Goal: Contribute content: Add original content to the website for others to see

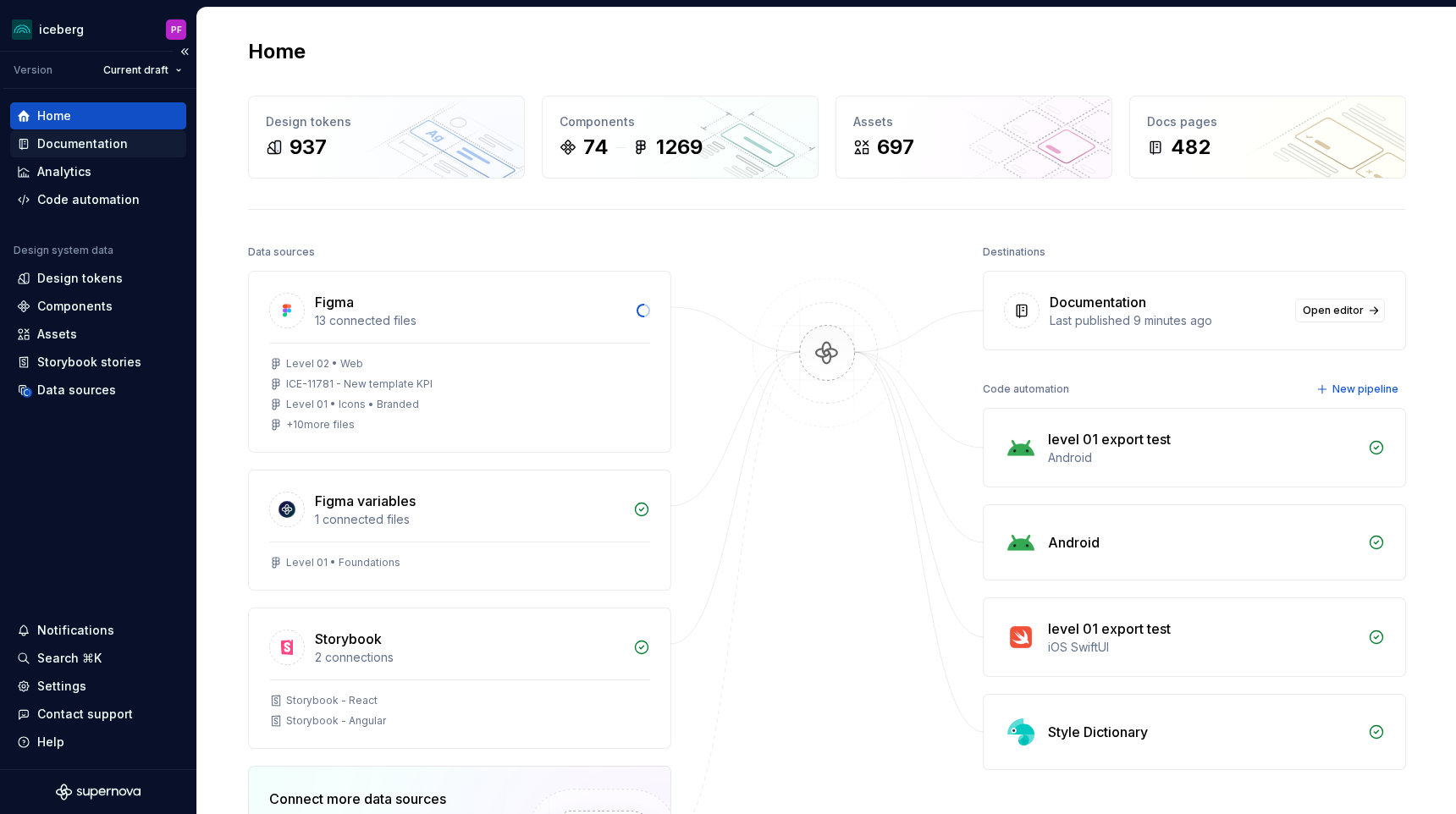
click at [107, 144] on div "Documentation" at bounding box center [83, 144] width 90 height 17
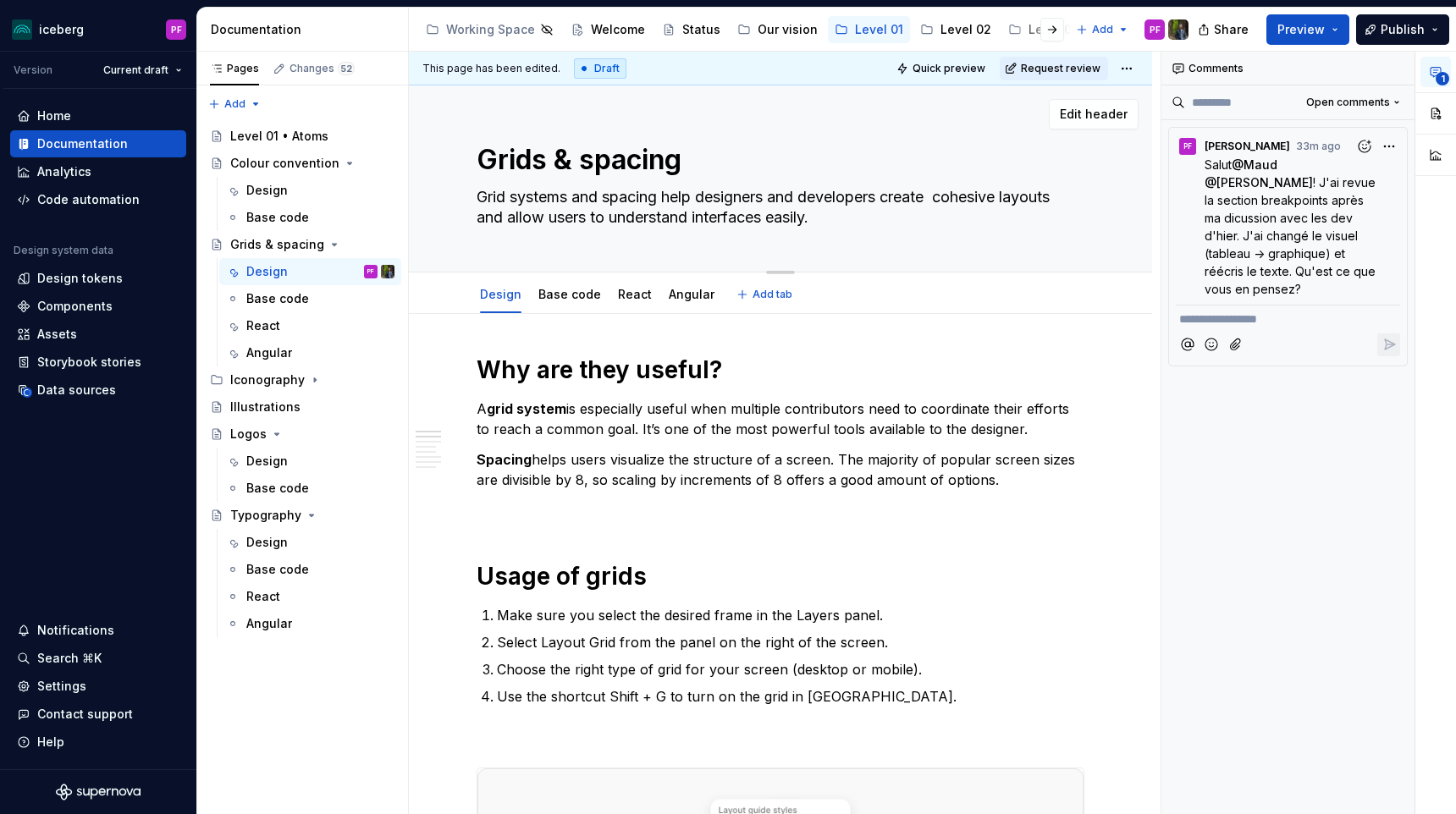
click at [950, 191] on textarea "Grid systems and spacing help designers and developers create  cohesive layouts…" at bounding box center [777, 208] width 608 height 48
type textarea "*"
type textarea "Grid systems and spacing help designers and developers create cohesive layouts …"
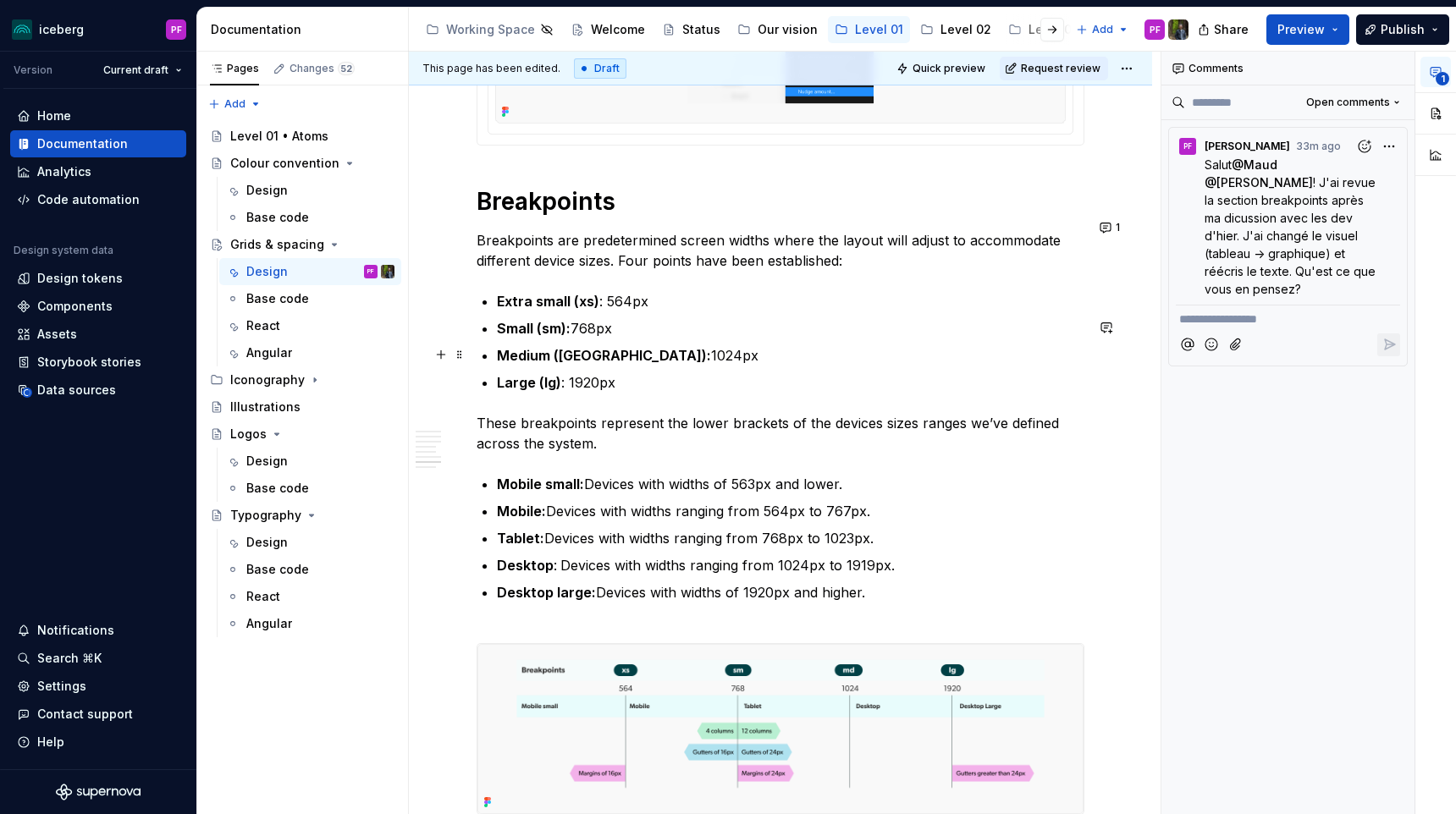
type textarea "*"
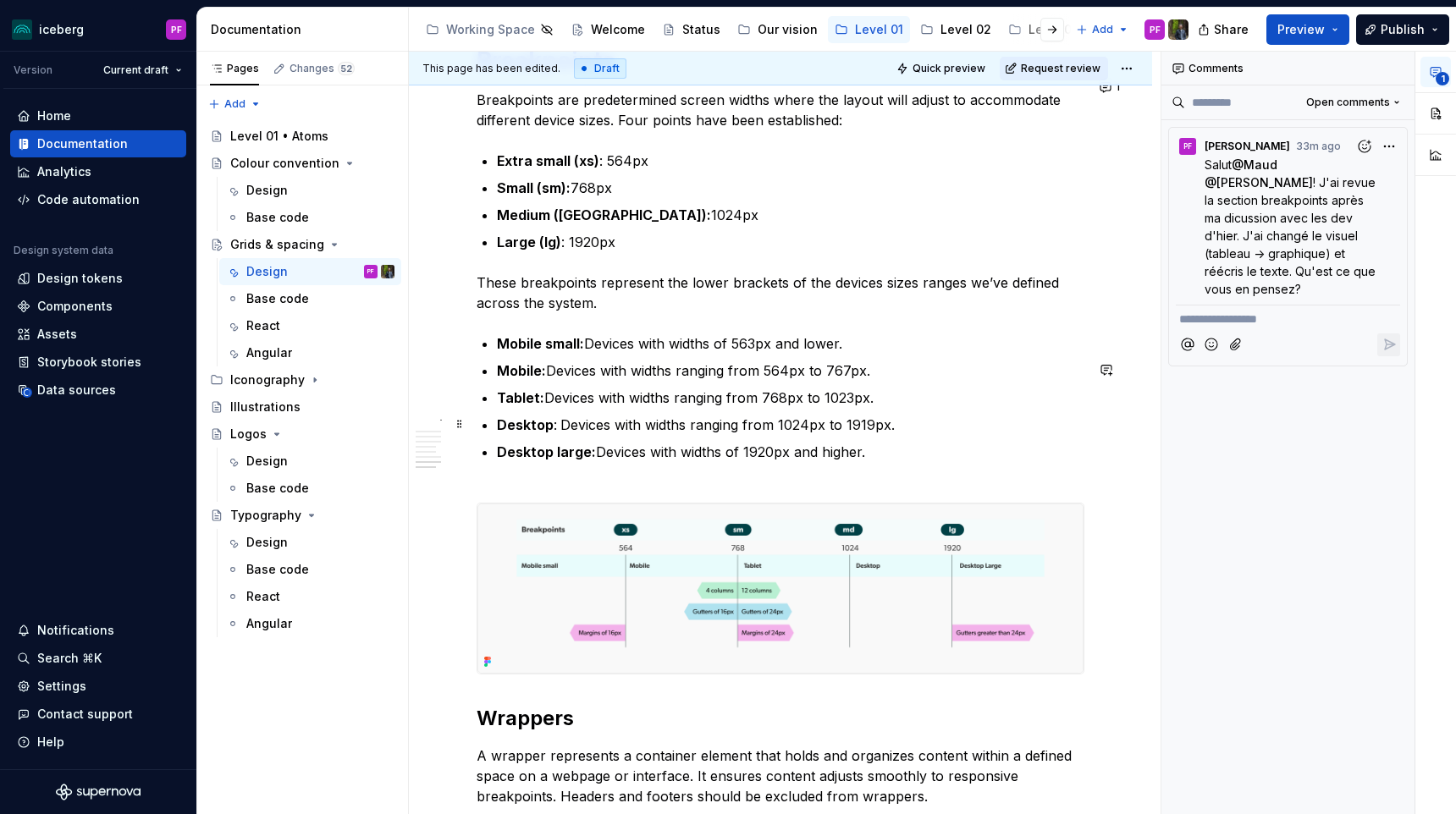
scroll to position [4101, 0]
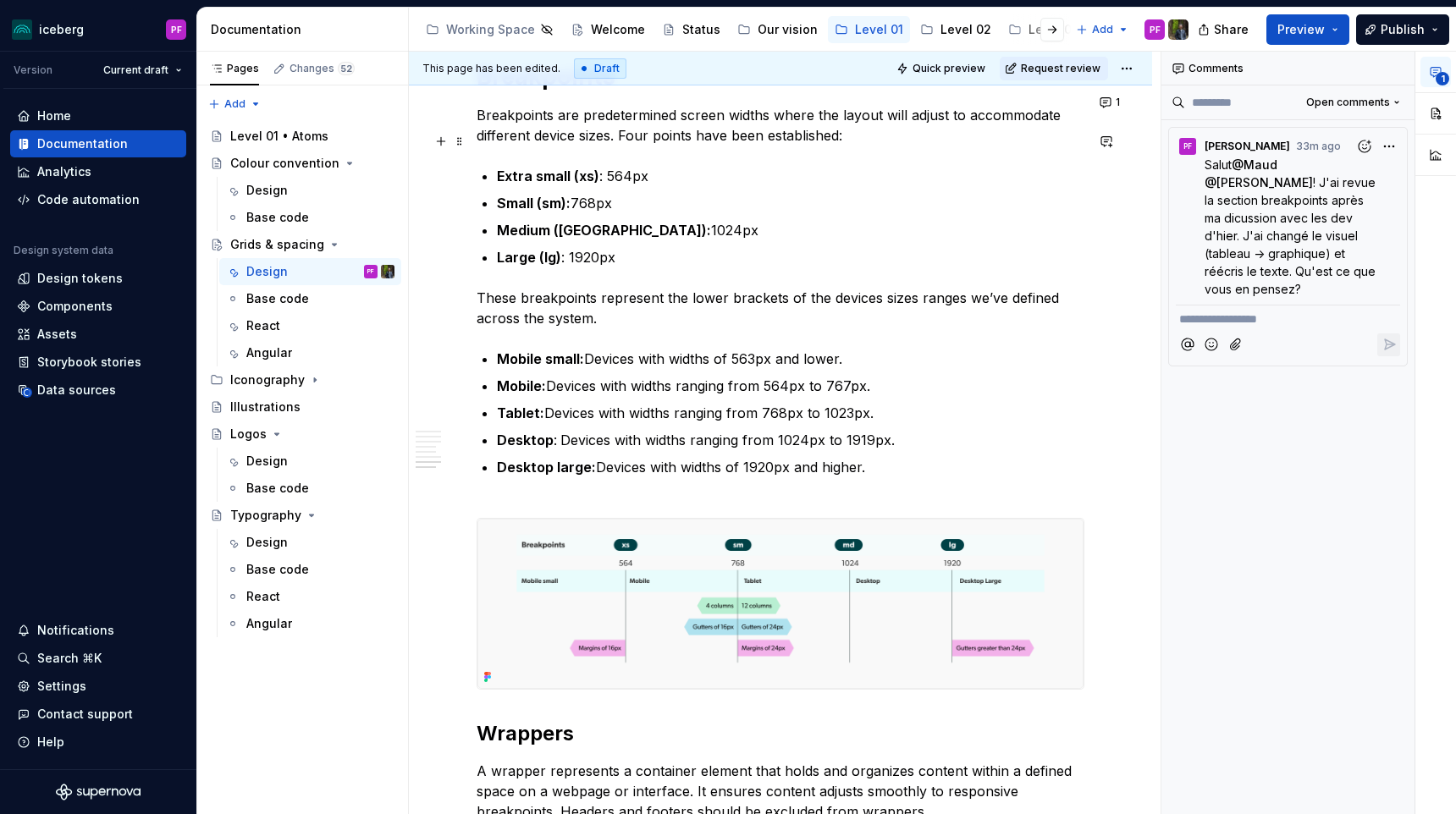
type textarea "Grid systems and spacing help designers and developers create cohesive layouts …"
click at [655, 145] on p "Breakpoints are predetermined screen widths where the layout will adjust to acc…" at bounding box center [780, 125] width 608 height 41
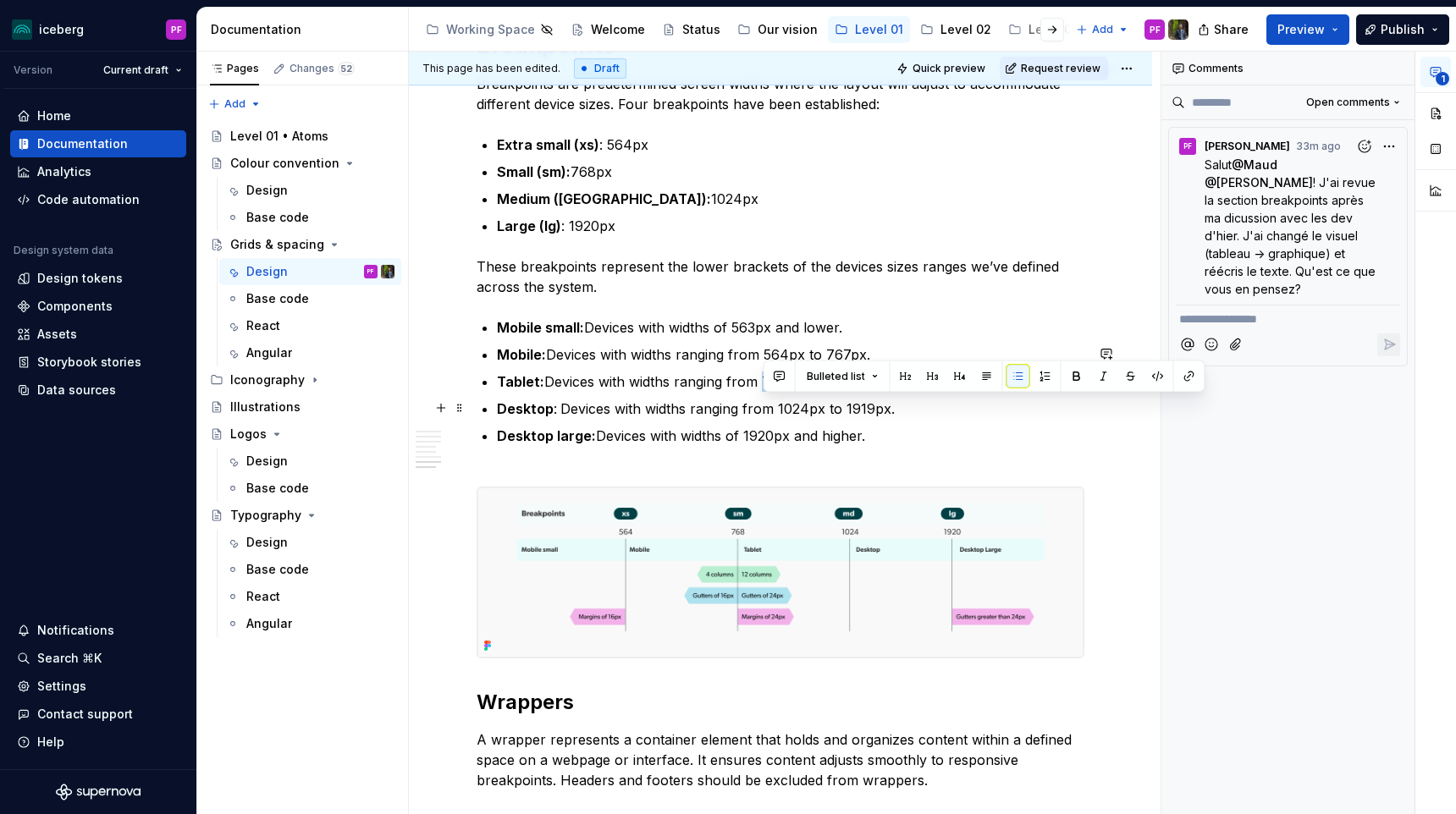
drag, startPoint x: 766, startPoint y: 407, endPoint x: 788, endPoint y: 407, distance: 22.0
click at [788, 391] on p "Tablet: Devices with widths ranging from 768px to 1023px." at bounding box center [791, 382] width 587 height 20
click at [690, 236] on ul "Extra small (xs) : 564px Small (sm): 768px Medium (md): 1024px Large (lg) : 192…" at bounding box center [791, 185] width 587 height 101
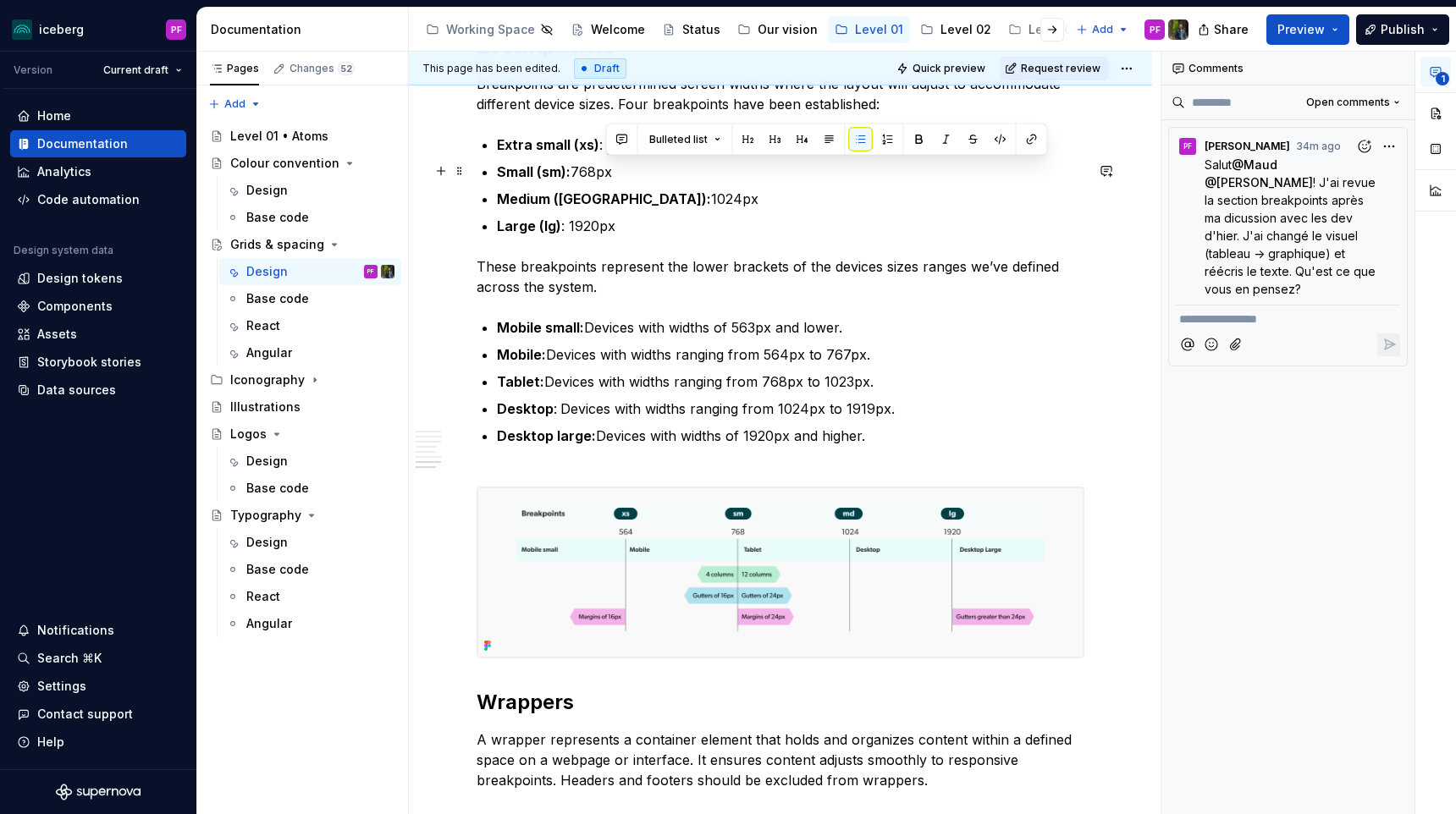
drag, startPoint x: 606, startPoint y: 167, endPoint x: 672, endPoint y: 168, distance: 66.0
click at [672, 155] on p "Extra small (xs) : 564px" at bounding box center [791, 145] width 587 height 20
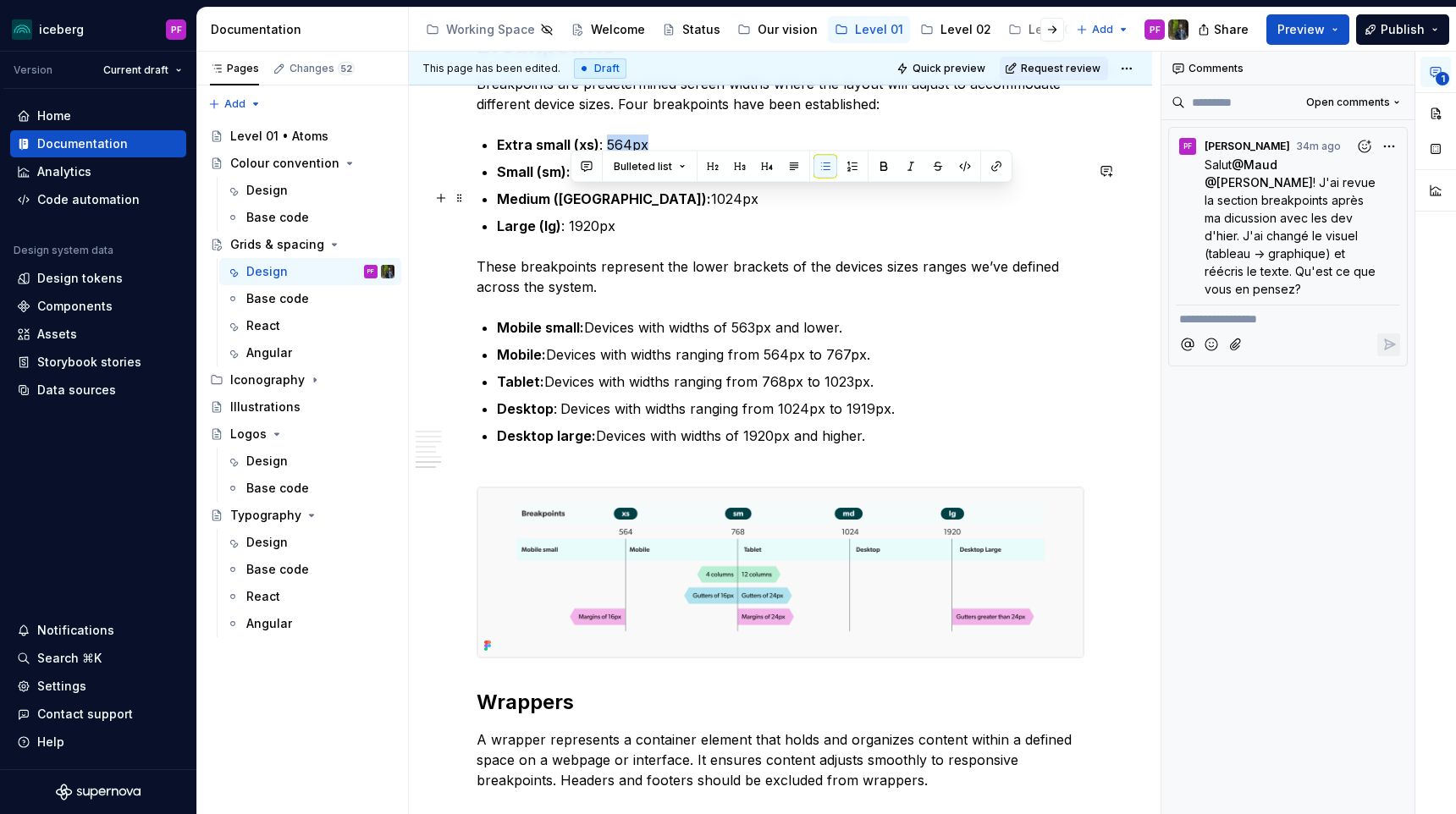
drag, startPoint x: 571, startPoint y: 200, endPoint x: 627, endPoint y: 198, distance: 56.0
click at [627, 182] on p "Small (sm): 768px" at bounding box center [791, 172] width 587 height 20
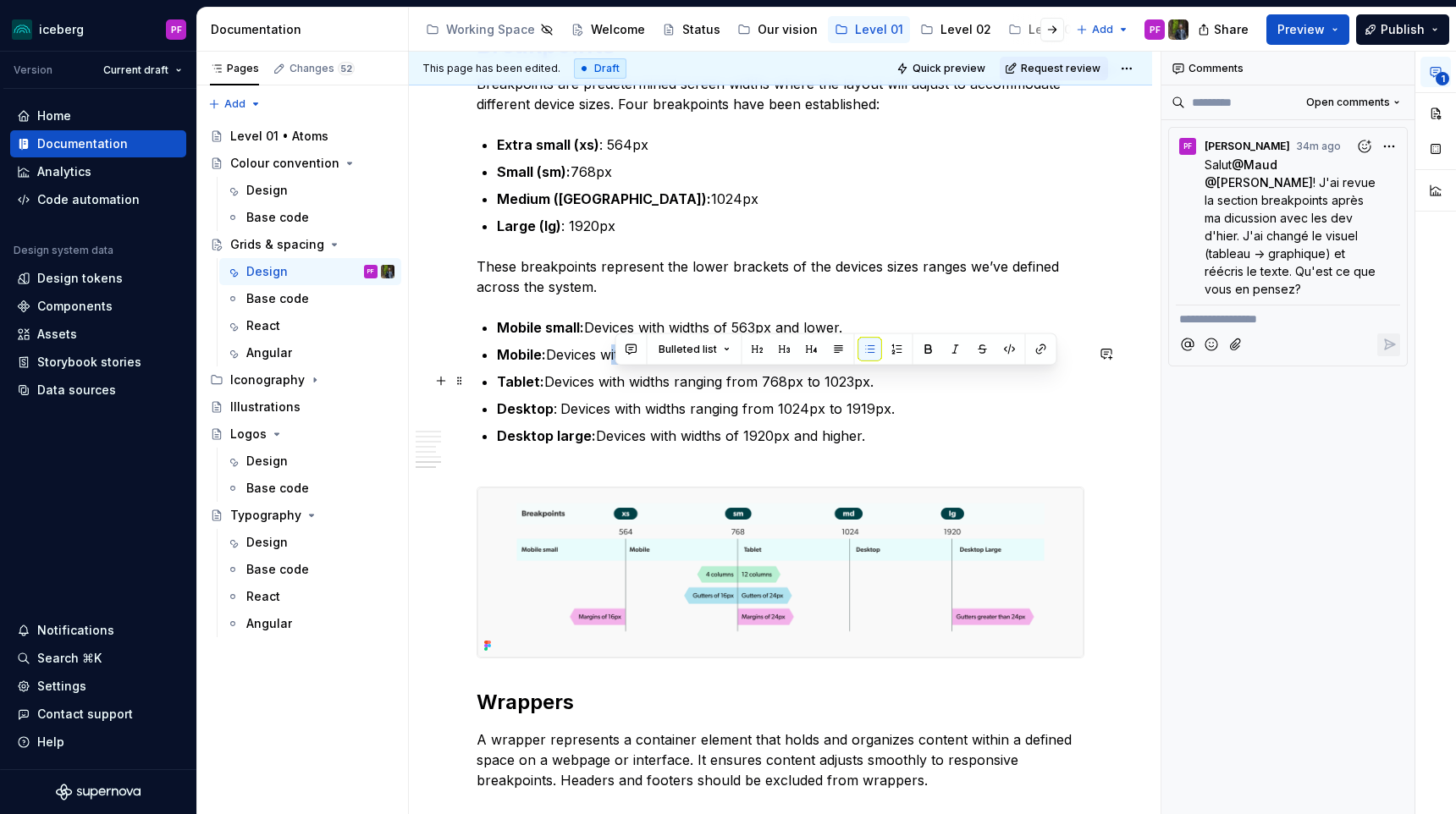
drag, startPoint x: 615, startPoint y: 381, endPoint x: 869, endPoint y: 384, distance: 254.0
click at [869, 365] on p "Mobile: Devices with widths ranging from 564px to 767px." at bounding box center [791, 355] width 587 height 20
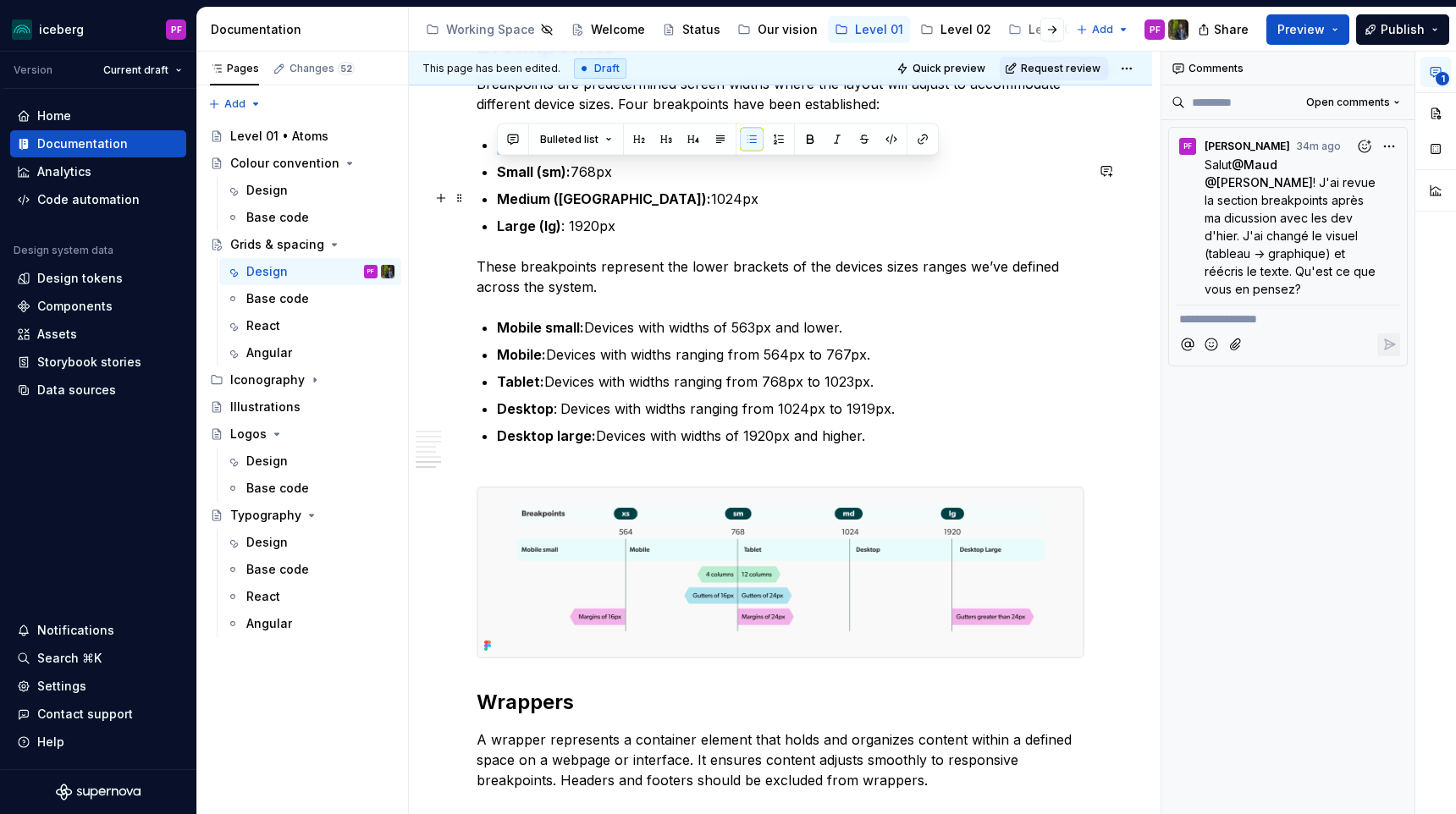
drag, startPoint x: 500, startPoint y: 168, endPoint x: 642, endPoint y: 182, distance: 142.7
click at [642, 182] on ul "Extra small (xs) : 564px Small (sm): 768px Medium (md): 1024px Large (lg) : 192…" at bounding box center [791, 185] width 587 height 101
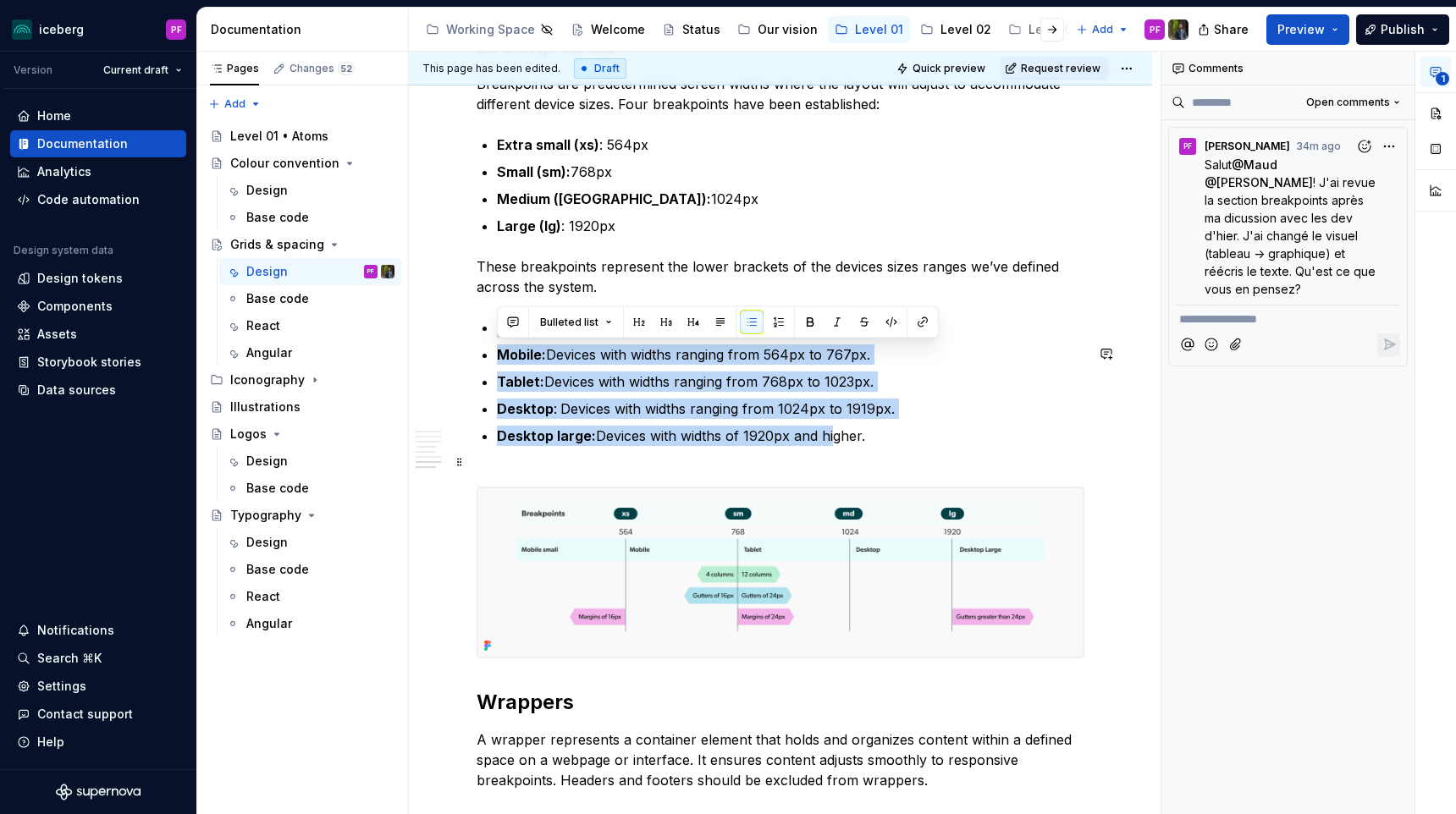
drag, startPoint x: 521, startPoint y: 362, endPoint x: 830, endPoint y: 460, distance: 324.2
click at [830, 460] on ul "Mobile small: Devices with widths of 563px and lower. Mobile: Devices with widt…" at bounding box center [791, 391] width 587 height 149
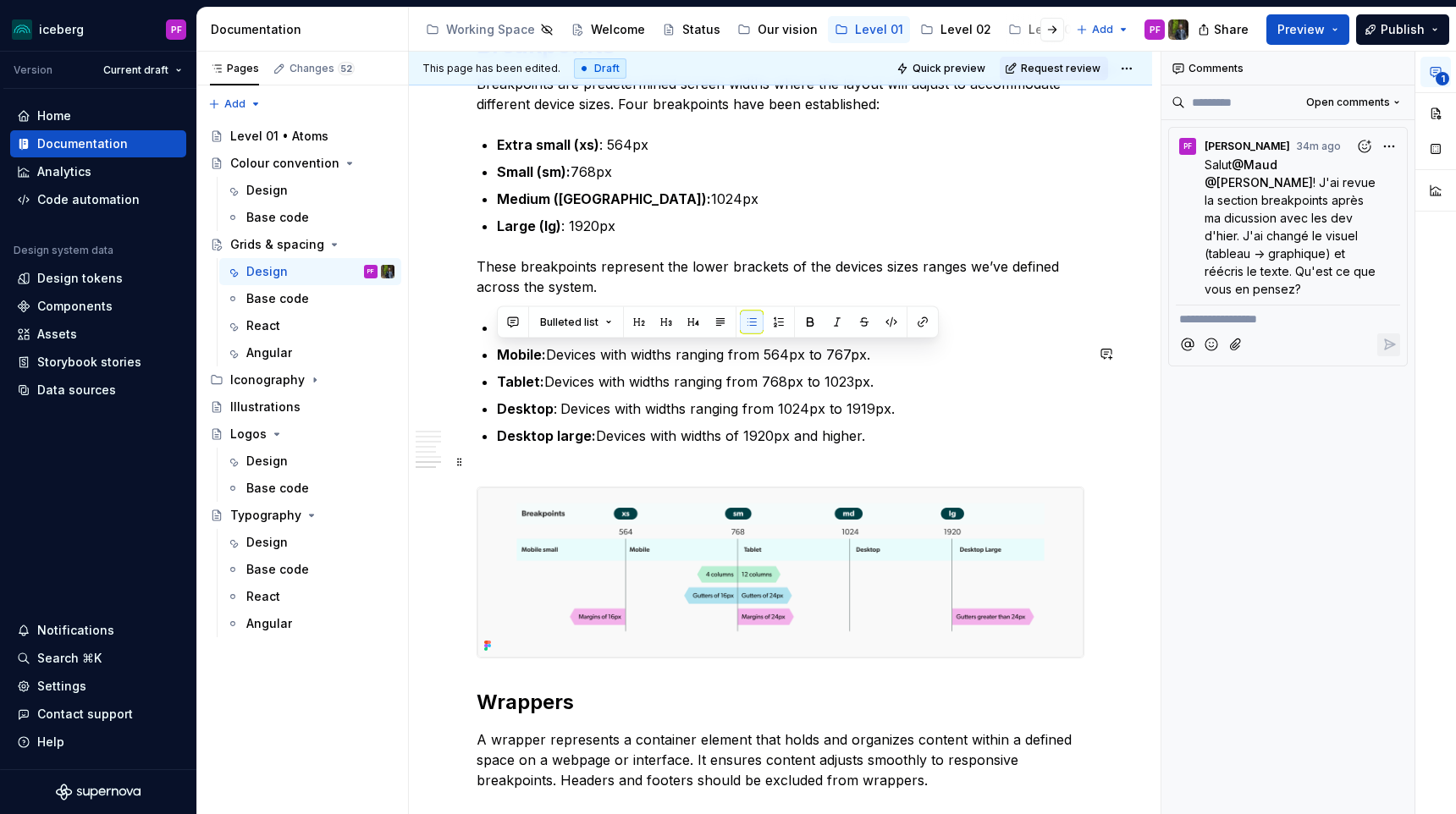
click at [1036, 448] on ul "Mobile small: Devices with widths of 563px and lower. Mobile: Devices with widt…" at bounding box center [791, 391] width 587 height 149
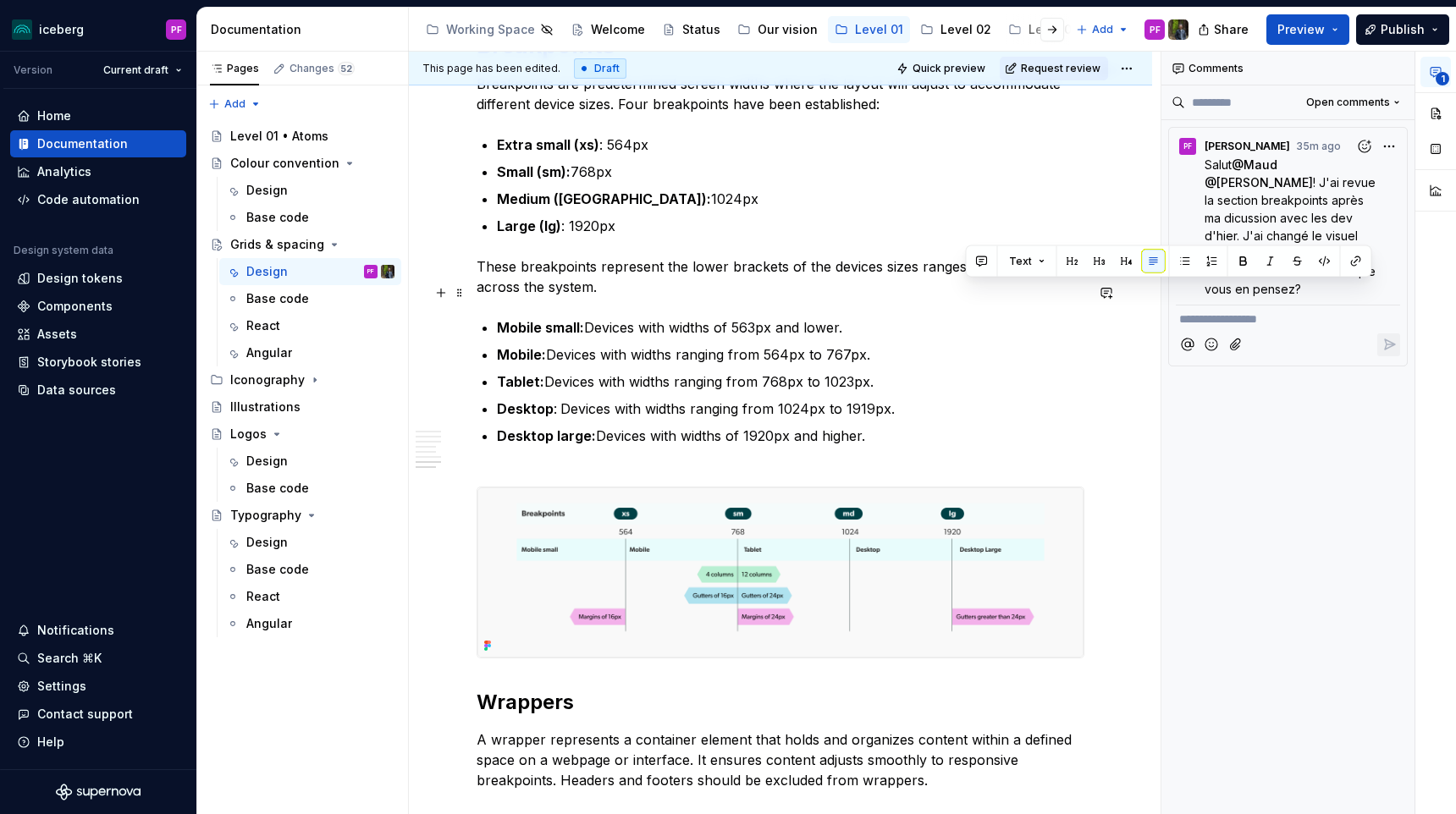
drag, startPoint x: 967, startPoint y: 296, endPoint x: 1056, endPoint y: 298, distance: 89.0
click at [1056, 297] on p "These breakpoints represent the lower brackets of the devices sizes ranges we’v…" at bounding box center [780, 276] width 608 height 41
click at [493, 294] on p "These breakpoints represent the lower brackets of the devices sizes ranges we’v…" at bounding box center [780, 276] width 608 height 41
click at [479, 292] on p "These breakpoints represent the lower brackets of the devices sizes ranges we’v…" at bounding box center [780, 276] width 608 height 41
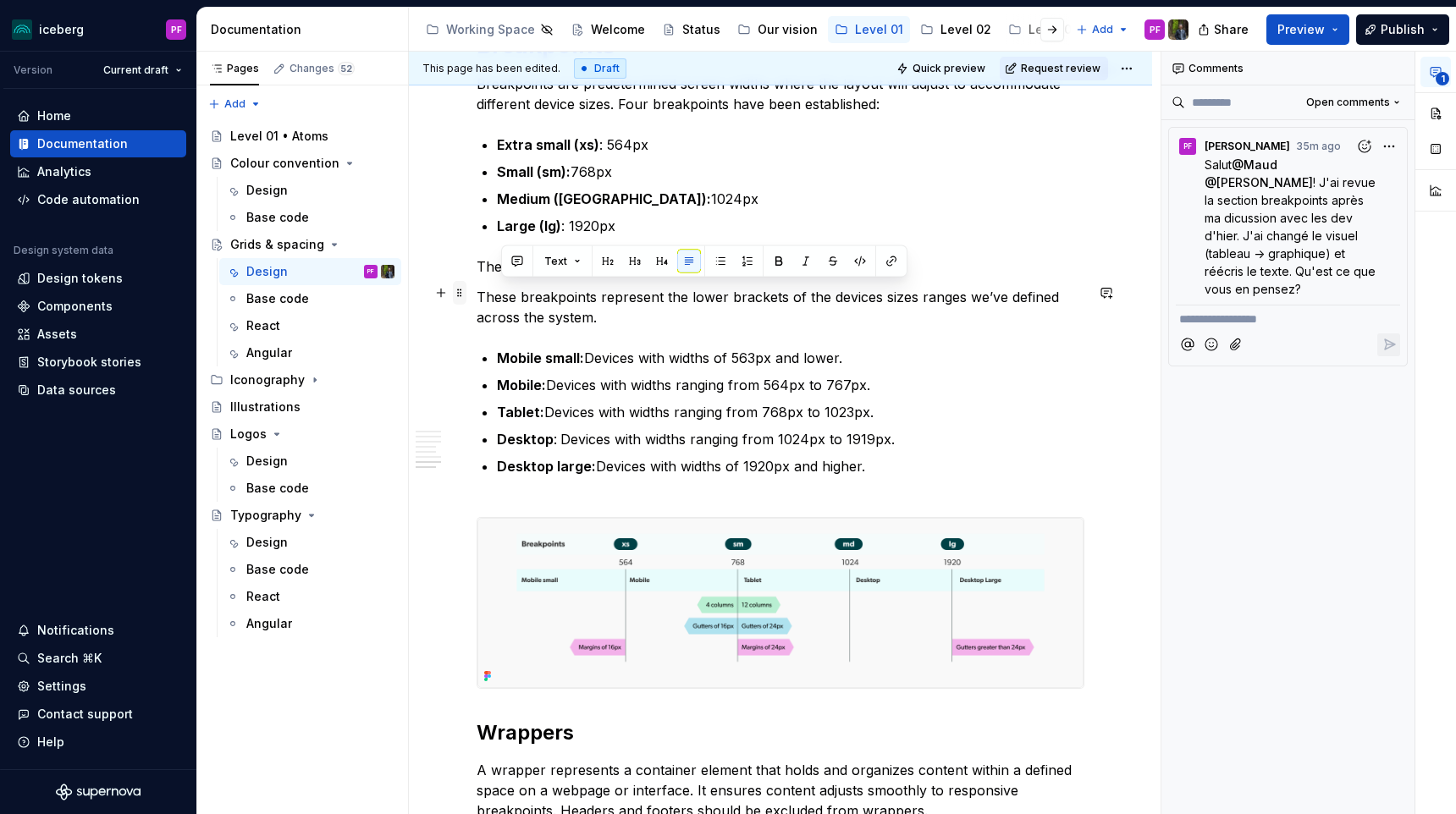
drag, startPoint x: 632, startPoint y: 292, endPoint x: 465, endPoint y: 288, distance: 167.0
click at [544, 276] on p "The device size range" at bounding box center [780, 266] width 608 height 20
drag, startPoint x: 620, startPoint y: 293, endPoint x: 477, endPoint y: 295, distance: 143.0
click at [477, 276] on p "The device size range" at bounding box center [780, 266] width 608 height 20
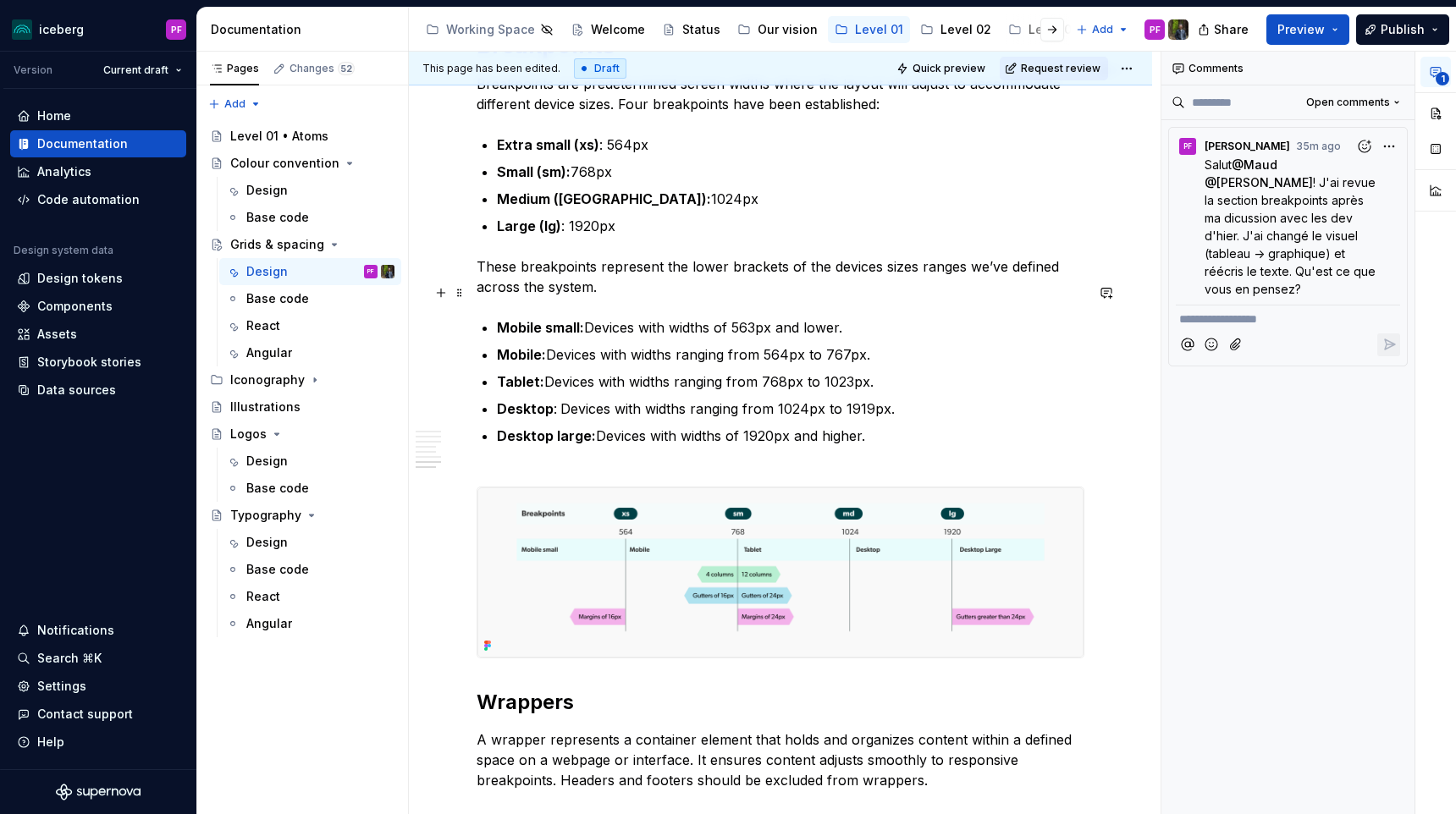
click at [614, 297] on p "These breakpoints represent the lower brackets of the devices sizes ranges we’v…" at bounding box center [780, 276] width 608 height 41
click at [768, 365] on p "Mobile: Devices with widths ranging from 564px to 767px." at bounding box center [791, 355] width 587 height 20
click at [768, 365] on p "Mobile: Devices with widths ranging from xs breakpo564px to 767px." at bounding box center [791, 355] width 587 height 20
click at [858, 365] on p "Mobile: Devices with widths ranging from the xs breakpo564px to 767px." at bounding box center [791, 355] width 587 height 20
drag, startPoint x: 768, startPoint y: 376, endPoint x: 813, endPoint y: 374, distance: 45.0
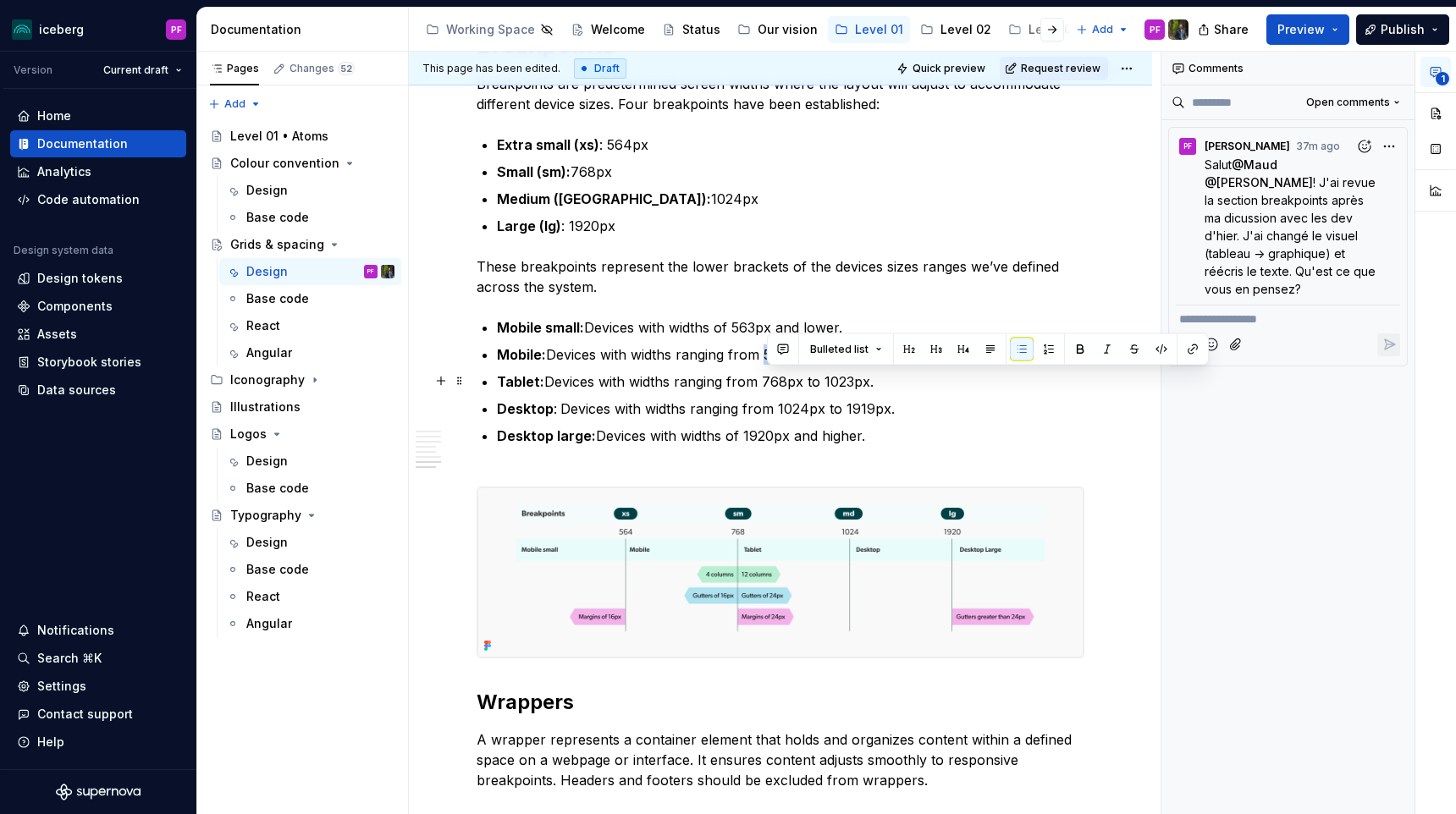
click at [813, 365] on p "Mobile: Devices with widths ranging from 564px to 767px." at bounding box center [791, 355] width 587 height 20
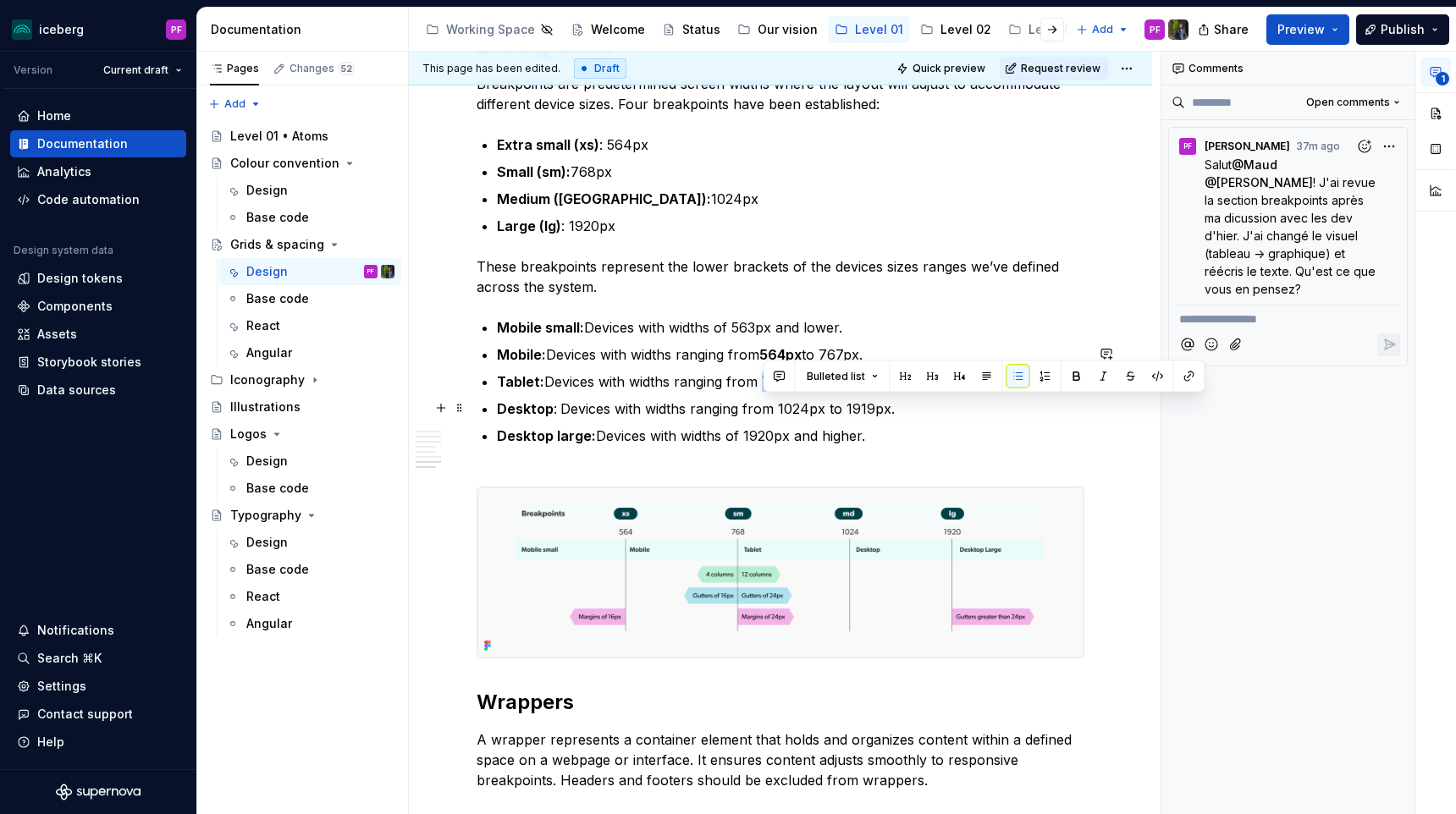
drag, startPoint x: 772, startPoint y: 407, endPoint x: 802, endPoint y: 407, distance: 30.0
click at [802, 391] on p "Tablet: Devices with widths ranging from 768px to 1023px." at bounding box center [791, 382] width 587 height 20
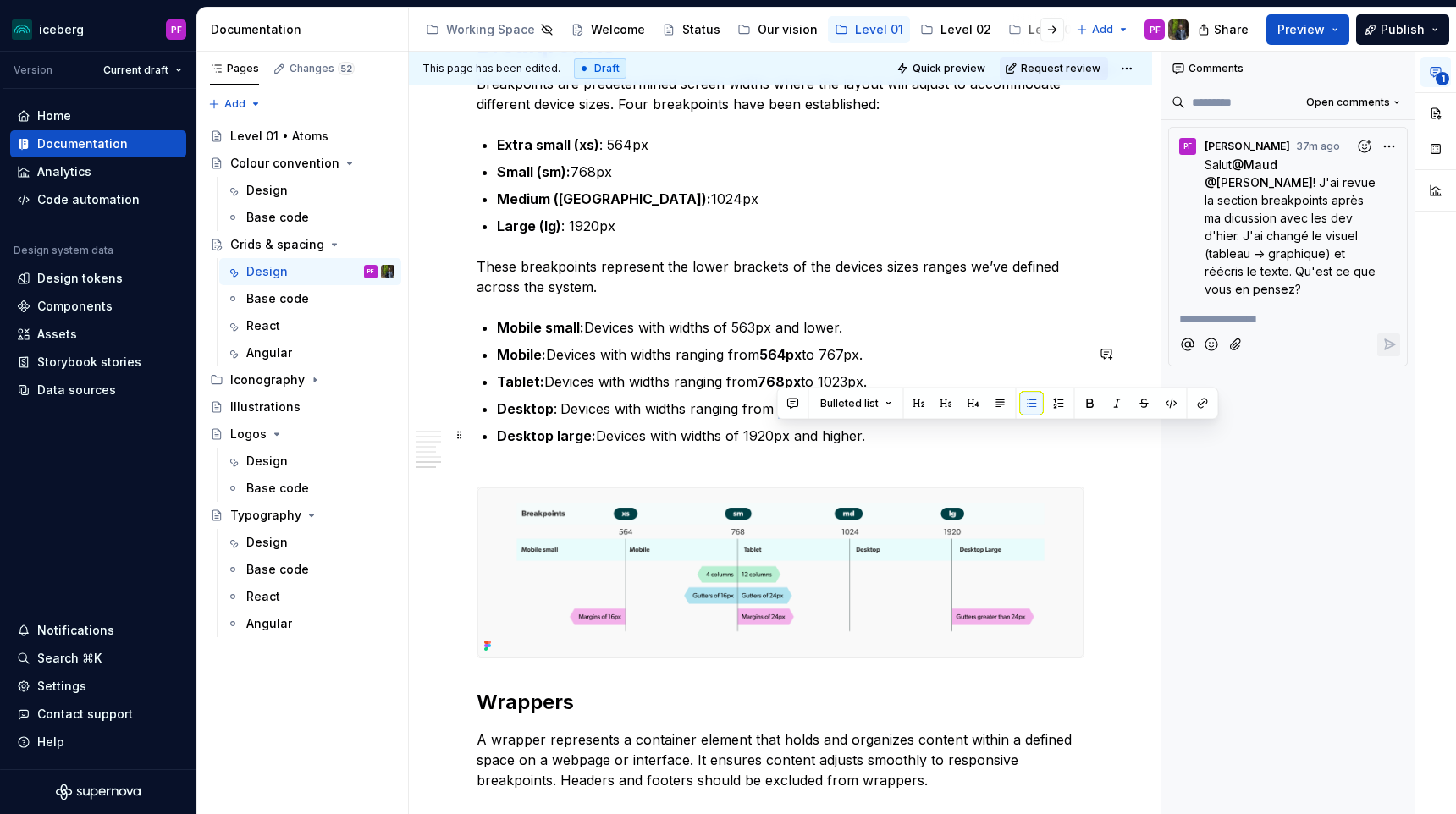
drag, startPoint x: 785, startPoint y: 432, endPoint x: 822, endPoint y: 433, distance: 37.0
click at [822, 418] on p "Desktop : Devices with widths ranging from 1024px to 1919px." at bounding box center [791, 408] width 587 height 20
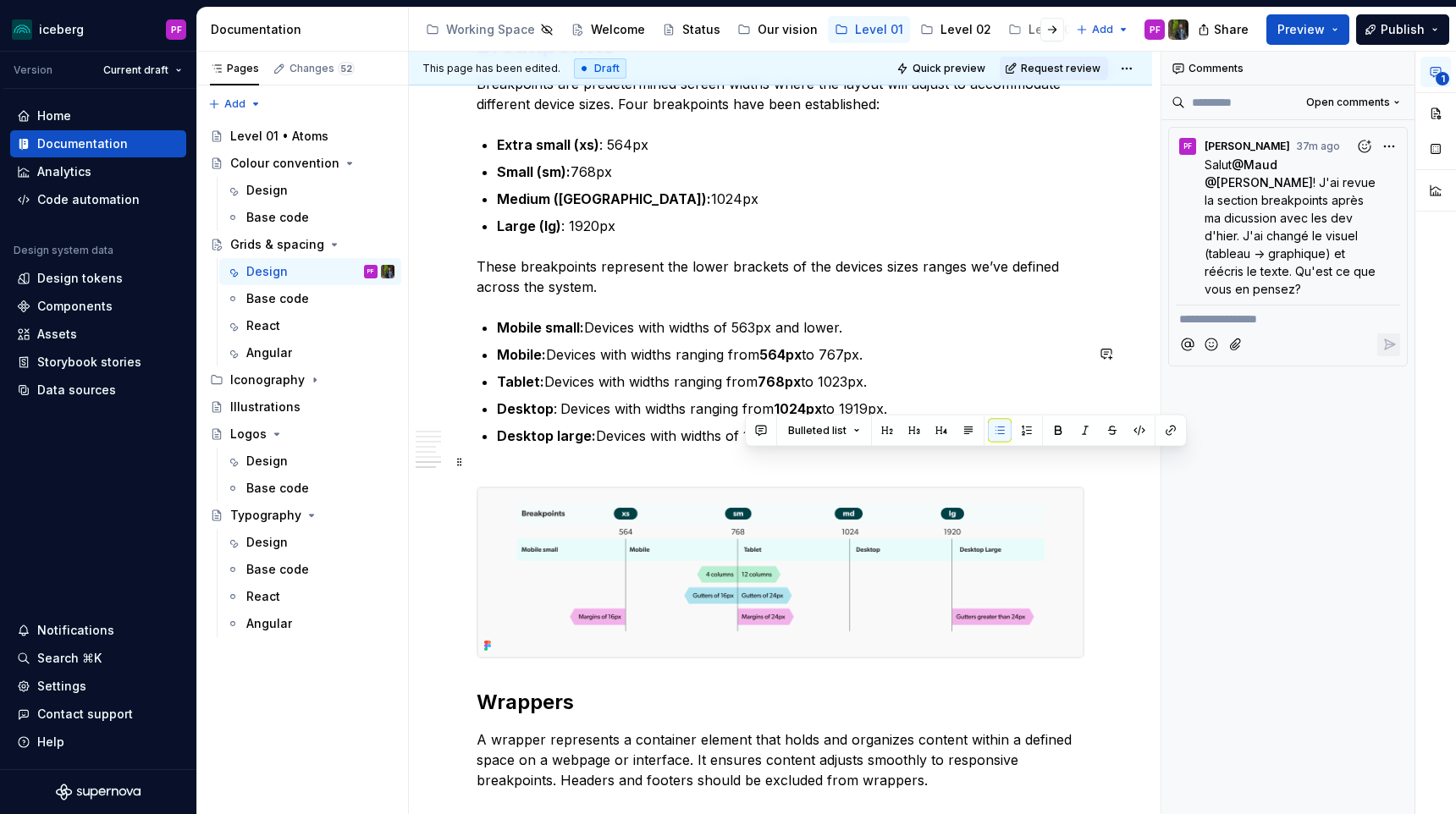
drag, startPoint x: 745, startPoint y: 462, endPoint x: 787, endPoint y: 464, distance: 42.0
click at [787, 464] on p "Desktop large: Devices with widths of 1920px and higher." at bounding box center [791, 446] width 587 height 41
click at [737, 338] on p "Mobile small: Devices with widths of 563px and lower." at bounding box center [791, 327] width 587 height 20
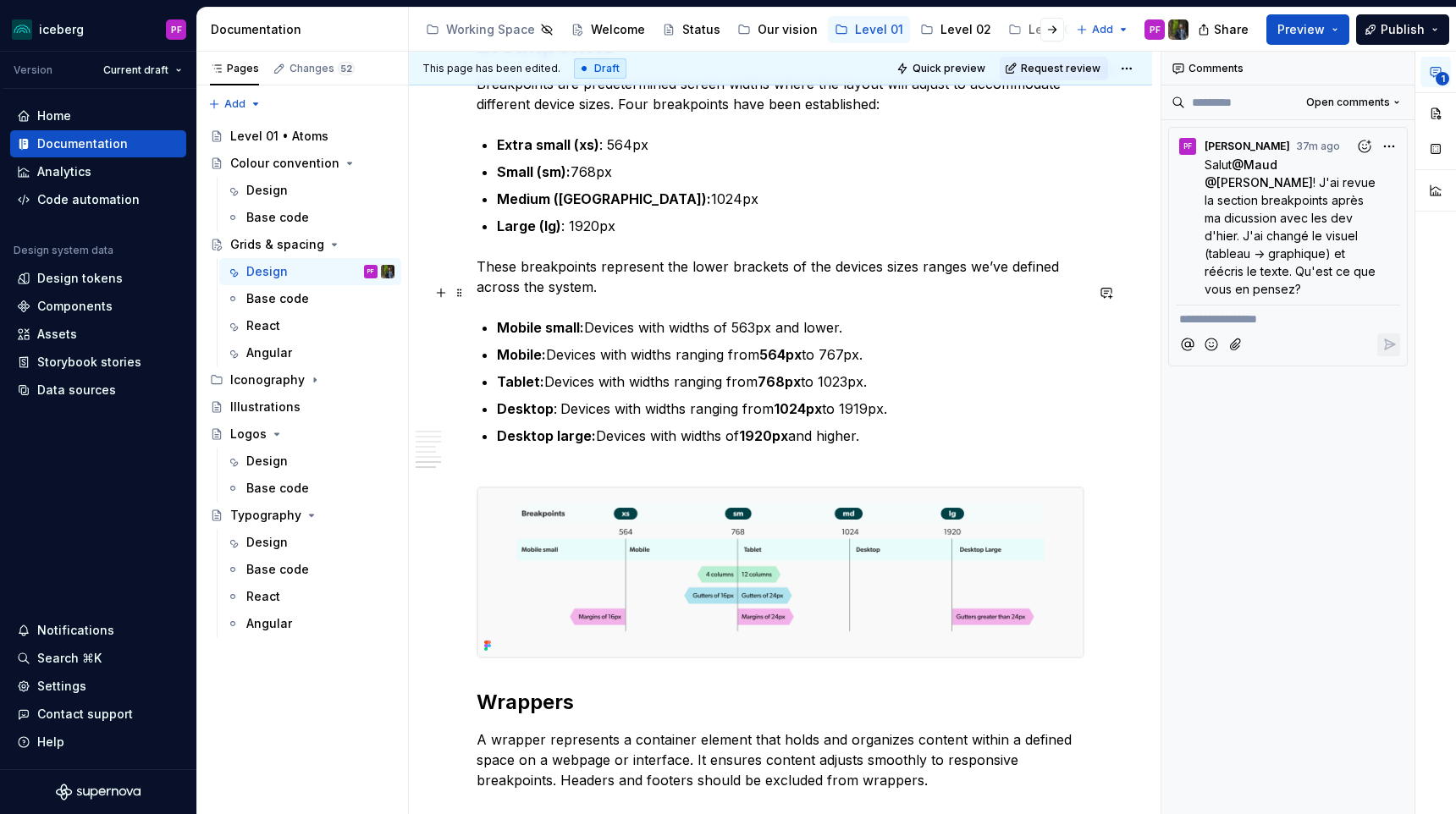
click at [606, 297] on p "These breakpoints represent the lower brackets of the devices sizes ranges we’v…" at bounding box center [780, 276] width 608 height 41
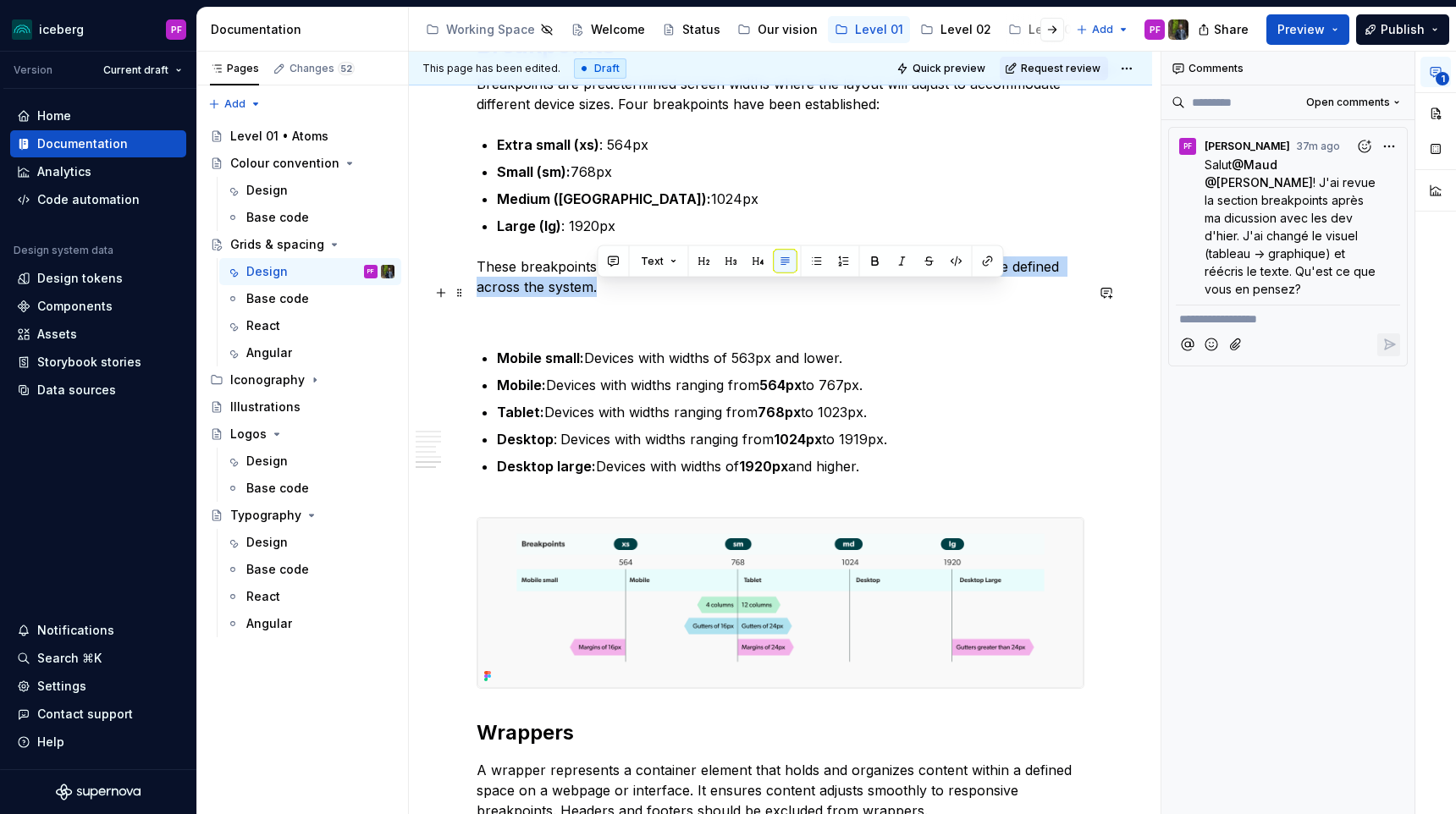
drag, startPoint x: 603, startPoint y: 320, endPoint x: 969, endPoint y: 293, distance: 367.0
click at [969, 293] on p "These breakpoints represent the lower brackets of the devices sizes ranges we’v…" at bounding box center [780, 276] width 608 height 41
click at [523, 292] on p "These breakpoints represent the lower brackets of the devices sizes ranges we’v…" at bounding box center [780, 276] width 608 height 41
click at [585, 295] on p "Breakpoints represent the lower brackets of the devices sizes ranges we’ve defi…" at bounding box center [780, 276] width 608 height 41
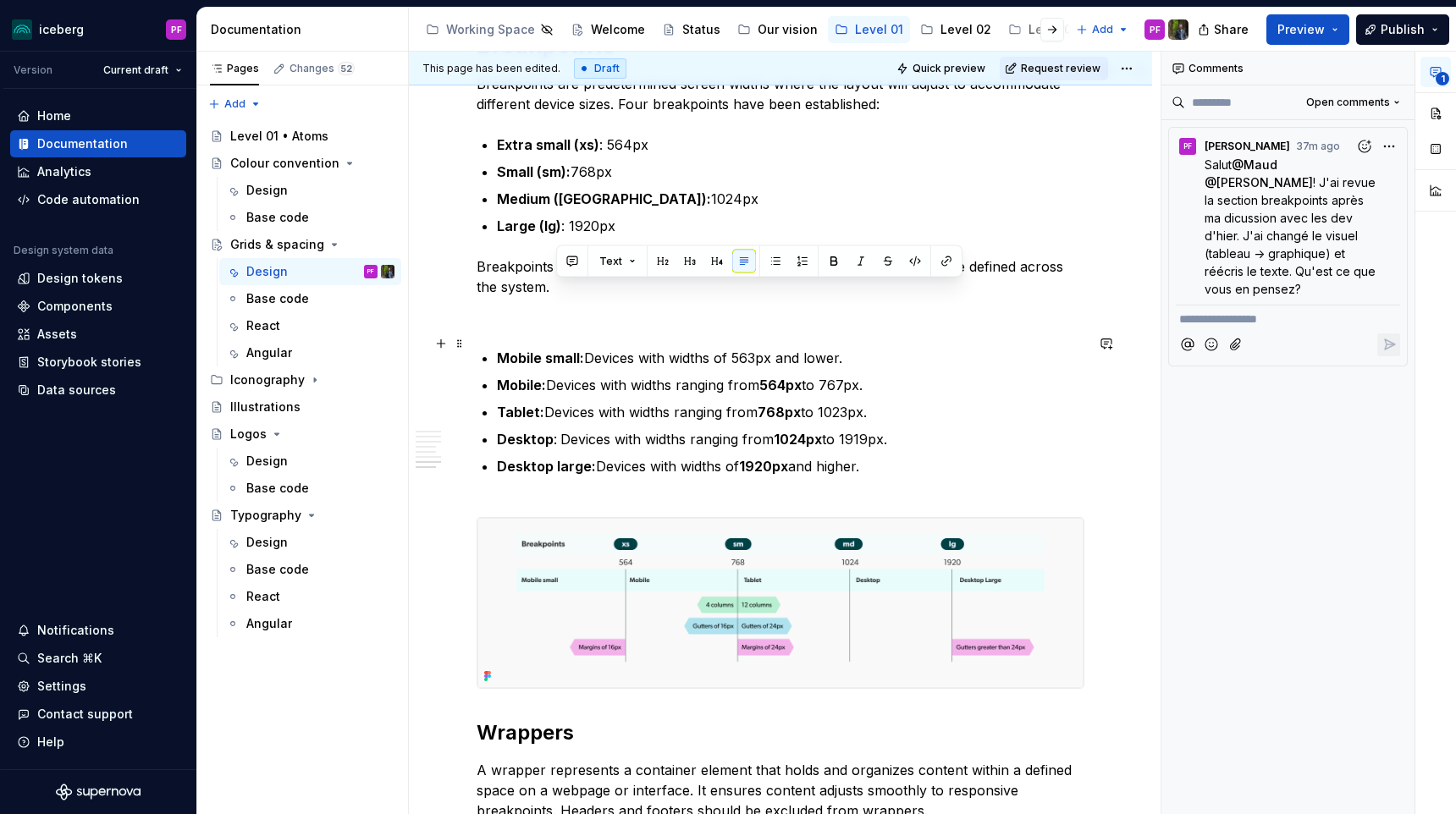
click at [548, 327] on p at bounding box center [780, 317] width 608 height 20
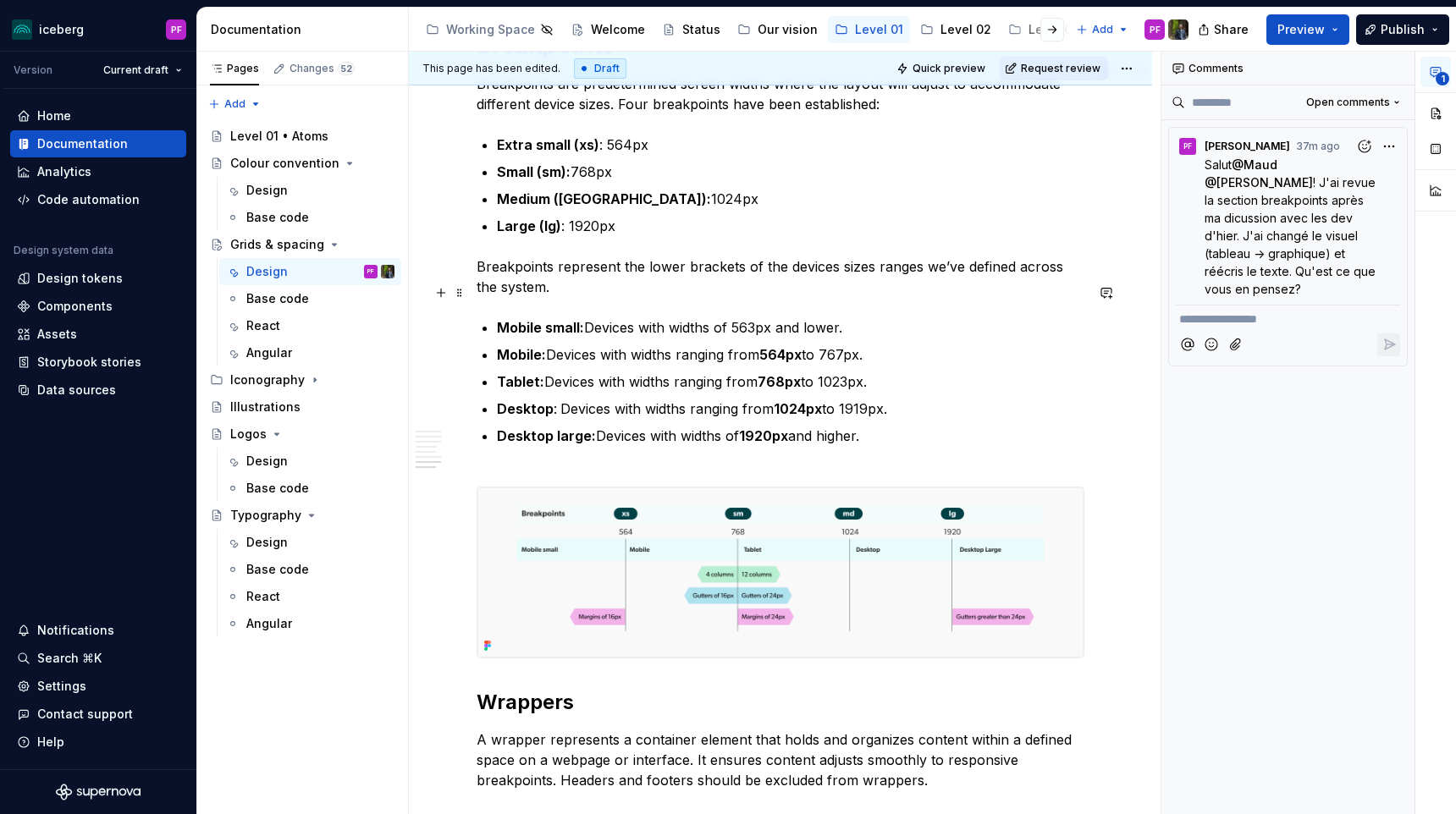
click at [916, 292] on p "Breakpoints represent the lower brackets of the devices sizes ranges we’ve defi…" at bounding box center [780, 276] width 608 height 41
click at [801, 288] on p "Breakpoints represent the lower brackets of the devices sizes ranges we’ve defi…" at bounding box center [780, 276] width 608 height 41
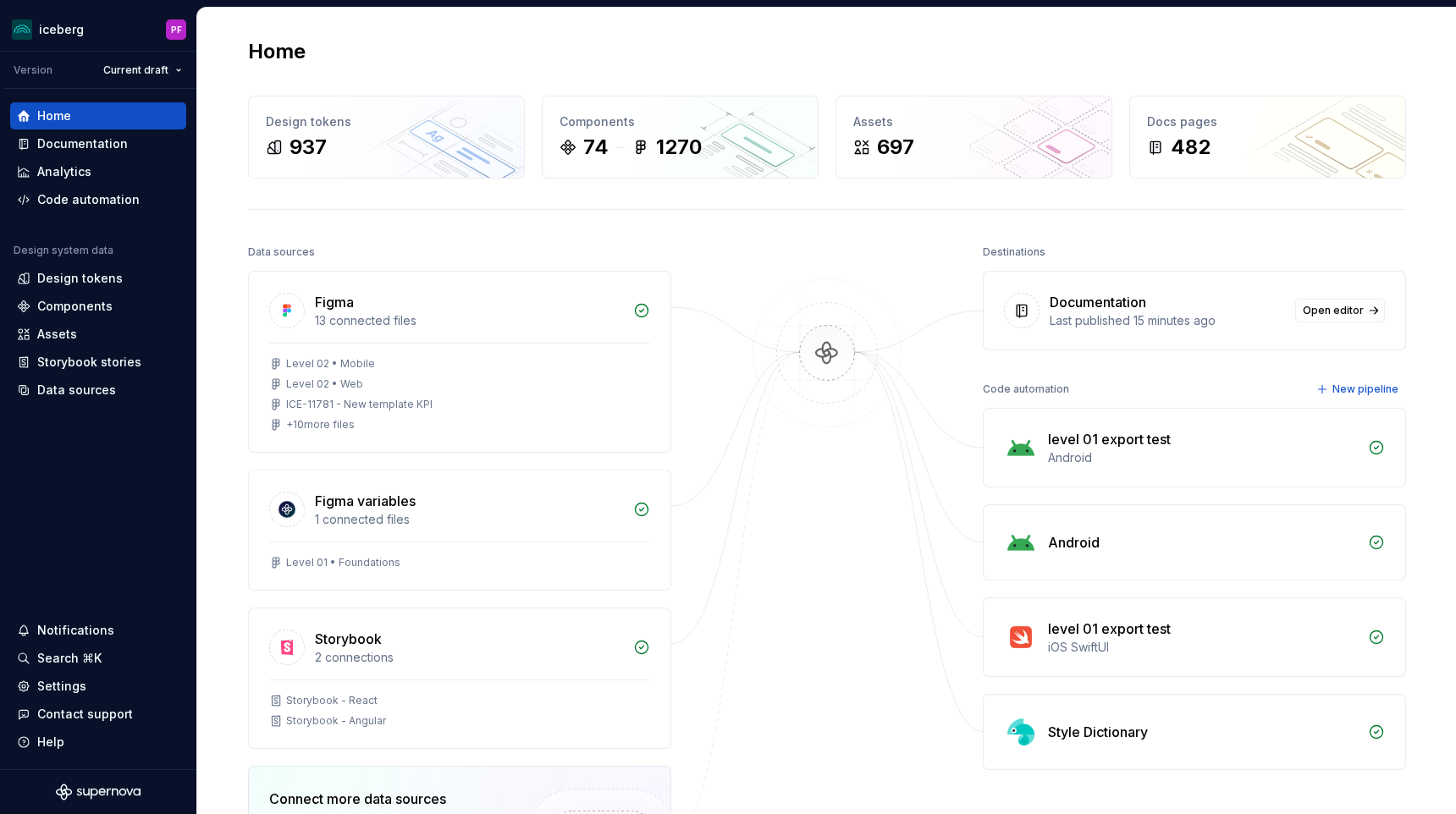
click at [682, 241] on div "Data sources Figma 13 connected files Level 02 • Mobile Level 02 • Web ICE-1178…" at bounding box center [826, 648] width 1157 height 817
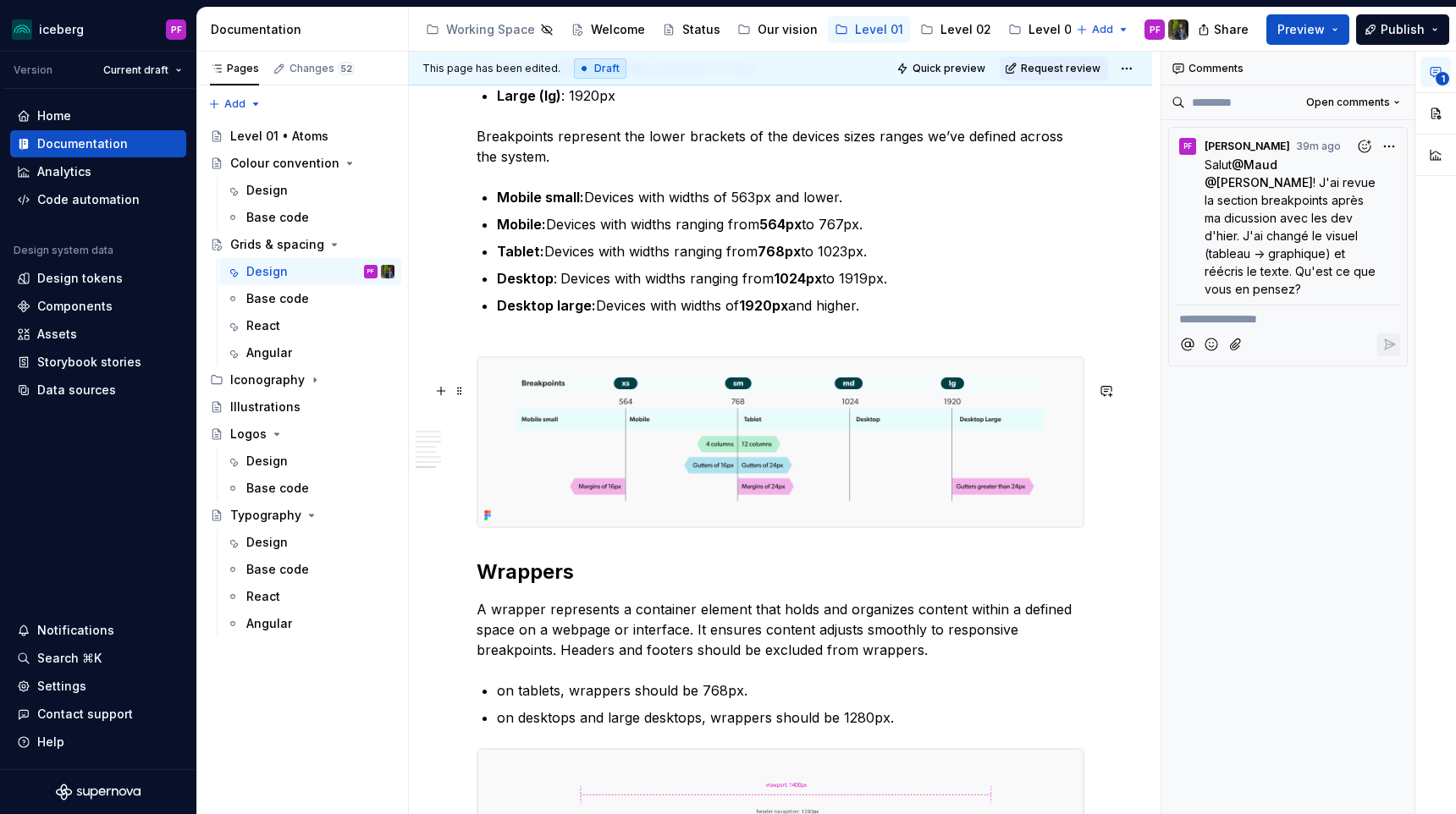
scroll to position [4266, 0]
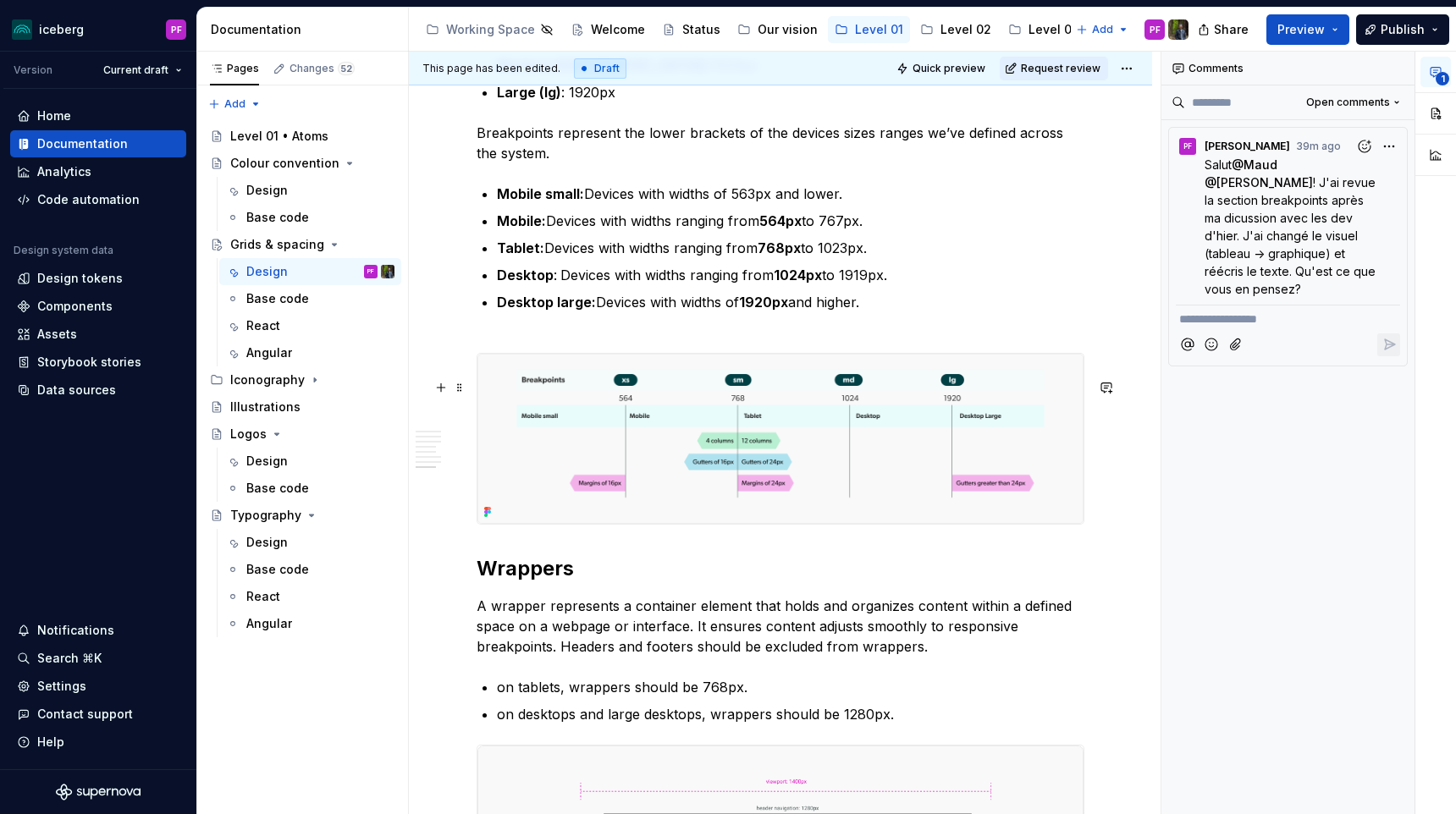
type textarea "*"
click at [766, 156] on p "Breakpoints represent the lower brackets of the devices sizes ranges we’ve defi…" at bounding box center [780, 143] width 608 height 41
click at [810, 156] on p "Breakpoints represent the lower brackets of devices sizes ranges we’ve defined …" at bounding box center [780, 143] width 608 height 41
click at [836, 159] on p "Breakpoints represent the lower brackets of device sizes ranges we’ve defined a…" at bounding box center [780, 143] width 608 height 41
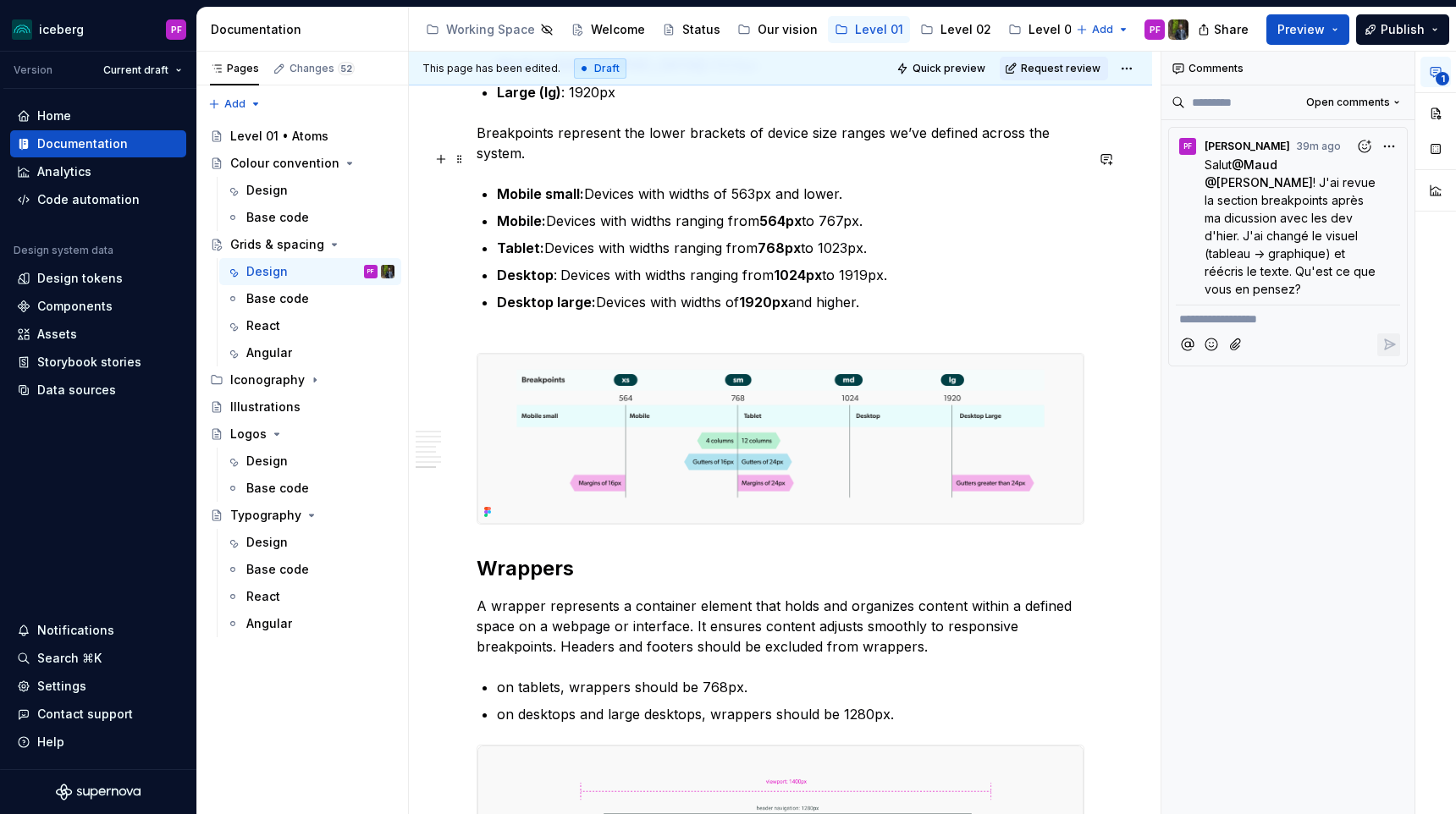
click at [878, 157] on p "Breakpoints represent the lower brackets of device size ranges we’ve defined ac…" at bounding box center [780, 143] width 608 height 41
drag, startPoint x: 1030, startPoint y: 162, endPoint x: 1042, endPoint y: 181, distance: 22.5
click at [1042, 163] on p "Breakpoints represent the lower brackets of device size ranges, as highlighted …" at bounding box center [780, 143] width 608 height 41
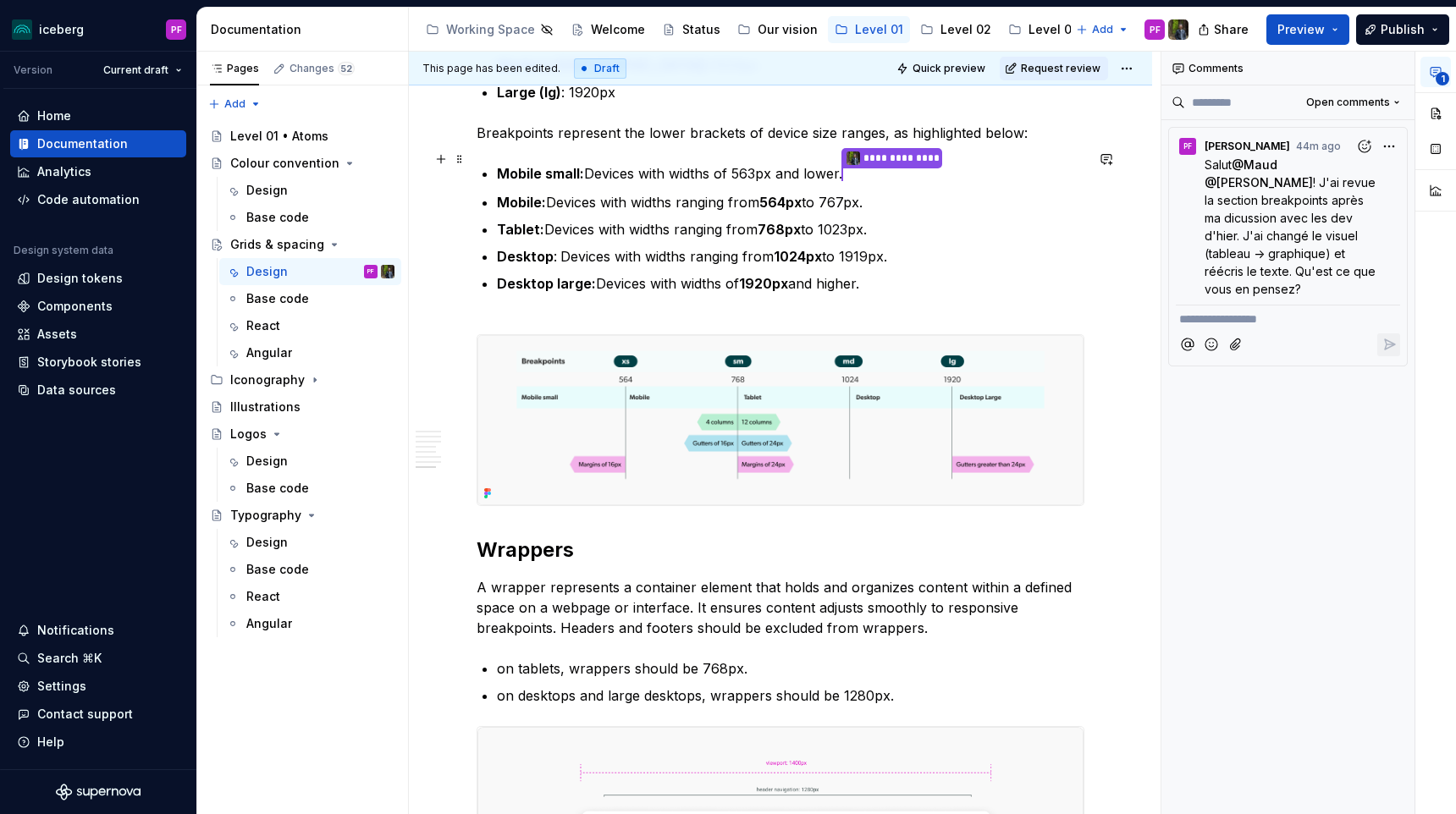
click at [479, 143] on p "Breakpoints represent the lower brackets of device size ranges, as highlighted …" at bounding box center [780, 133] width 608 height 20
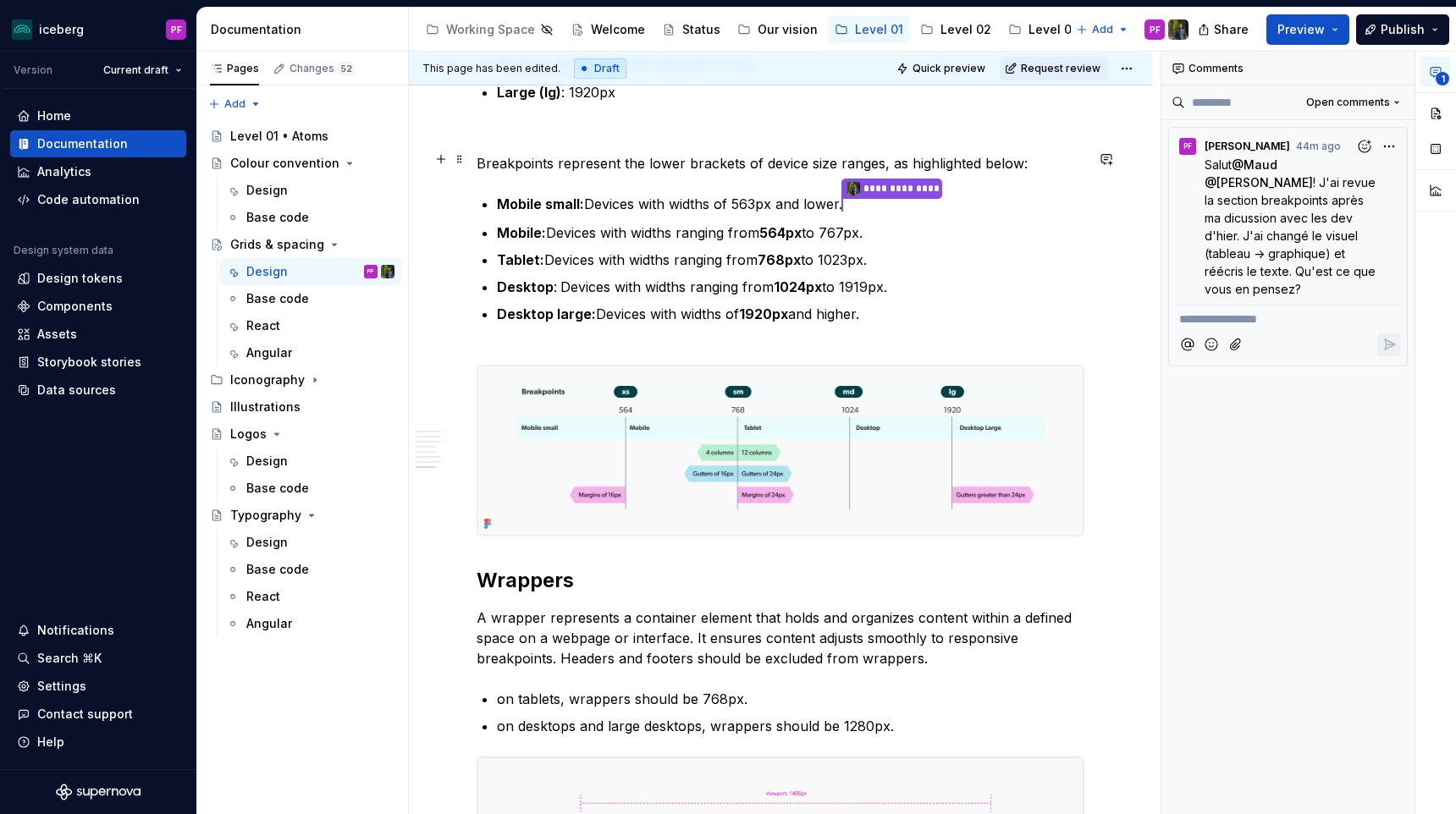
click at [501, 143] on p at bounding box center [780, 133] width 608 height 20
click at [479, 174] on p "Breakpoints represent the lower brackets of device size ranges, as highlighted …" at bounding box center [780, 163] width 608 height 20
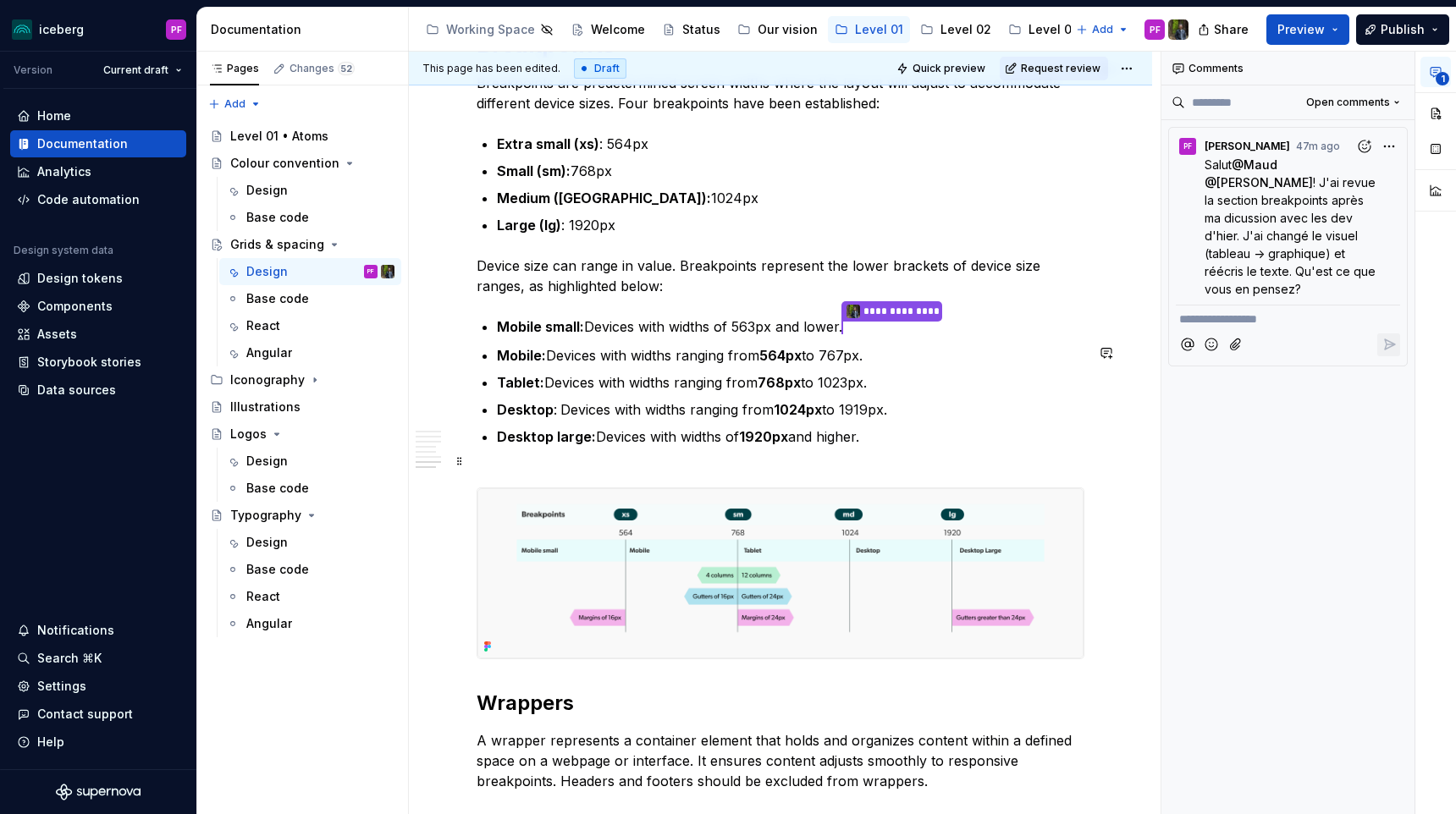
scroll to position [4128, 0]
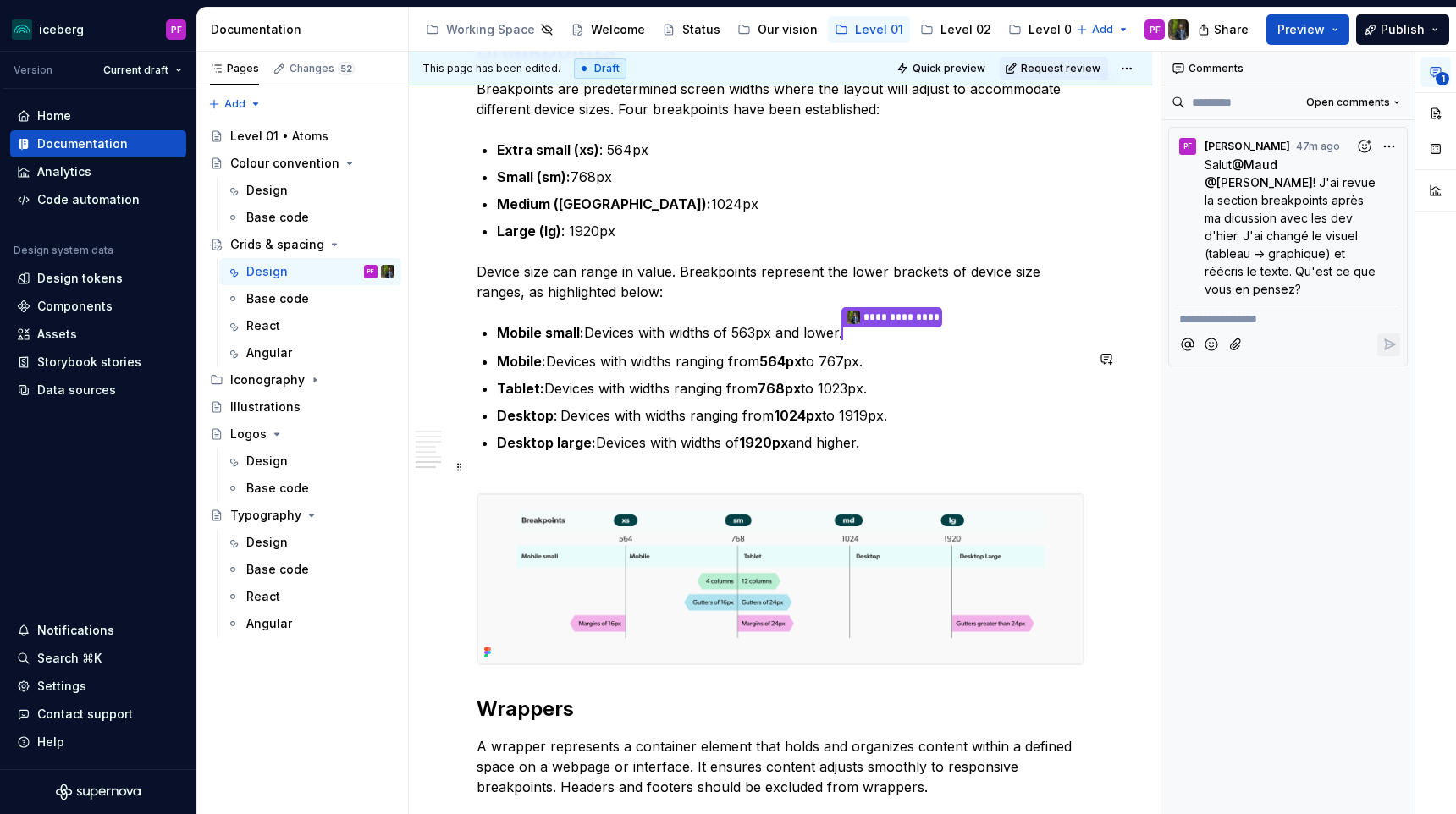
click at [955, 473] on p "Desktop large: Devices with widths of 1920px and higher." at bounding box center [791, 453] width 587 height 41
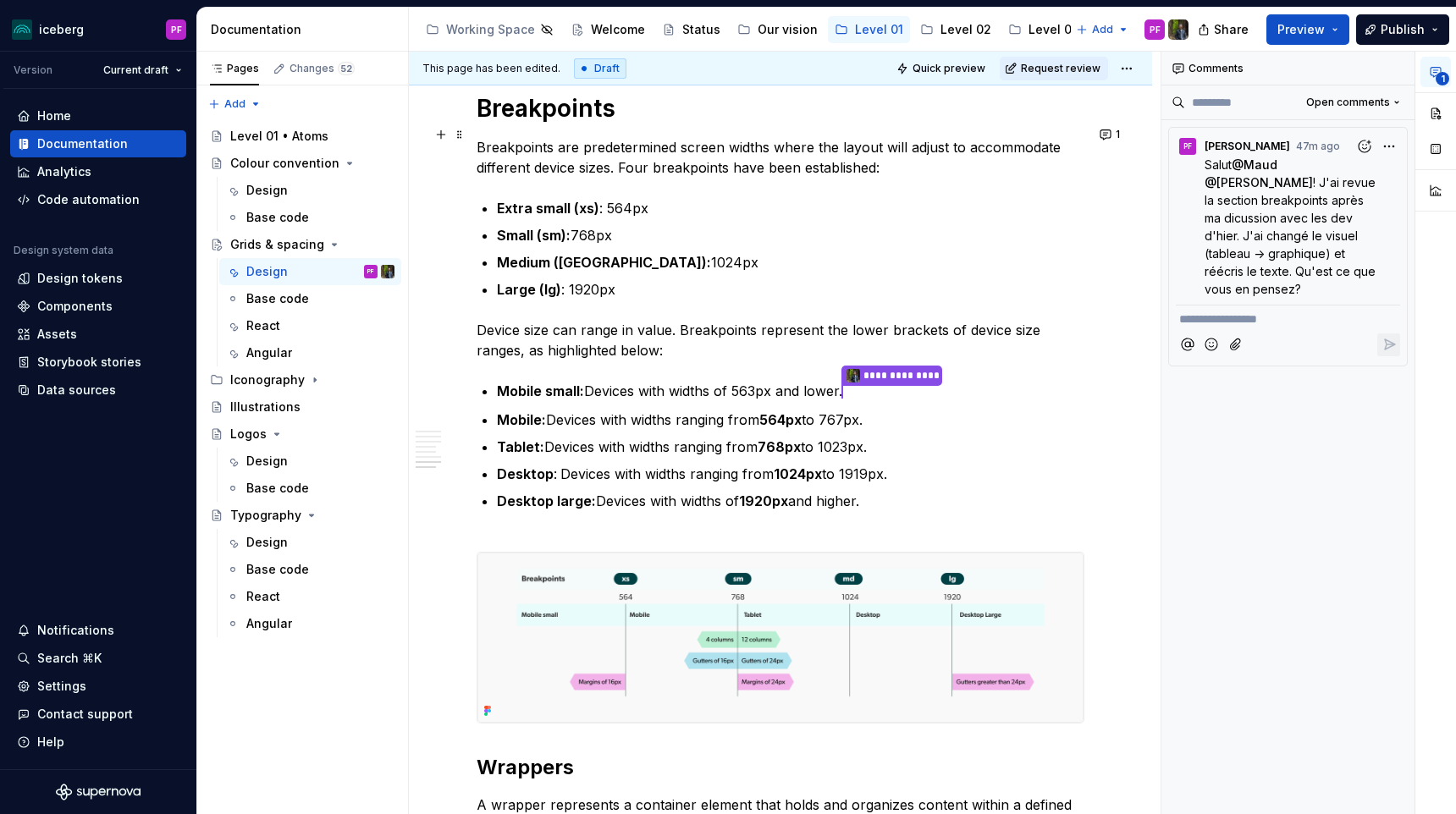
scroll to position [4067, 0]
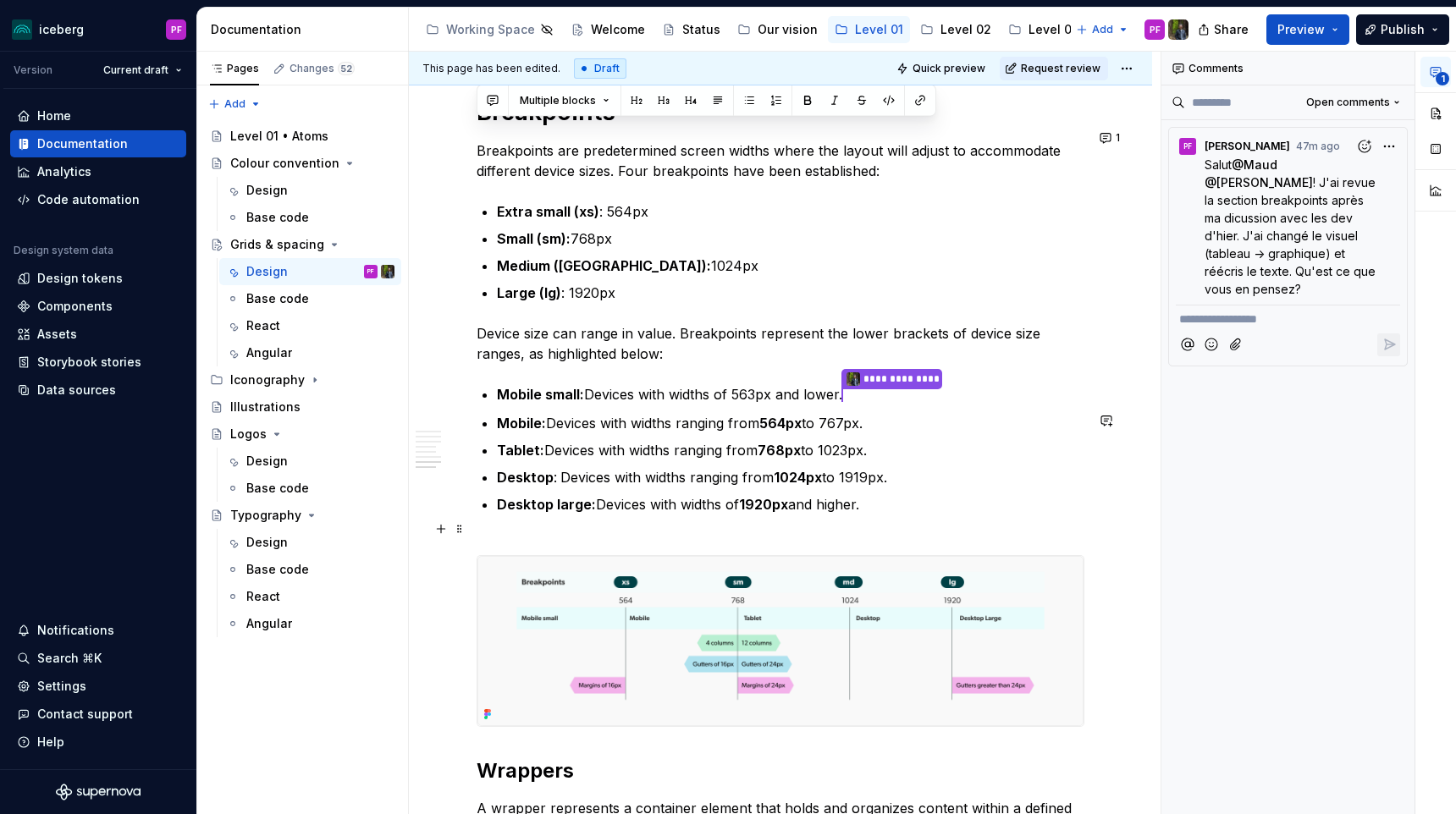
drag, startPoint x: 478, startPoint y: 132, endPoint x: 876, endPoint y: 525, distance: 559.3
copy div "**********"
click at [959, 514] on ul "**********" at bounding box center [791, 458] width 587 height 151
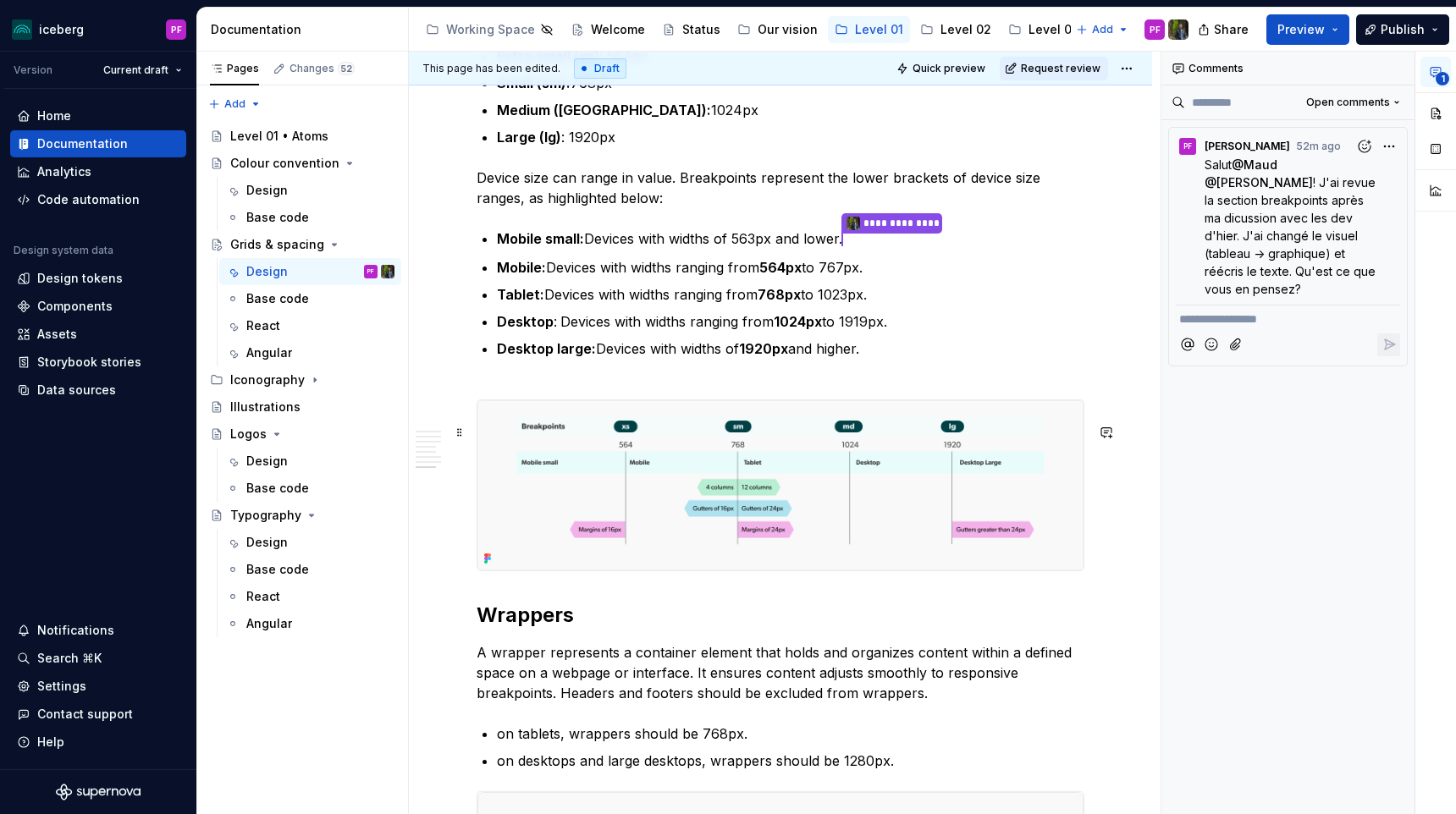
scroll to position [4224, 0]
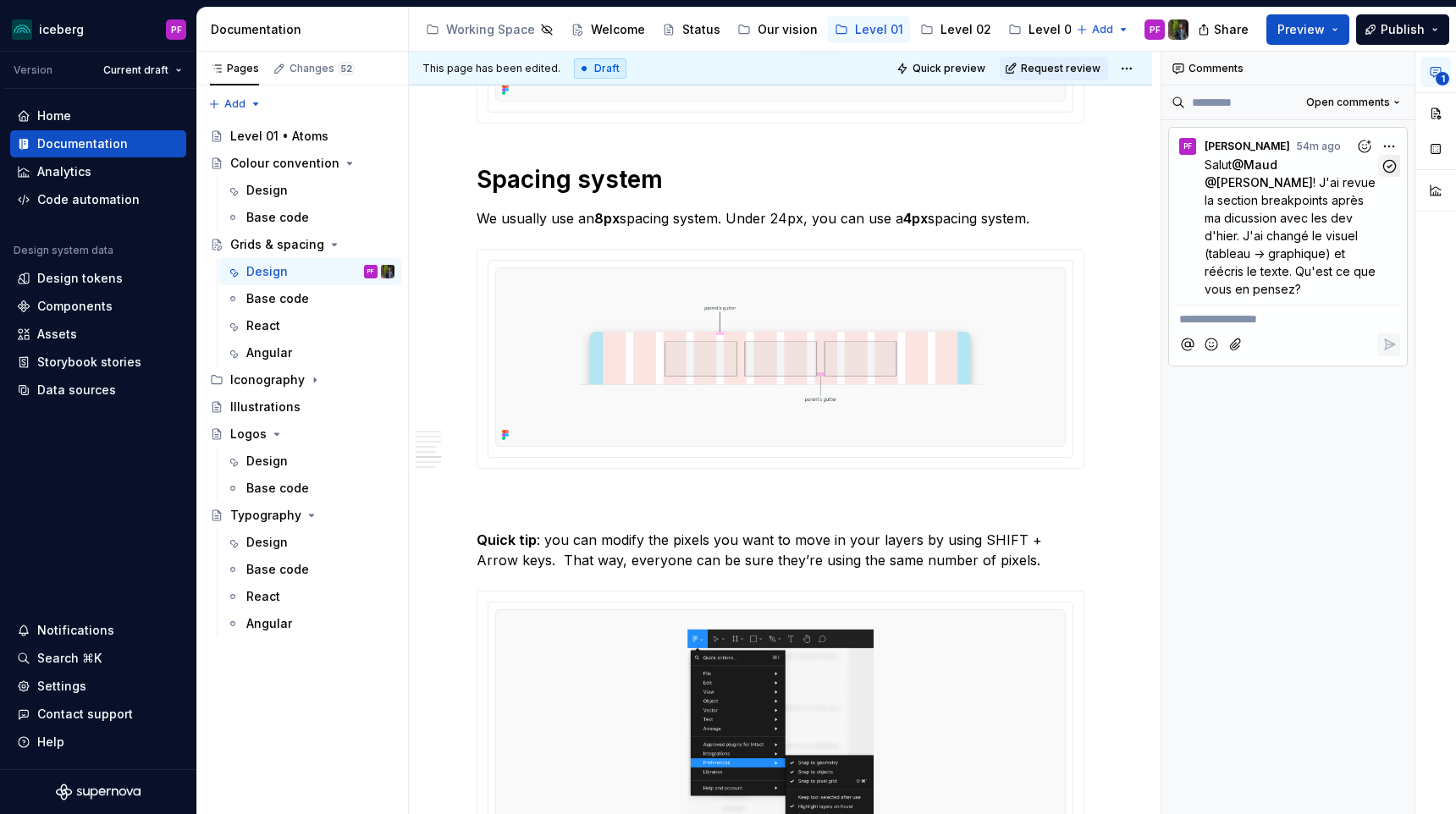
click at [1396, 167] on button "button" at bounding box center [1389, 166] width 22 height 22
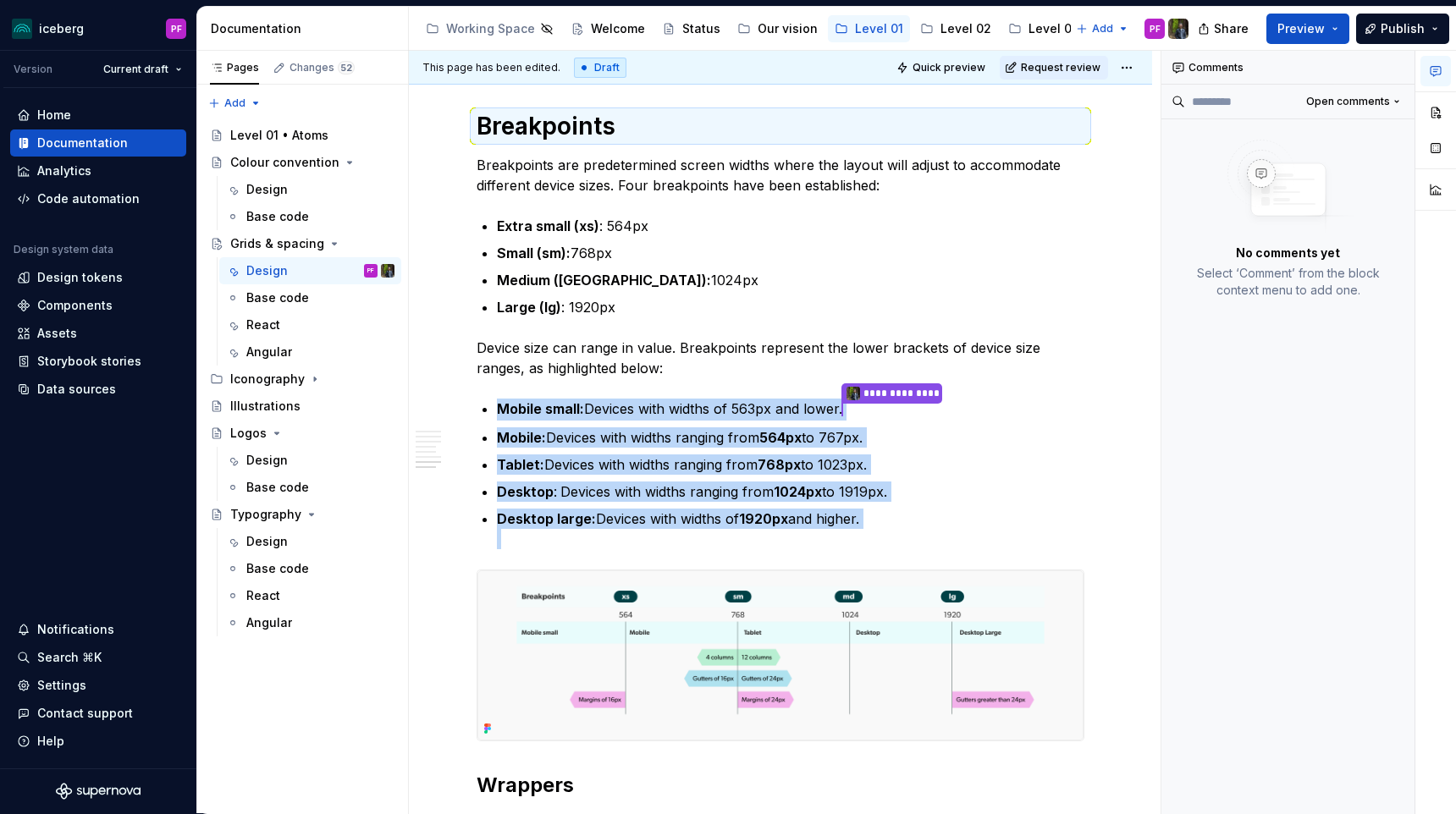
scroll to position [4049, 0]
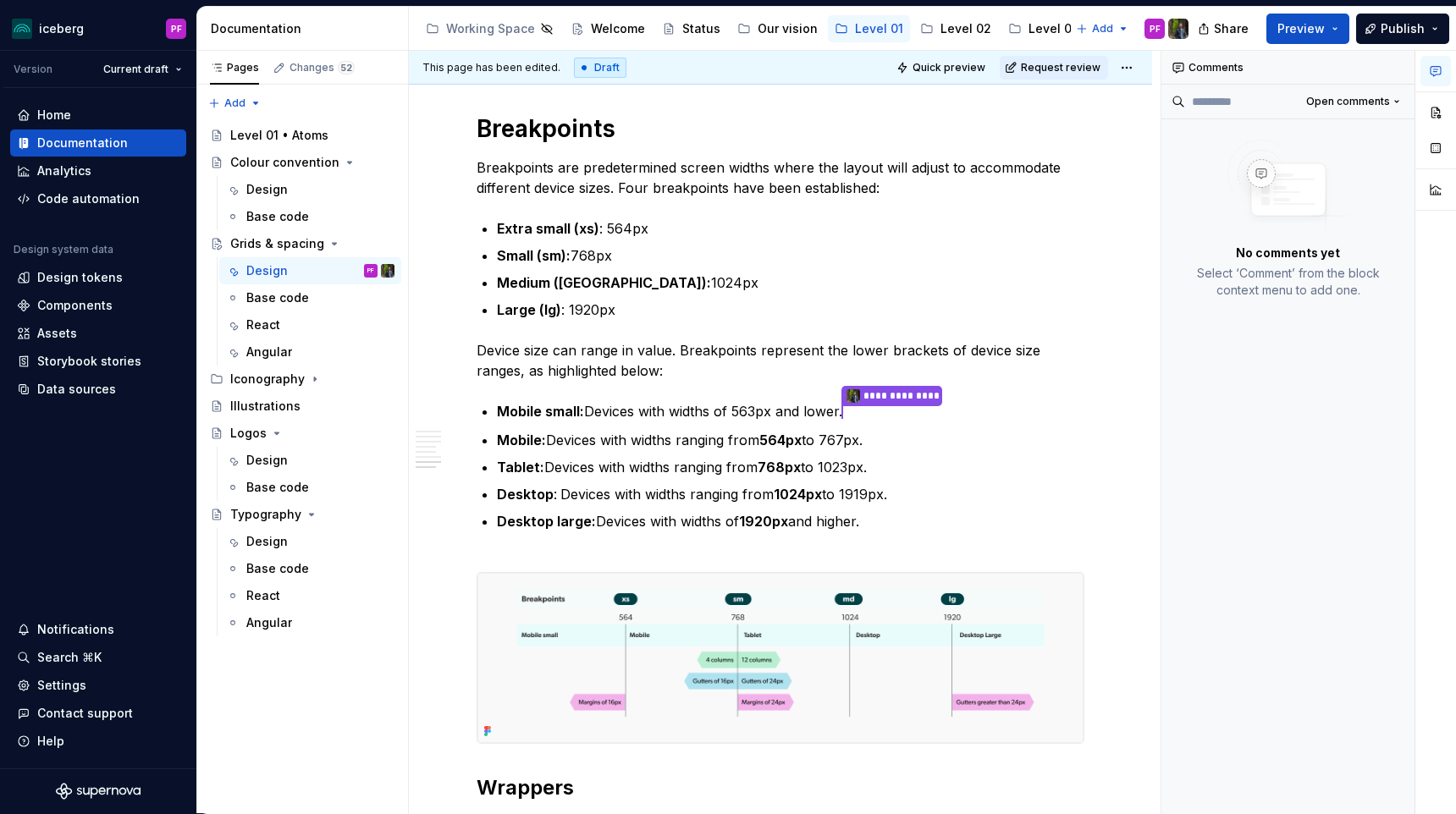
scroll to position [4027, 0]
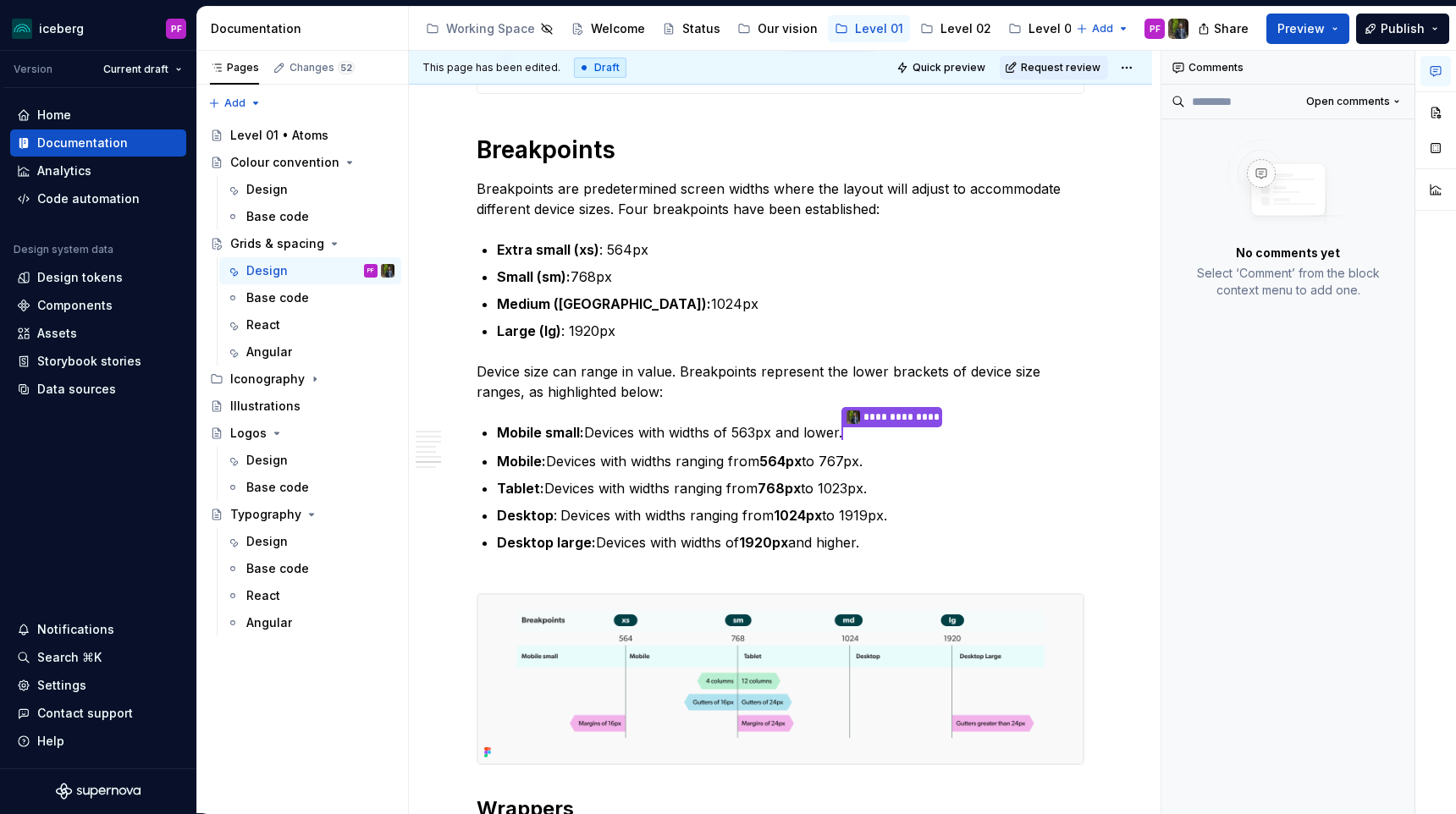
click at [812, 165] on h1 "Breakpoints" at bounding box center [780, 150] width 608 height 31
click at [588, 165] on h1 "Breakpoints" at bounding box center [780, 150] width 608 height 31
click at [486, 165] on h1 "Breakpoints" at bounding box center [780, 150] width 608 height 31
click at [517, 165] on h1 "Breakpoints" at bounding box center [780, 150] width 608 height 31
click at [613, 165] on h1 "Breakpoints" at bounding box center [780, 150] width 608 height 31
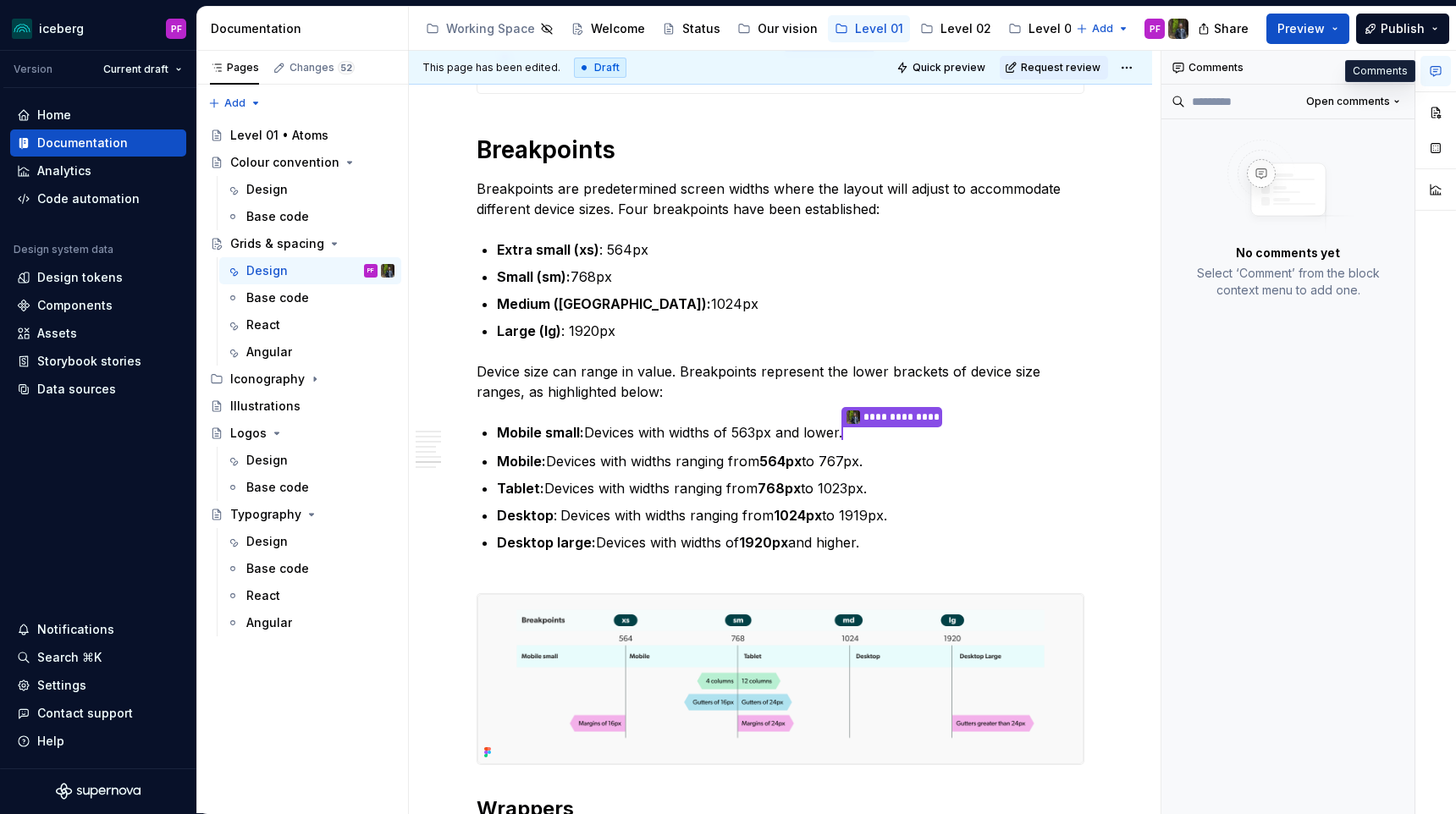
click at [1440, 77] on icon "button" at bounding box center [1436, 71] width 14 height 14
type textarea "*"
click at [682, 219] on p "Breakpoints are predetermined screen widths where the layout will adjust to acc…" at bounding box center [780, 199] width 608 height 41
click at [611, 259] on p "Extra small (xs) : 564px" at bounding box center [791, 249] width 587 height 20
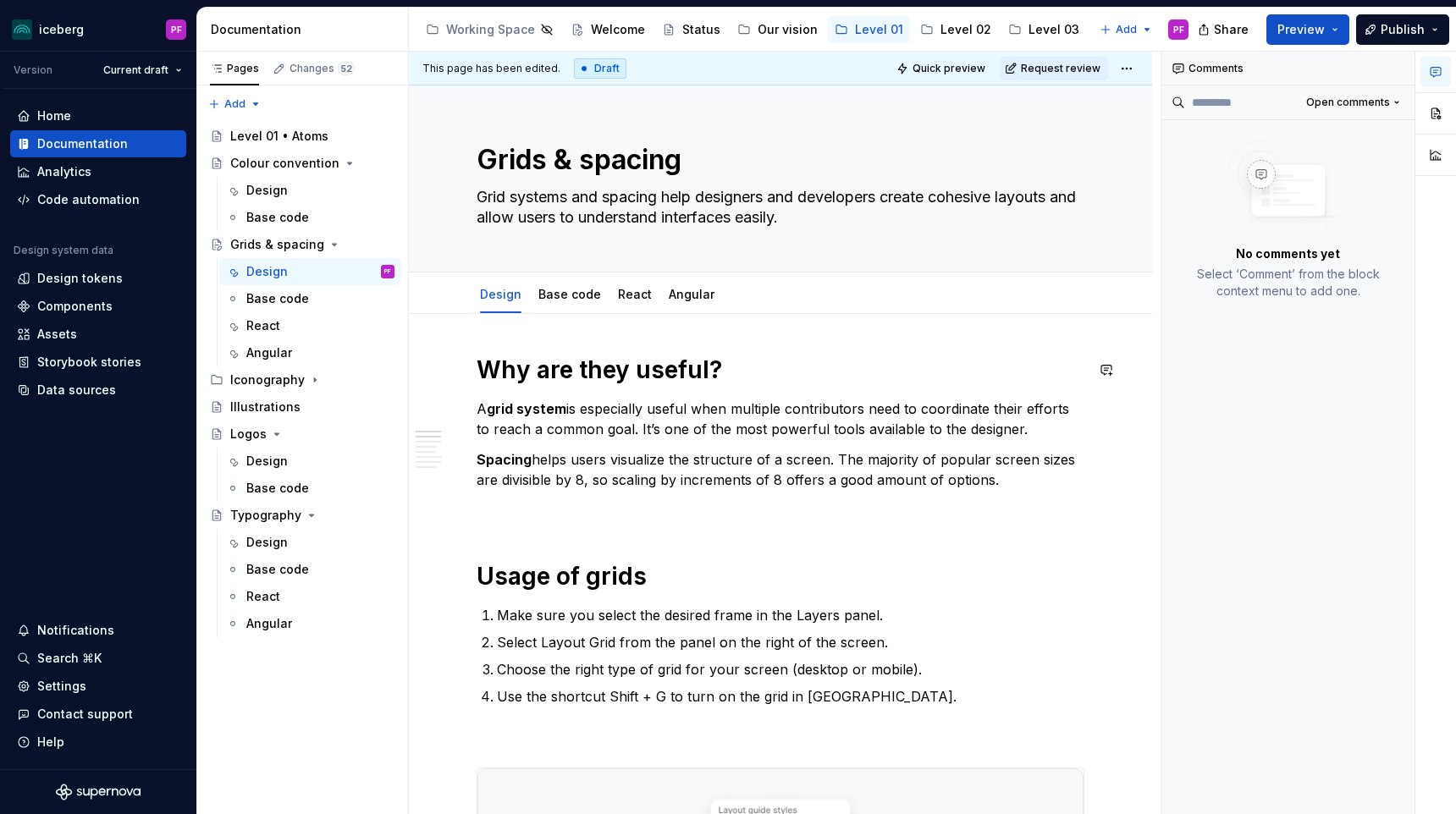
type textarea "*"
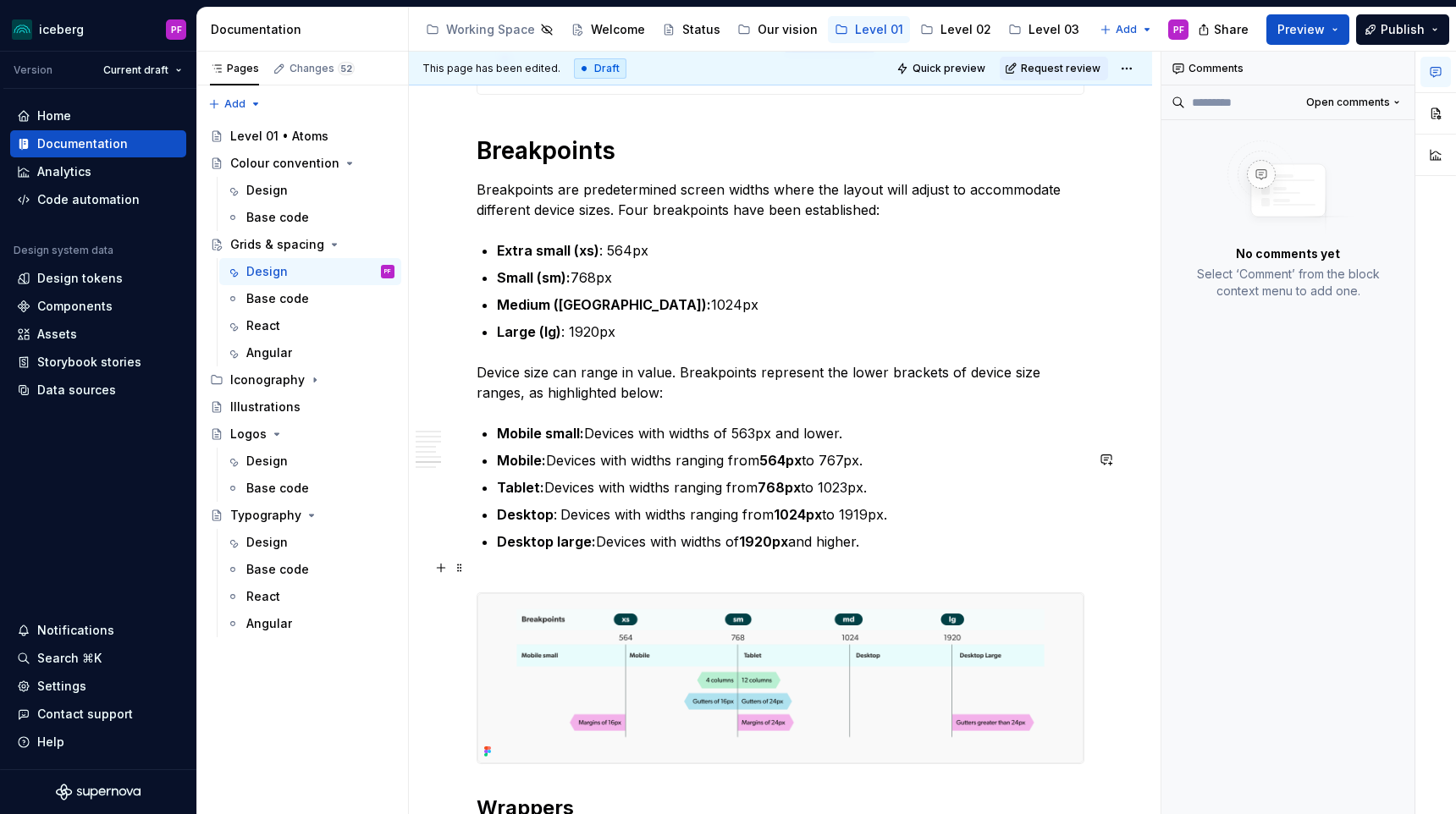
scroll to position [4029, 0]
click at [623, 164] on h1 "Breakpoints" at bounding box center [780, 149] width 608 height 31
click at [1118, 177] on button "button" at bounding box center [1106, 175] width 24 height 24
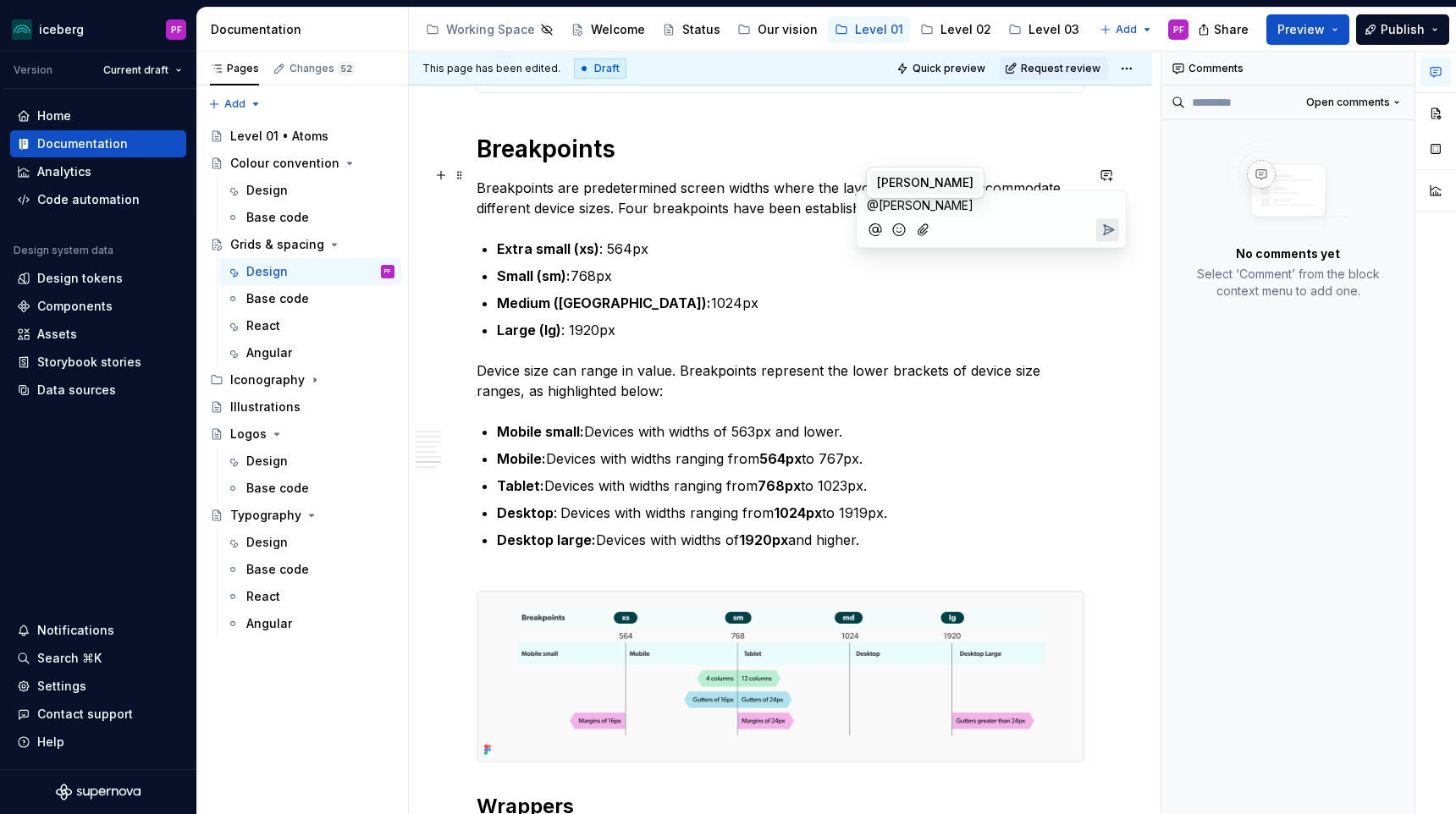
click at [919, 174] on li "FS Fannie Senécal" at bounding box center [924, 183] width 110 height 24
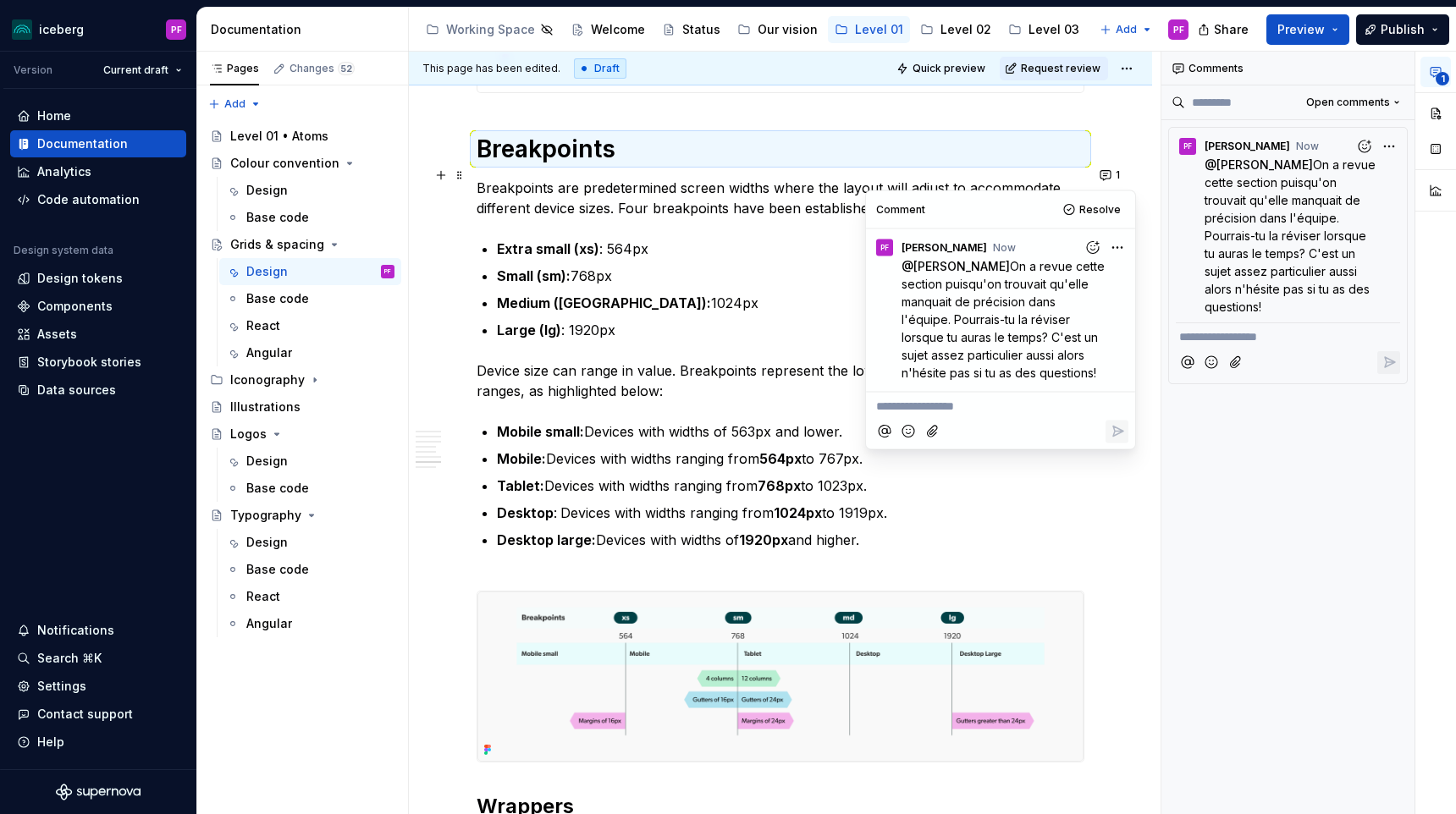
click at [790, 219] on p "Breakpoints are predetermined screen widths where the layout will adjust to acc…" at bounding box center [780, 198] width 608 height 41
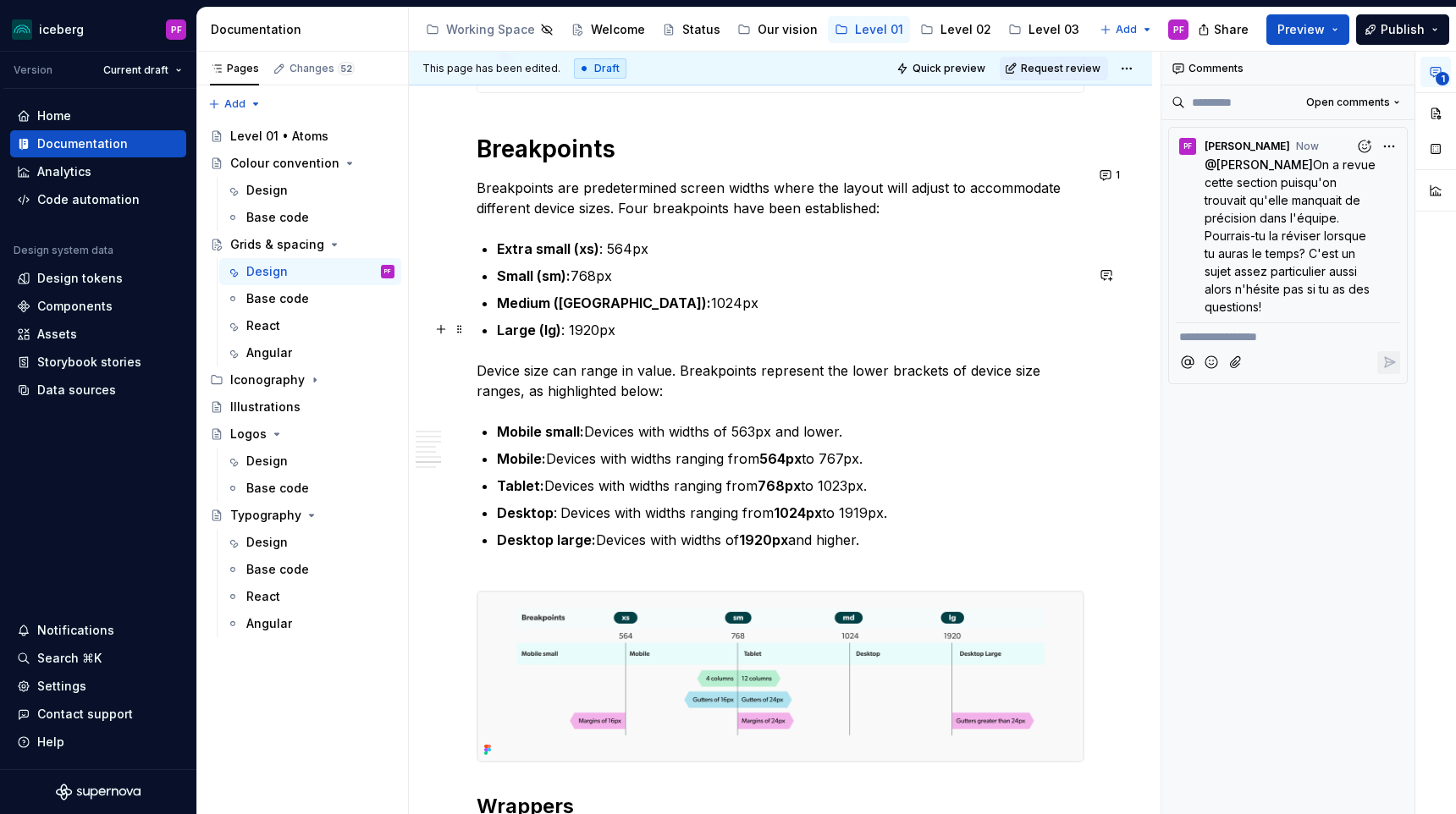
scroll to position [3987, 0]
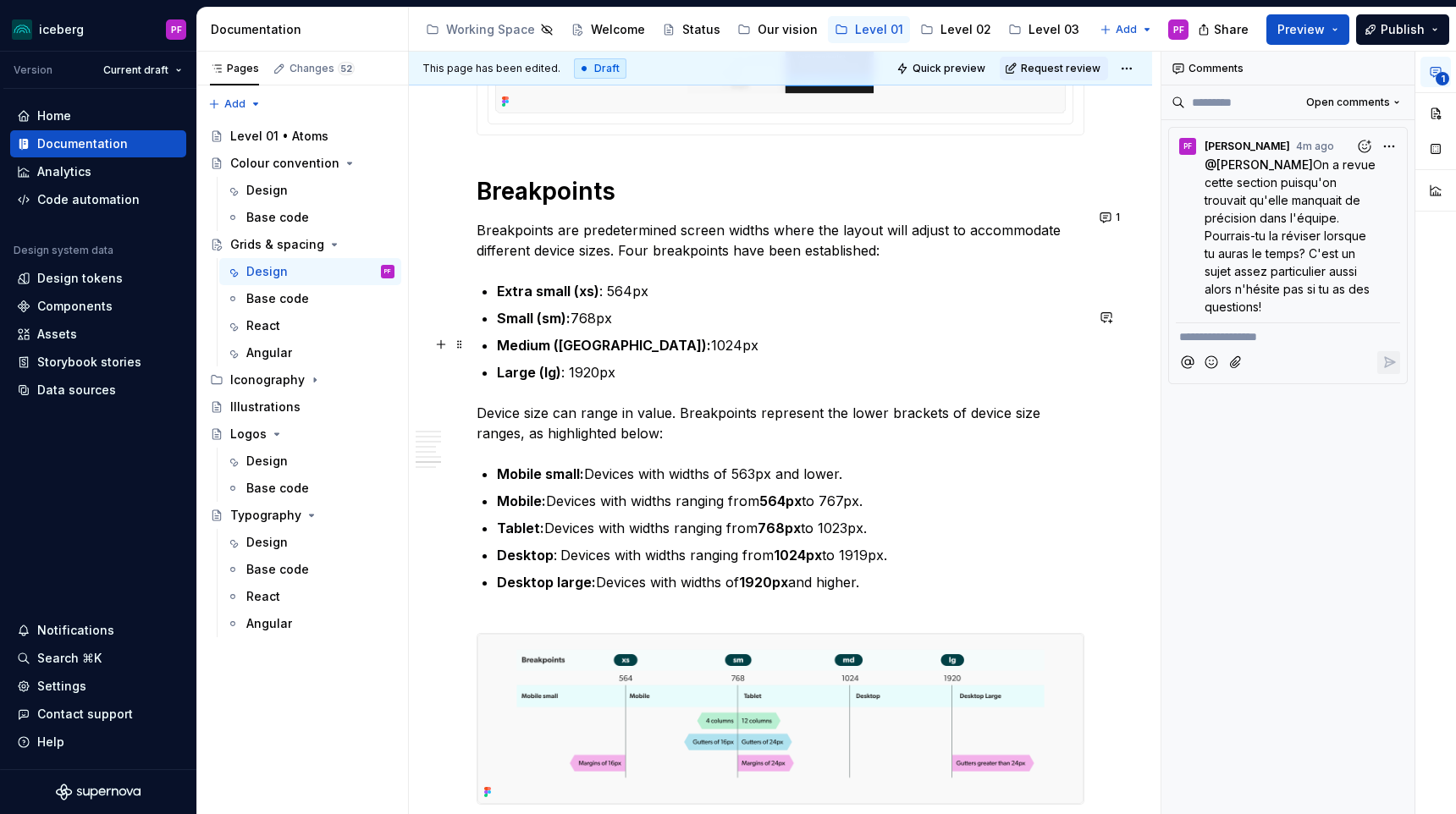
type textarea "*"
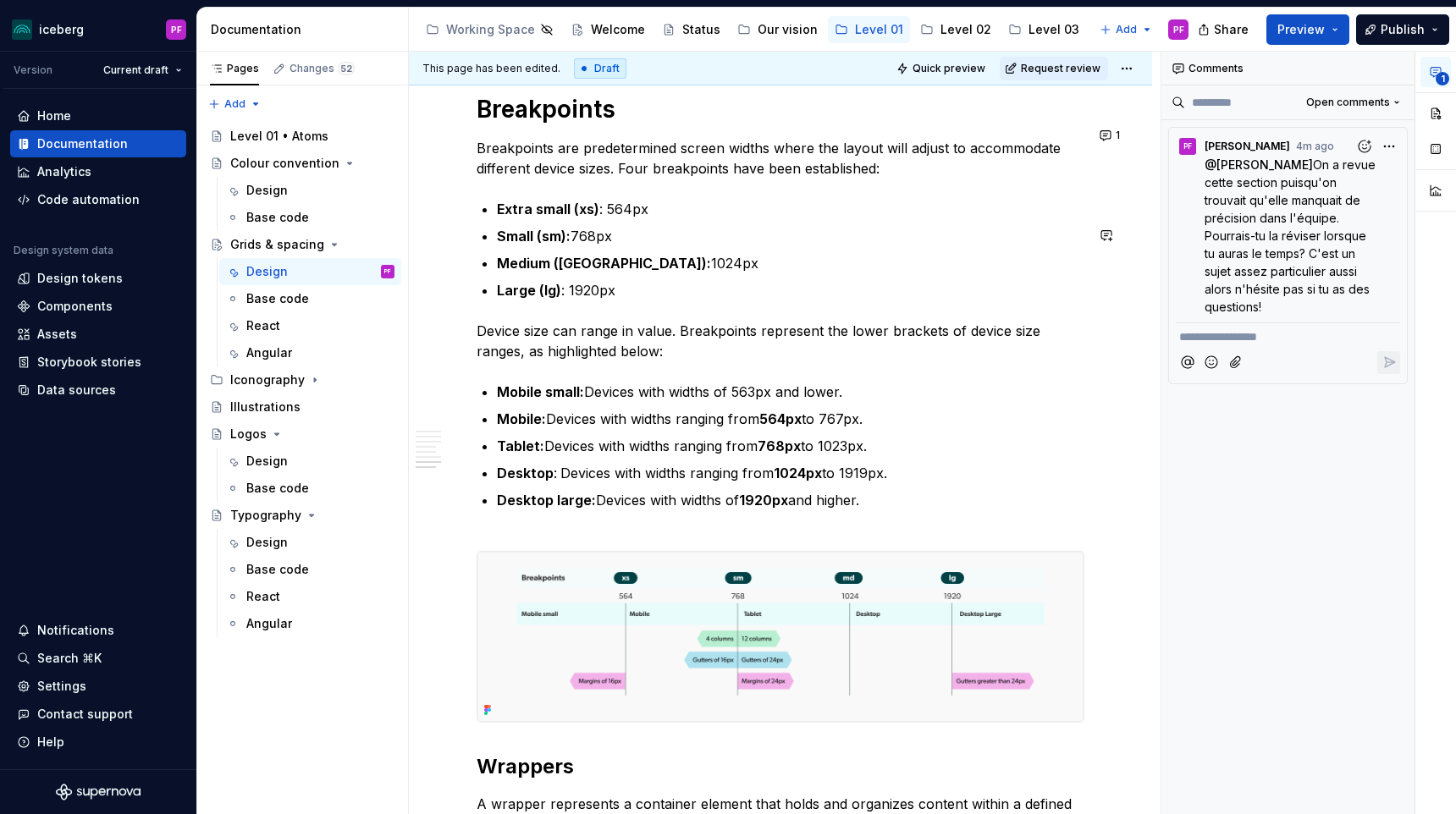
scroll to position [4070, 0]
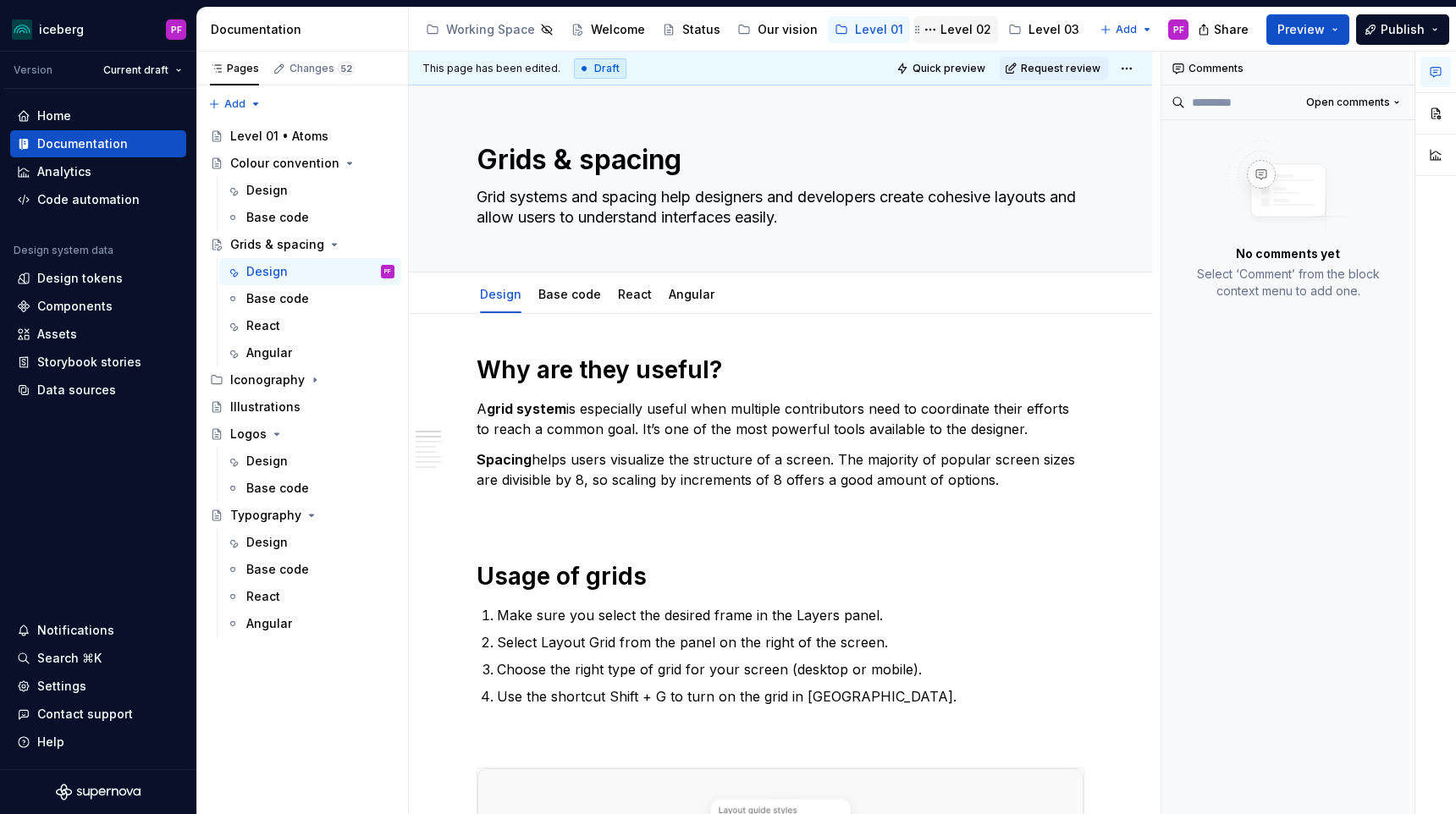
click at [945, 30] on div "Level 02" at bounding box center [966, 30] width 51 height 17
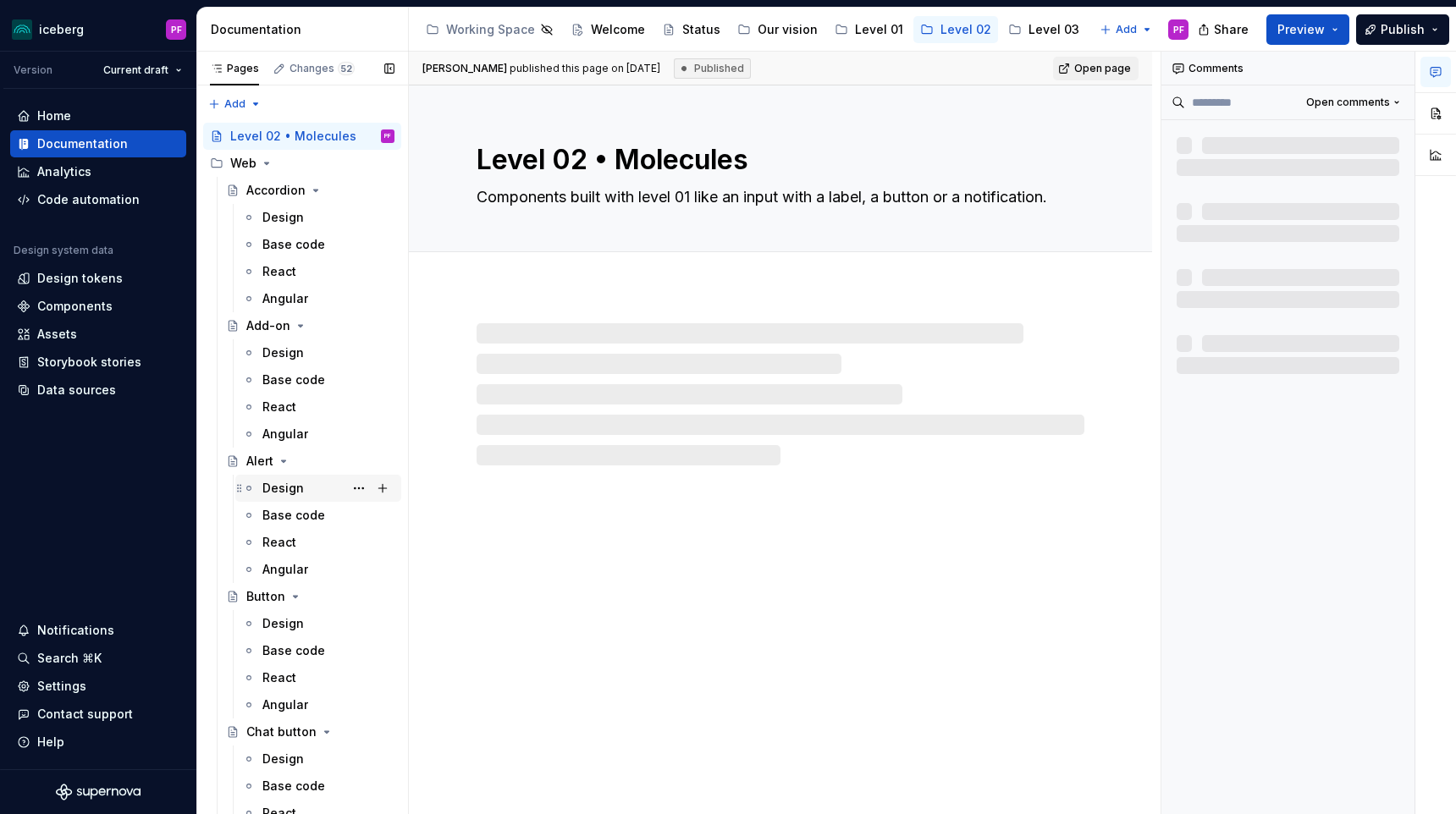
click at [262, 492] on div "Design" at bounding box center [283, 488] width 42 height 17
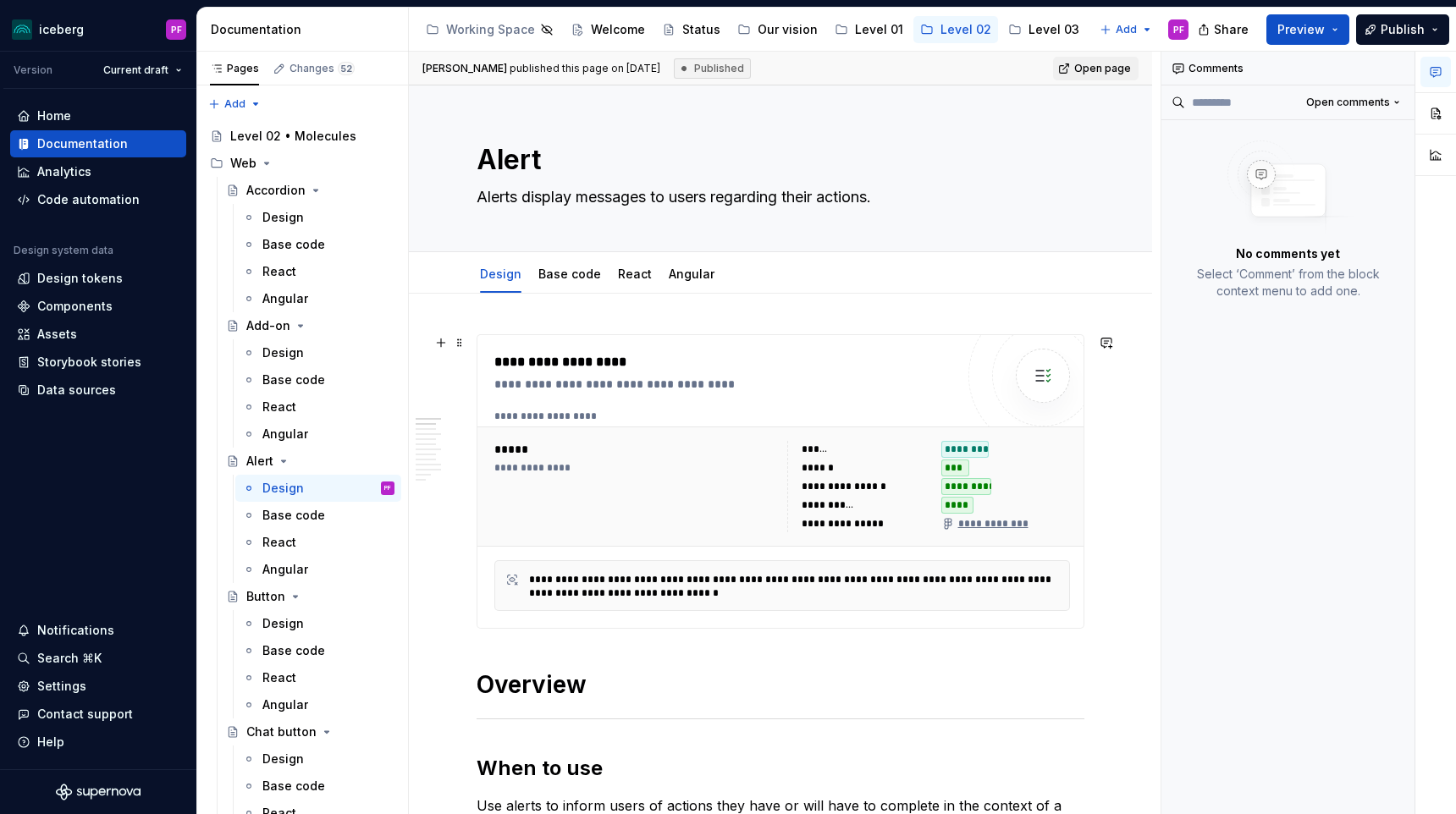
click at [806, 396] on div "**********" at bounding box center [724, 481] width 460 height 259
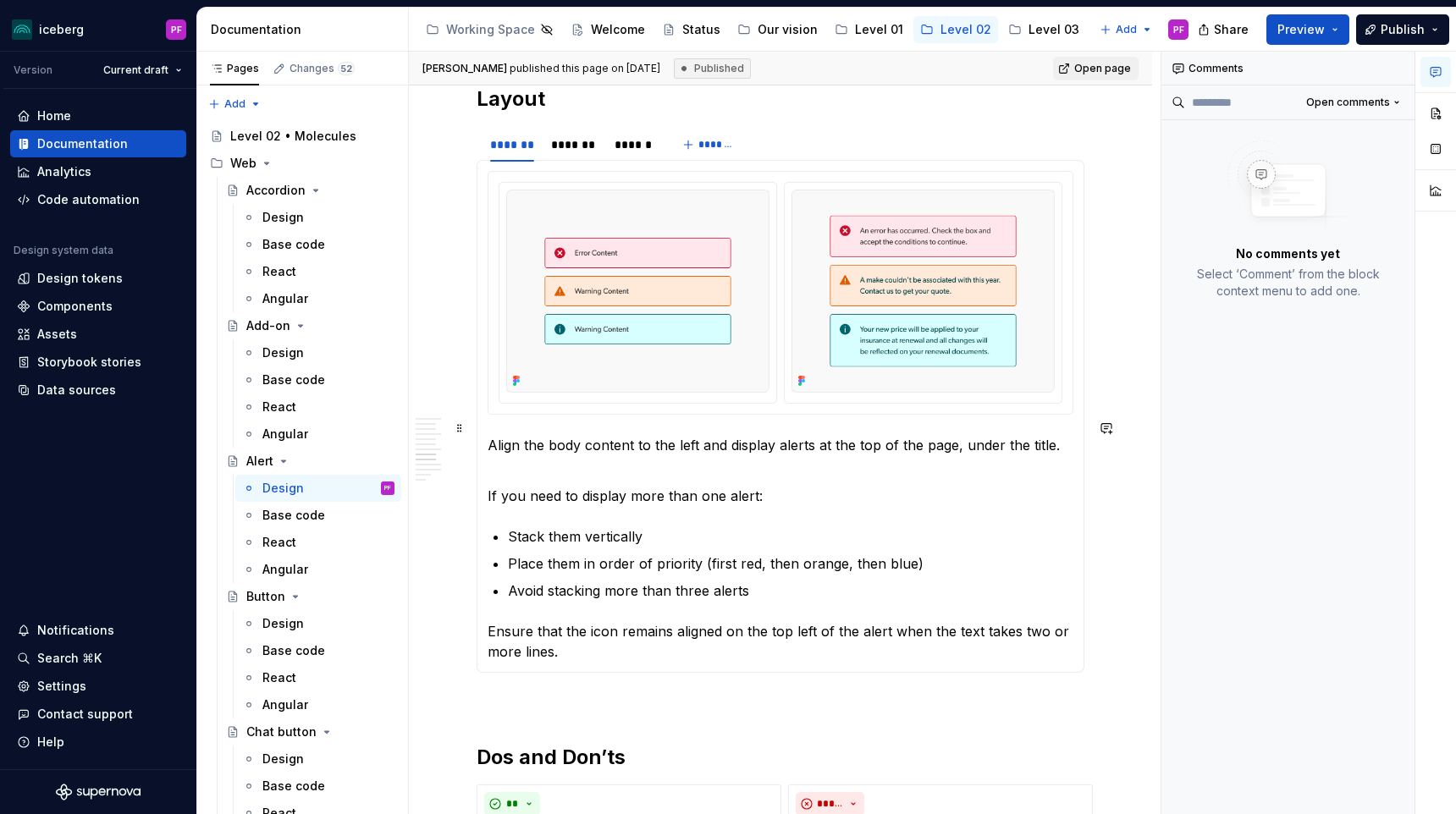
scroll to position [2398, 0]
click at [522, 358] on img at bounding box center [637, 293] width 263 height 203
click at [518, 381] on icon at bounding box center [518, 383] width 3 height 3
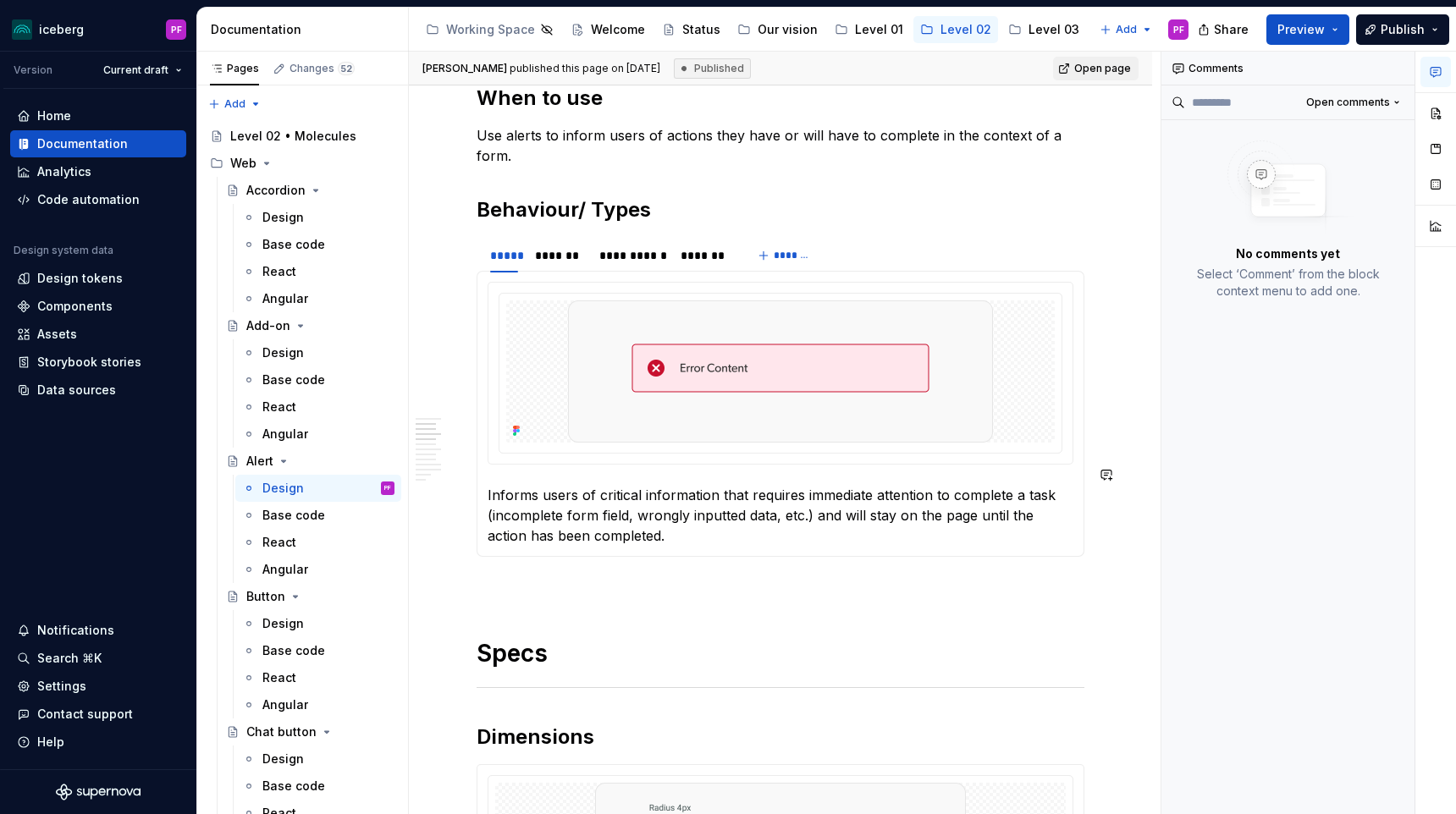
scroll to position [682, 0]
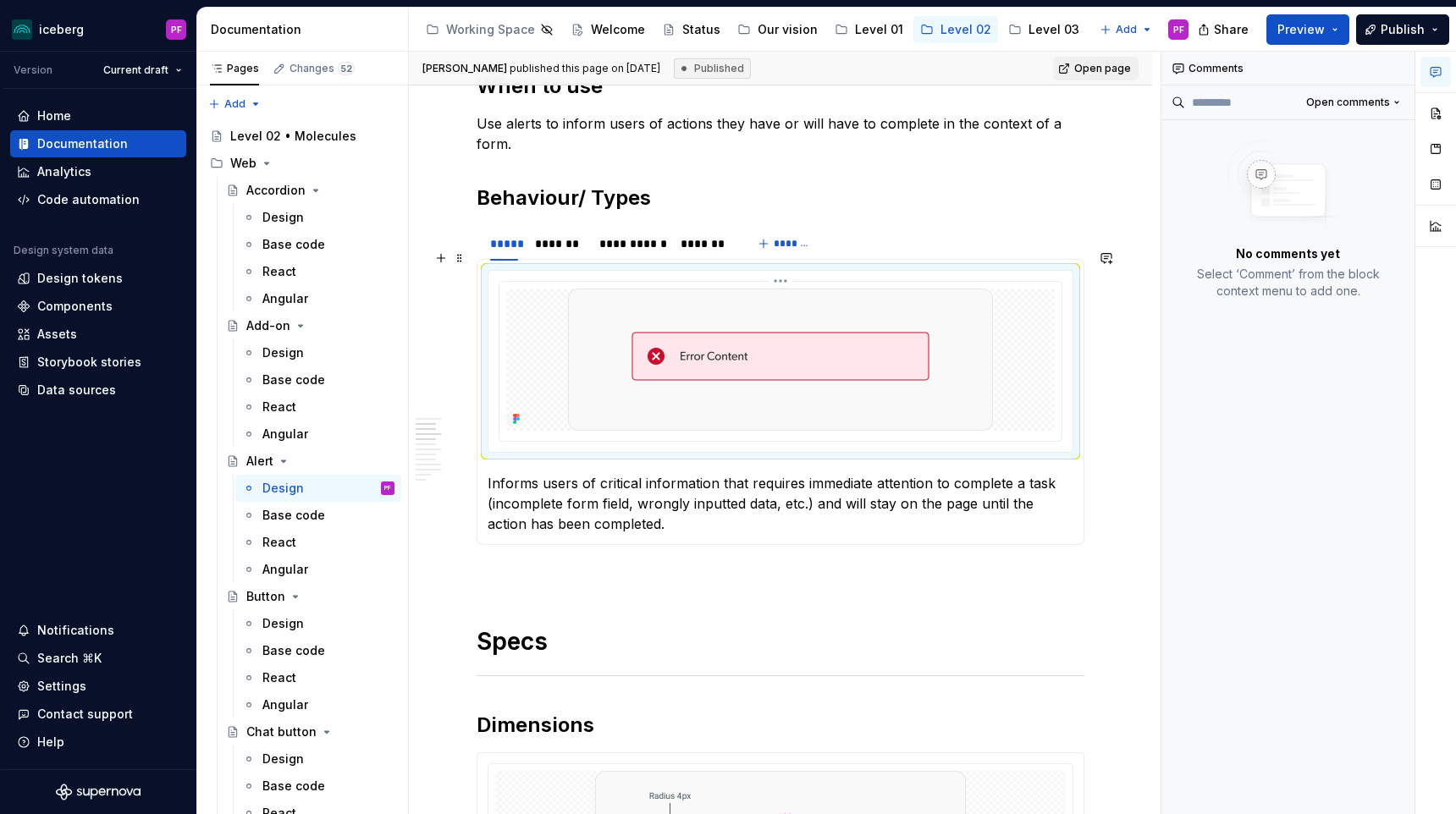
click at [517, 417] on icon at bounding box center [518, 418] width 3 height 3
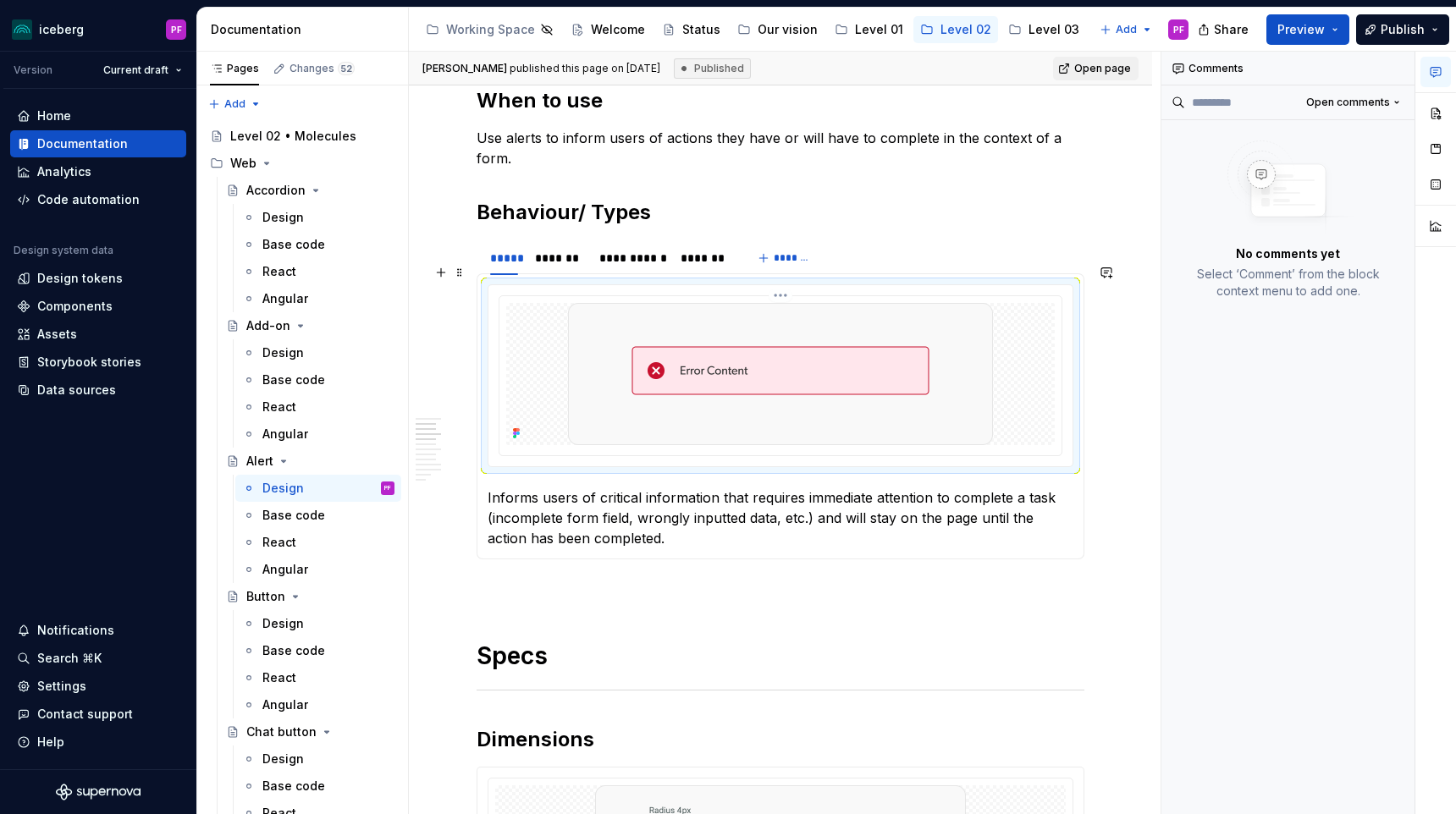
scroll to position [669, 0]
click at [516, 427] on icon at bounding box center [515, 429] width 3 height 3
click at [640, 341] on img at bounding box center [779, 373] width 425 height 142
click at [1426, 110] on button "button" at bounding box center [1436, 113] width 31 height 31
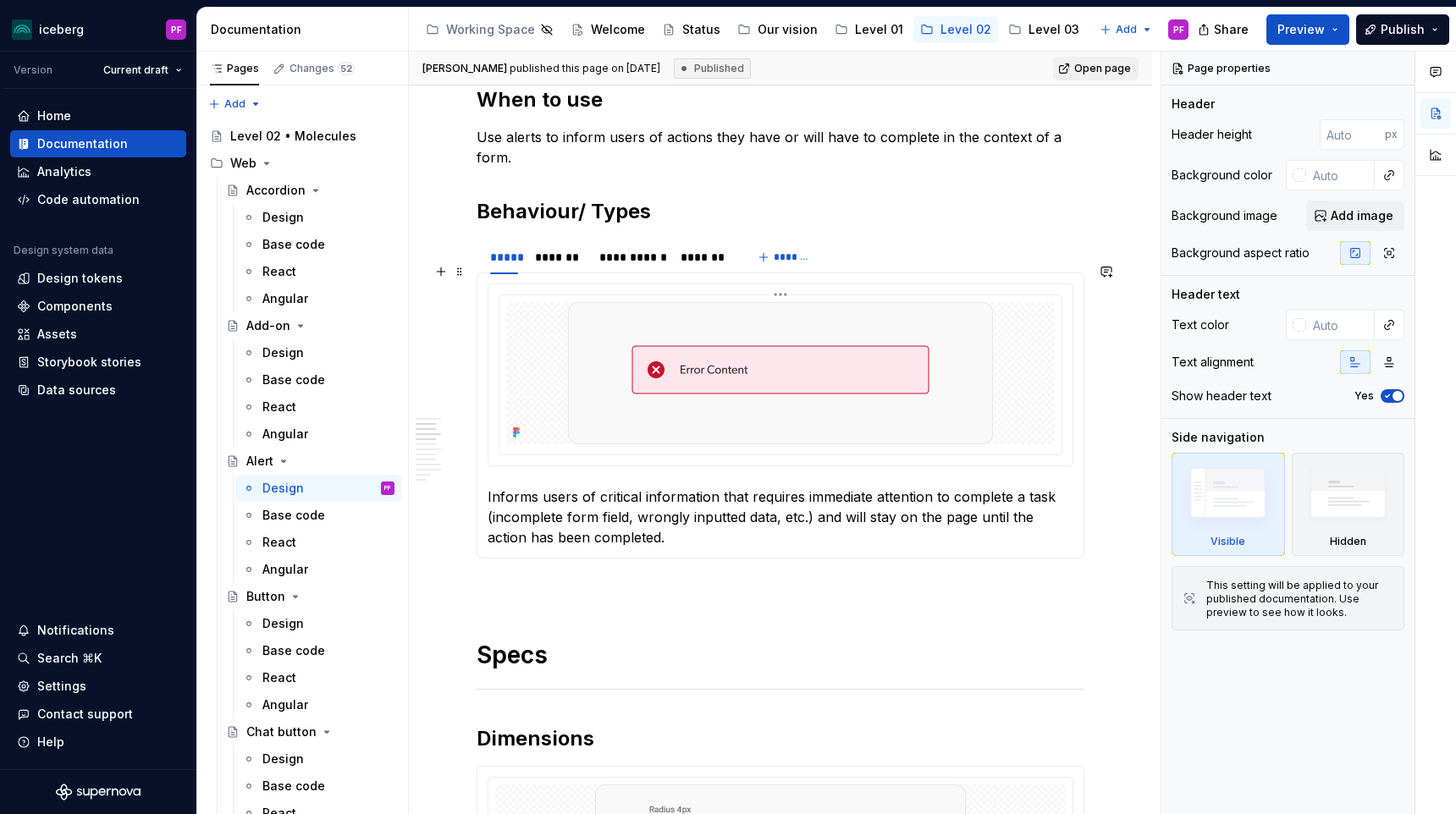
click at [962, 369] on img at bounding box center [779, 373] width 425 height 142
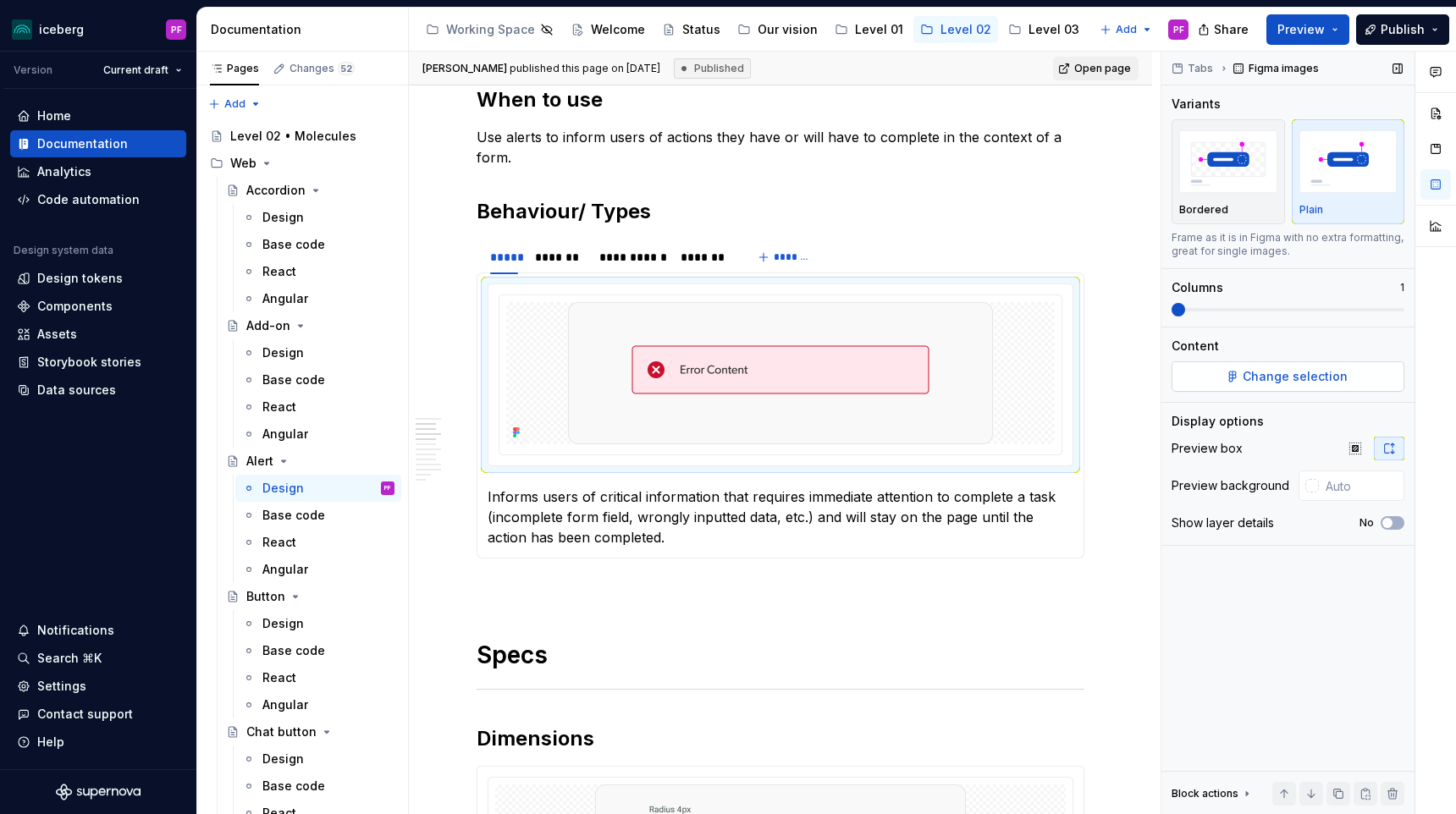
click at [1232, 370] on button "Change selection" at bounding box center [1287, 377] width 232 height 31
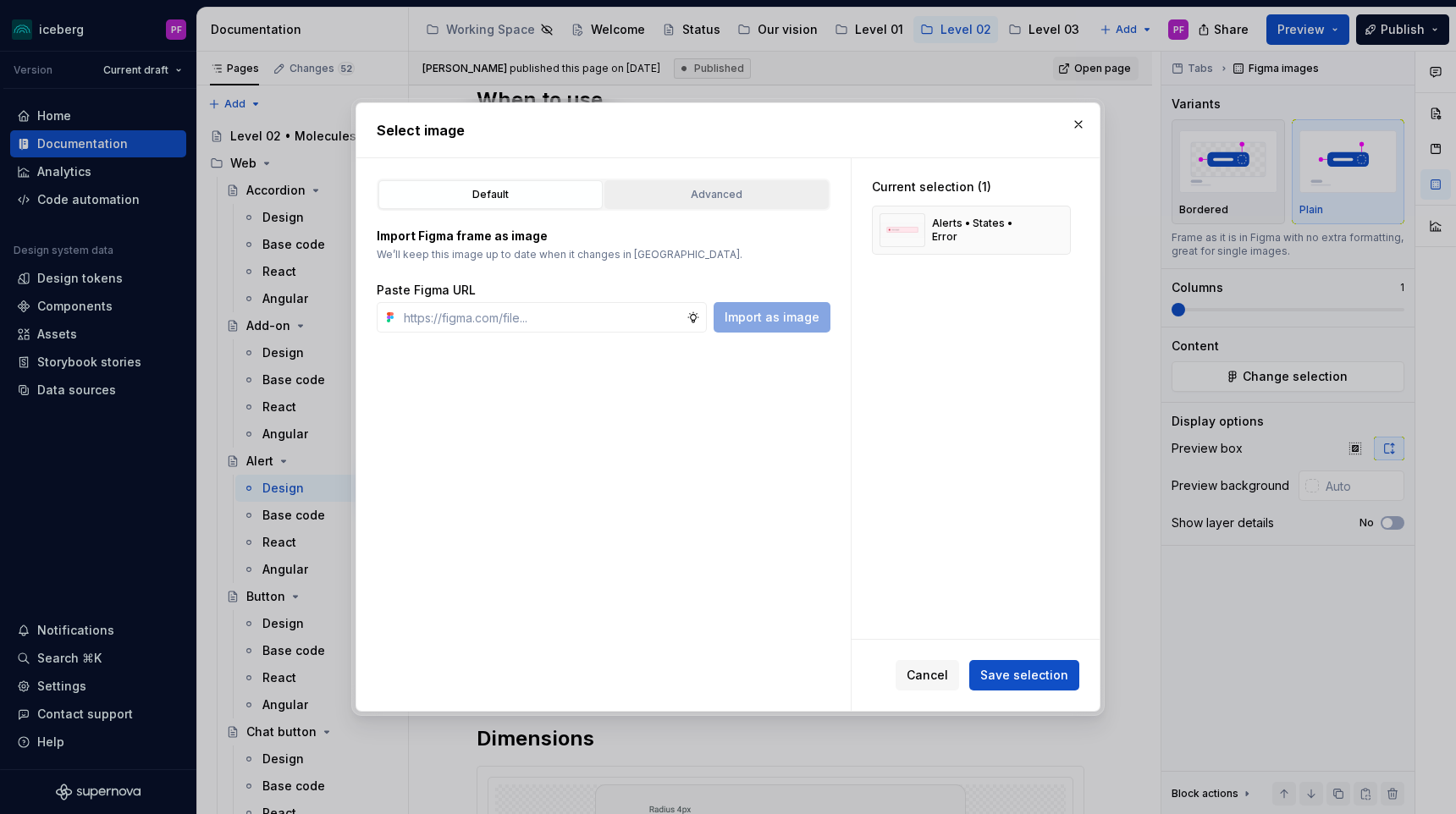
drag, startPoint x: 674, startPoint y: 195, endPoint x: 661, endPoint y: 213, distance: 22.2
click at [674, 194] on div "Advanced" at bounding box center [717, 195] width 213 height 17
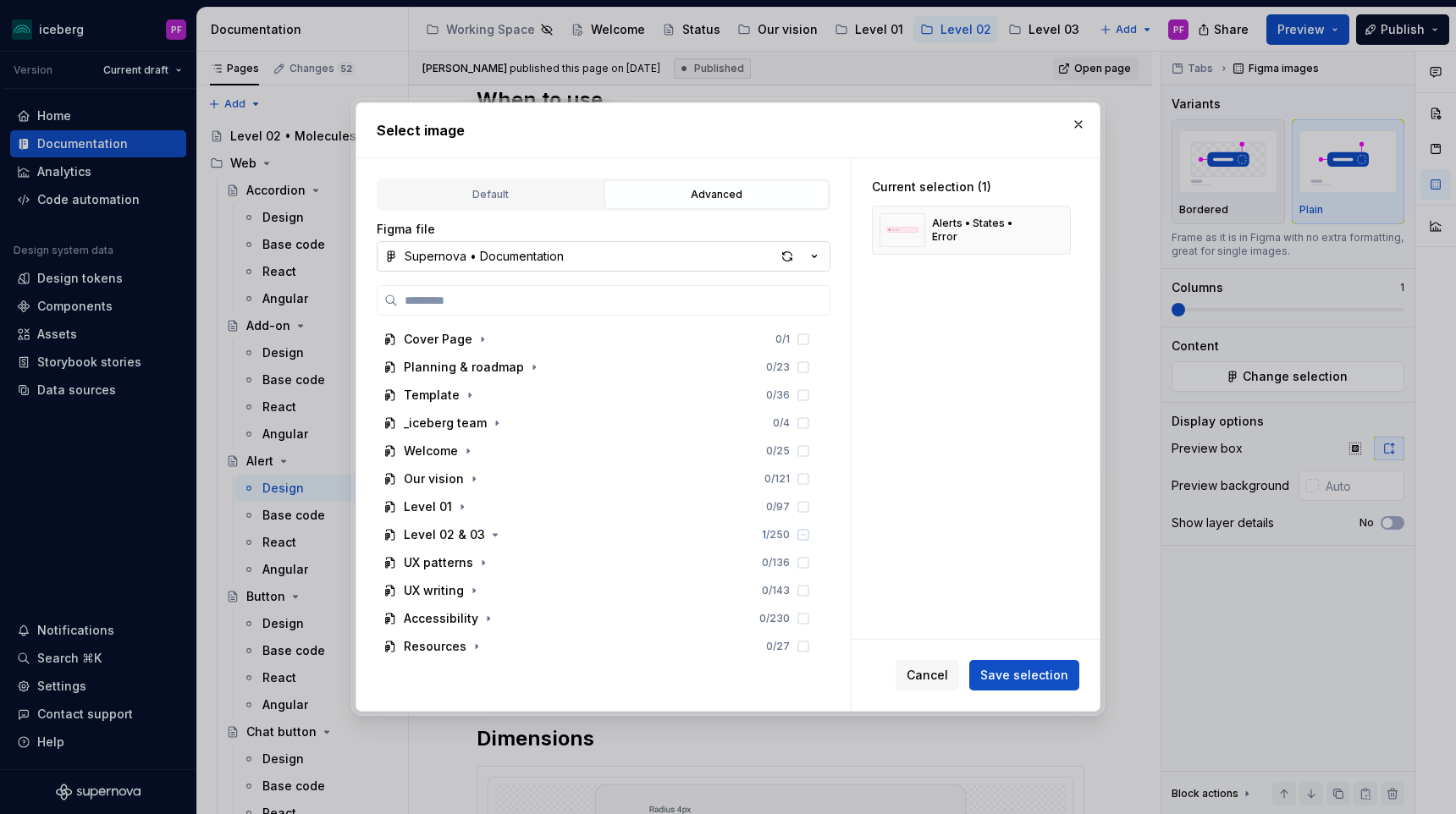
click at [557, 258] on div "Supernova • Documentation" at bounding box center [483, 256] width 159 height 17
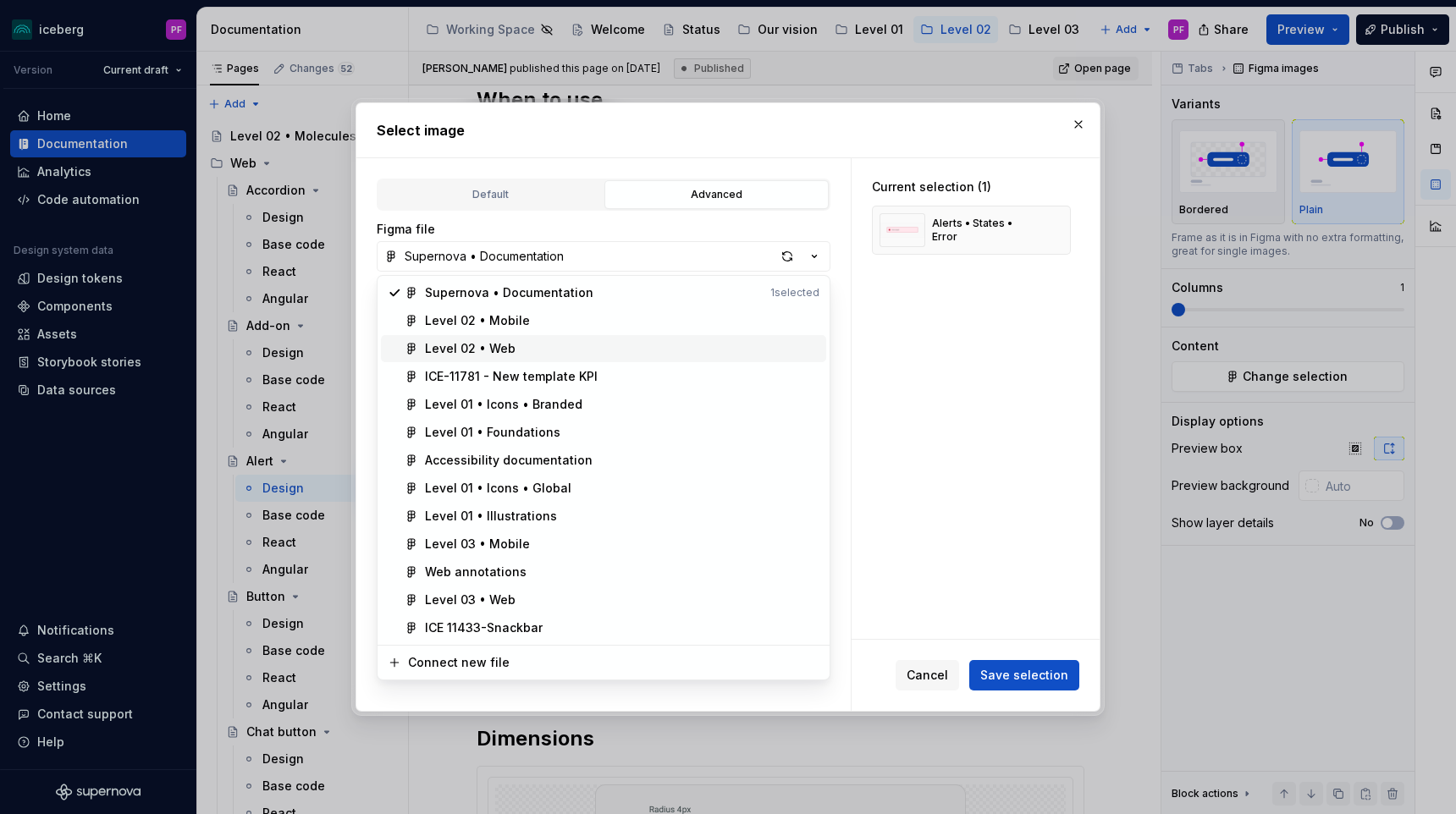
drag, startPoint x: 522, startPoint y: 321, endPoint x: 517, endPoint y: 345, distance: 24.5
click at [517, 345] on div "Supernova • Documentation 1 selected Level 02 • Mobile Level 02 • Web ICE-11781…" at bounding box center [603, 460] width 445 height 362
click at [517, 345] on div "Level 02 • Web" at bounding box center [621, 349] width 394 height 17
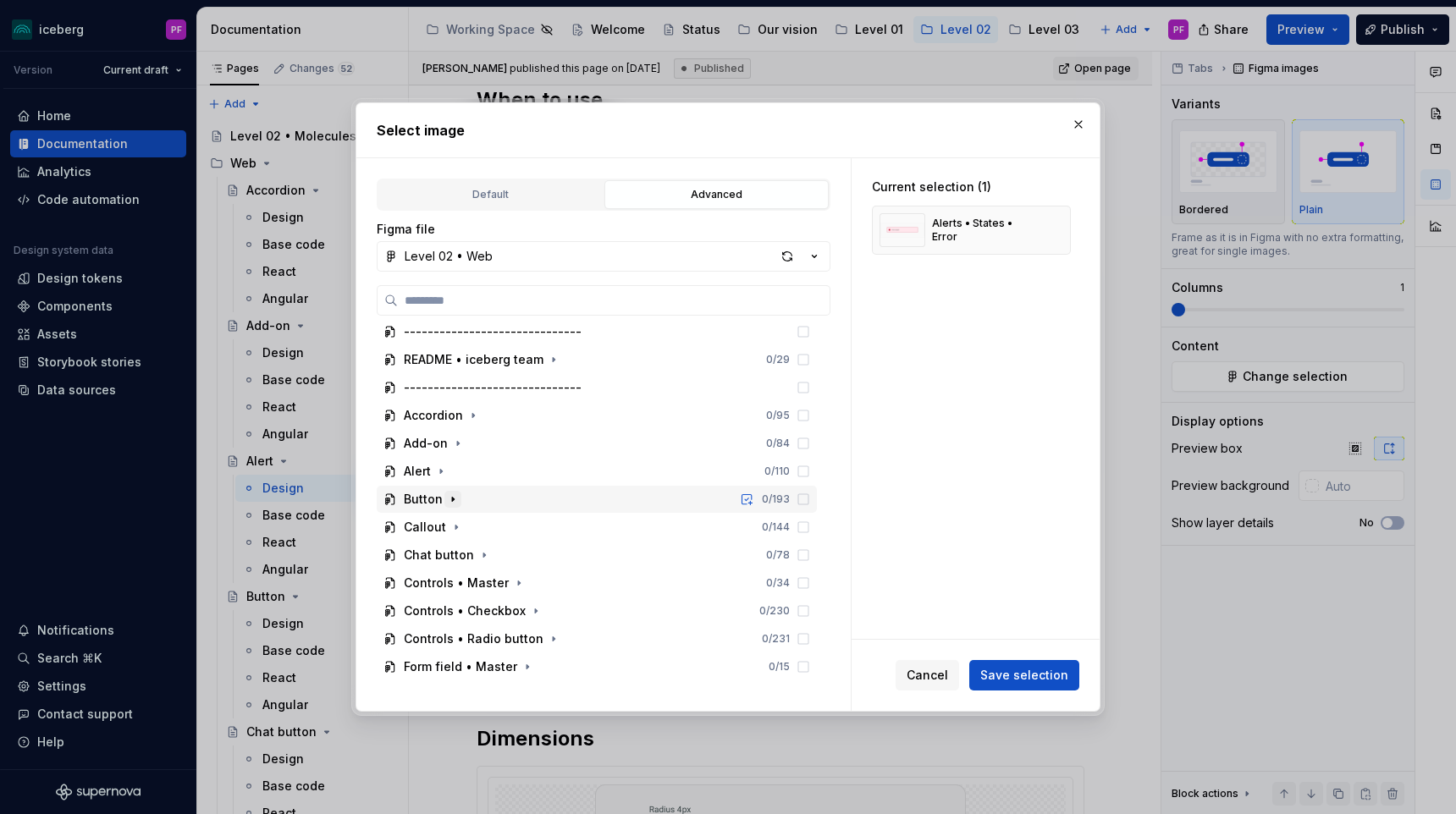
scroll to position [45, 0]
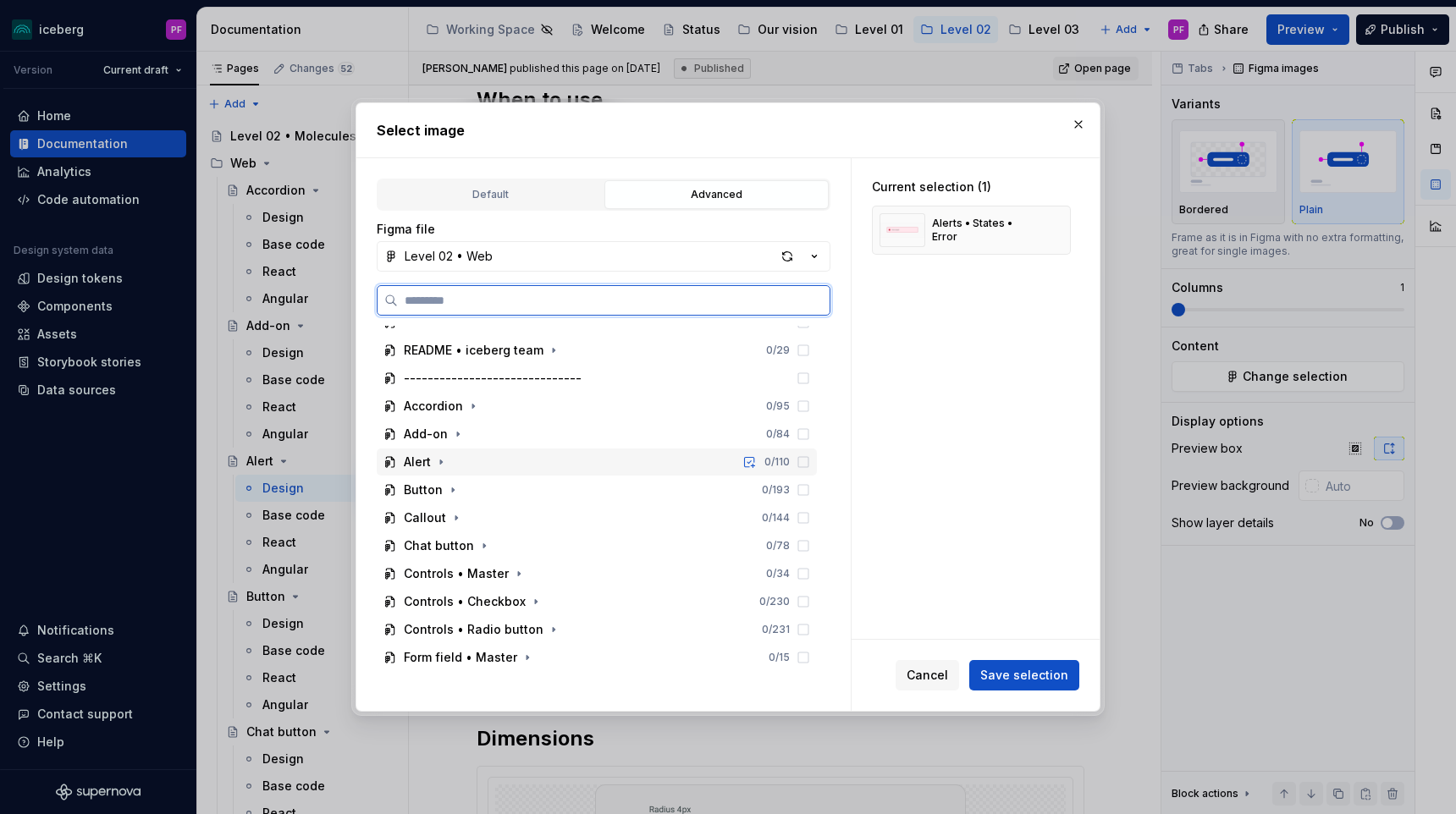
click at [447, 471] on div "Alert 0 / 110" at bounding box center [597, 462] width 440 height 27
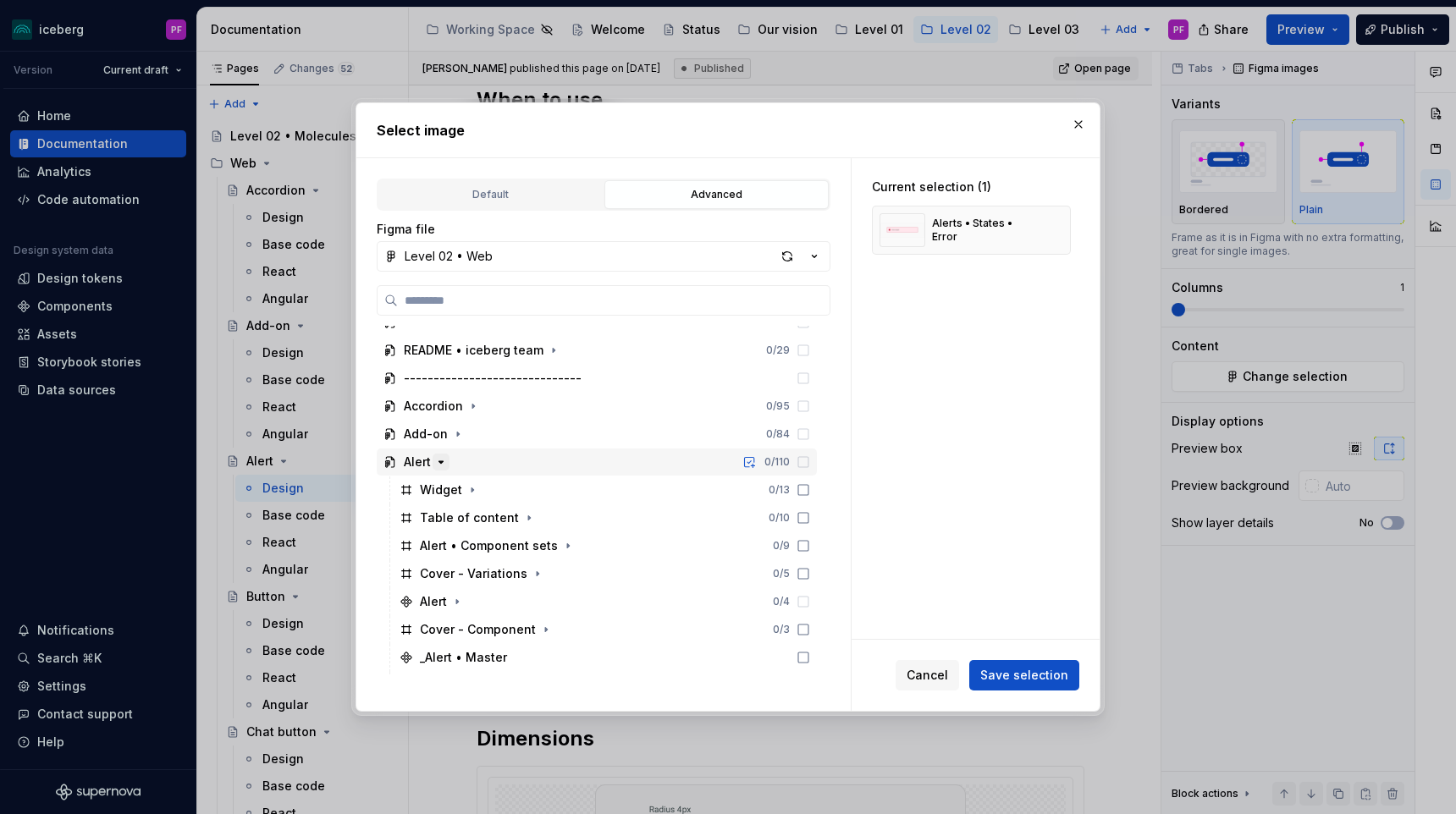
click at [444, 470] on button "button" at bounding box center [441, 462] width 17 height 17
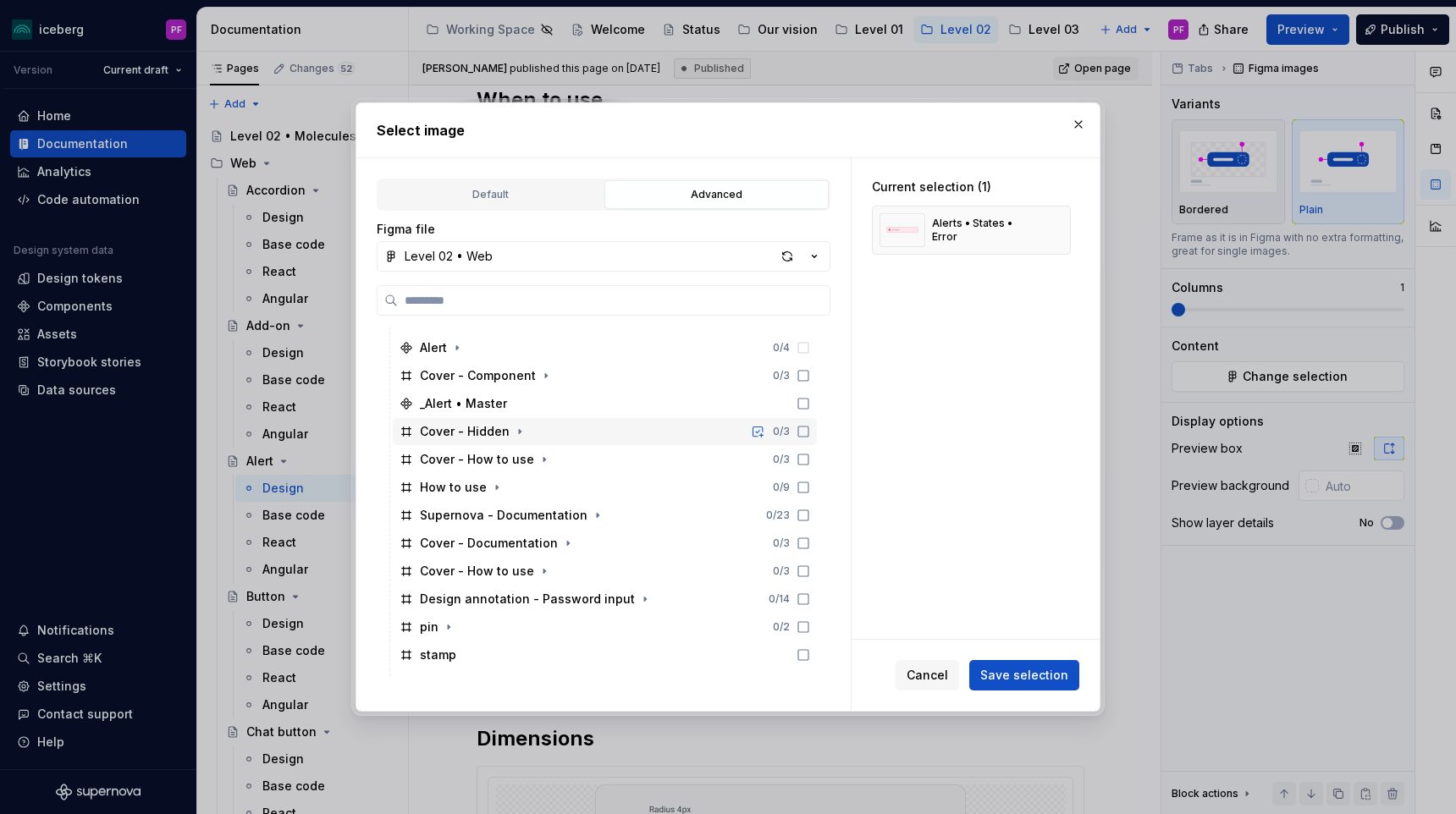
scroll to position [300, 0]
click at [591, 510] on icon "button" at bounding box center [597, 514] width 14 height 14
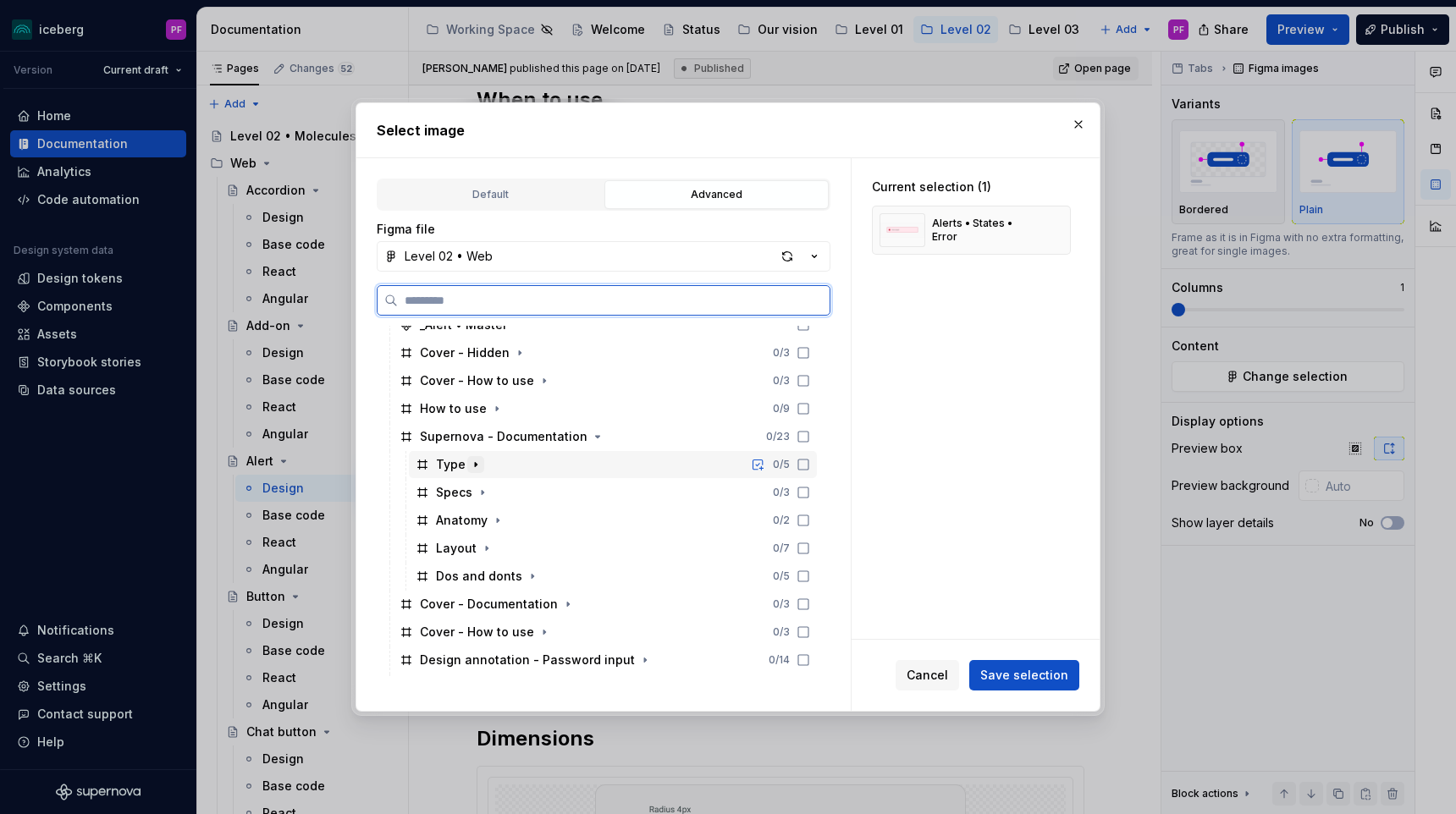
scroll to position [379, 0]
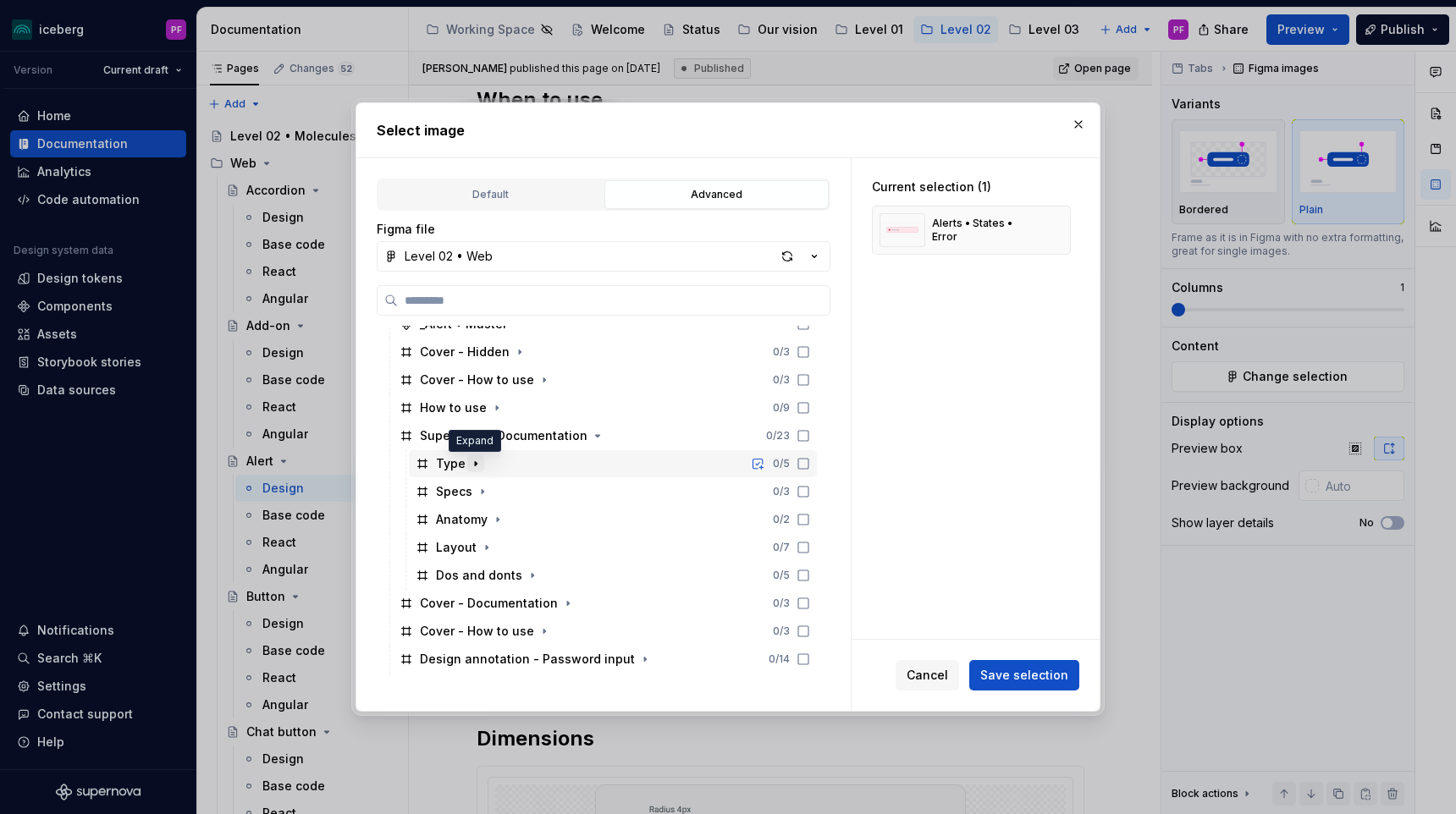
click at [471, 460] on icon "button" at bounding box center [476, 464] width 14 height 14
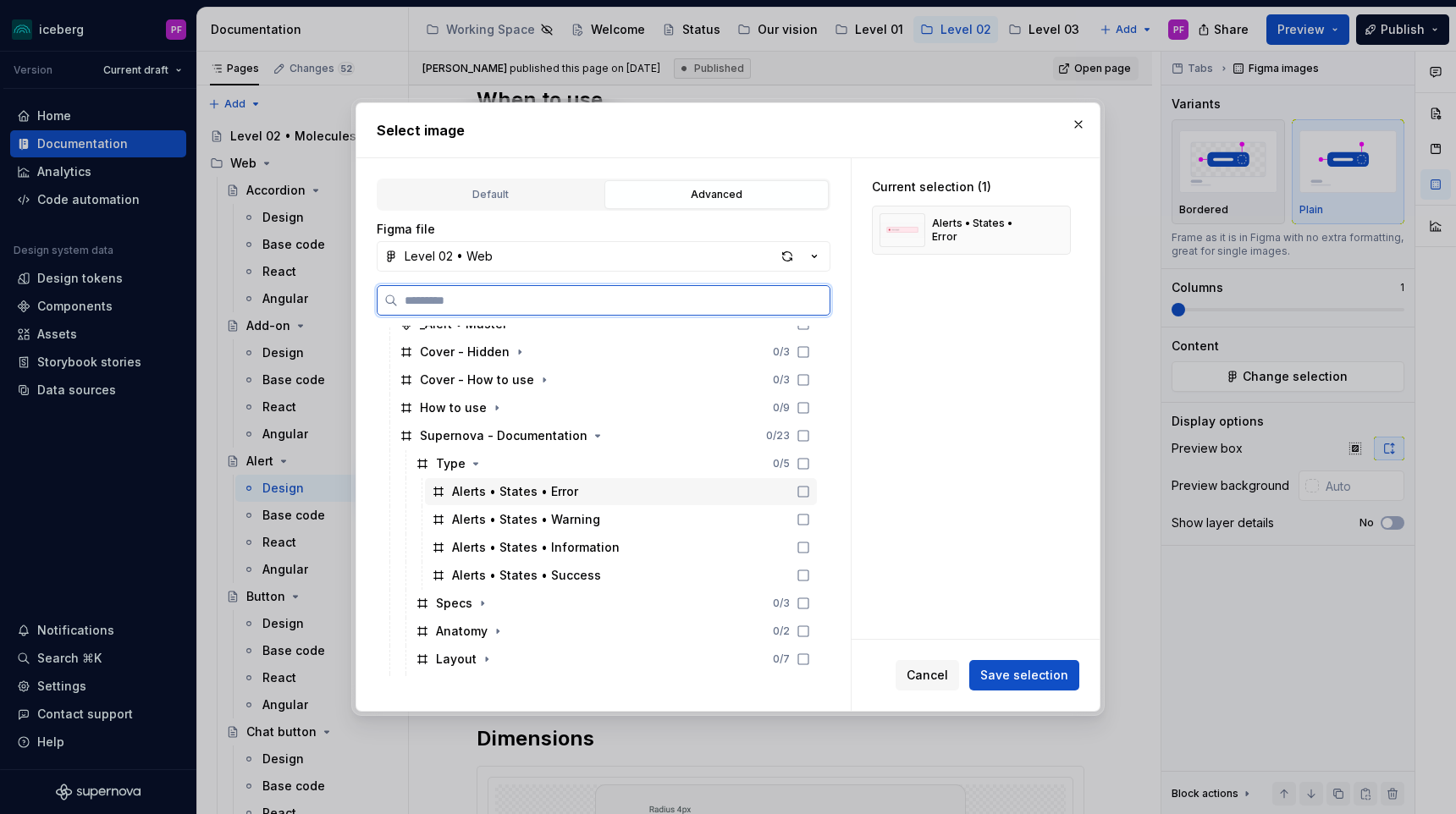
click at [487, 484] on div "Alerts • States • Error" at bounding box center [515, 492] width 126 height 17
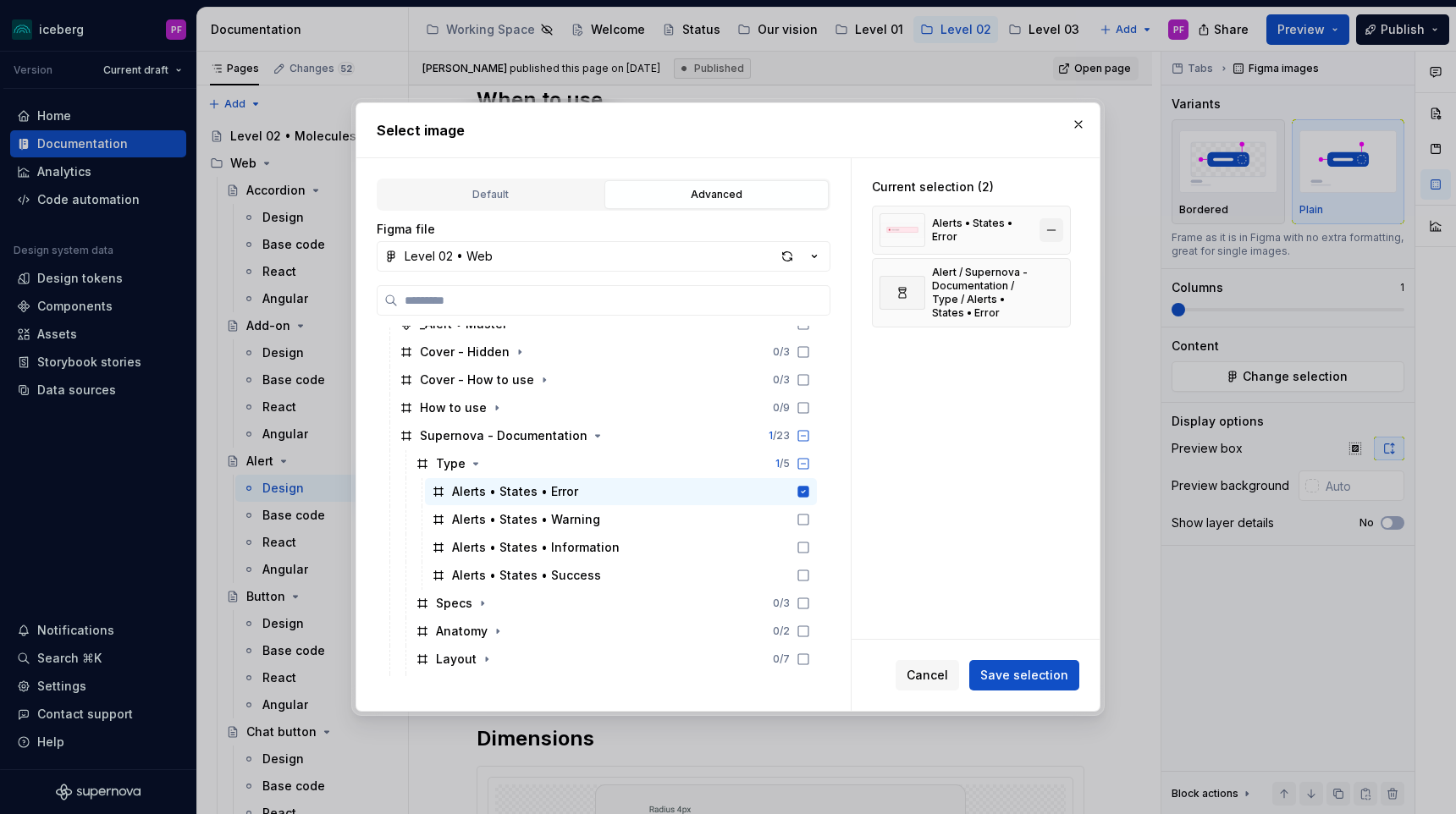
click at [1054, 231] on button "button" at bounding box center [1051, 231] width 24 height 24
click at [1032, 669] on span "Save selection" at bounding box center [1024, 675] width 88 height 17
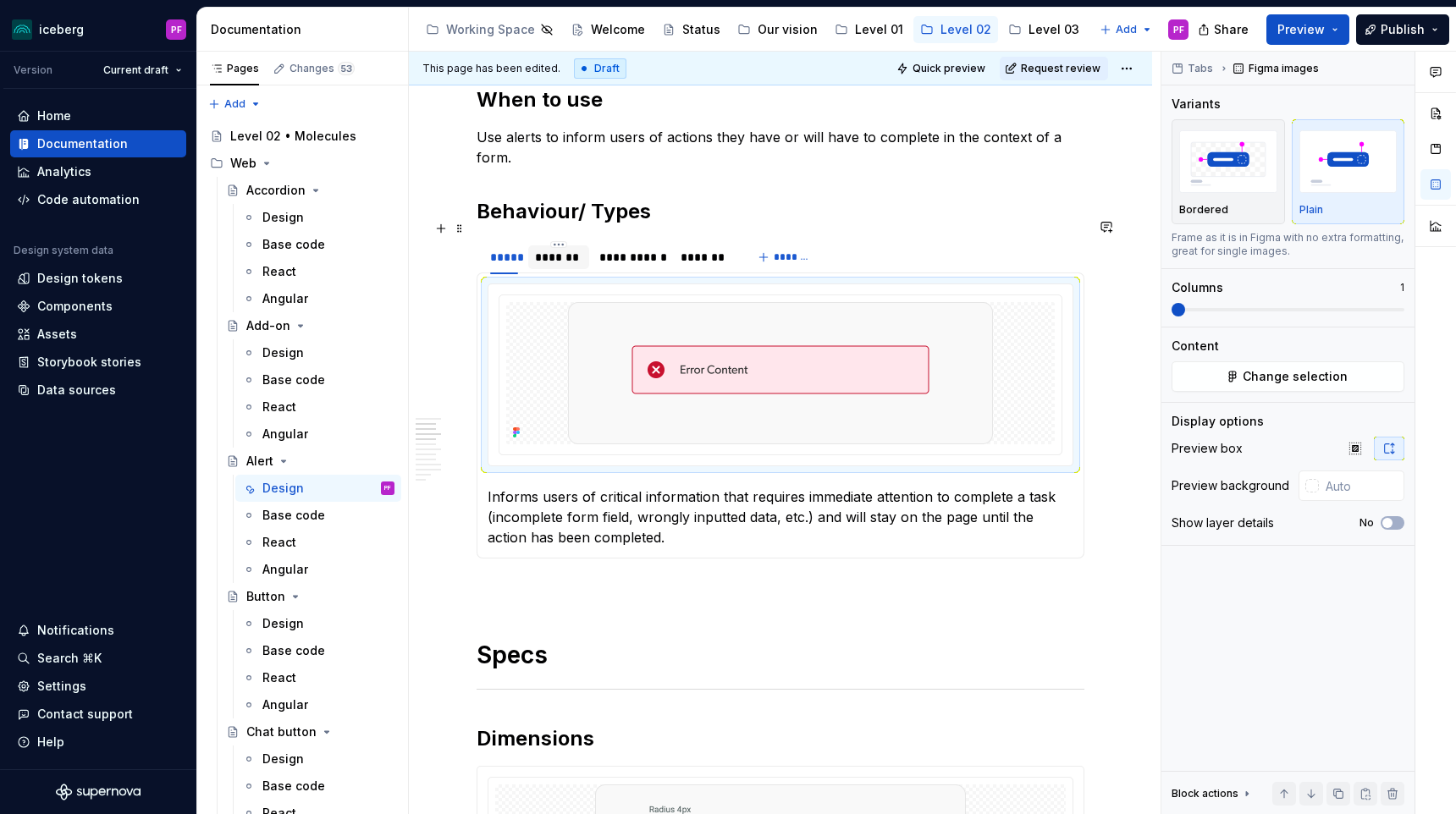
click at [576, 248] on div "*******" at bounding box center [559, 257] width 48 height 17
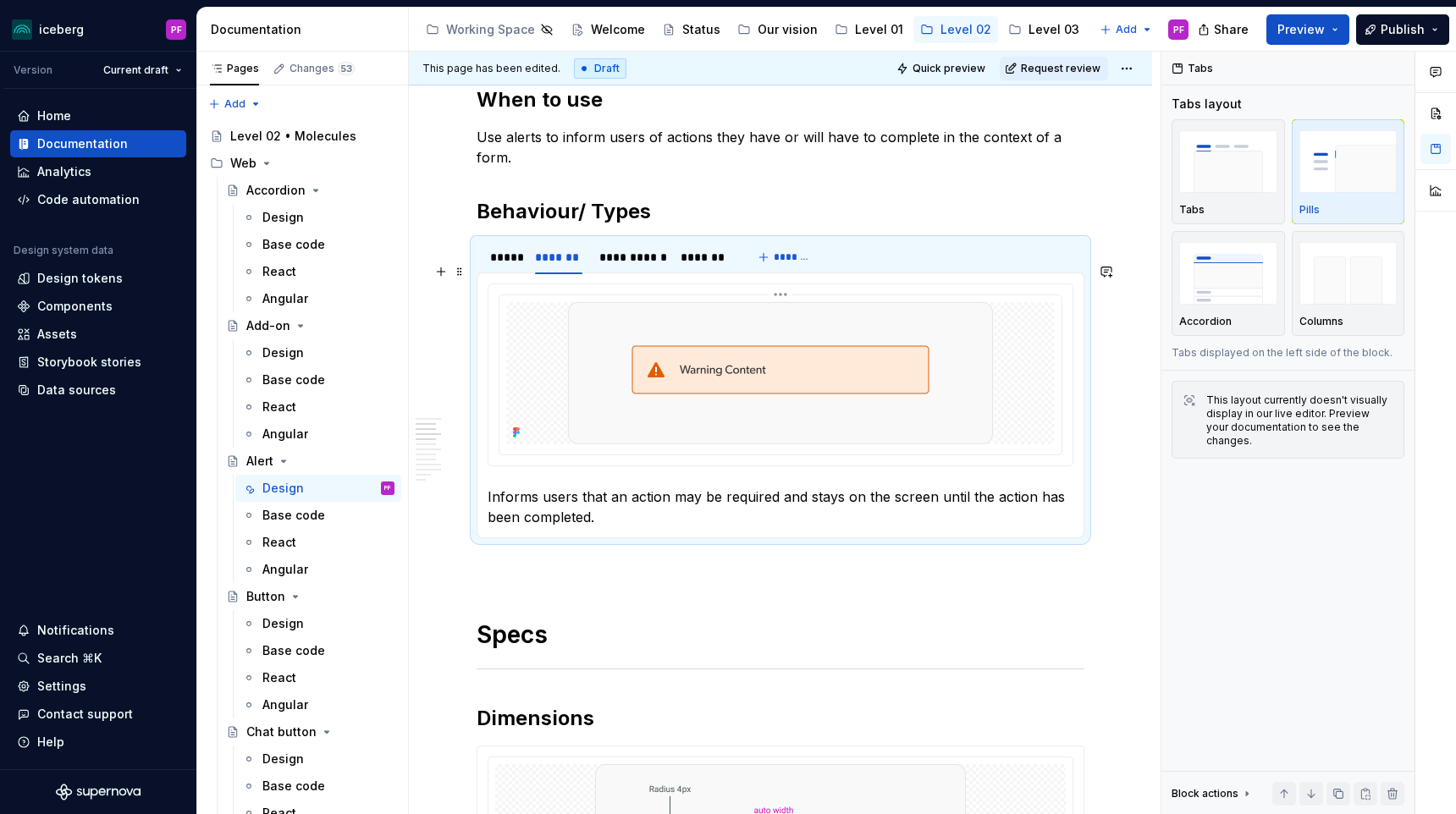
click at [923, 302] on img at bounding box center [779, 373] width 425 height 142
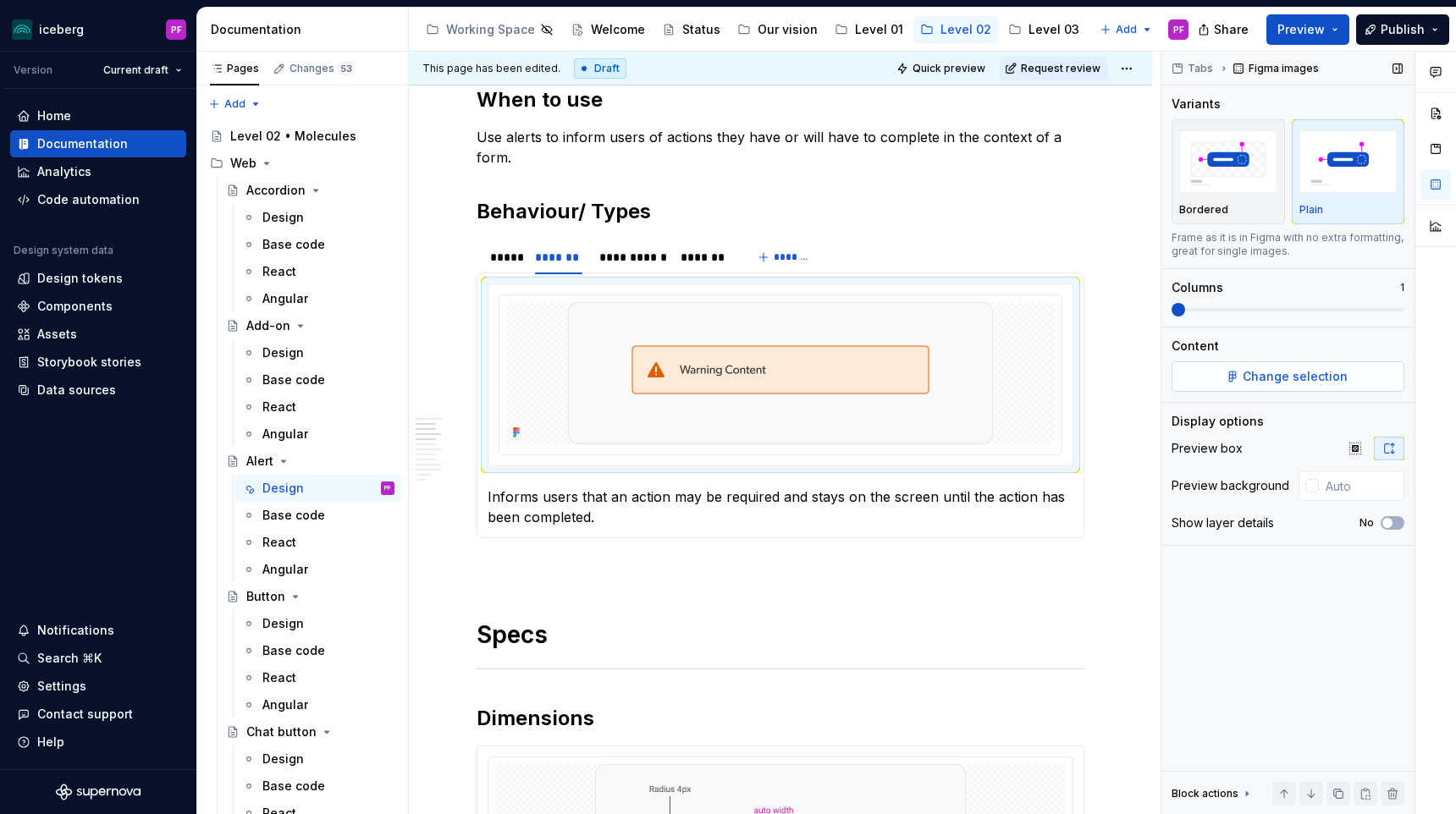
click at [1259, 379] on span "Change selection" at bounding box center [1294, 377] width 105 height 17
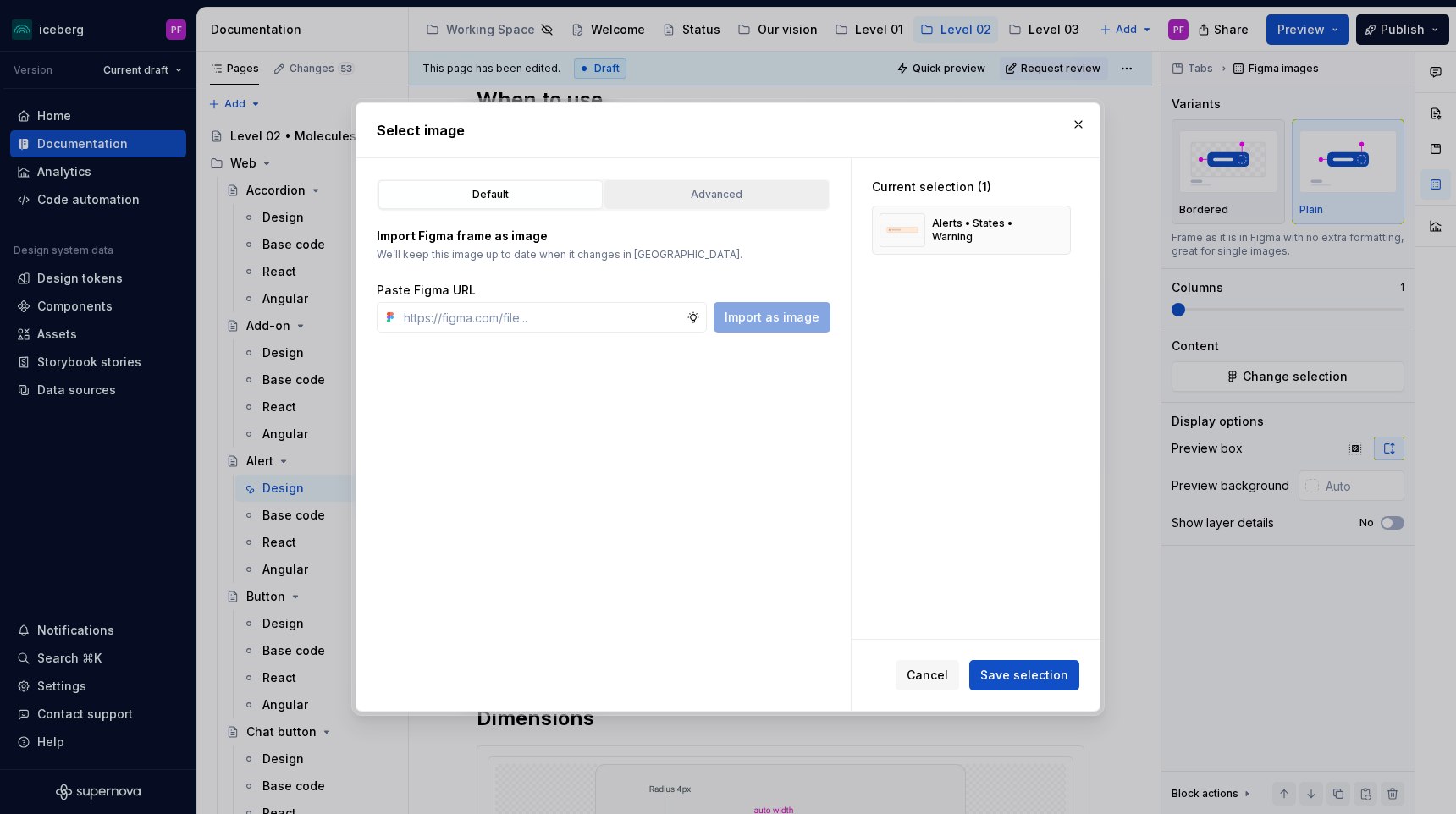
click at [673, 198] on div "Advanced" at bounding box center [717, 195] width 213 height 17
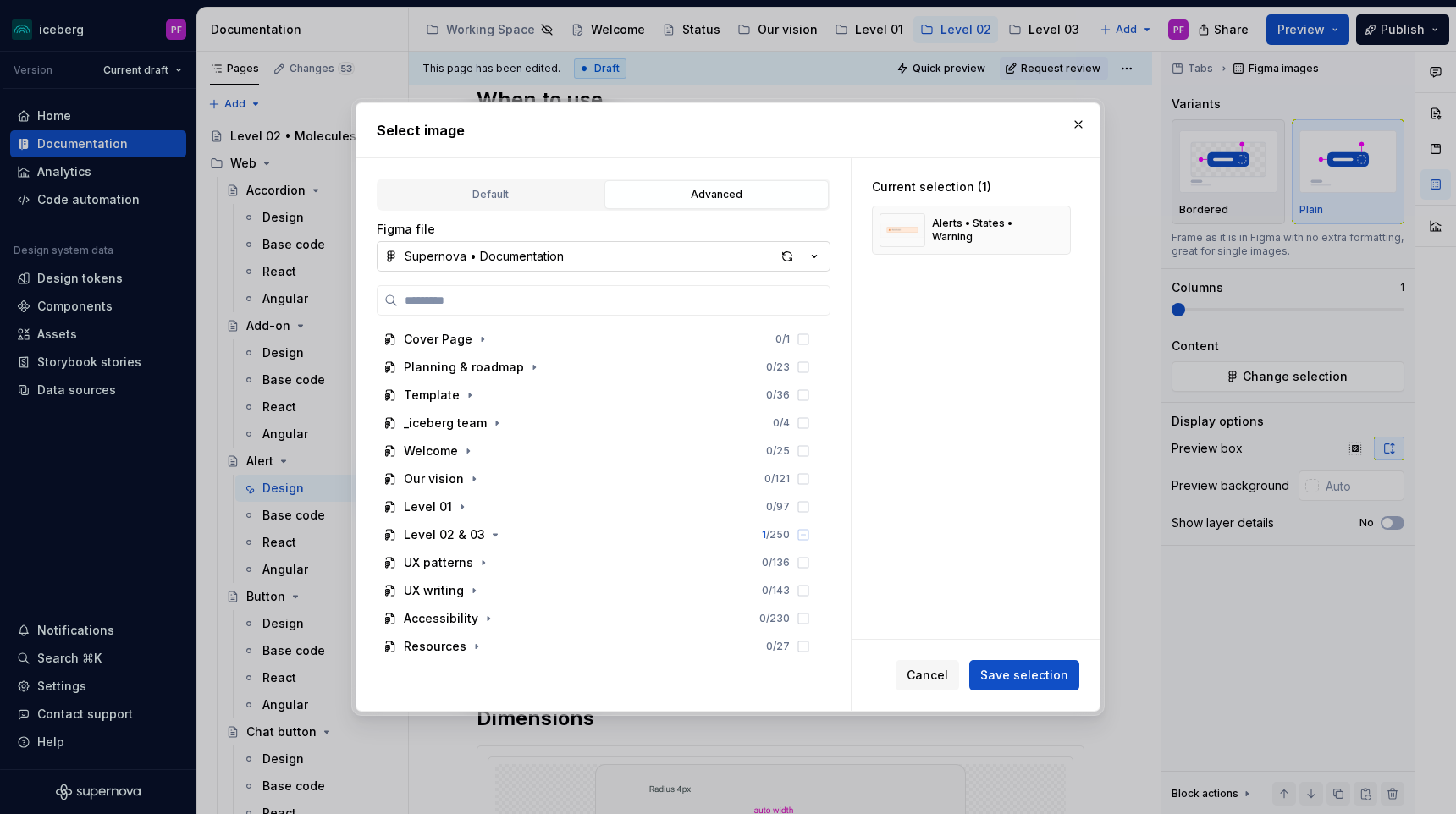
click at [598, 264] on button "Supernova • Documentation" at bounding box center [603, 256] width 454 height 31
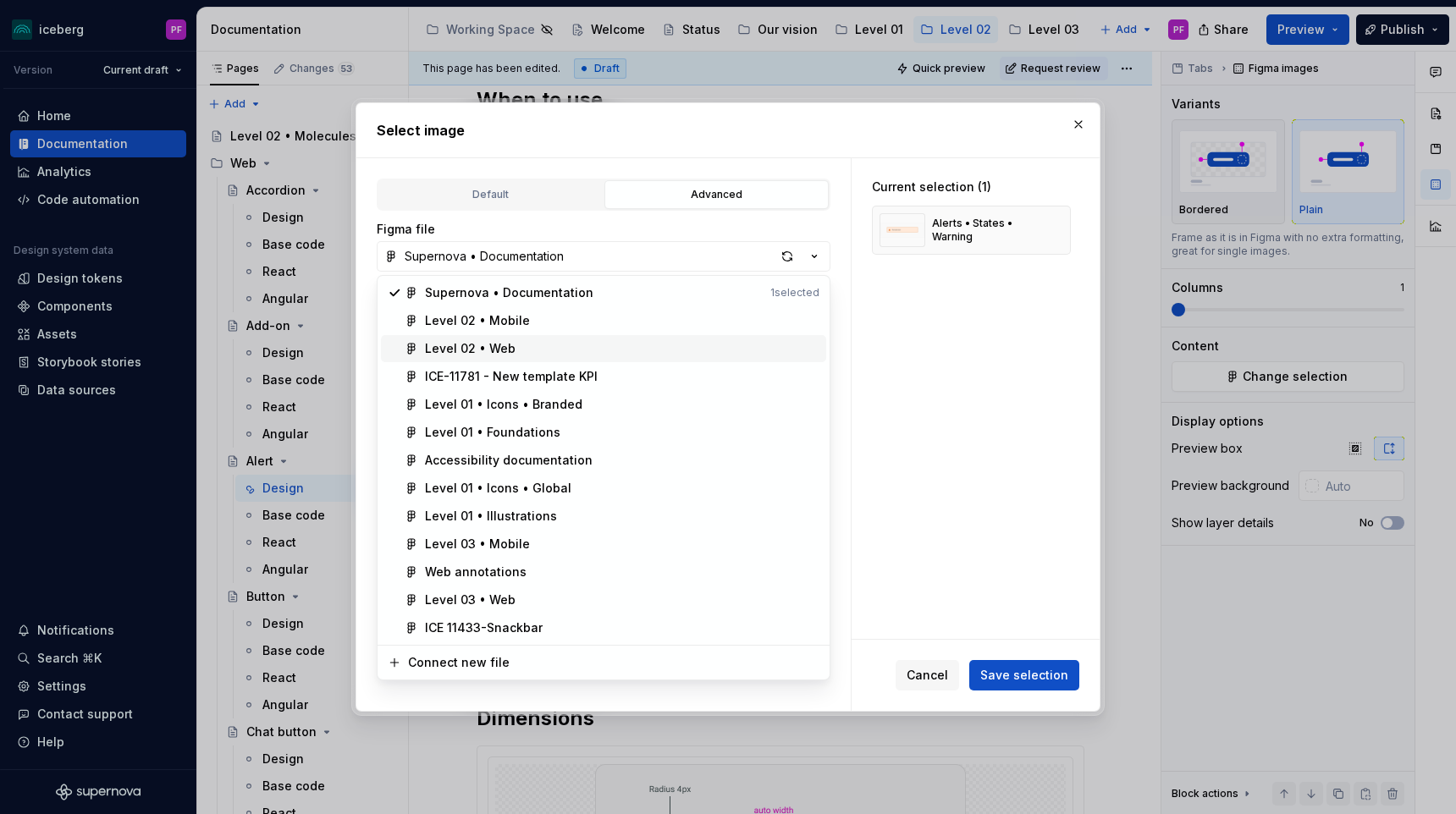
click at [546, 339] on span "Level 02 • Web" at bounding box center [603, 349] width 445 height 27
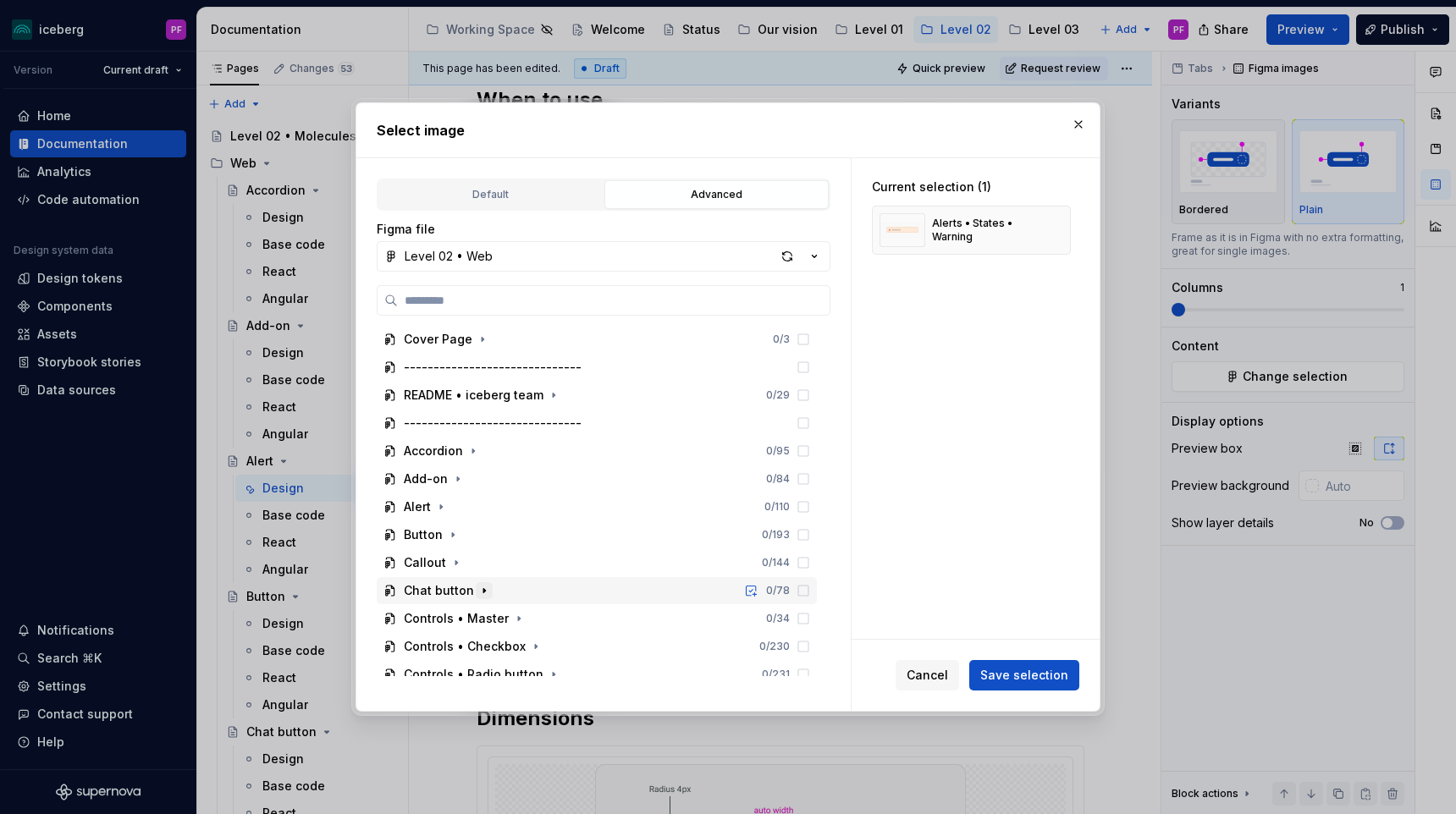
scroll to position [128, 0]
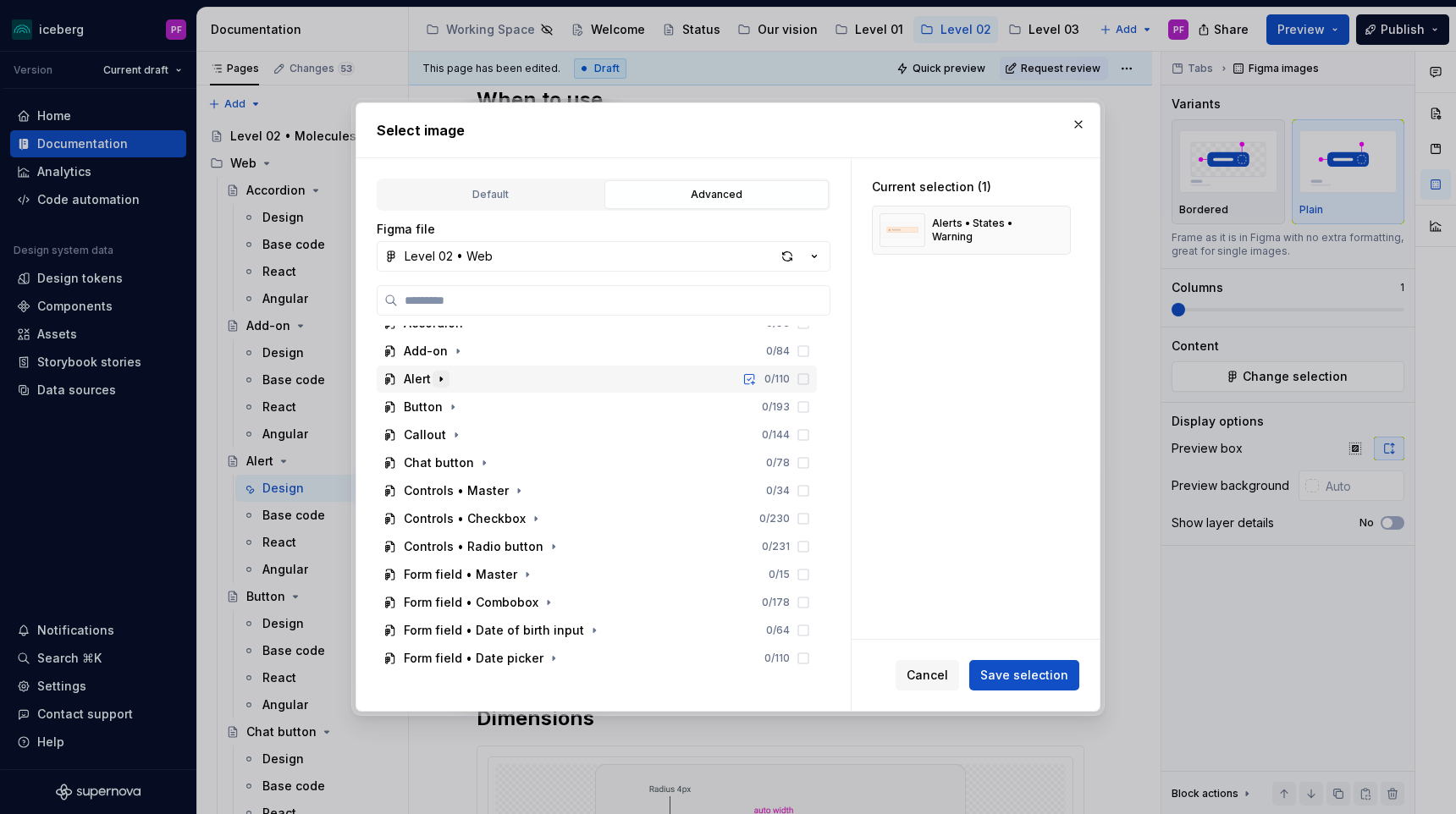
click at [437, 376] on icon "button" at bounding box center [441, 379] width 14 height 14
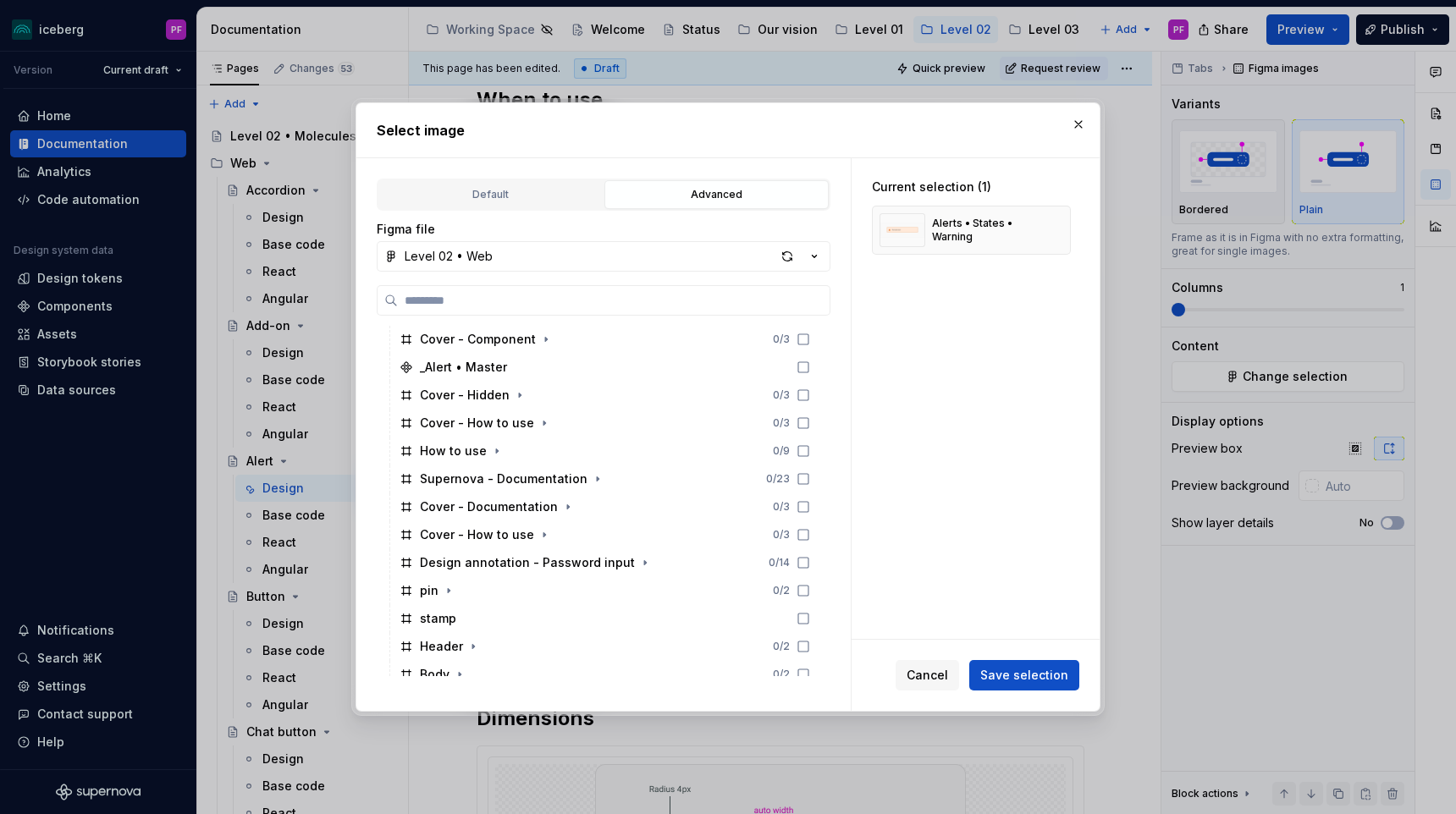
scroll to position [337, 0]
click at [591, 481] on icon "button" at bounding box center [597, 477] width 14 height 14
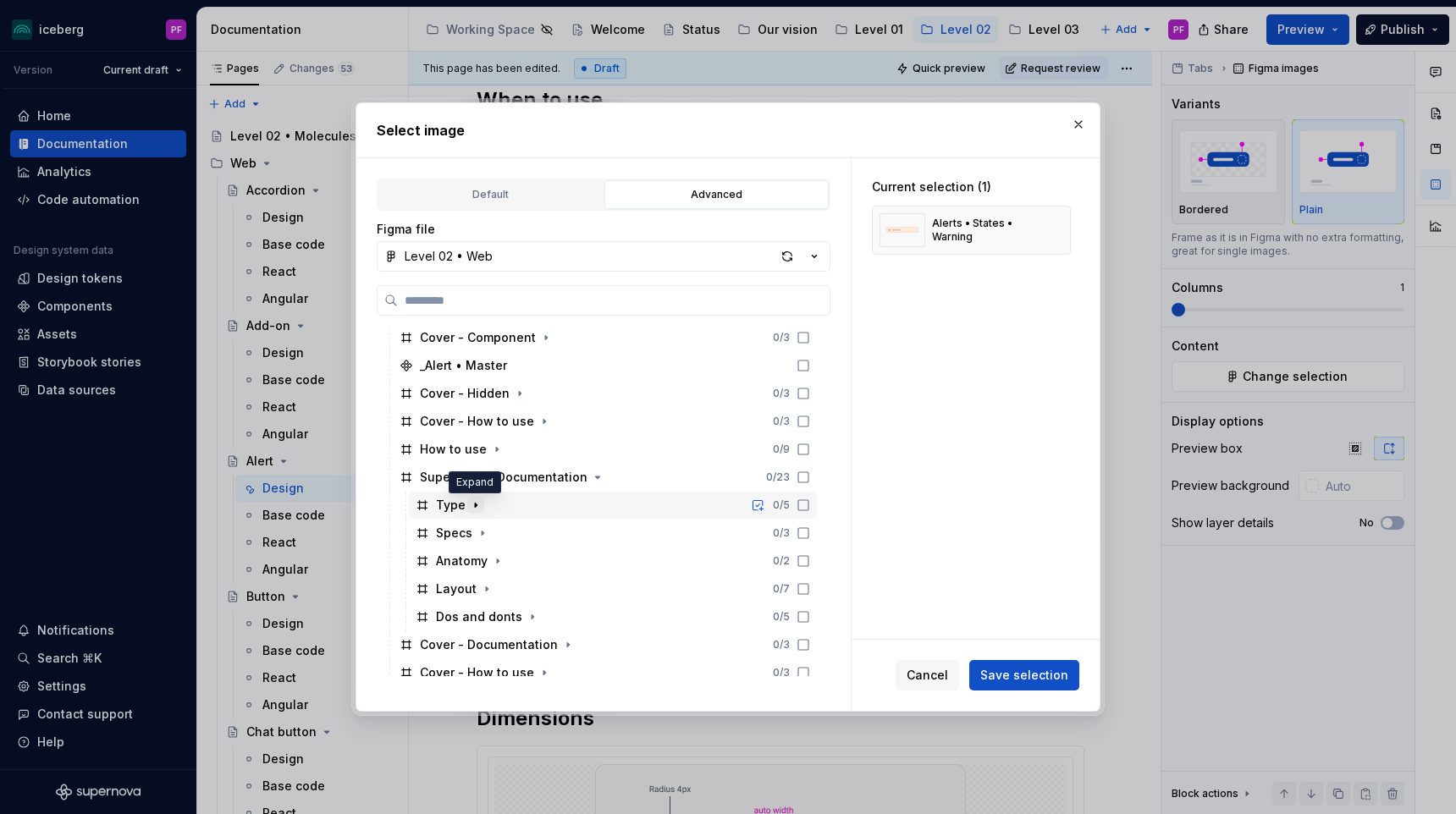
click at [477, 504] on icon "button" at bounding box center [476, 505] width 14 height 14
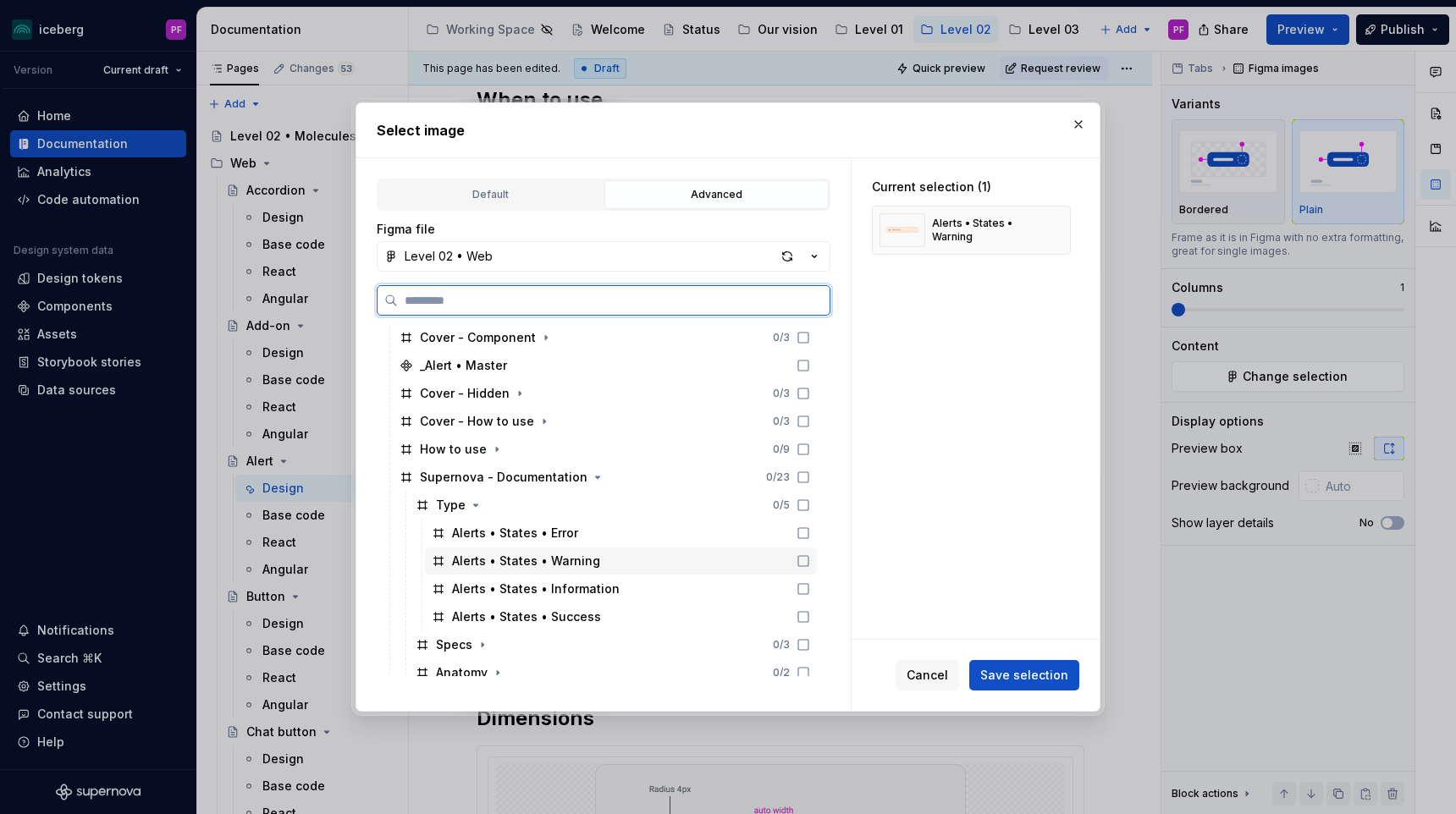
click at [503, 553] on div "Alerts • States • Warning" at bounding box center [526, 561] width 148 height 17
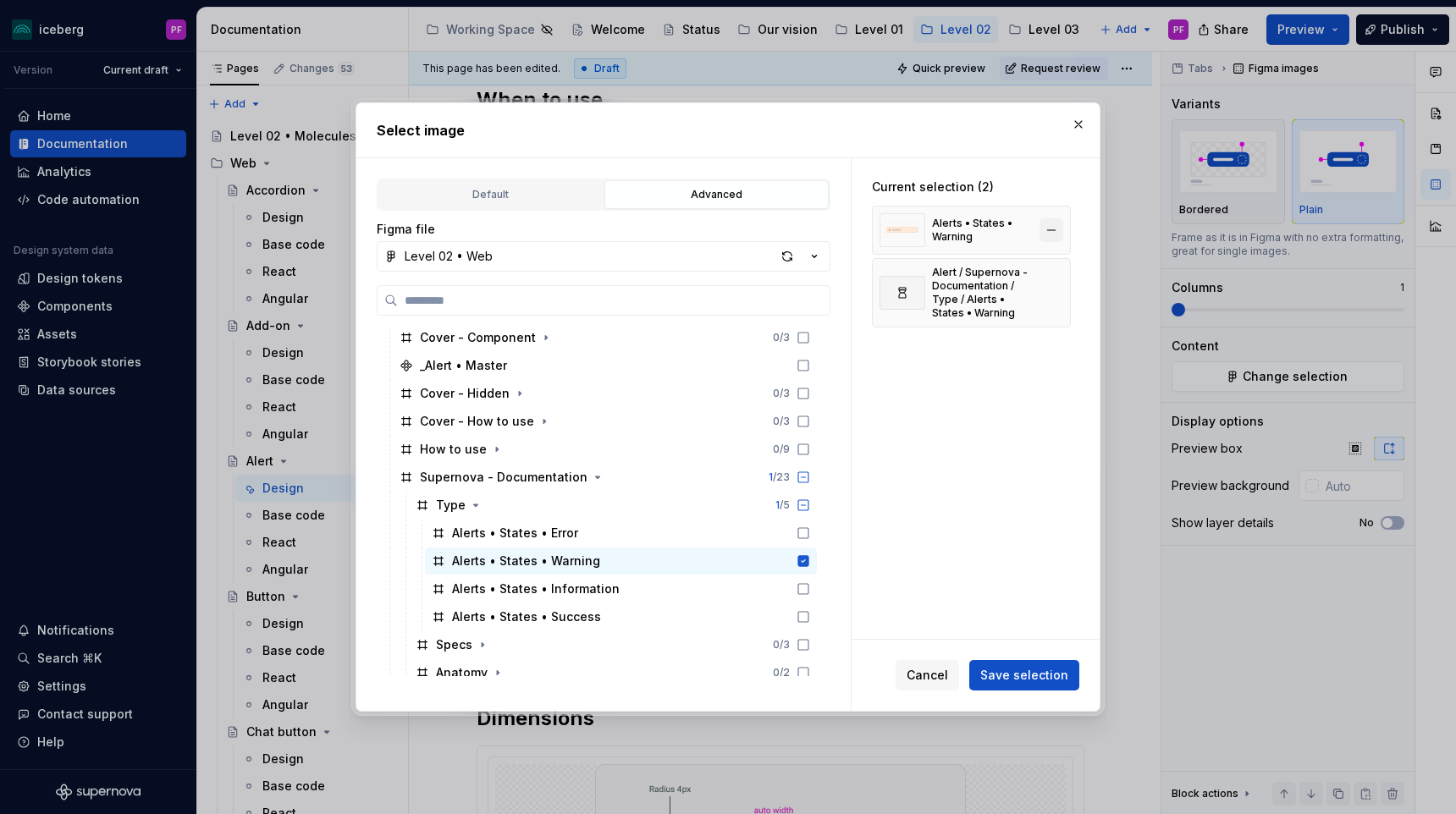
click at [1050, 231] on button "button" at bounding box center [1051, 231] width 24 height 24
click at [997, 669] on span "Save selection" at bounding box center [1024, 675] width 88 height 17
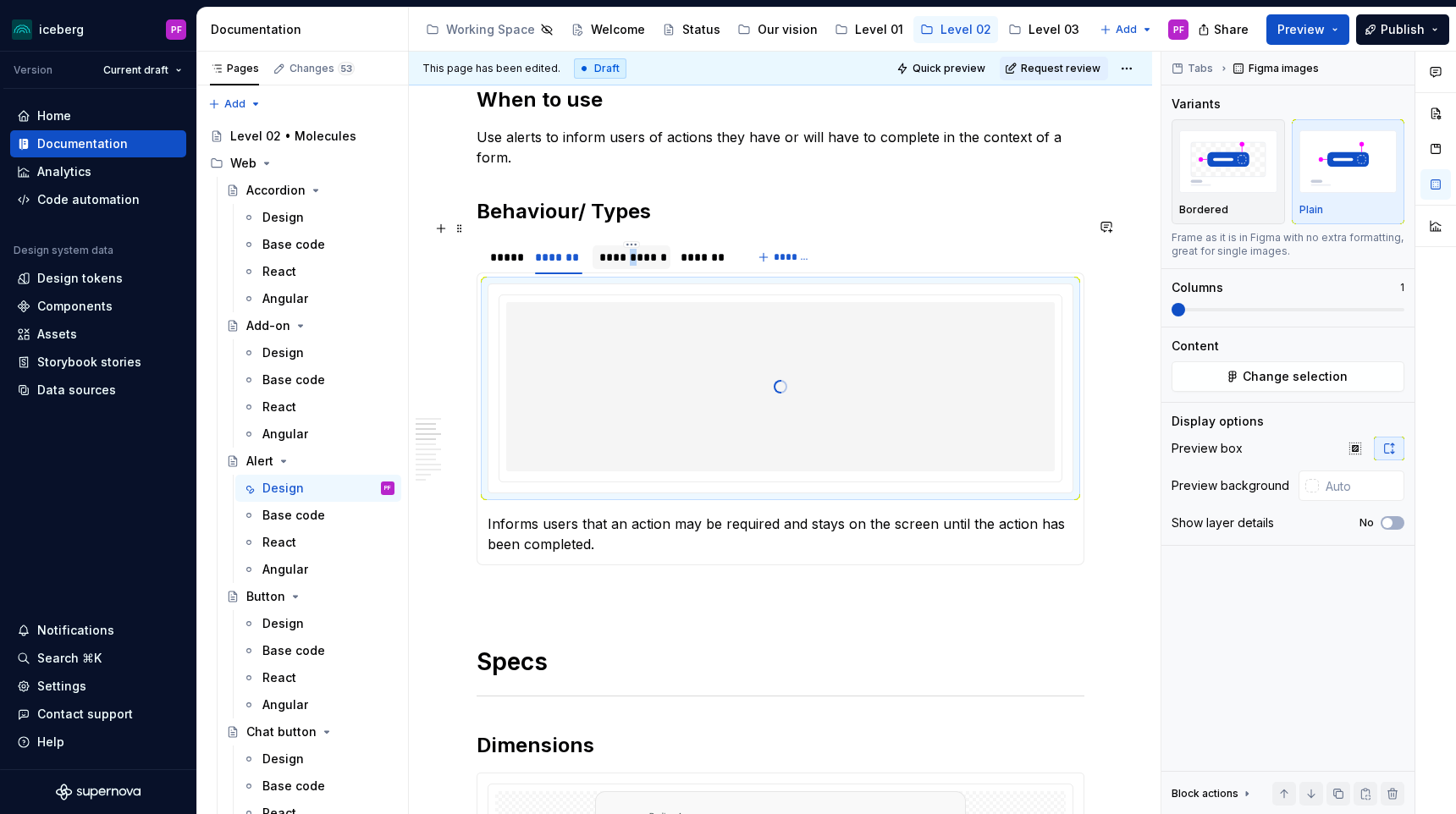
click at [631, 248] on div "**********" at bounding box center [631, 257] width 66 height 17
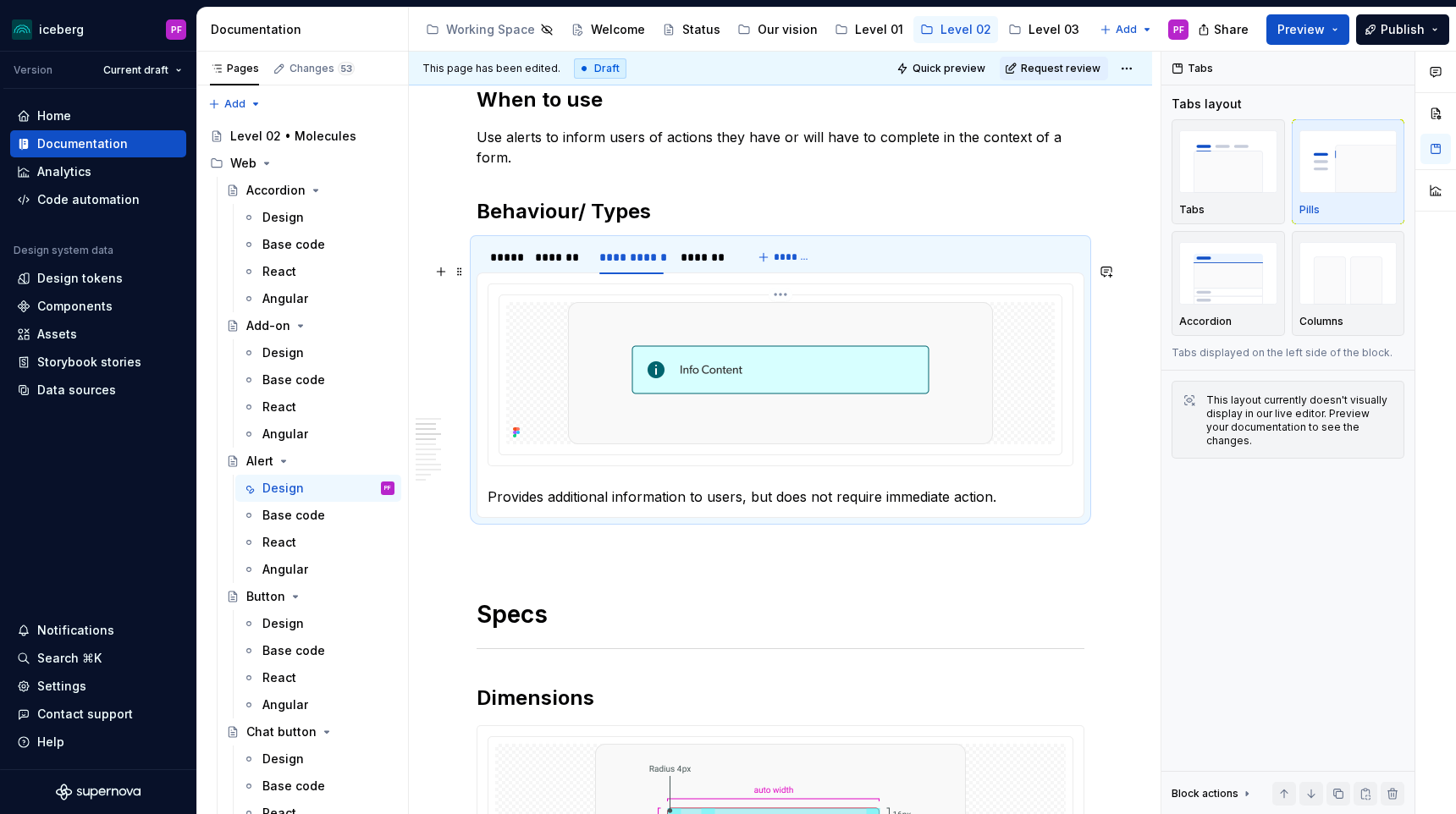
click at [625, 343] on img at bounding box center [779, 373] width 425 height 142
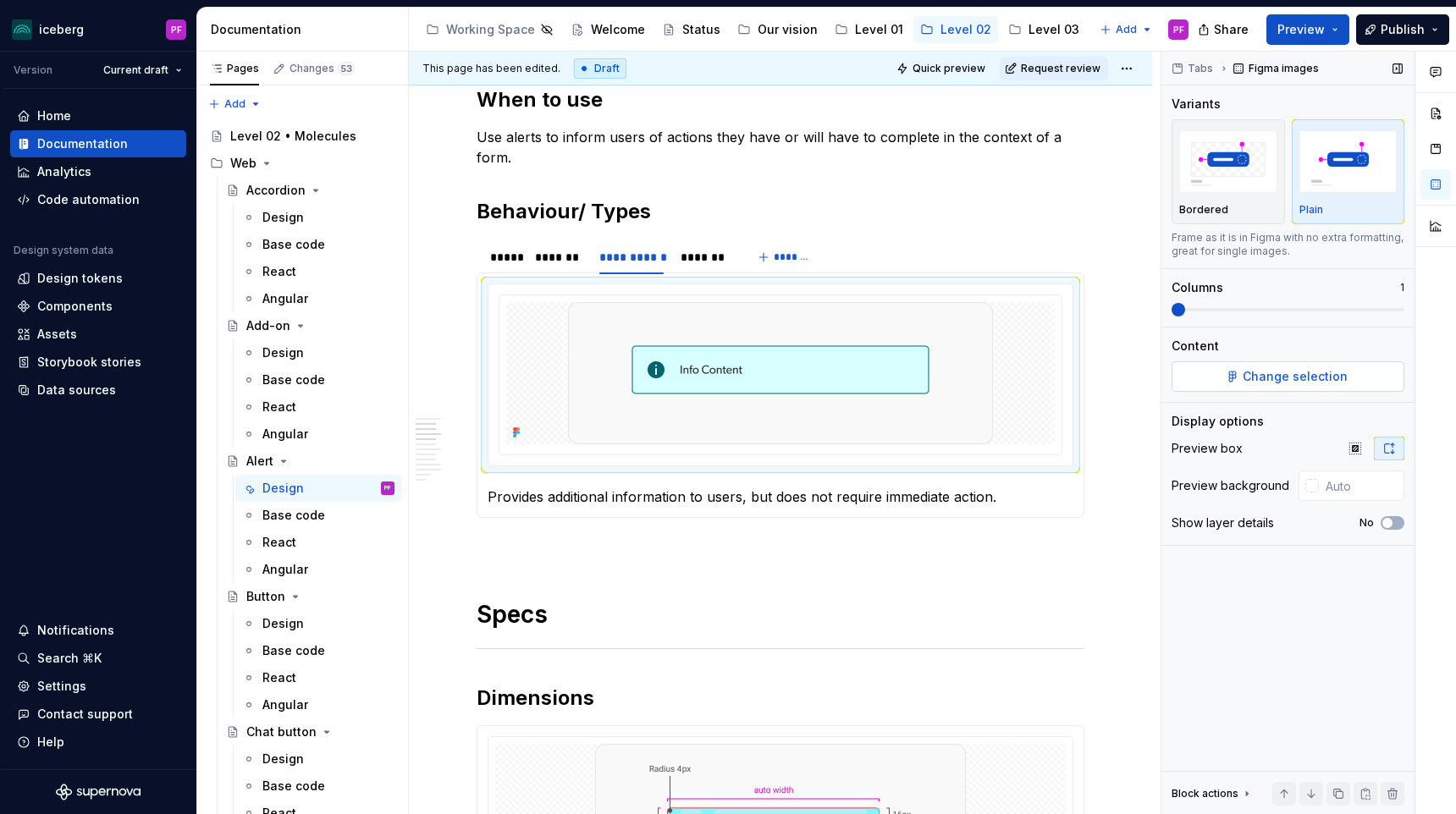
click at [1195, 364] on button "Change selection" at bounding box center [1287, 377] width 232 height 31
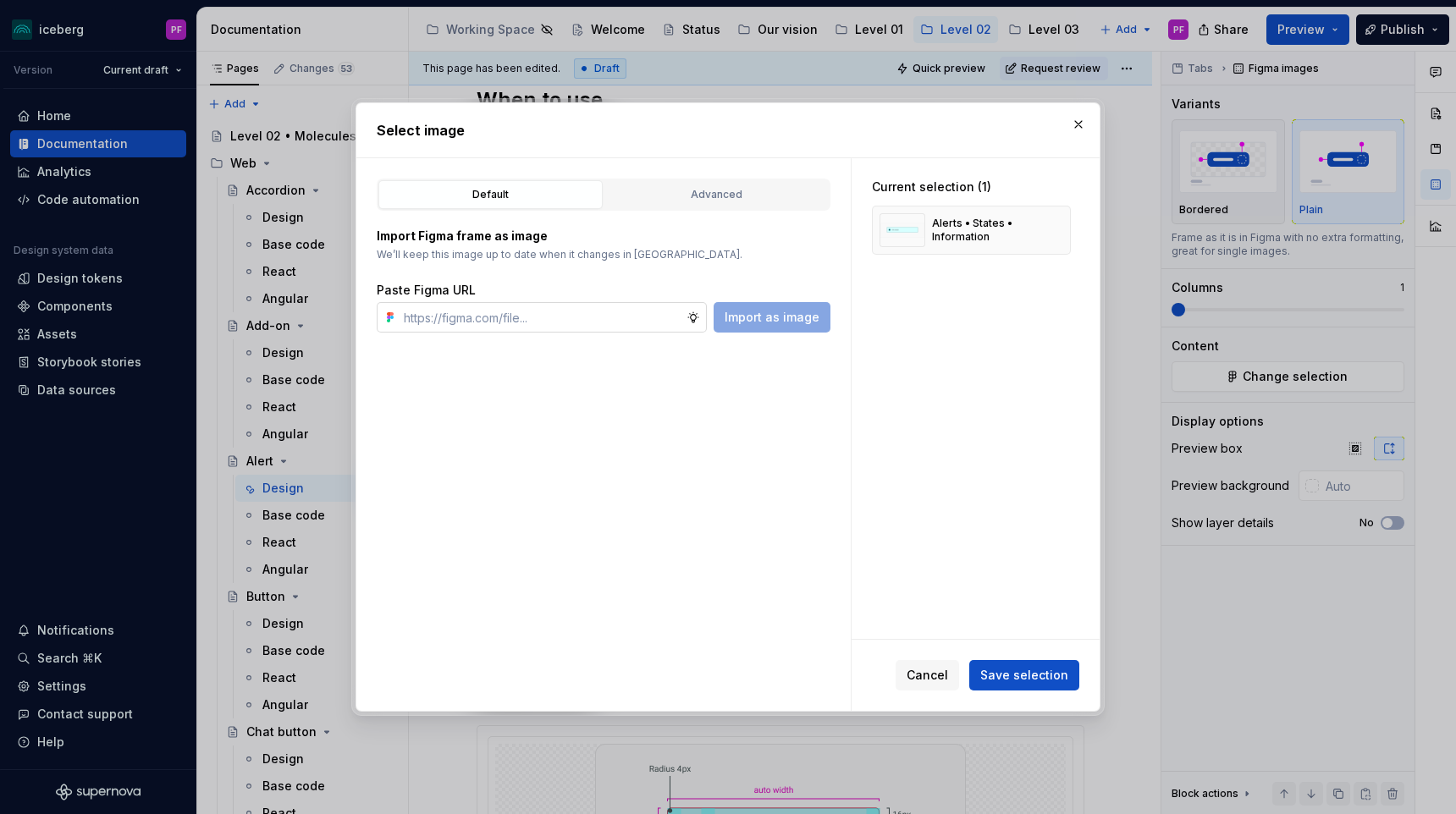
type textarea "*"
type input "i"
type textarea "*"
type input "informa"
click at [756, 196] on div "Advanced" at bounding box center [717, 195] width 213 height 17
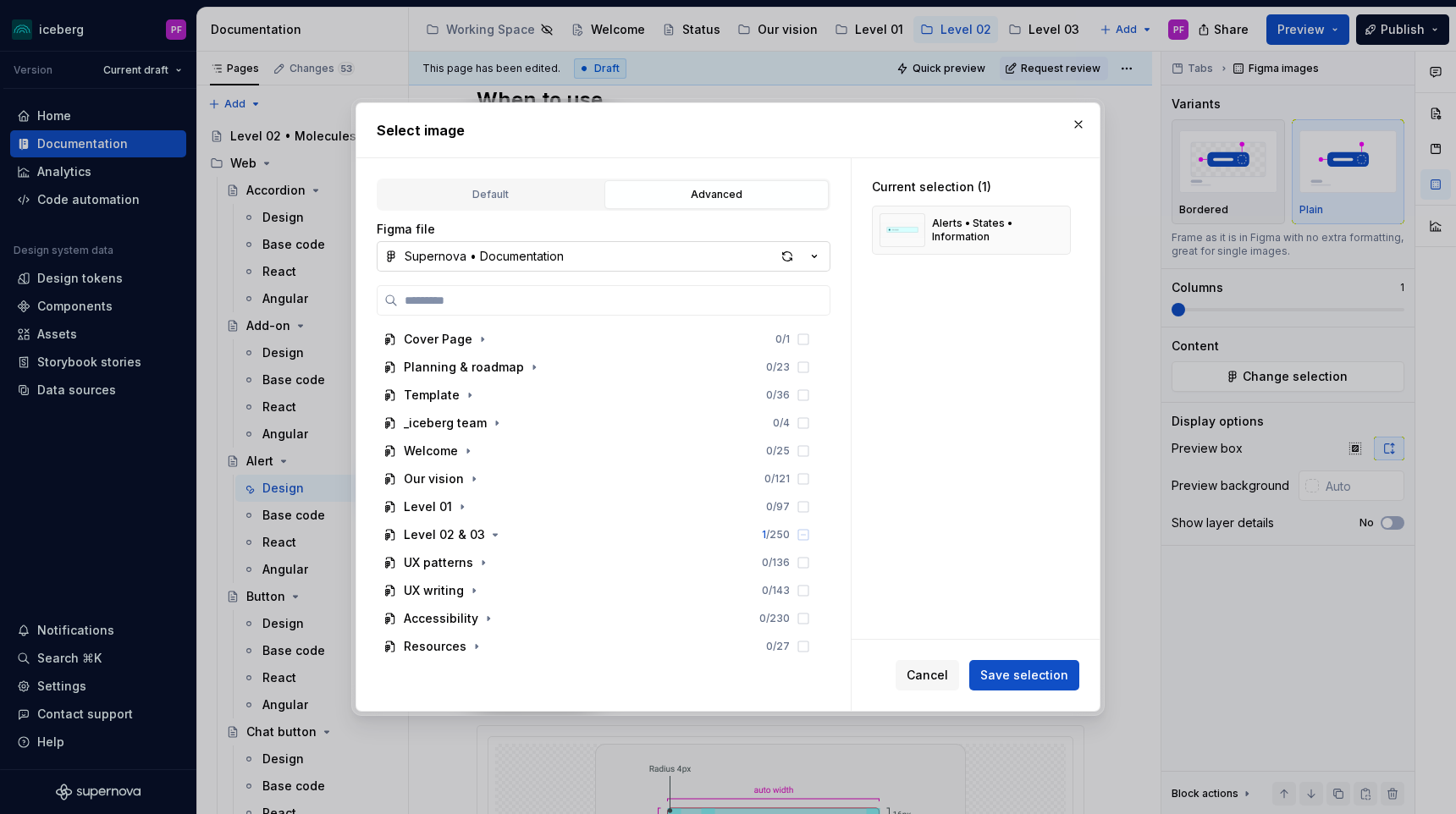
click at [548, 243] on button "Supernova • Documentation" at bounding box center [603, 256] width 454 height 31
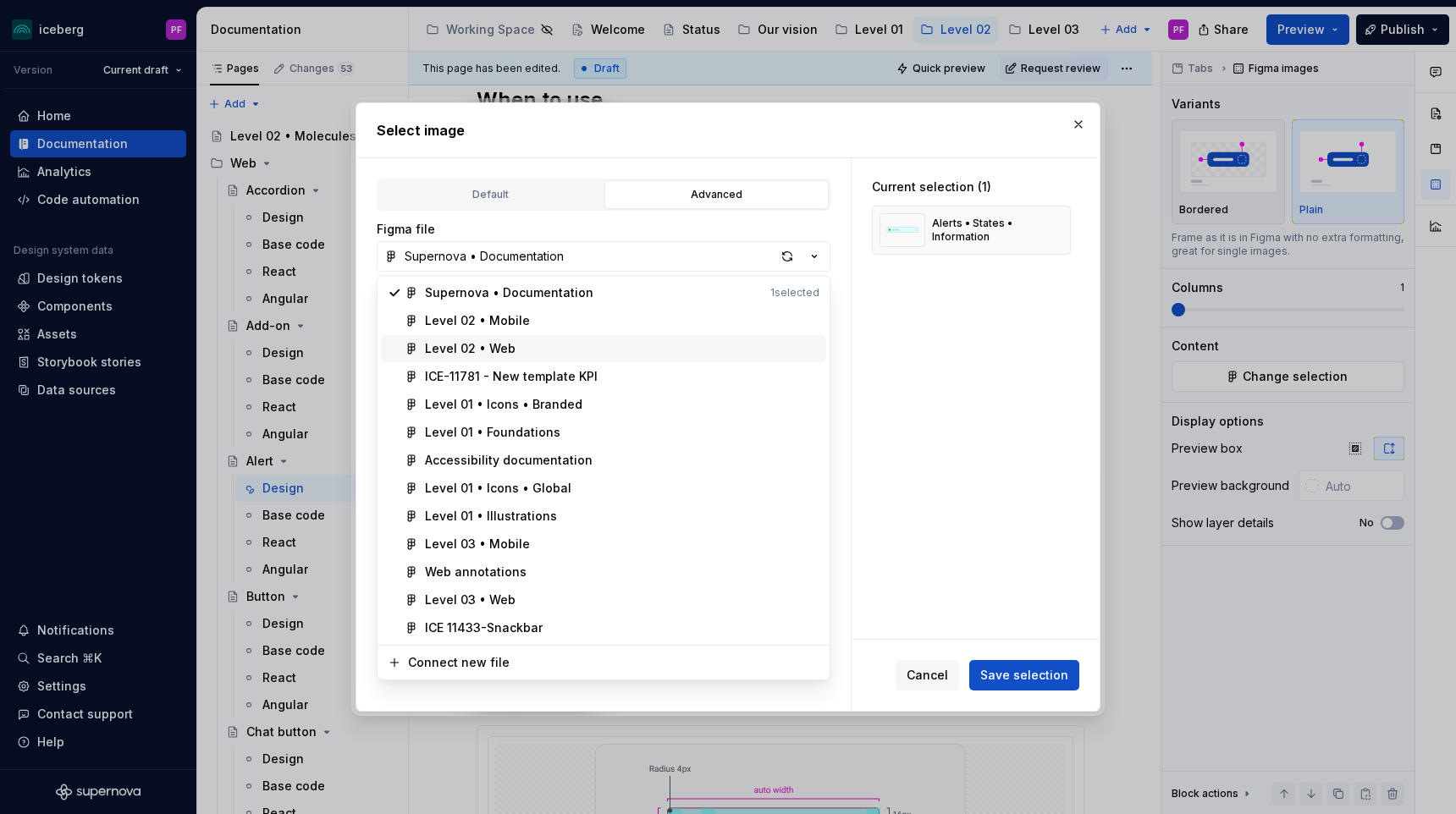
click at [514, 344] on div "Level 02 • Web" at bounding box center [621, 349] width 394 height 17
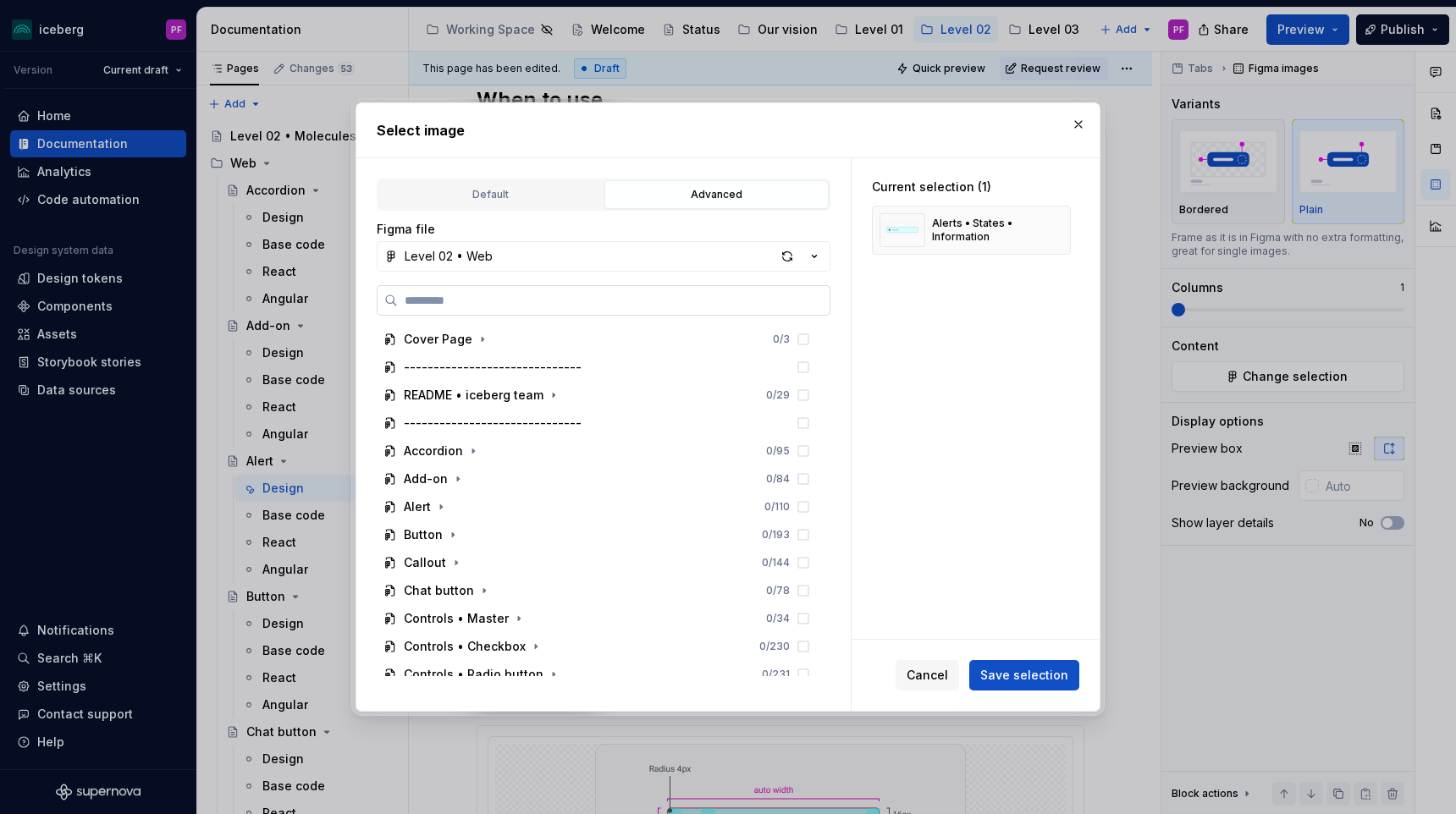
click at [519, 292] on input "search" at bounding box center [613, 300] width 431 height 17
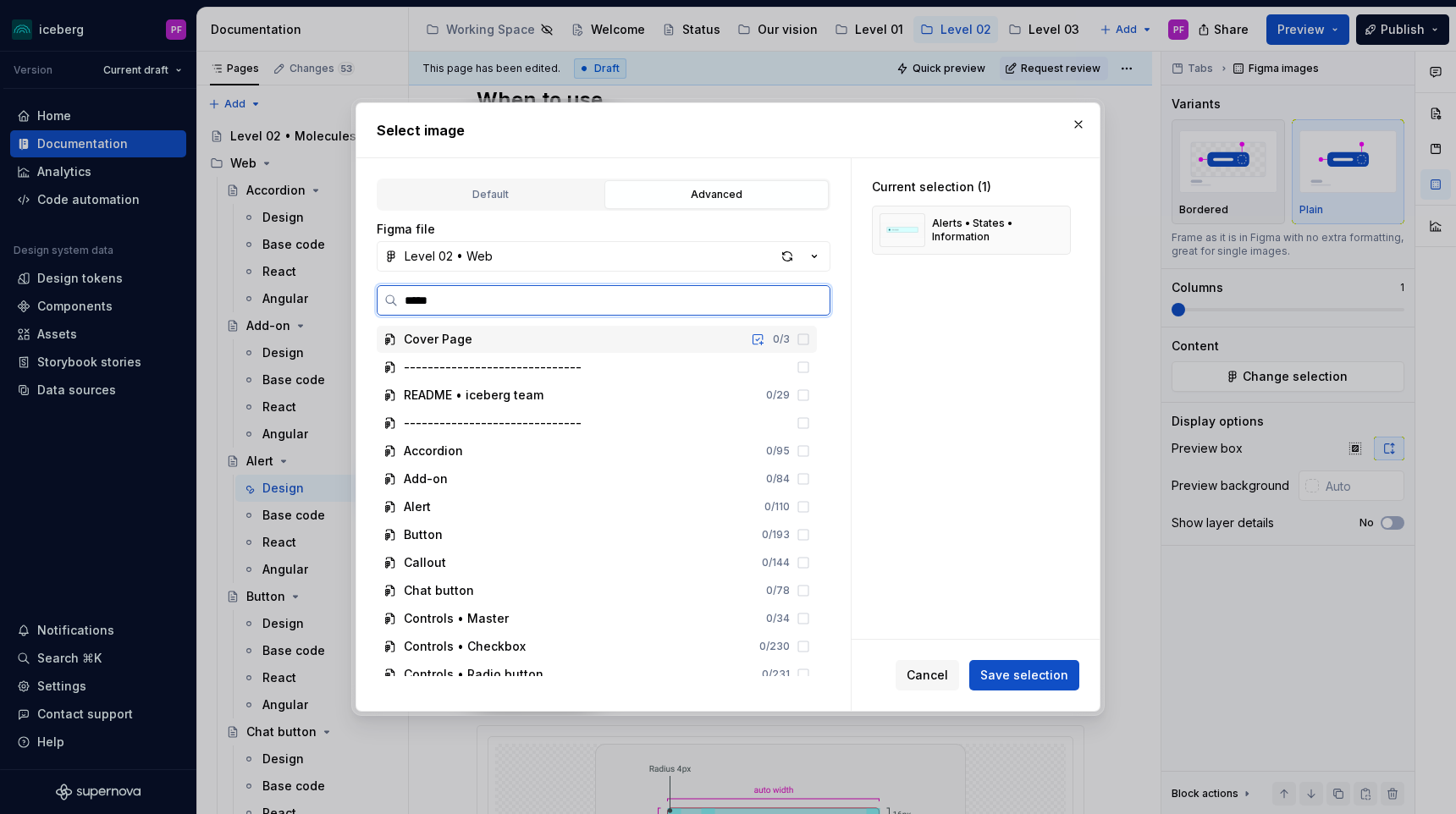
type input "******"
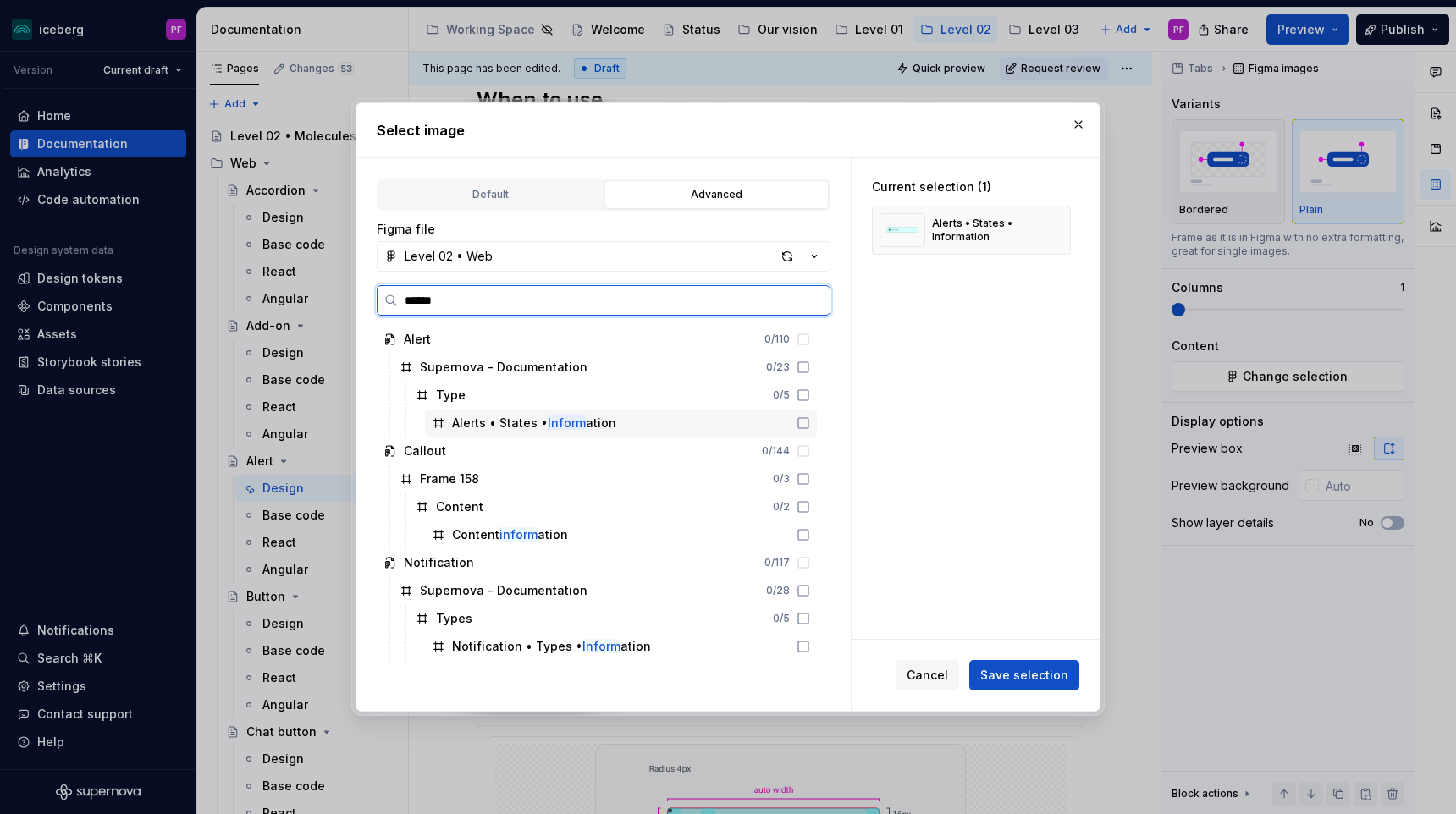
click at [474, 415] on div "Alerts • States • Inform ation" at bounding box center [534, 423] width 164 height 17
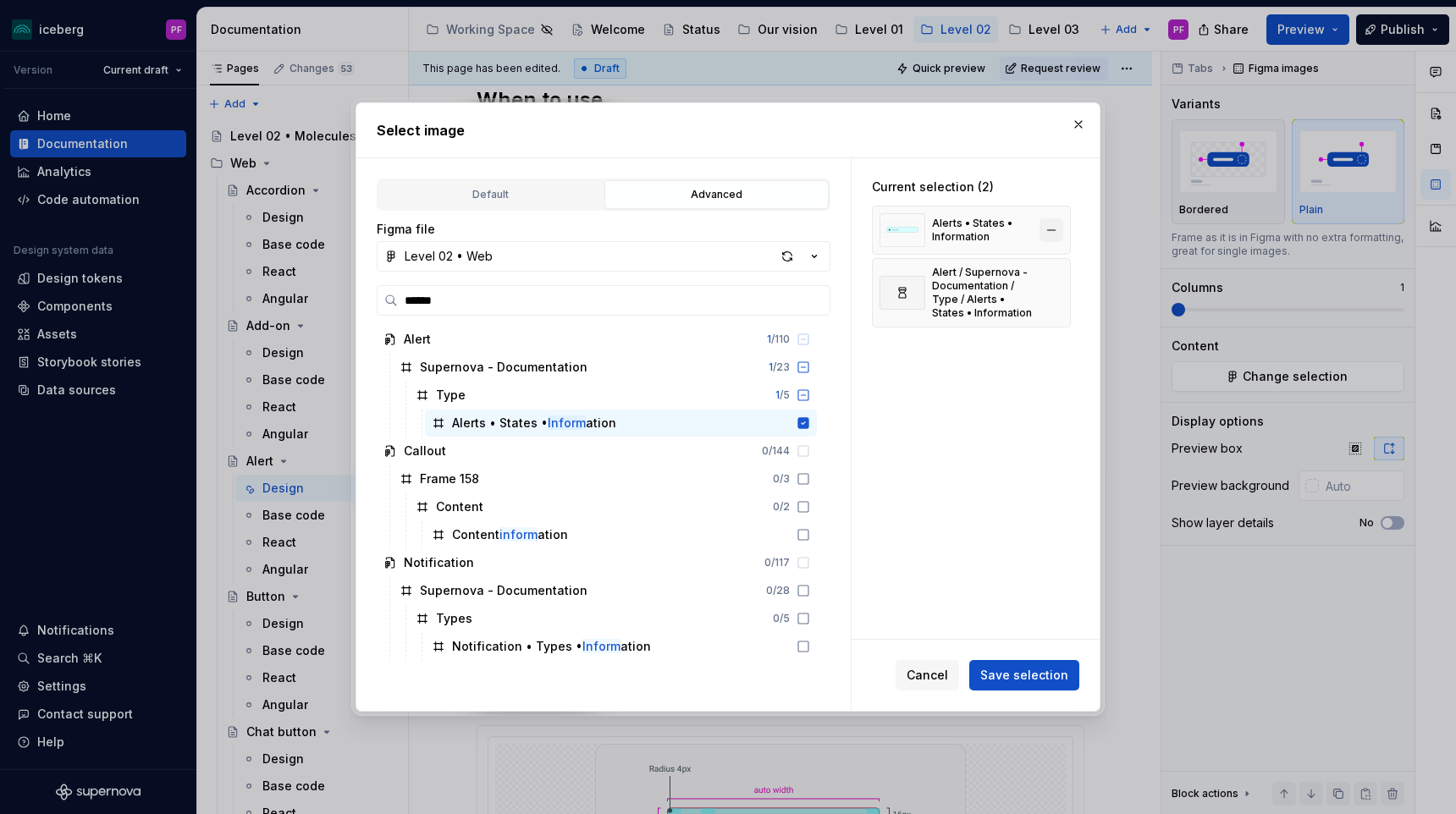
click at [1060, 229] on button "button" at bounding box center [1051, 231] width 24 height 24
click at [1038, 675] on span "Save selection" at bounding box center [1024, 675] width 88 height 17
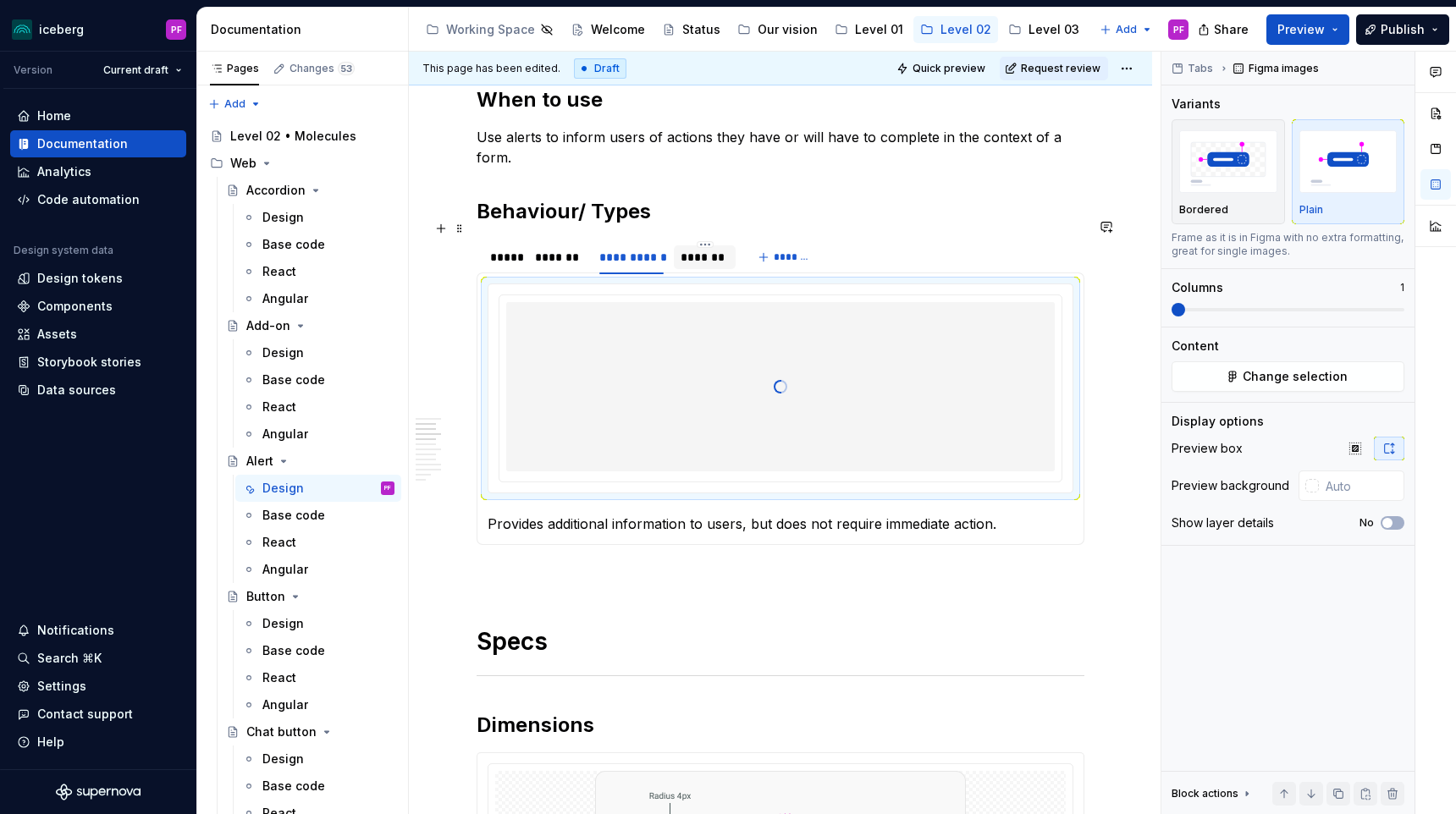
click at [691, 248] on div "*******" at bounding box center [705, 257] width 49 height 17
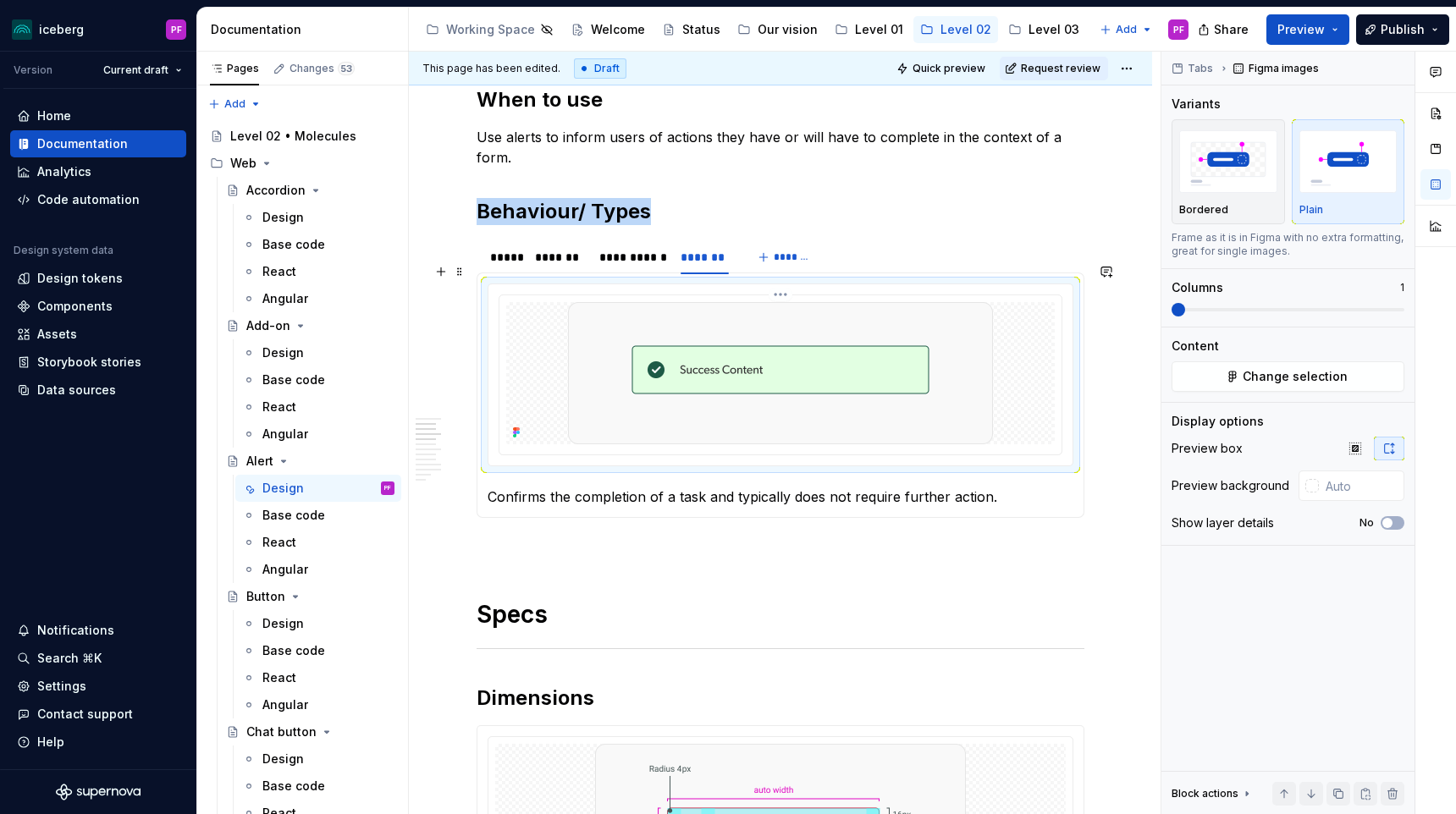
click at [642, 327] on img at bounding box center [779, 373] width 425 height 142
click at [1209, 370] on button "Change selection" at bounding box center [1287, 377] width 232 height 31
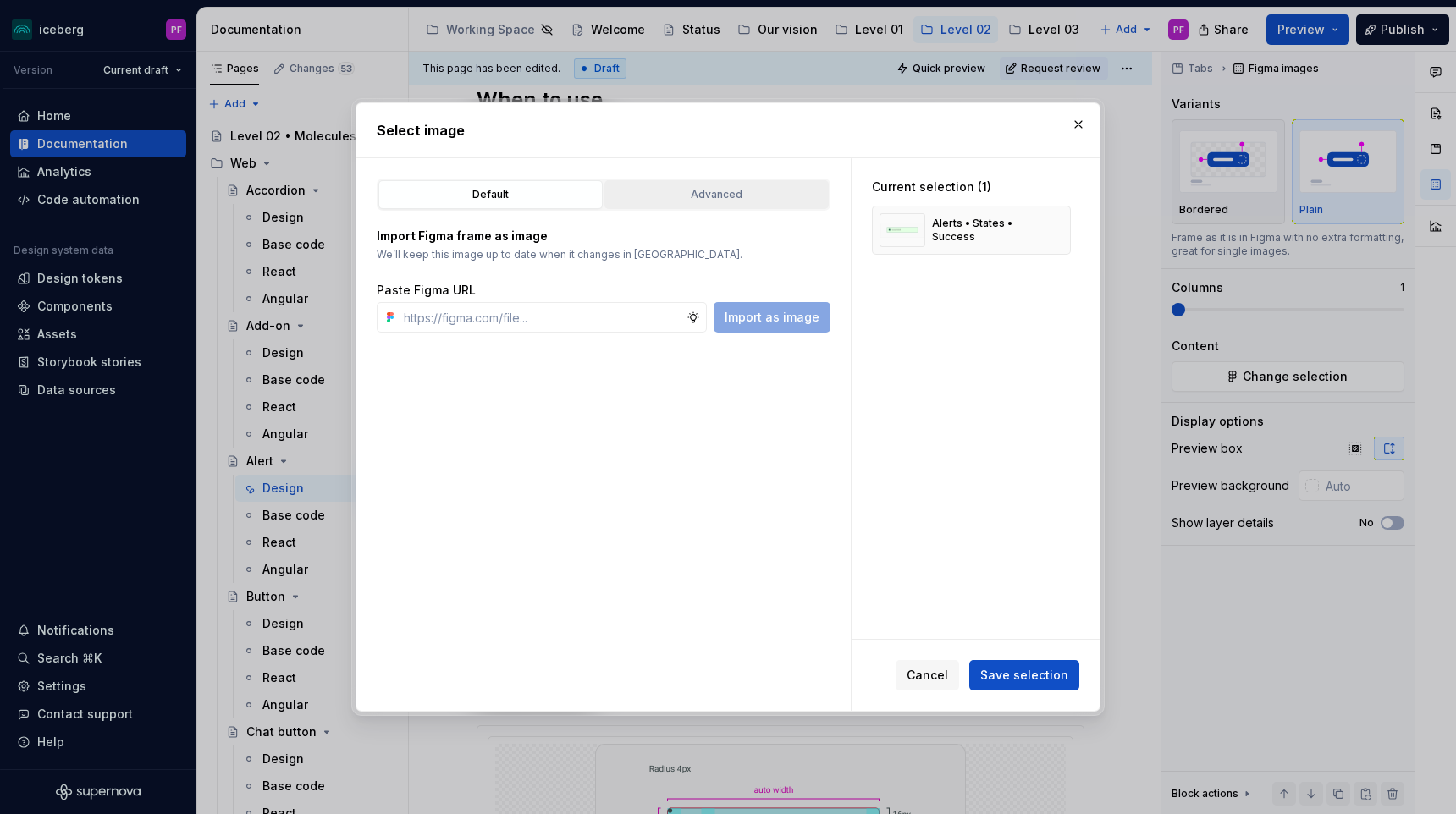
click at [758, 194] on div "Advanced" at bounding box center [717, 195] width 213 height 17
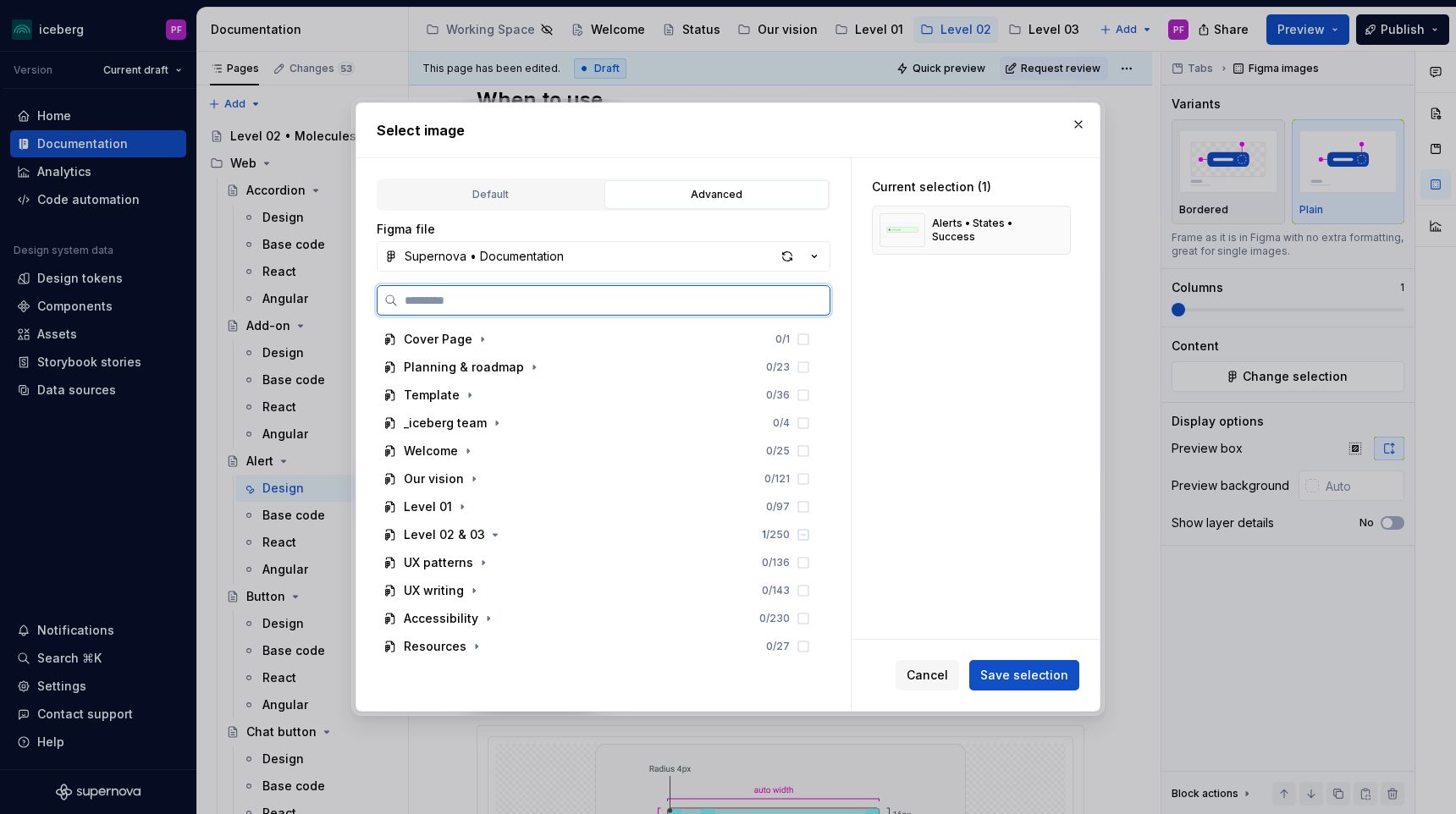
click at [550, 301] on input "search" at bounding box center [613, 300] width 431 height 17
type input "*******"
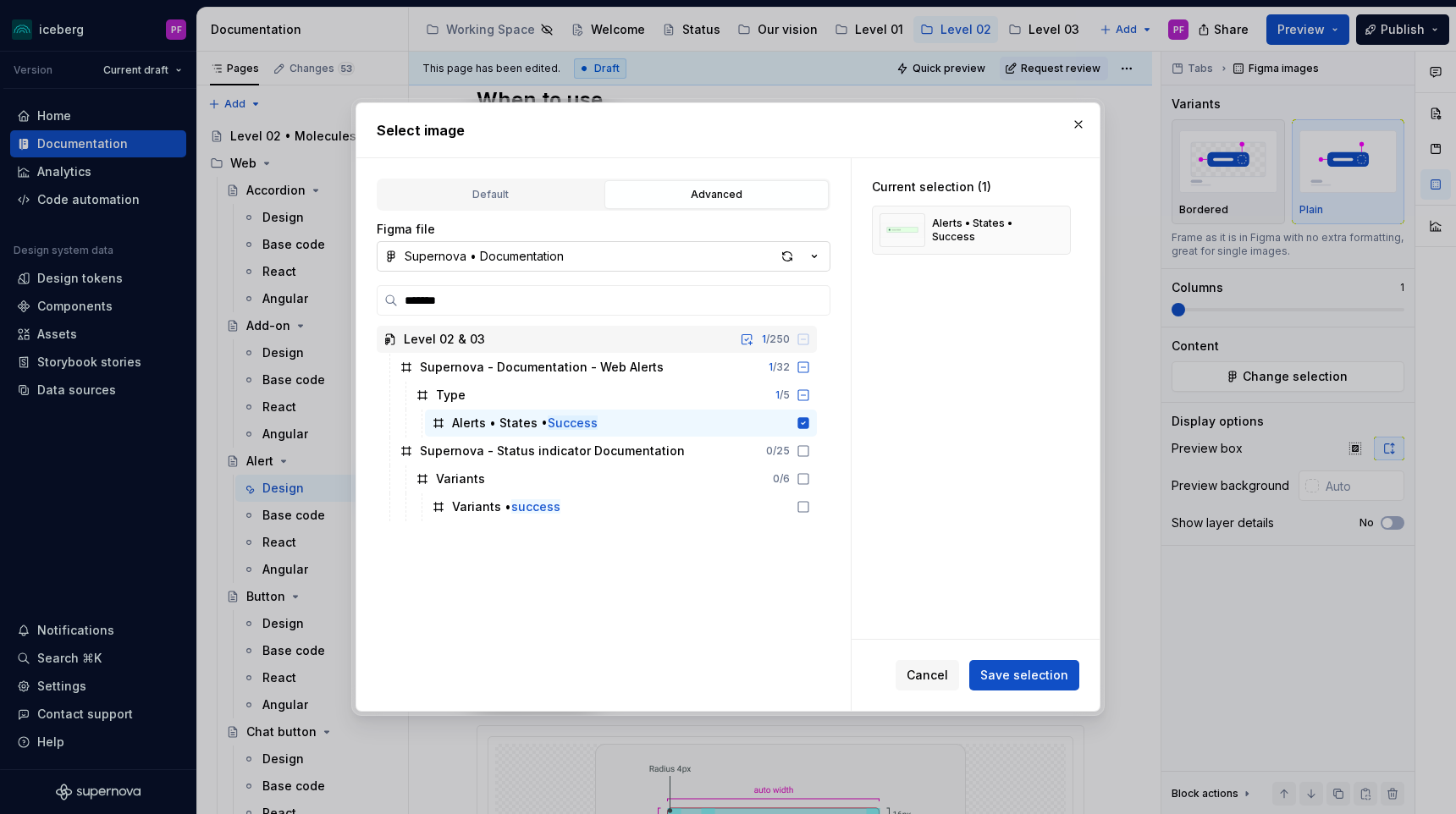
click at [647, 254] on button "Supernova • Documentation" at bounding box center [603, 256] width 454 height 31
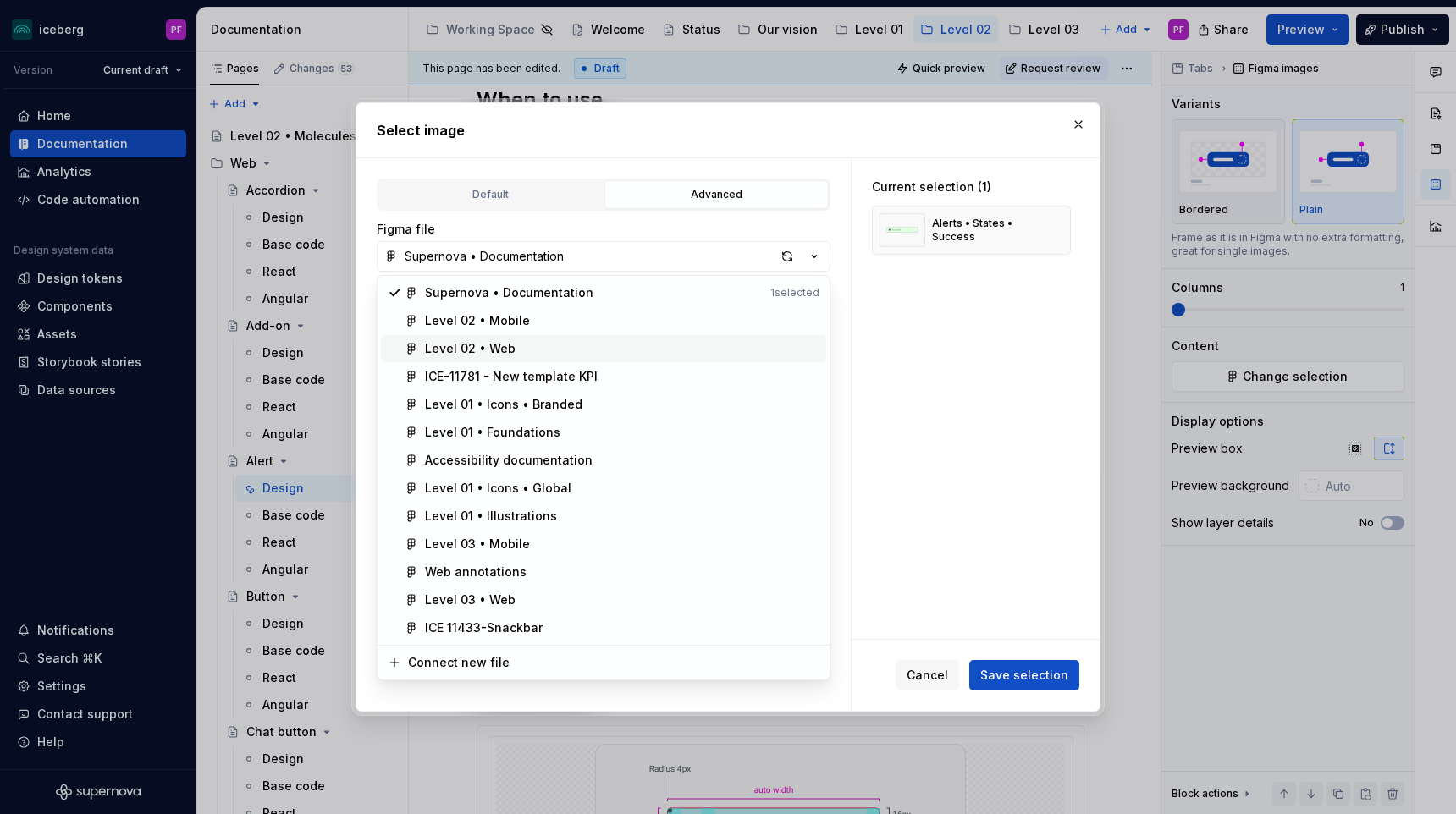
click at [582, 344] on div "Level 02 • Web" at bounding box center [621, 349] width 394 height 17
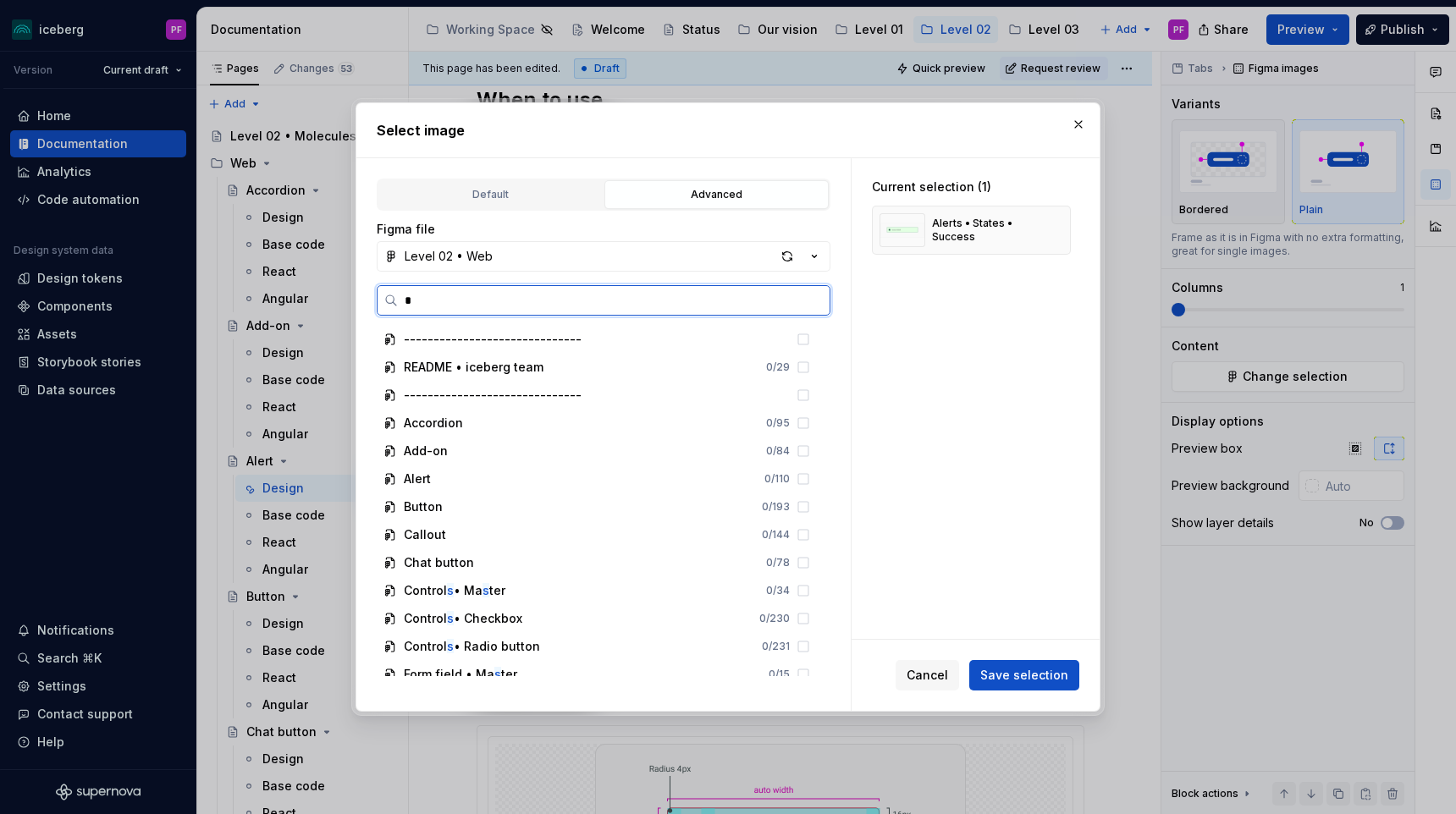
scroll to position [0, 0]
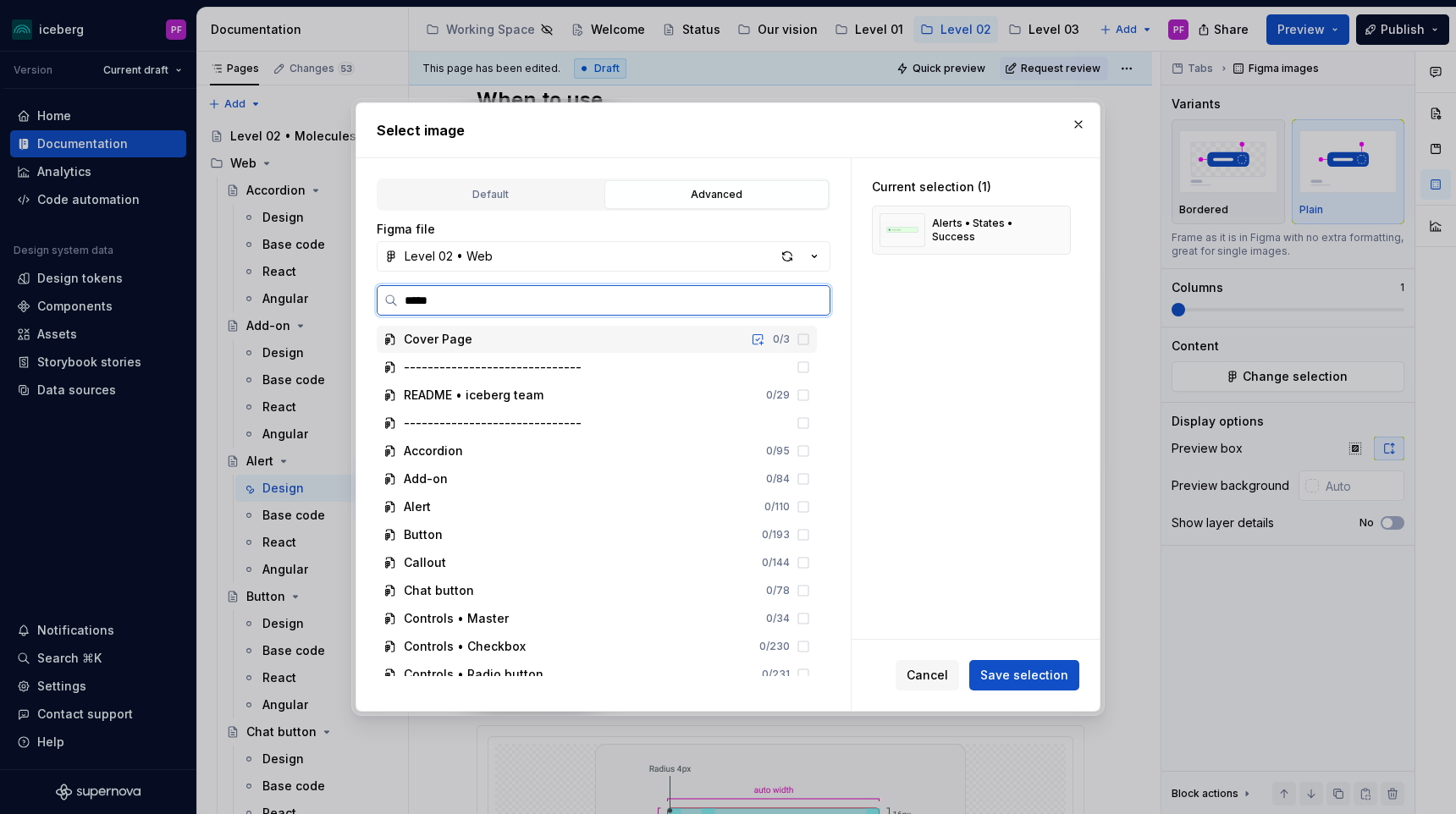
type input "******"
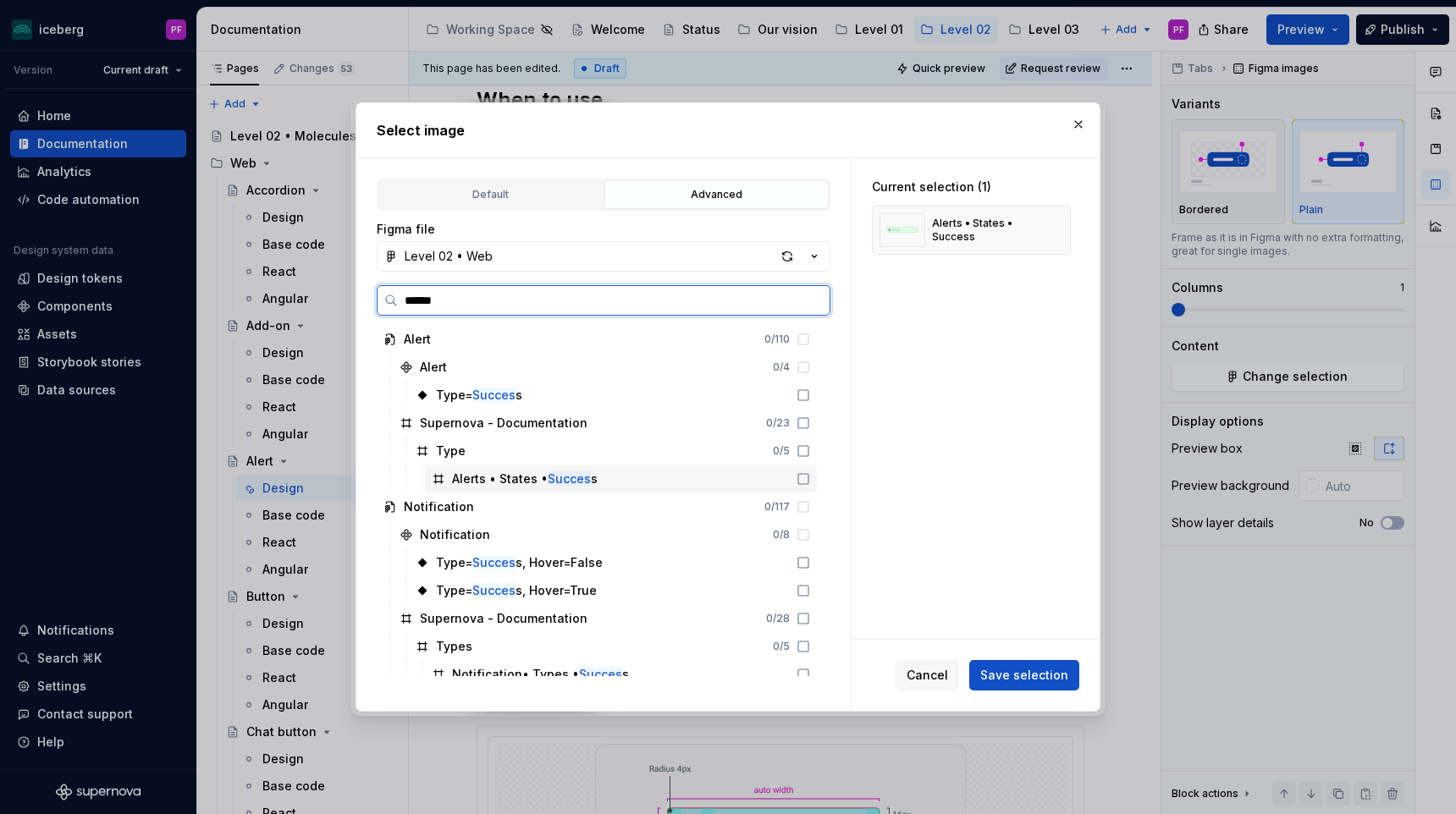
click at [632, 485] on div "Alerts • States • Succes s" at bounding box center [620, 479] width 391 height 27
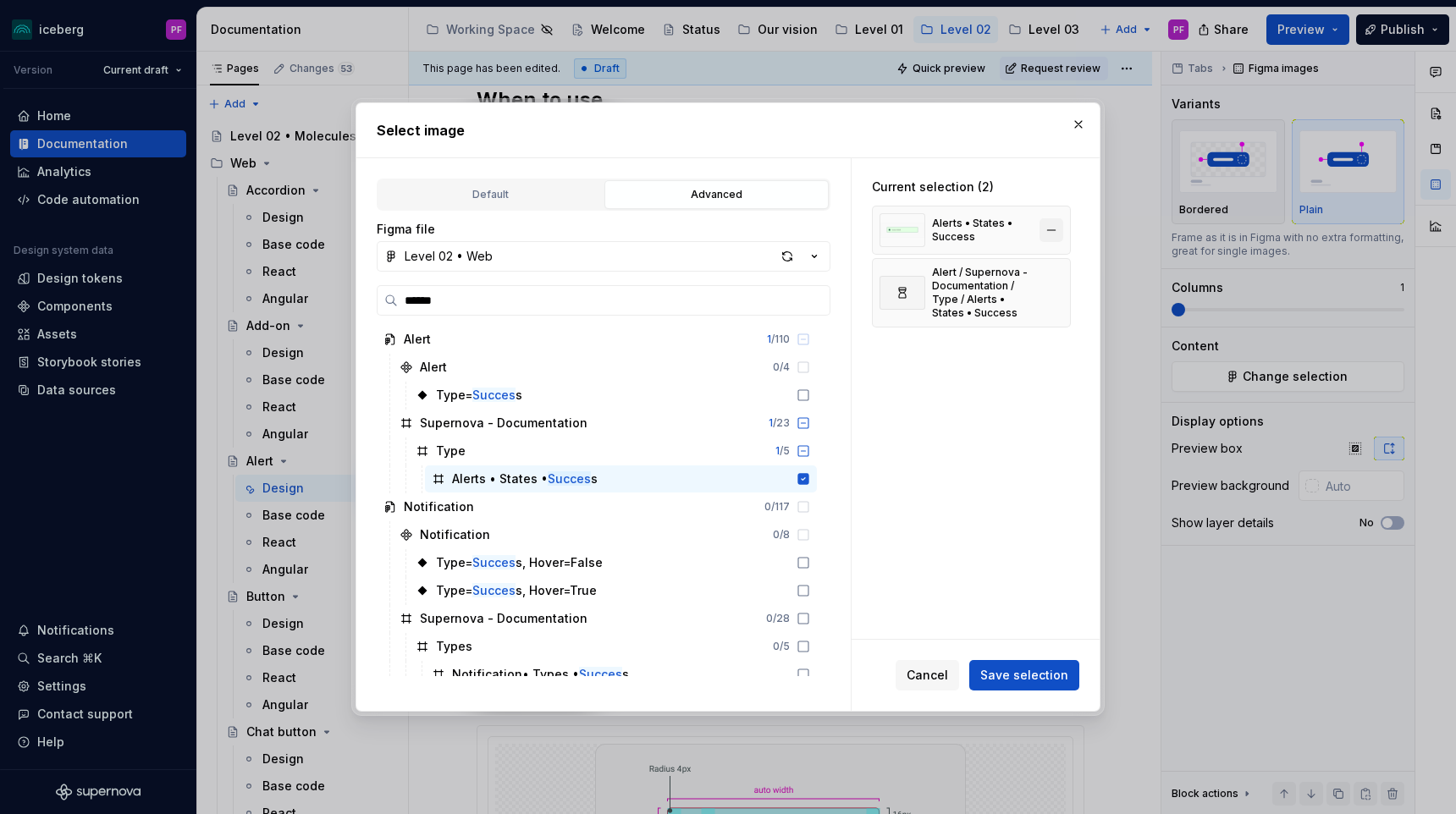
click at [1060, 230] on button "button" at bounding box center [1051, 231] width 24 height 24
click at [1001, 669] on span "Save selection" at bounding box center [1024, 675] width 88 height 17
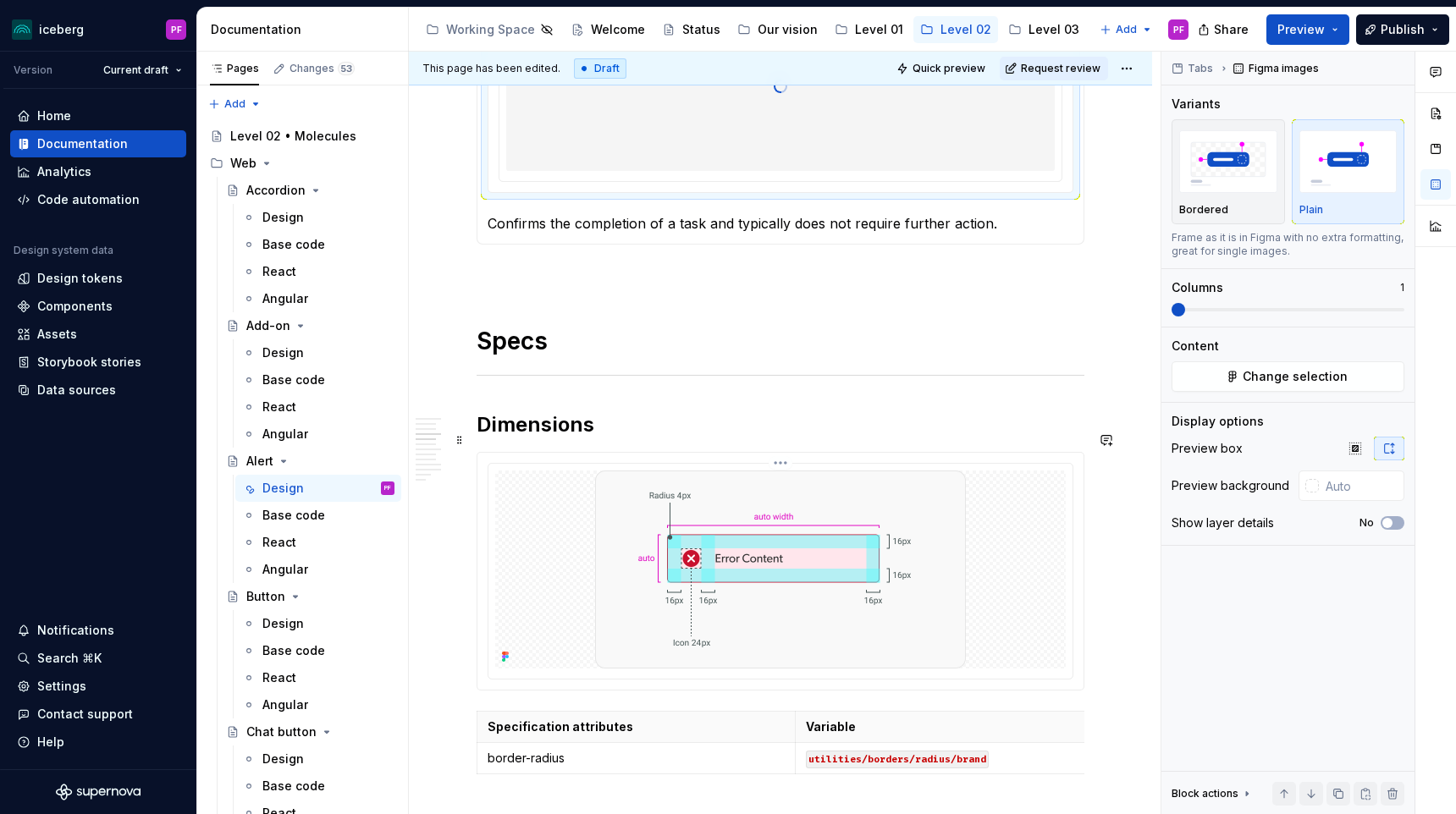
scroll to position [975, 0]
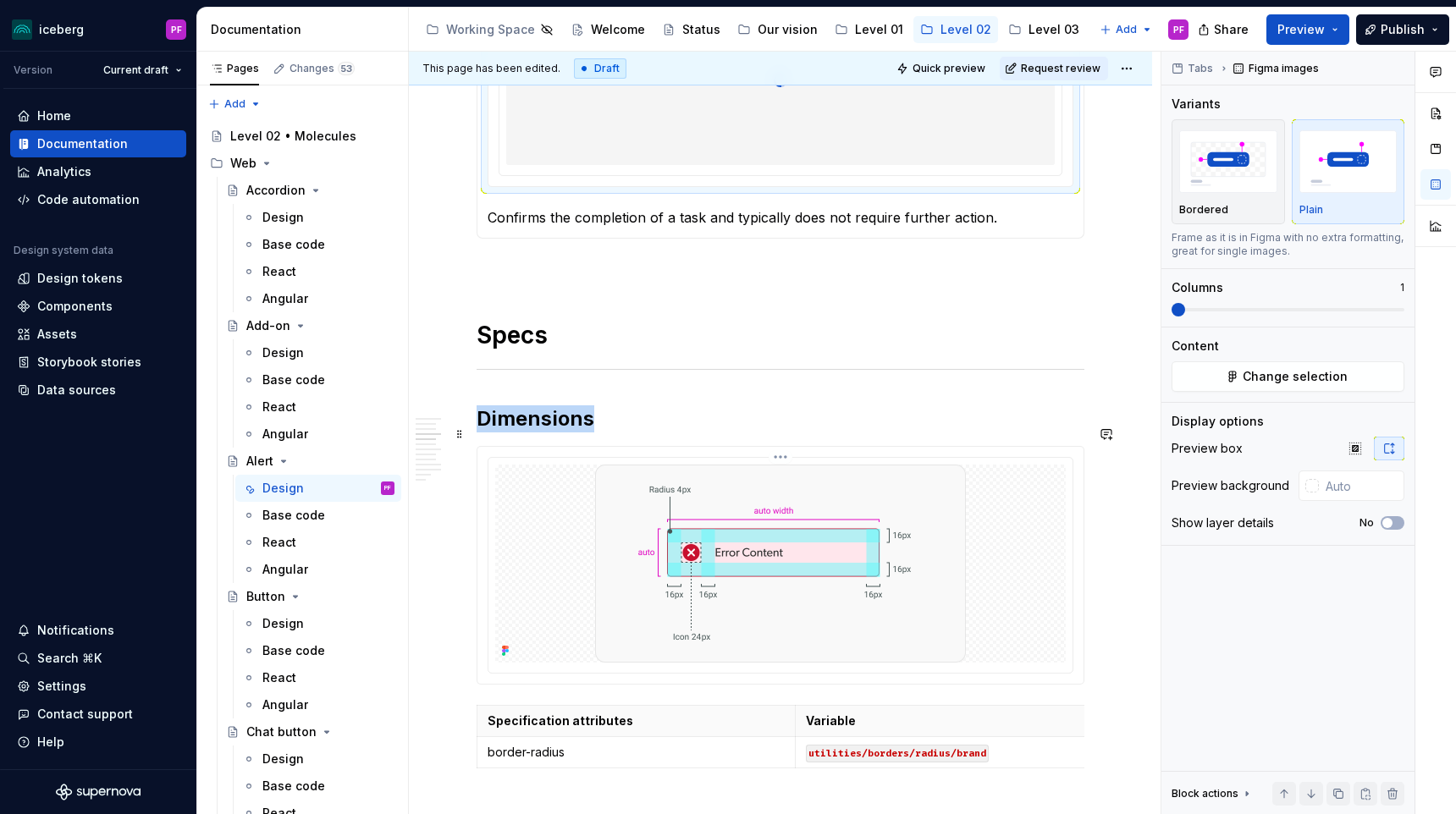
click at [600, 538] on img at bounding box center [780, 563] width 371 height 198
click at [1304, 379] on span "Change selection" at bounding box center [1294, 377] width 105 height 17
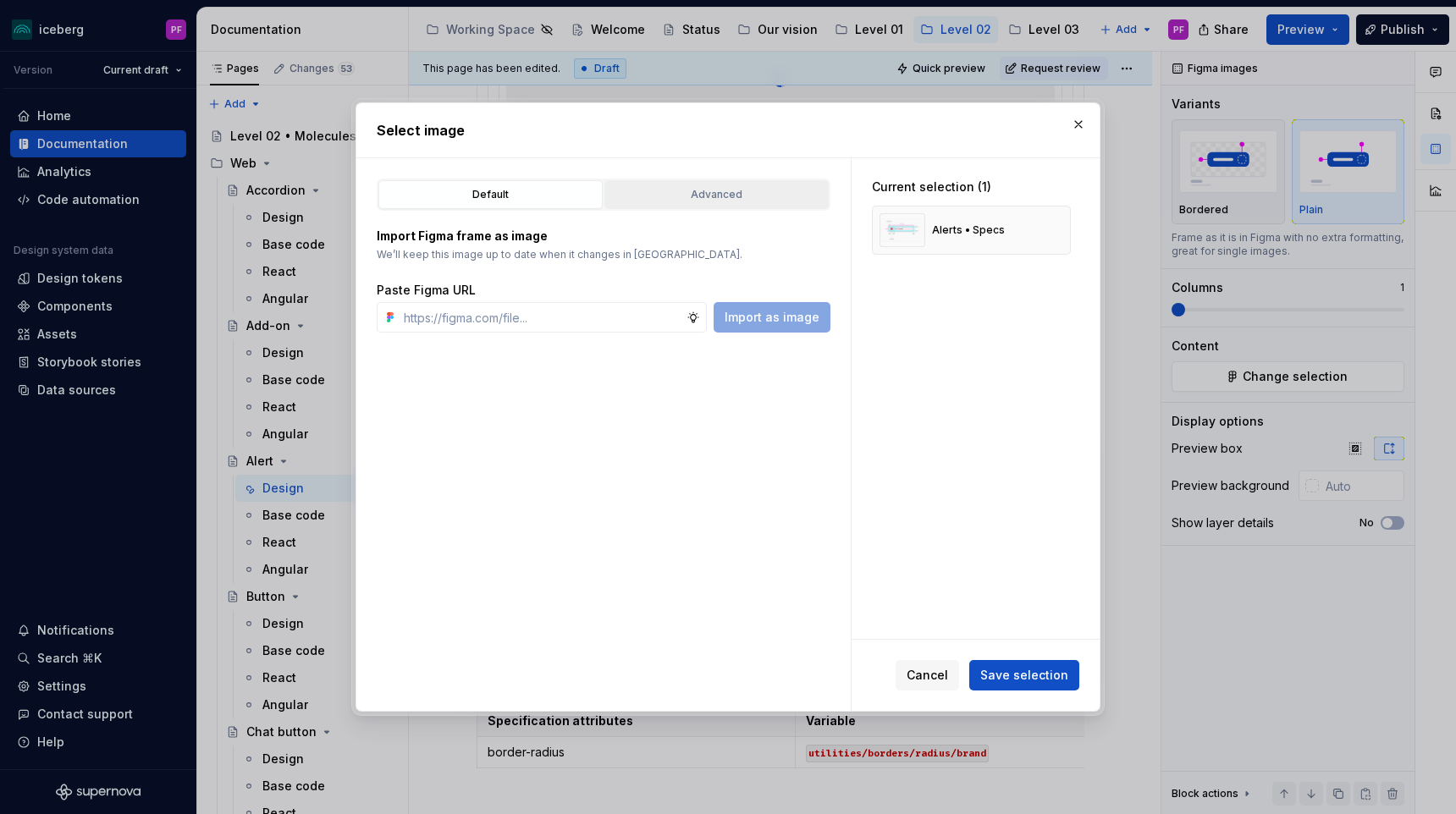
click at [786, 191] on div "Advanced" at bounding box center [717, 195] width 213 height 17
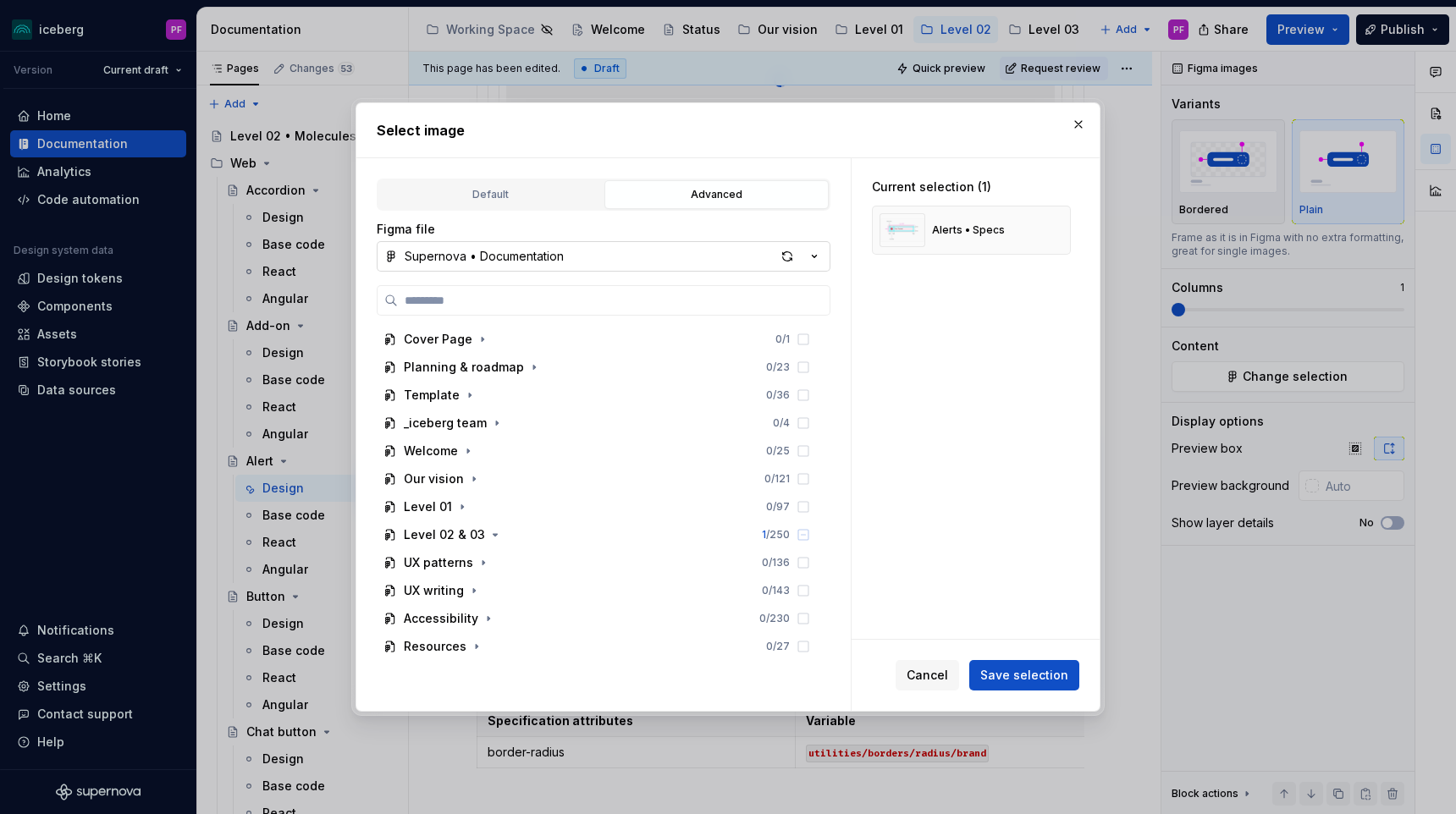
click at [487, 262] on div "Supernova • Documentation" at bounding box center [483, 256] width 159 height 17
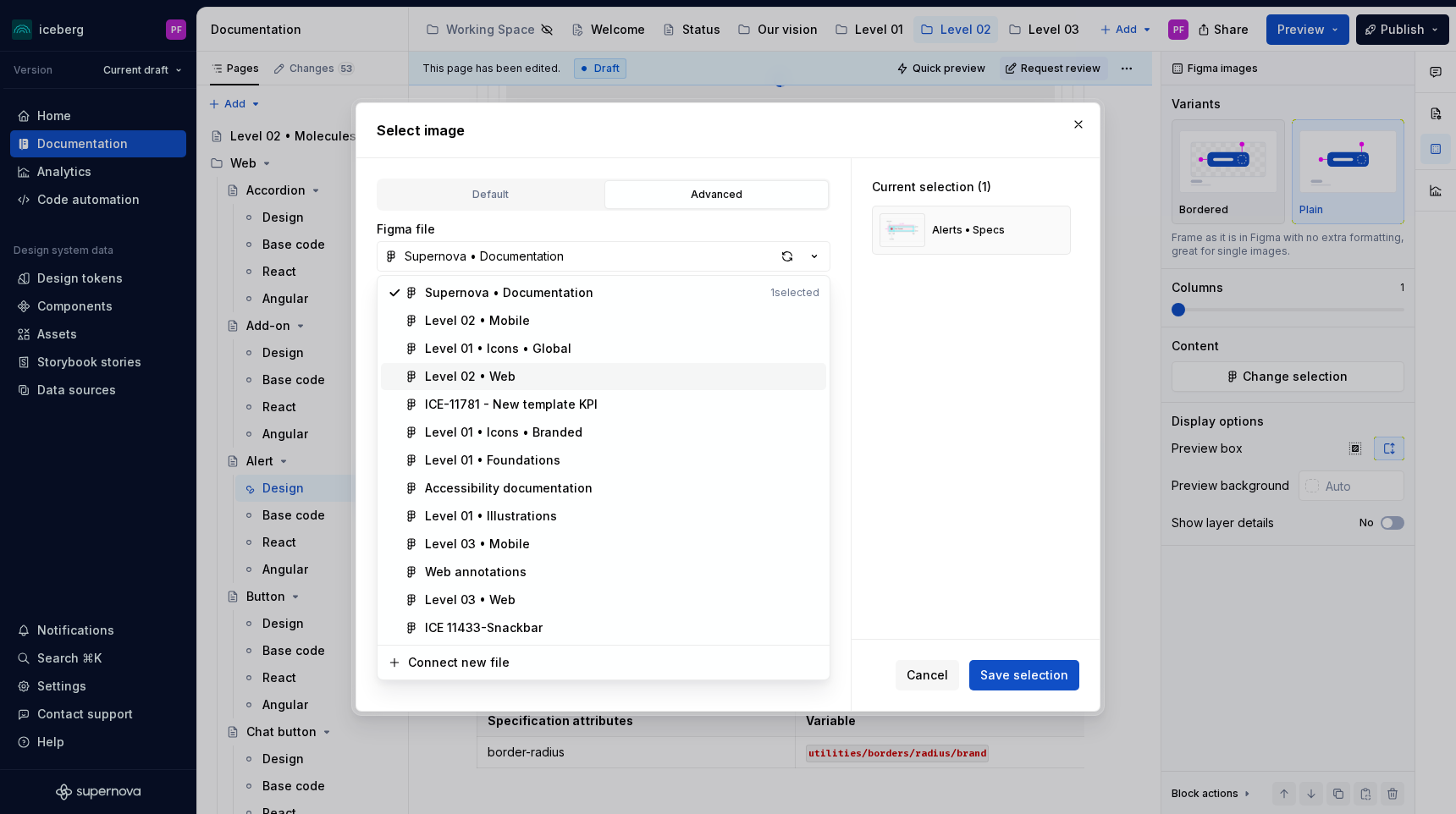
click at [462, 372] on div "Level 02 • Web" at bounding box center [470, 377] width 90 height 17
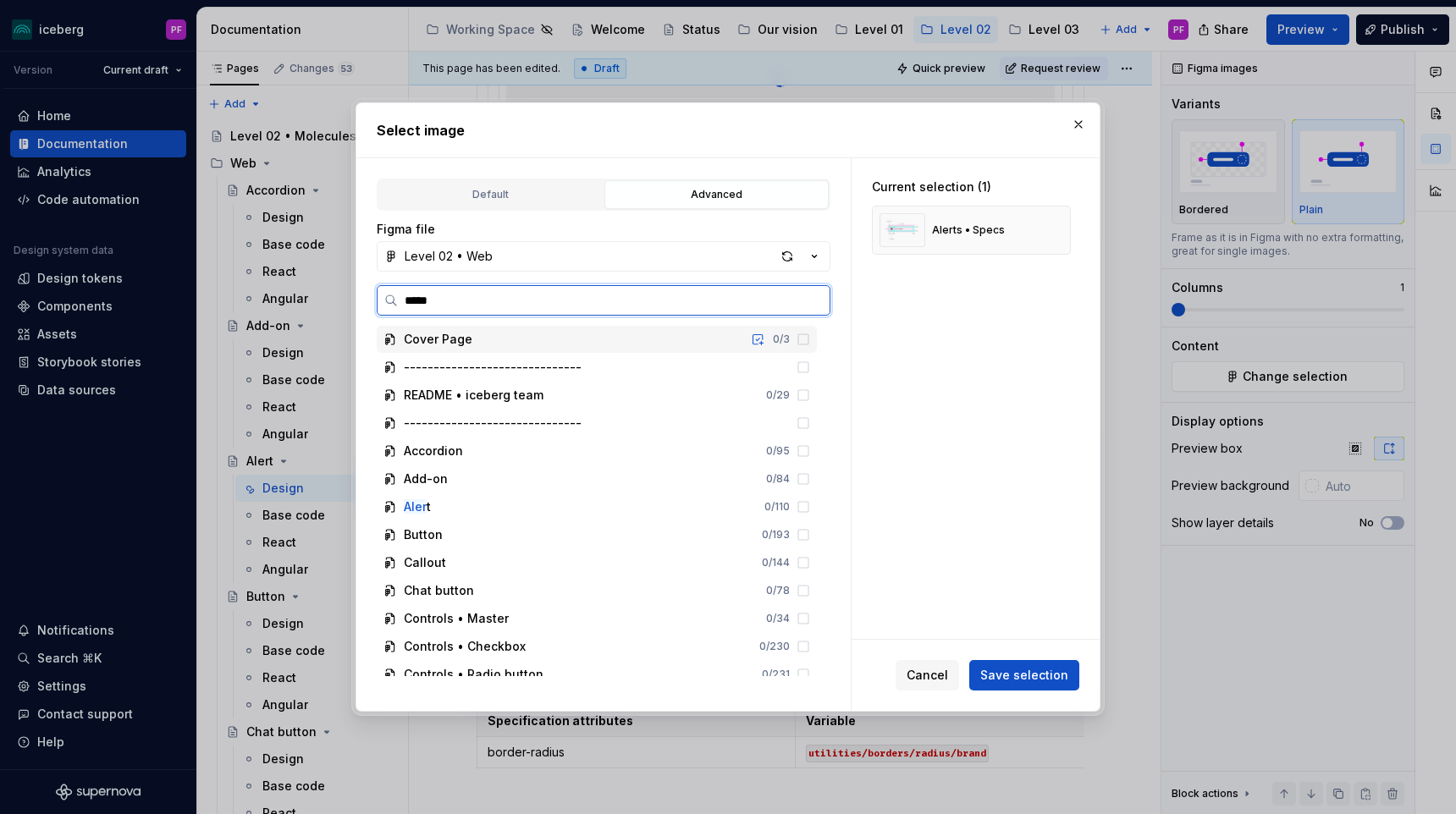
type input "******"
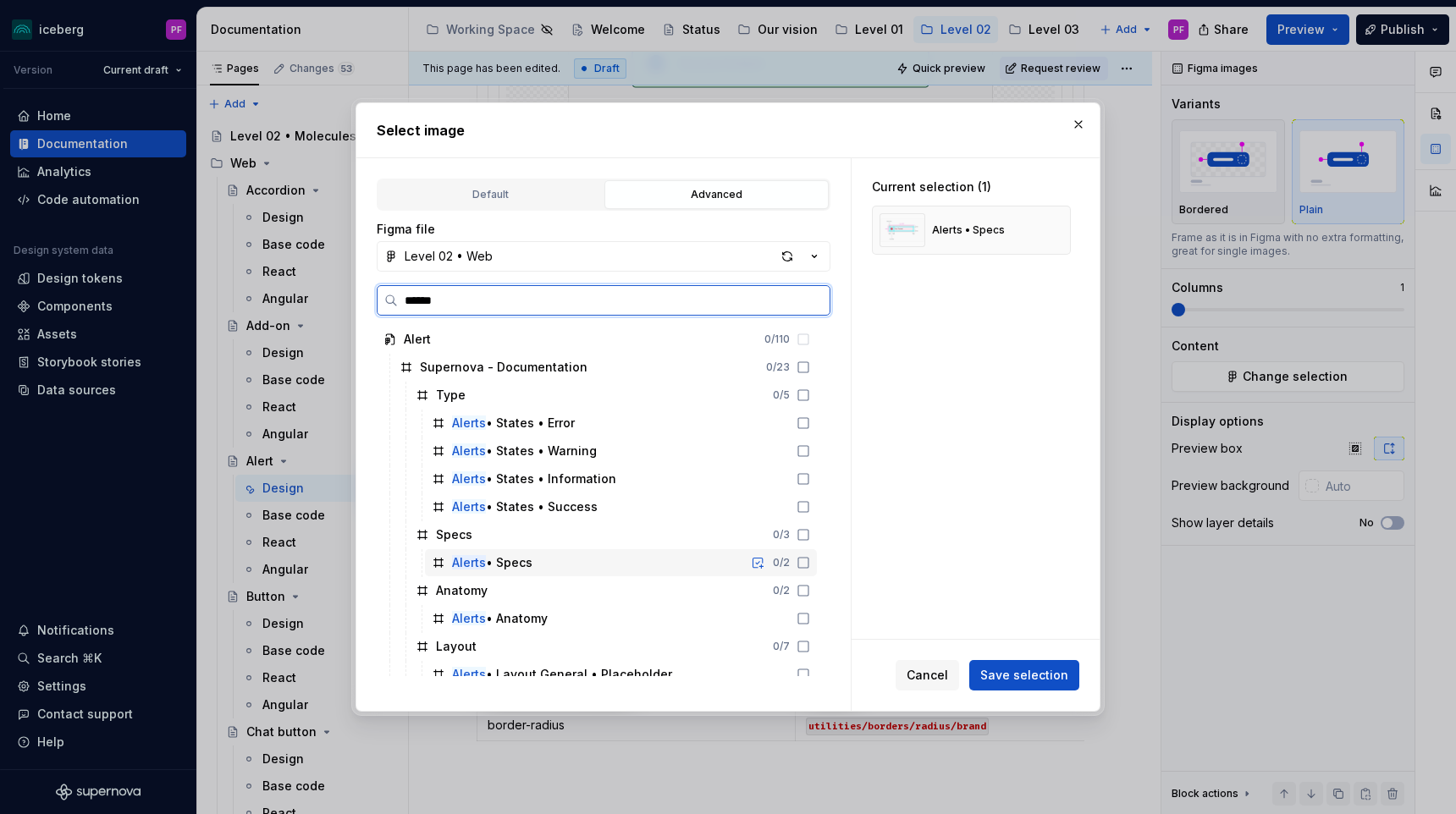
click at [539, 562] on div "Alerts • Specs 0 / 2" at bounding box center [620, 562] width 391 height 27
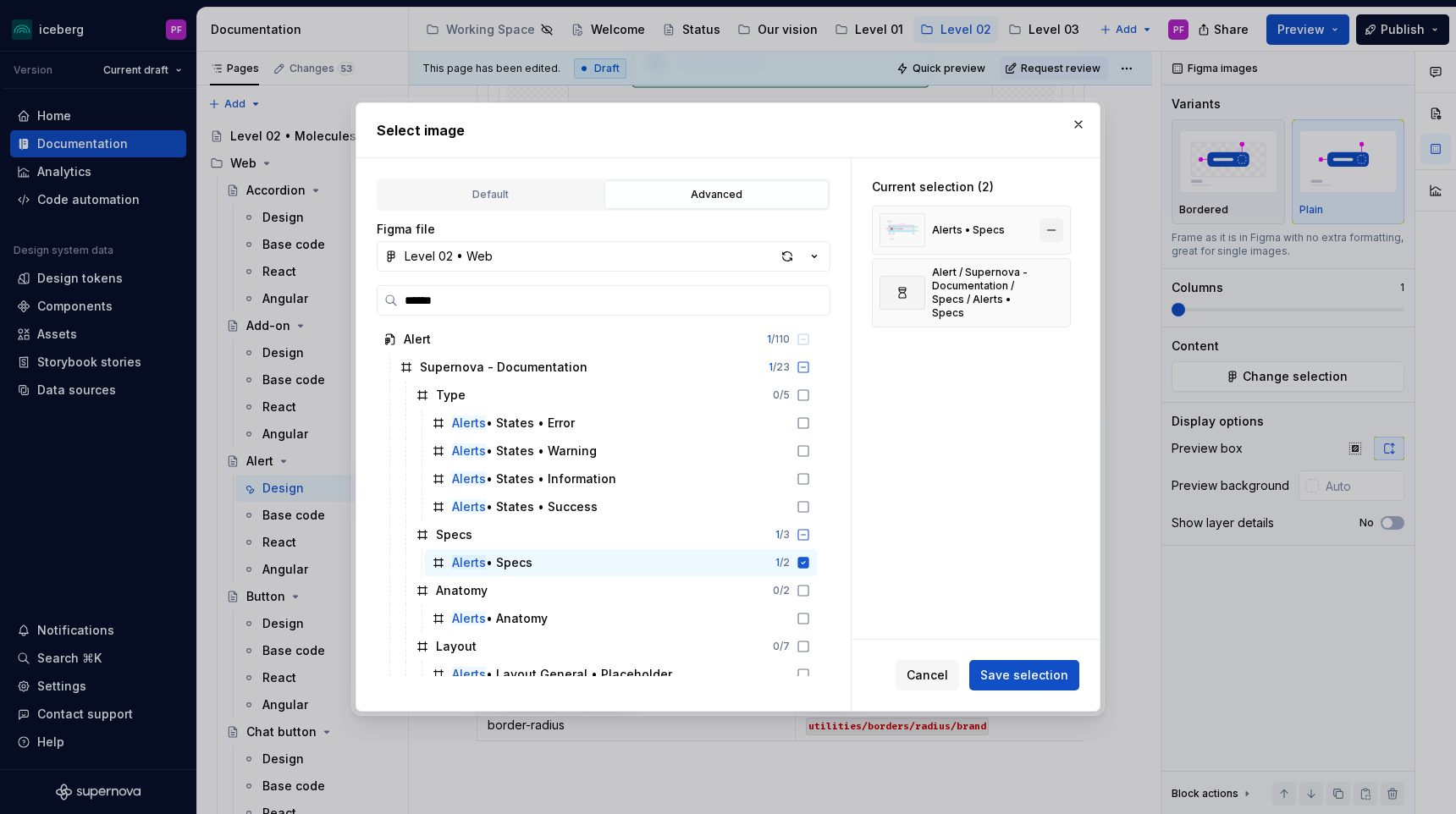
click at [1062, 231] on button "button" at bounding box center [1051, 231] width 24 height 24
click at [1015, 680] on span "Save selection" at bounding box center [1024, 675] width 88 height 17
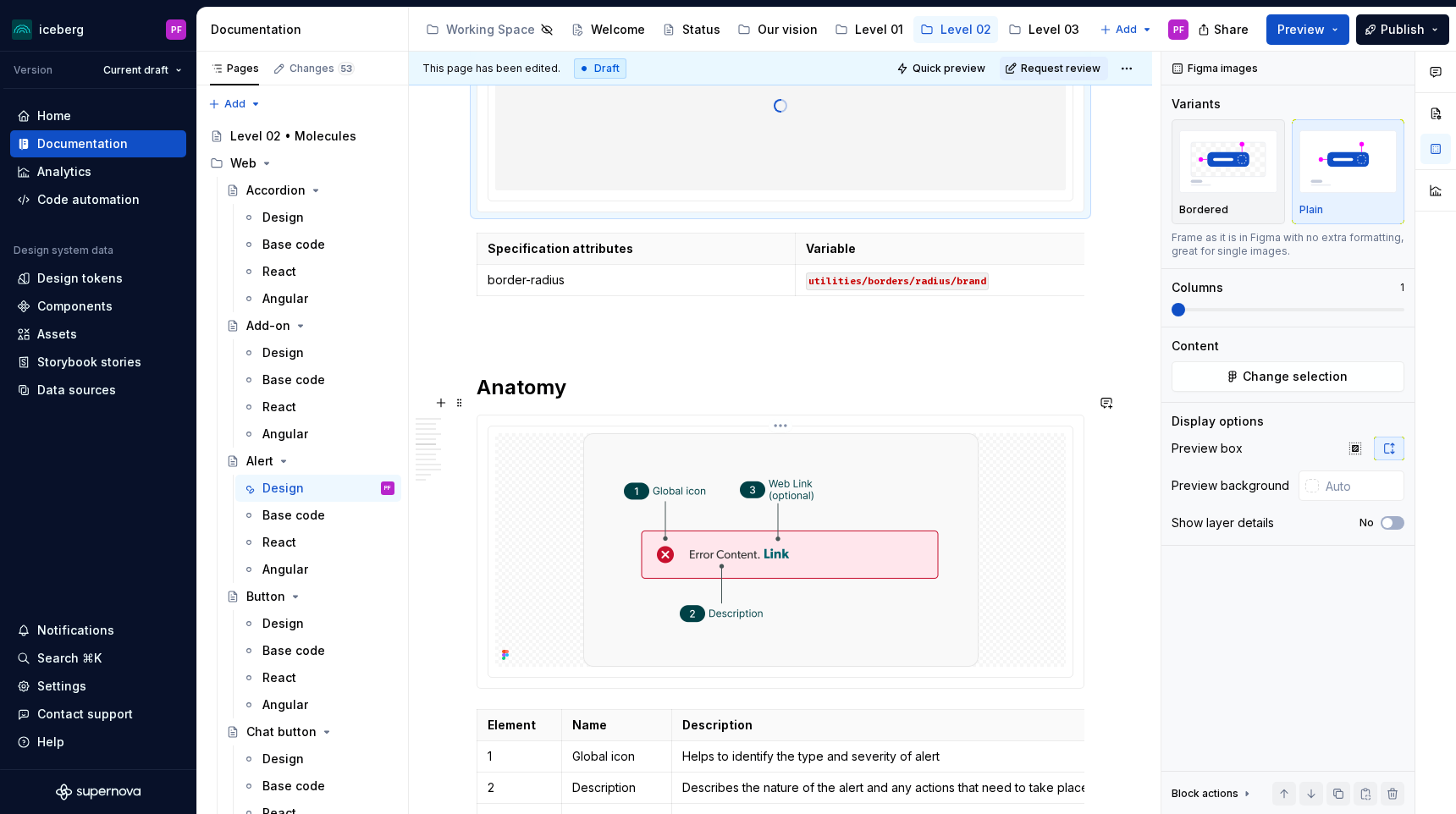
scroll to position [1392, 0]
click at [814, 551] on img at bounding box center [780, 549] width 395 height 233
click at [1261, 374] on span "Change selection" at bounding box center [1294, 377] width 105 height 17
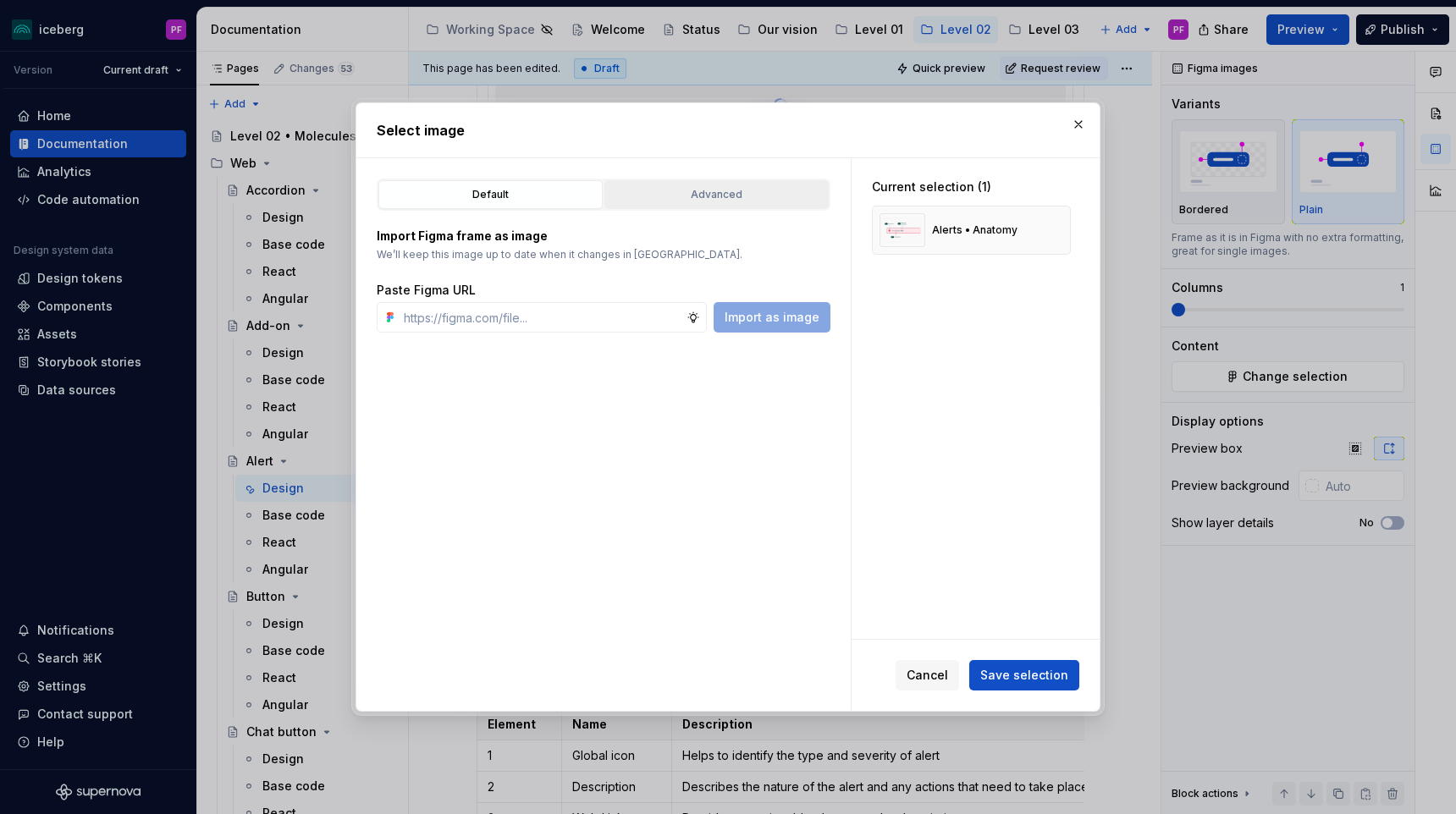
click at [800, 196] on div "Advanced" at bounding box center [717, 195] width 213 height 17
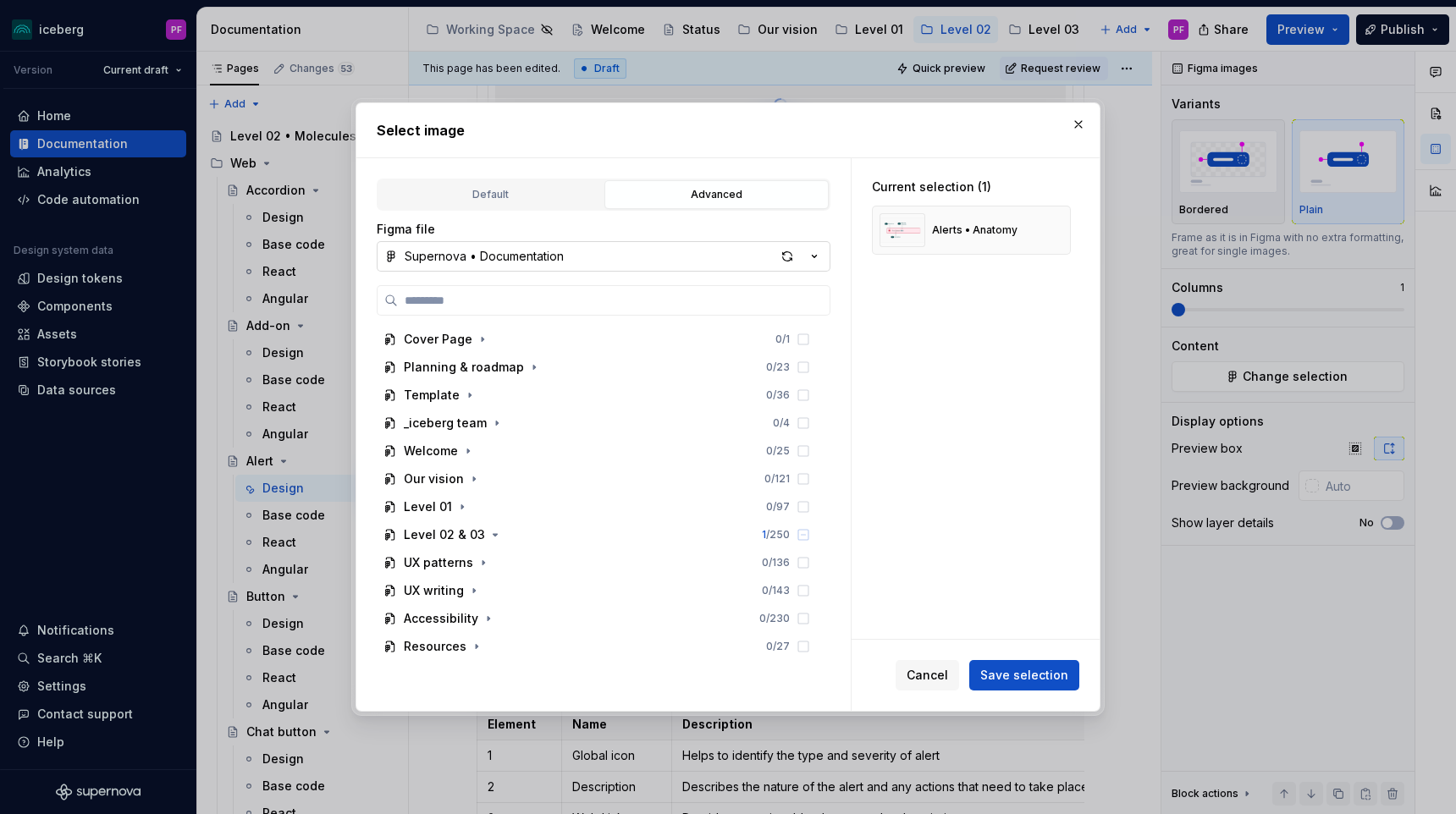
click at [557, 261] on div "Supernova • Documentation" at bounding box center [483, 256] width 159 height 17
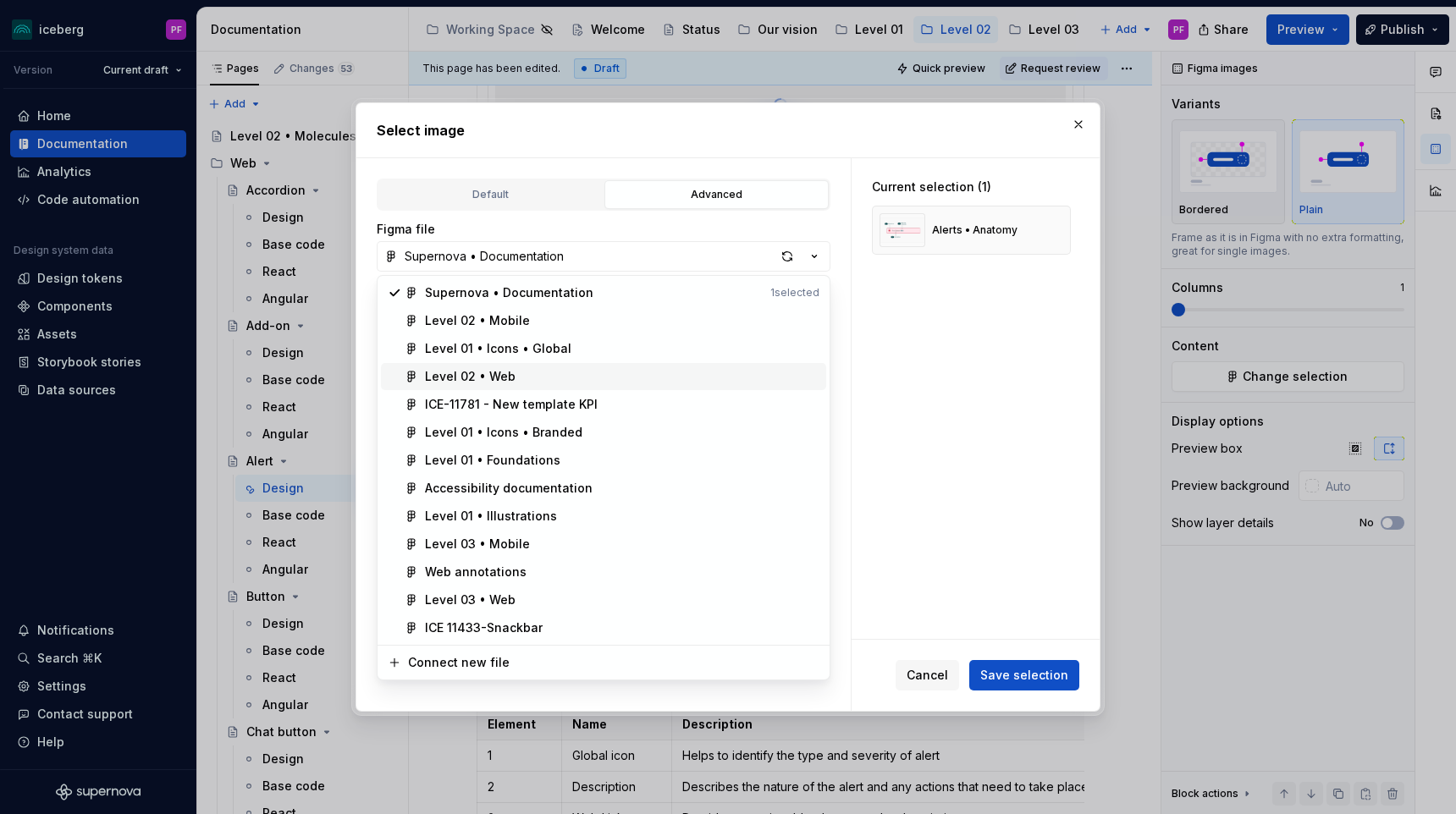
click at [499, 371] on div "Level 02 • Web" at bounding box center [470, 377] width 90 height 17
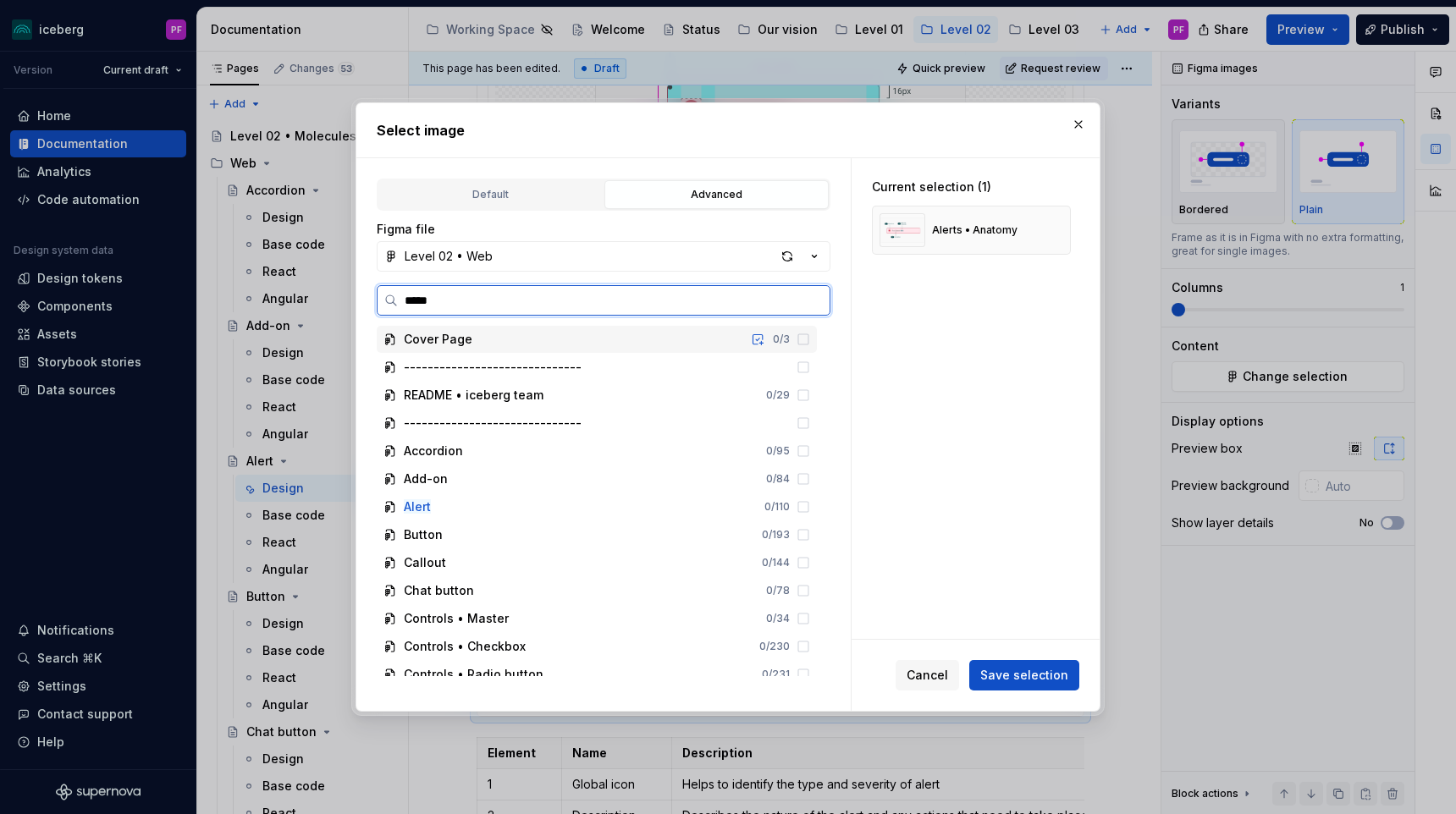
type input "******"
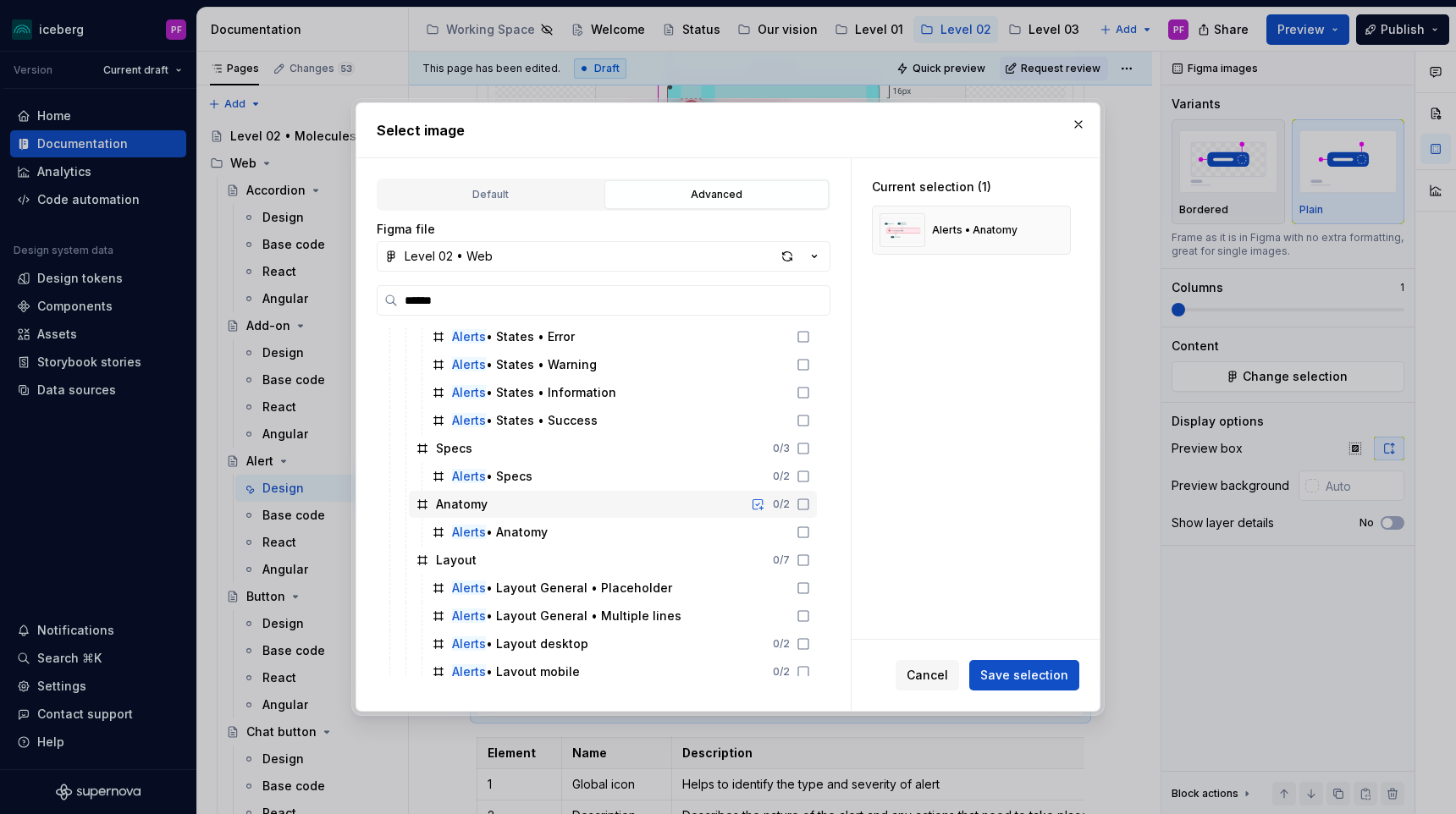
scroll to position [96, 0]
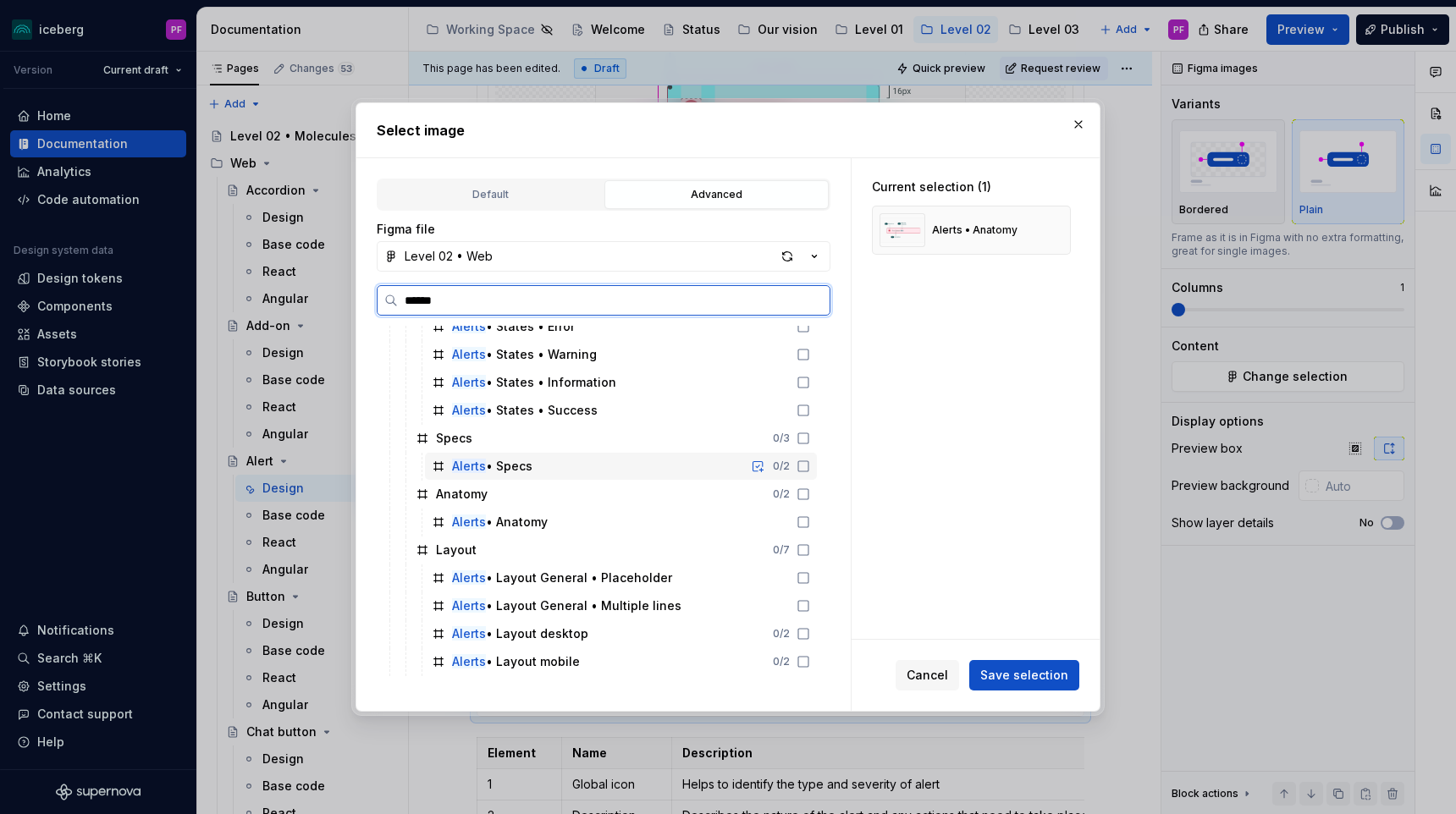
click at [530, 475] on div "Alerts • Specs 0 / 2" at bounding box center [620, 466] width 391 height 27
click at [745, 463] on div "Alerts • Specs 1 / 2" at bounding box center [620, 466] width 391 height 27
click at [658, 533] on div "Alerts • Anatomy" at bounding box center [620, 522] width 391 height 27
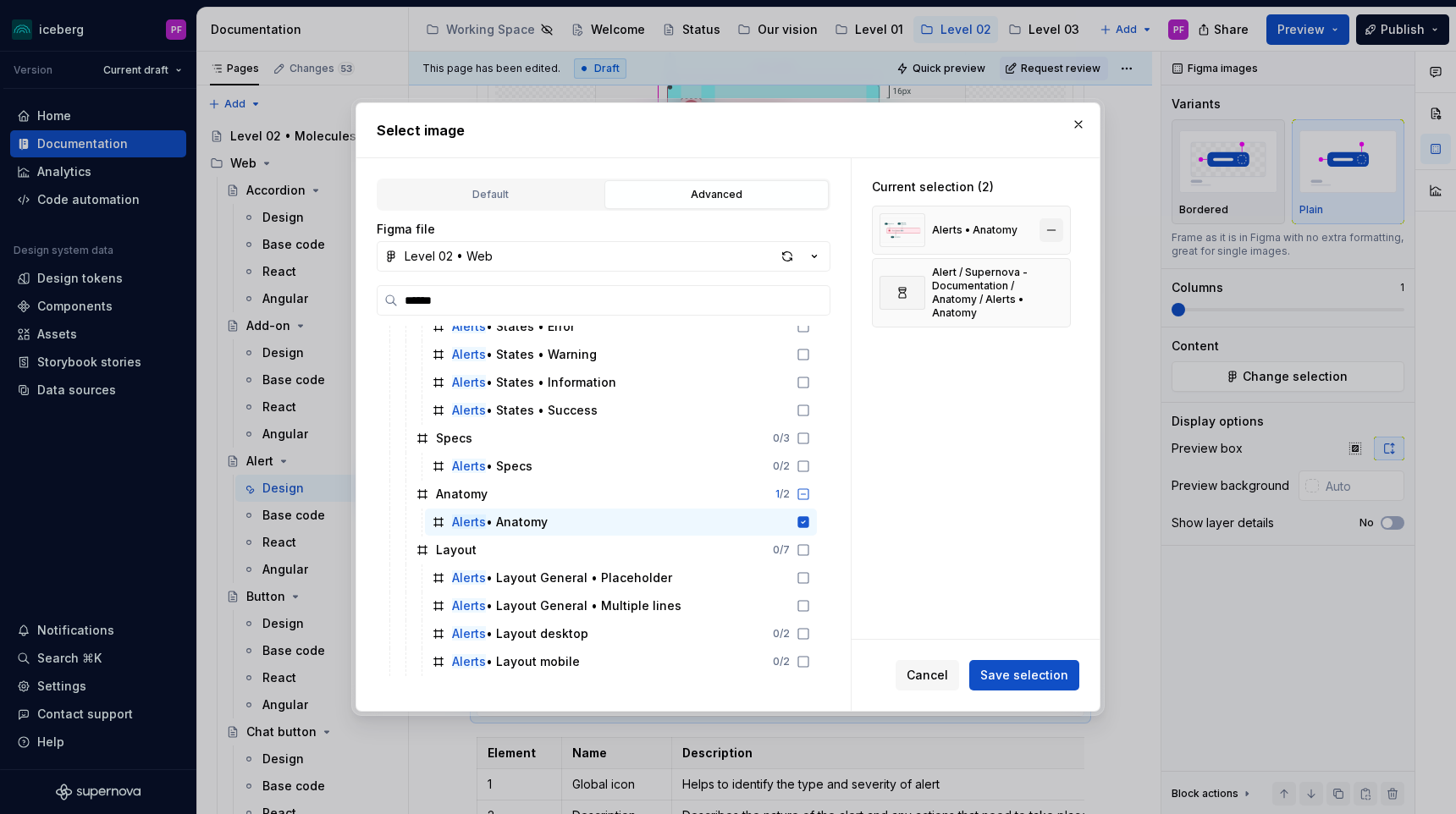
click at [1053, 232] on button "button" at bounding box center [1051, 231] width 24 height 24
click at [1005, 676] on span "Save selection" at bounding box center [1024, 675] width 88 height 17
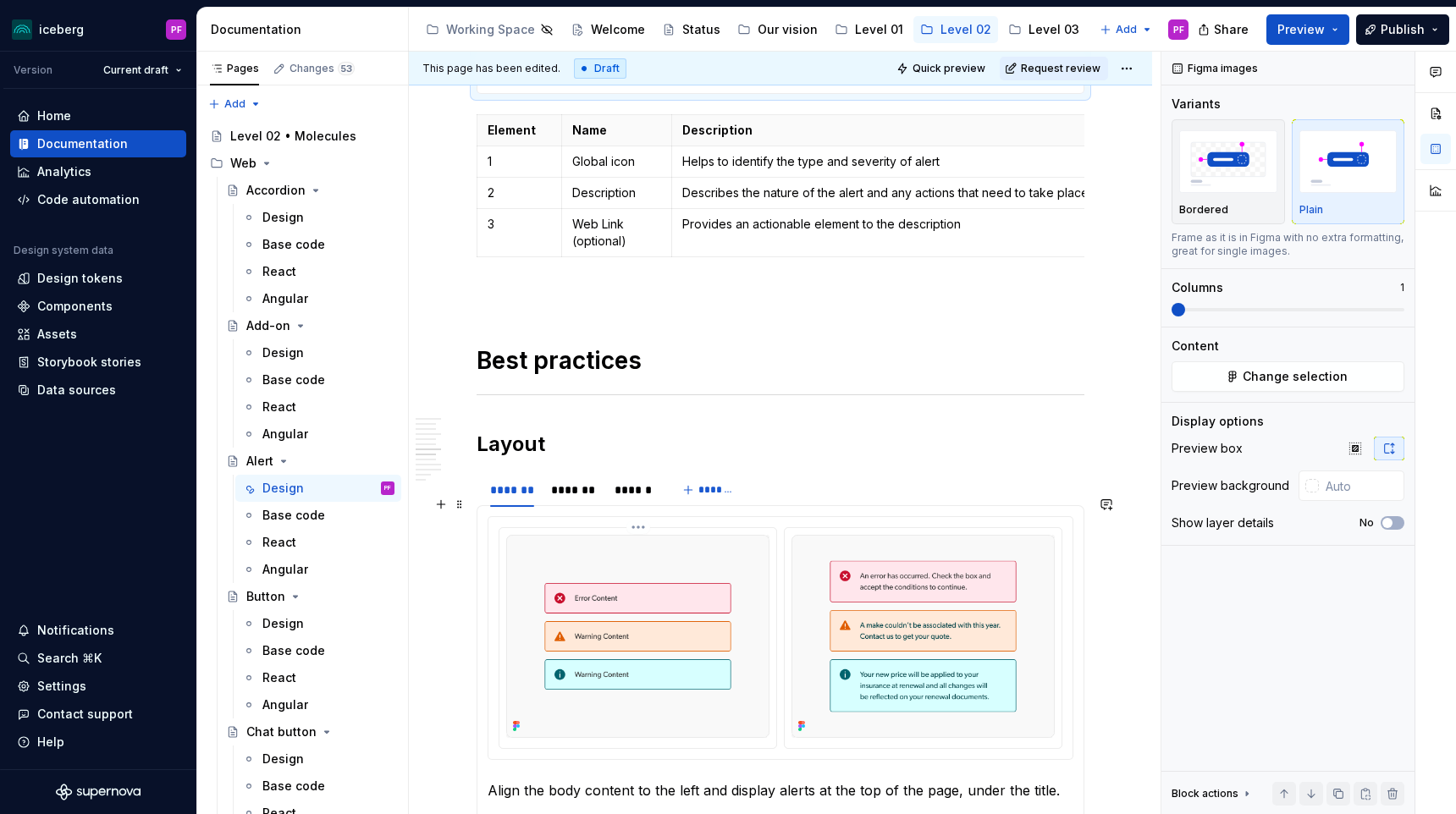
scroll to position [2137, 0]
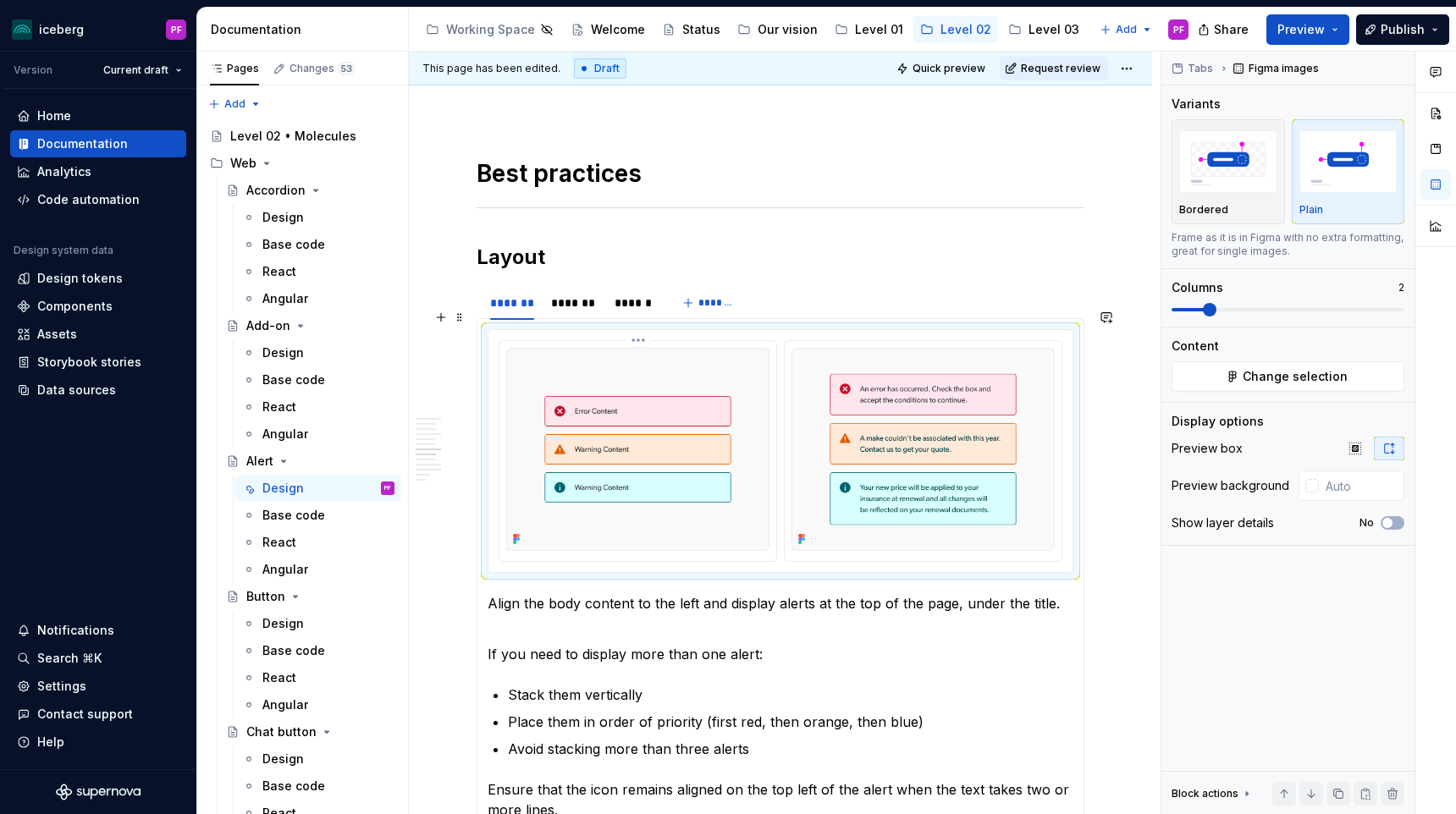
click at [621, 470] on img at bounding box center [637, 449] width 263 height 203
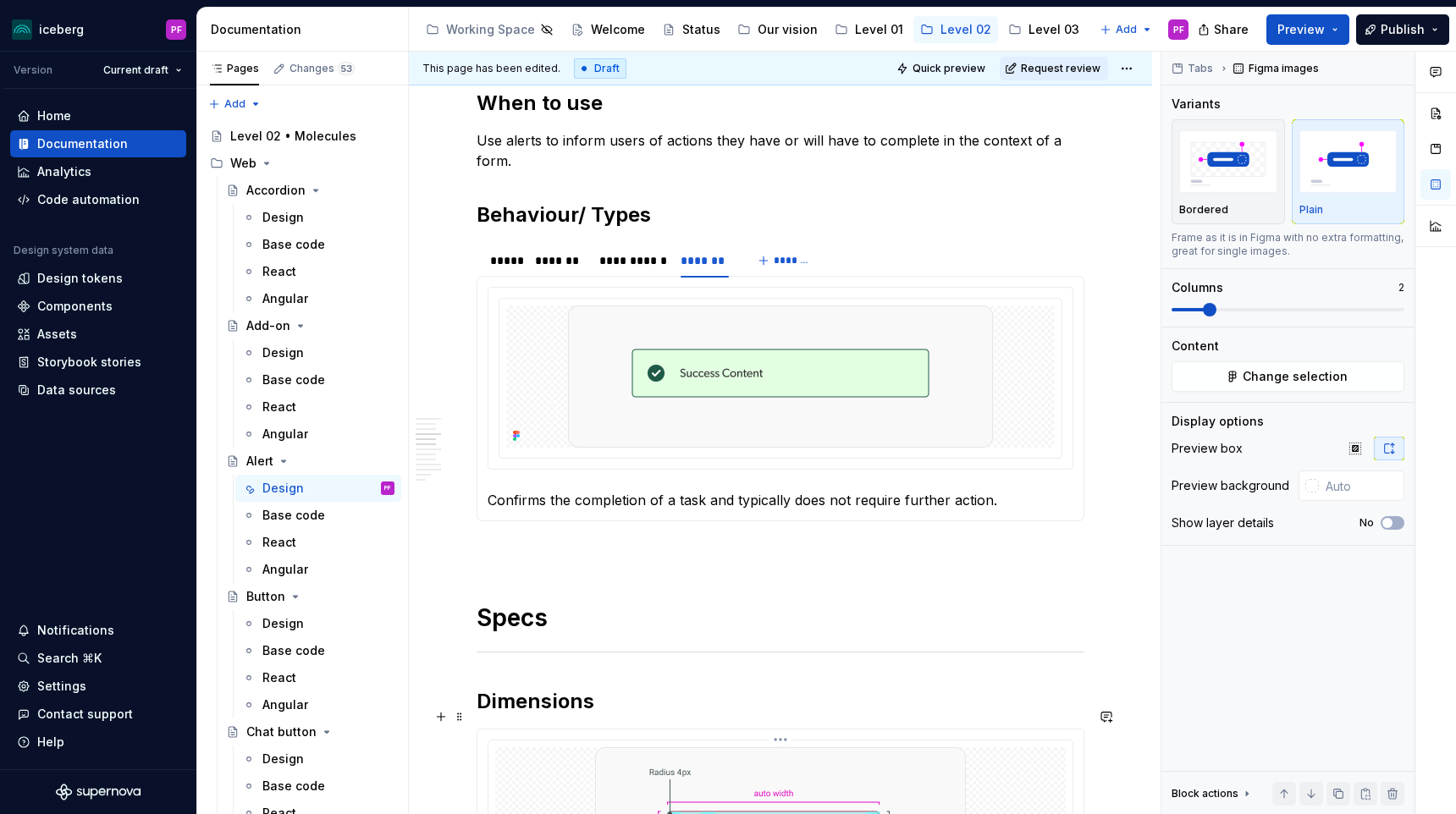
scroll to position [671, 0]
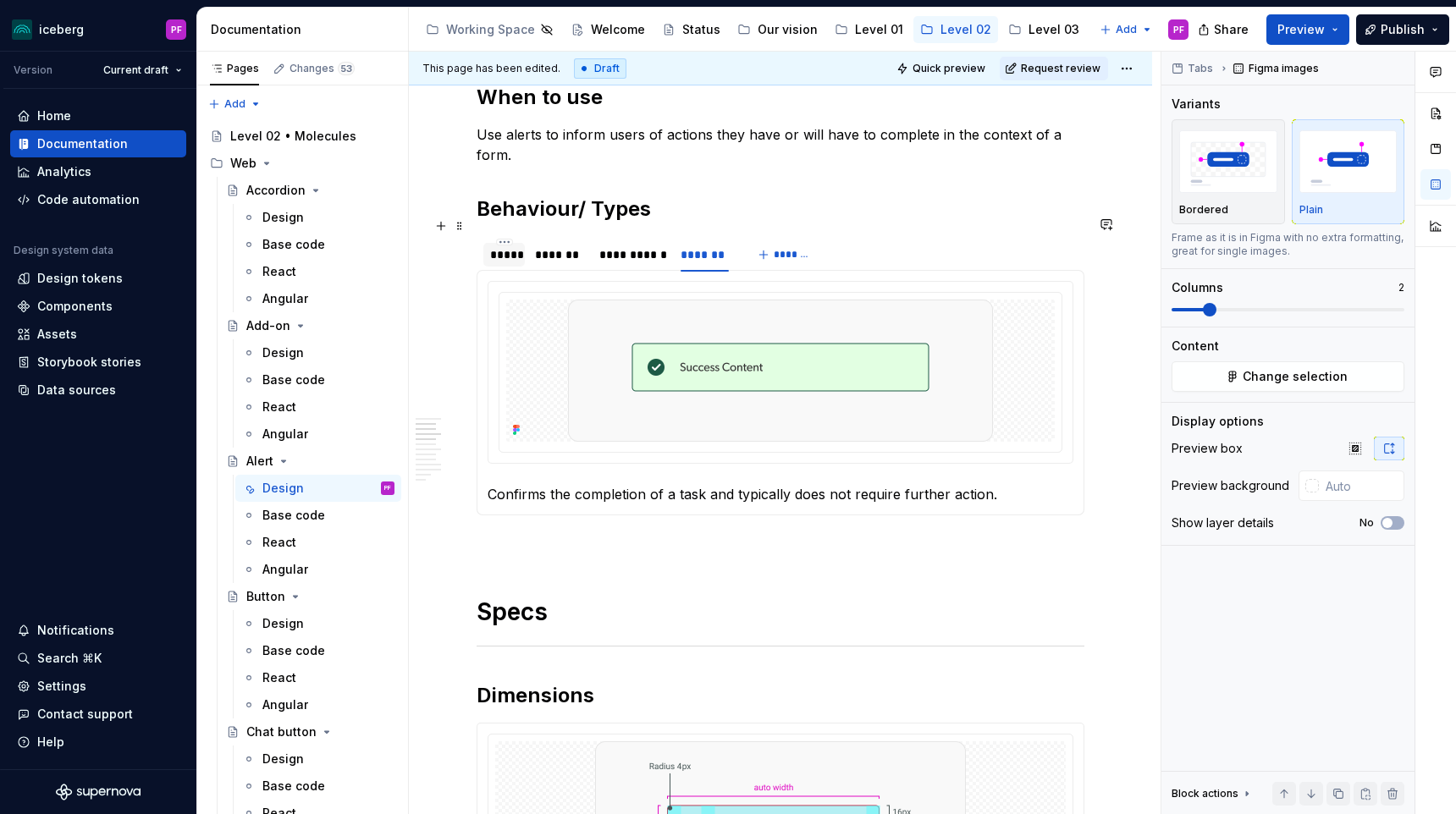
click at [502, 246] on div "*****" at bounding box center [504, 254] width 28 height 17
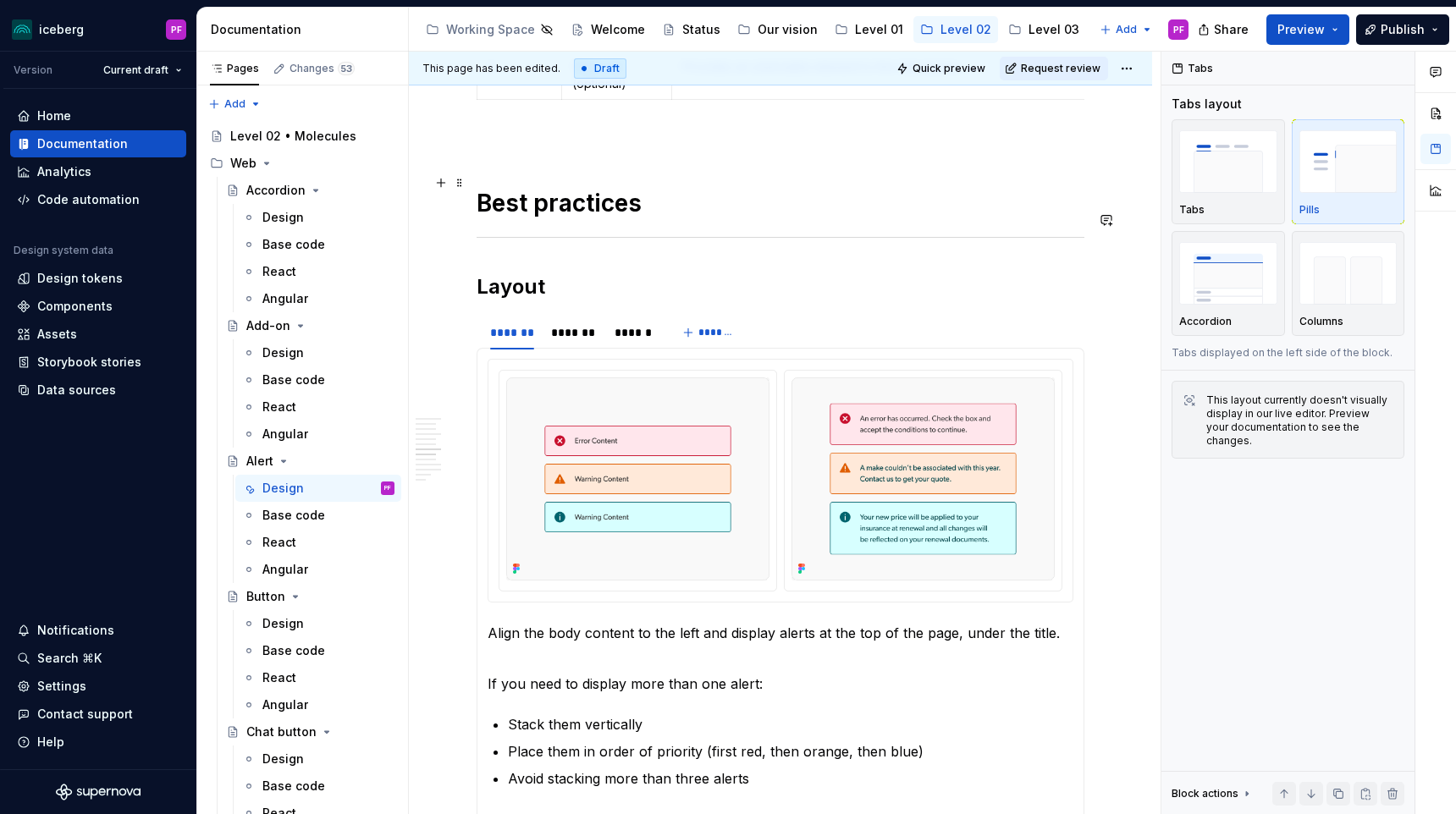
scroll to position [2194, 0]
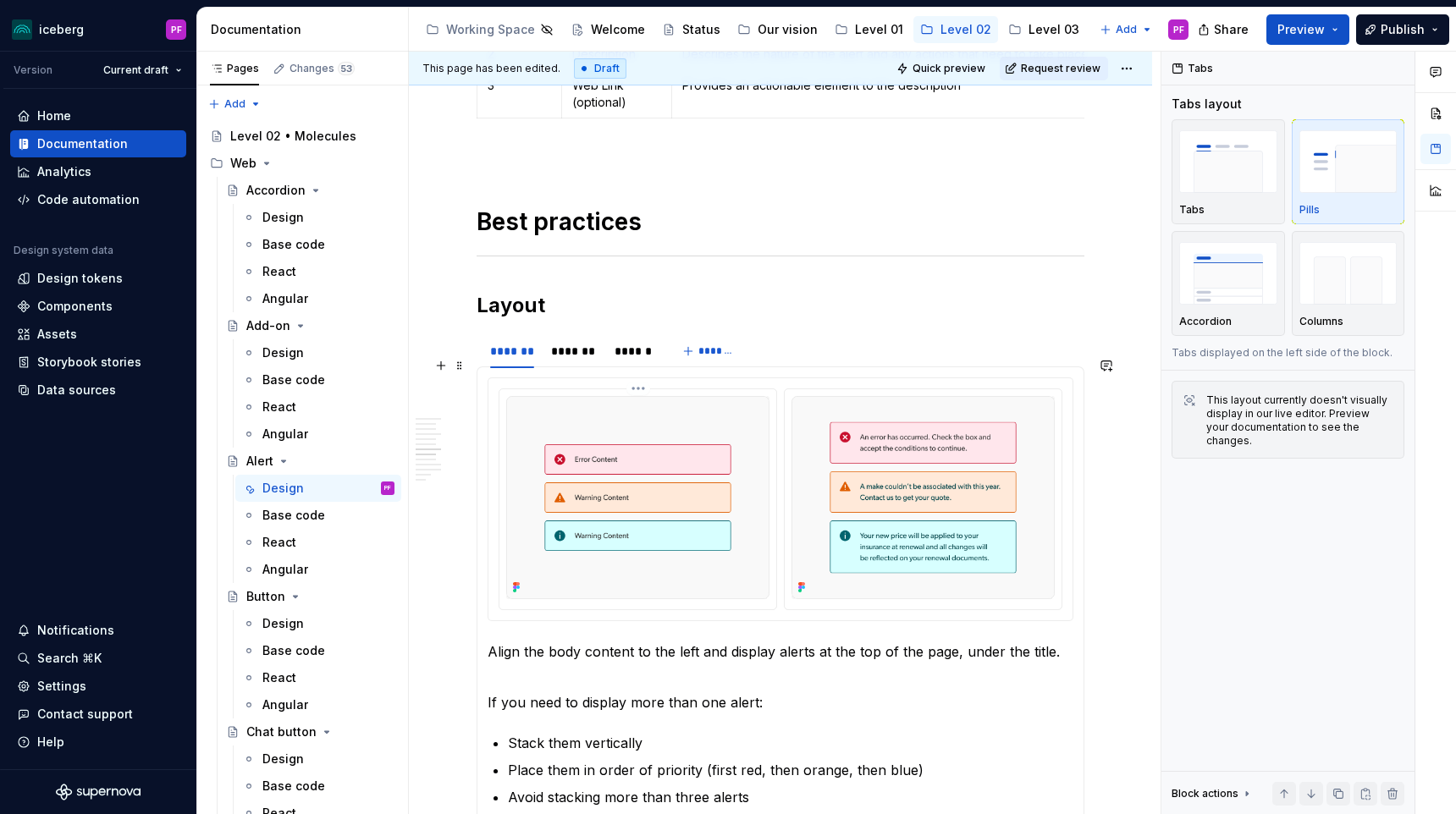
click at [580, 439] on img at bounding box center [637, 497] width 263 height 203
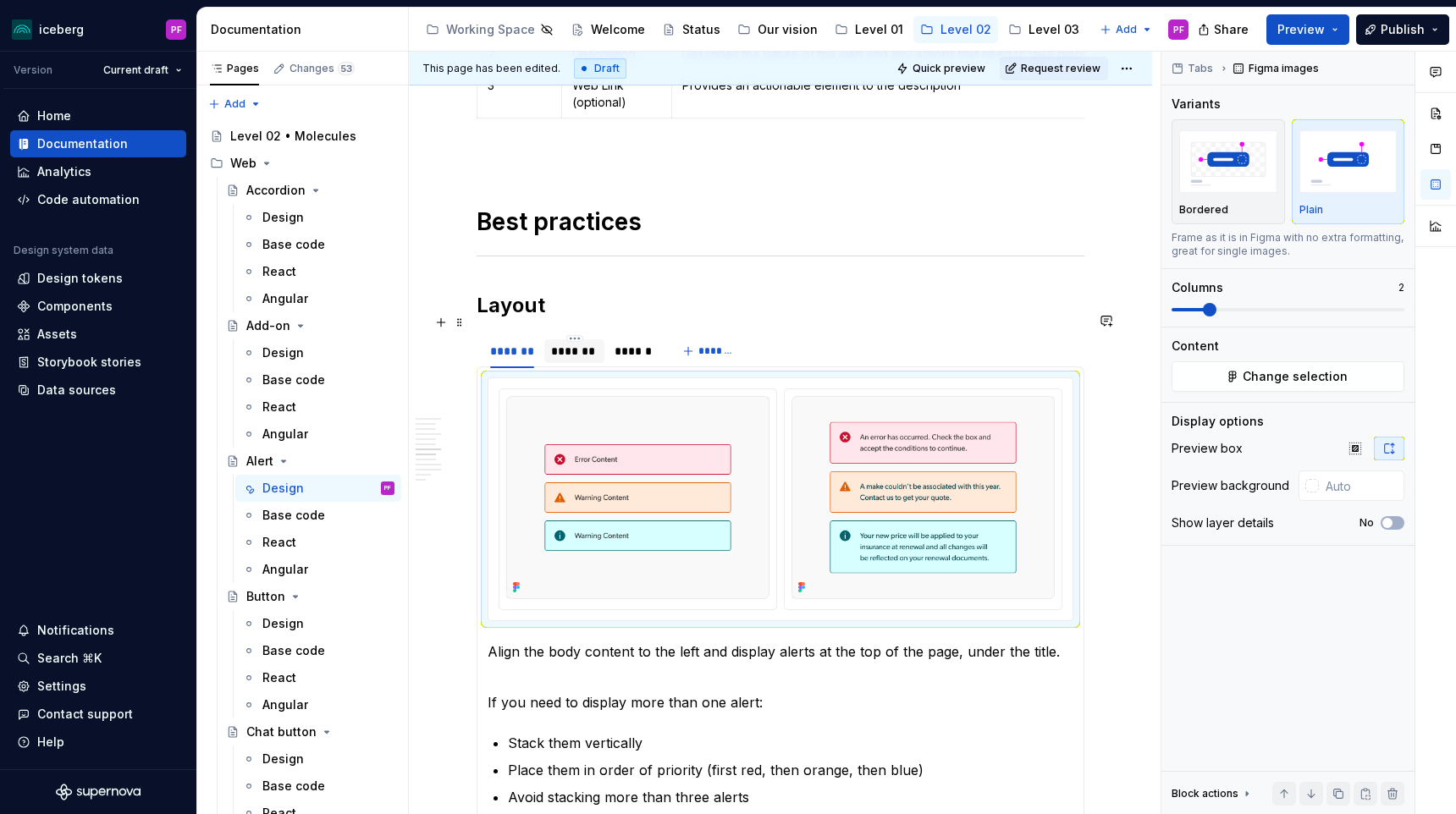
click at [585, 341] on div "*******" at bounding box center [574, 351] width 60 height 24
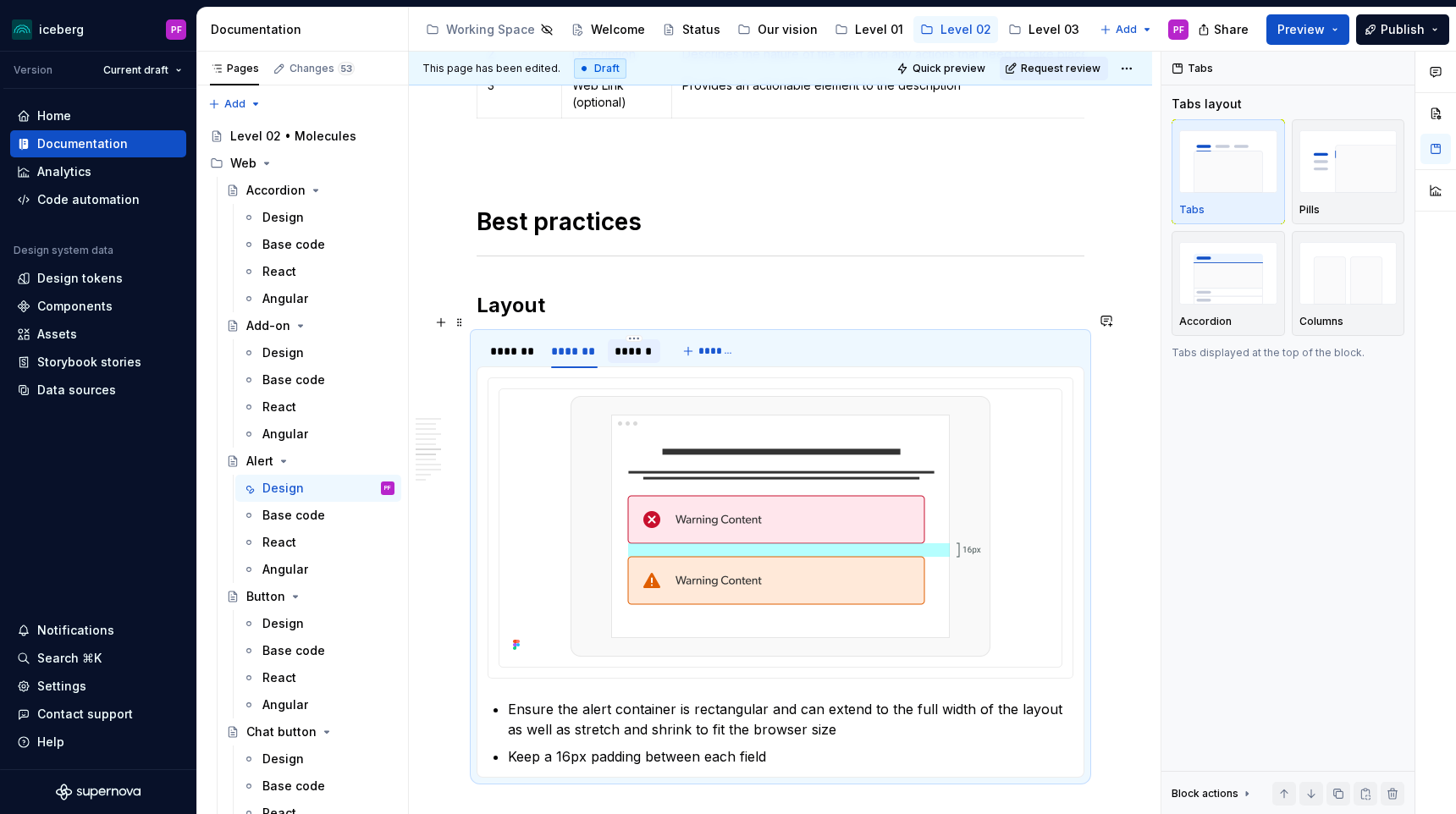
click at [636, 343] on div "******" at bounding box center [633, 351] width 38 height 17
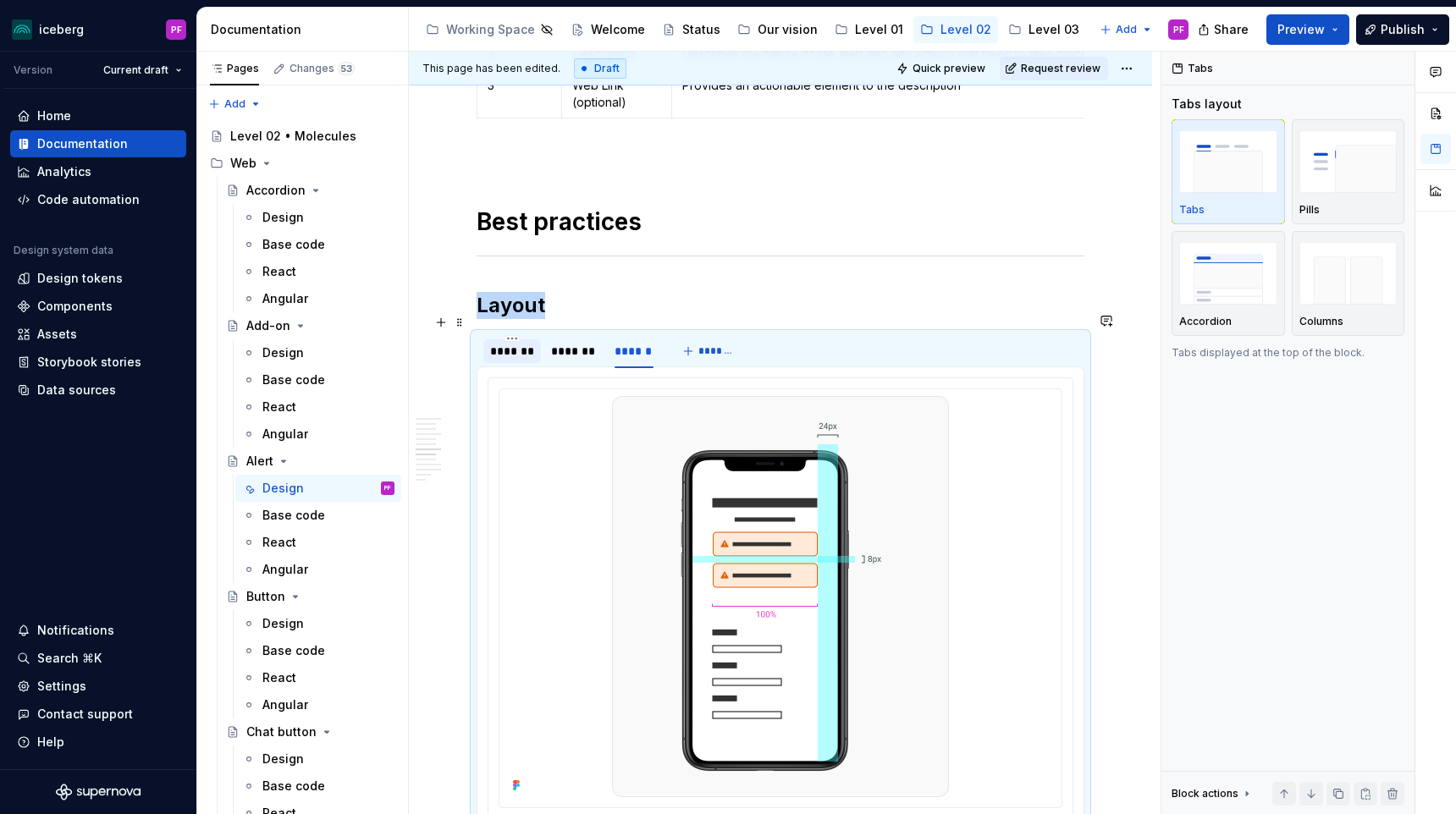
click at [520, 343] on div "*******" at bounding box center [512, 351] width 44 height 17
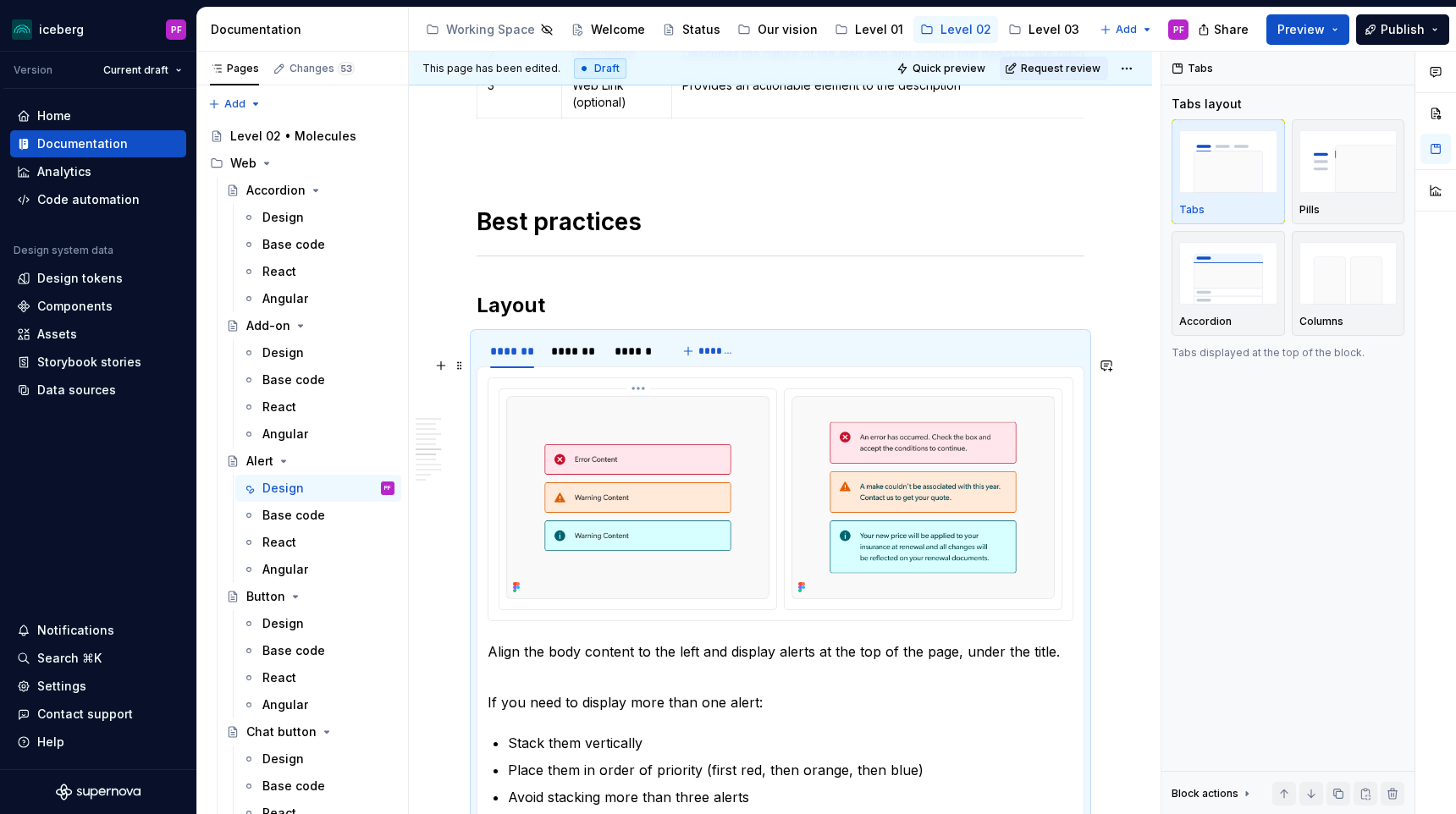
click at [554, 416] on img at bounding box center [637, 497] width 263 height 203
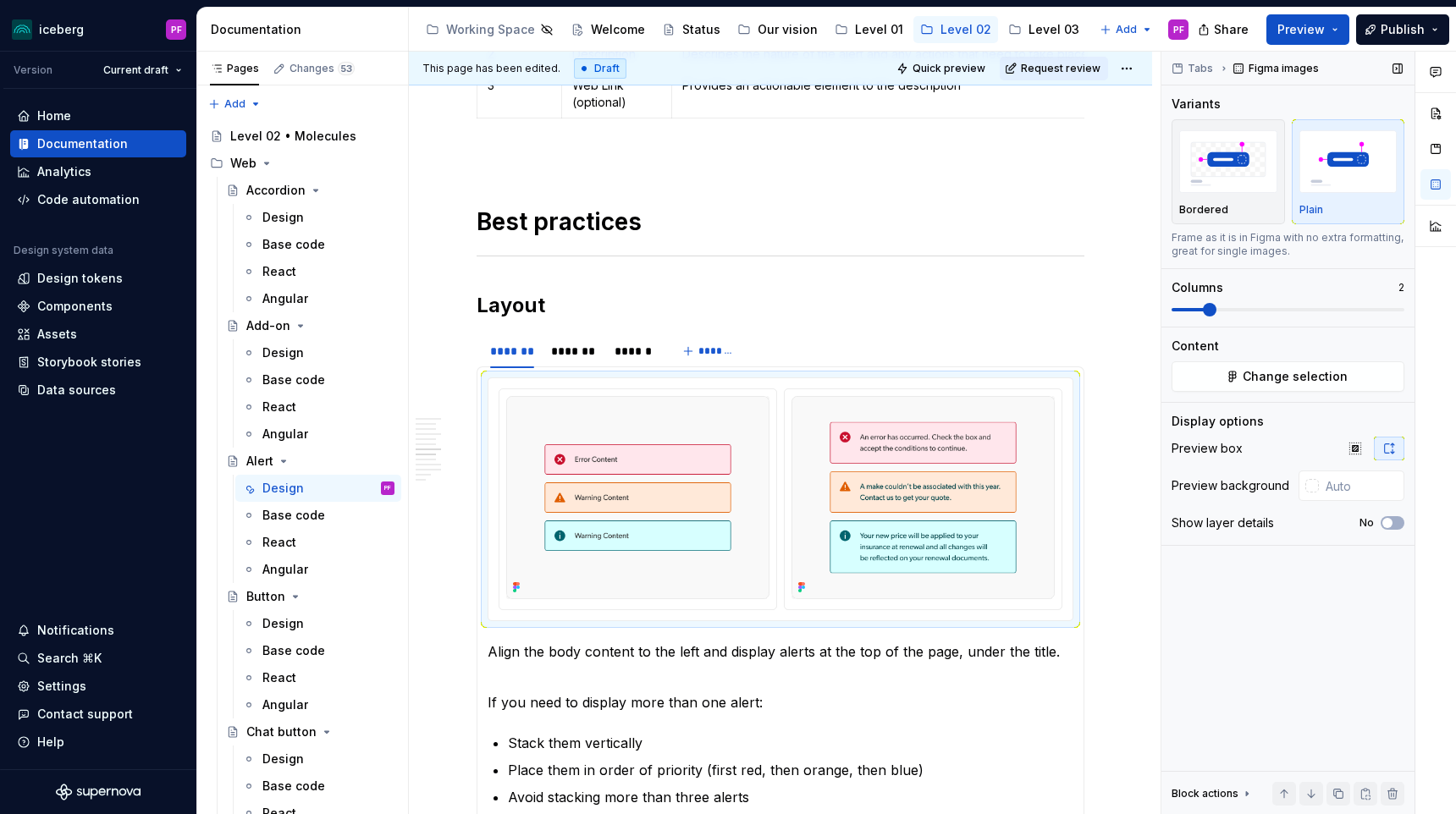
click at [1215, 393] on div "Tabs Figma images Variants Bordered Plain Frame as it is in Figma with no extra…" at bounding box center [1287, 433] width 253 height 763
click at [1212, 371] on button "Change selection" at bounding box center [1287, 377] width 232 height 31
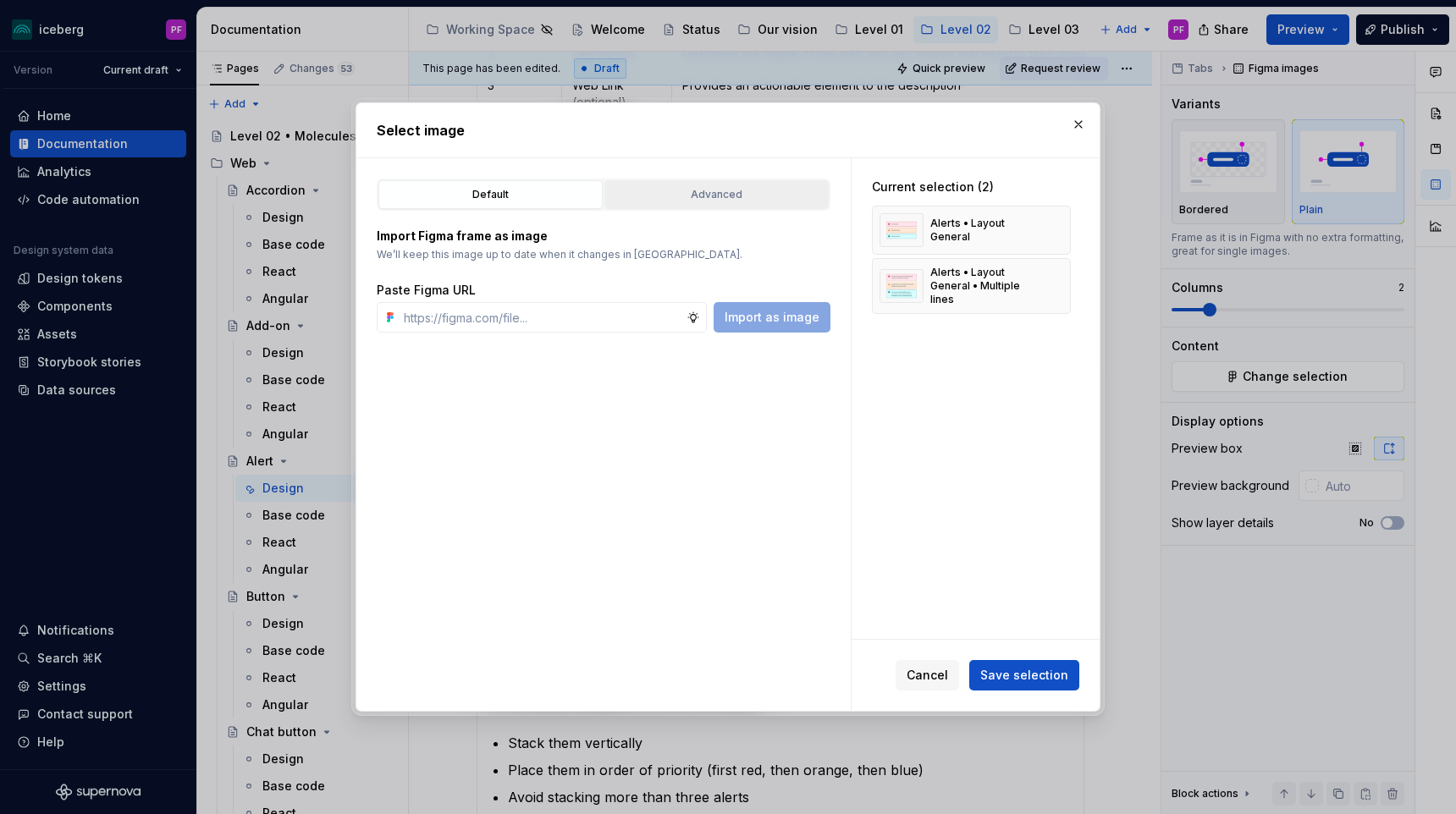
click at [721, 186] on div "Advanced" at bounding box center [717, 195] width 213 height 17
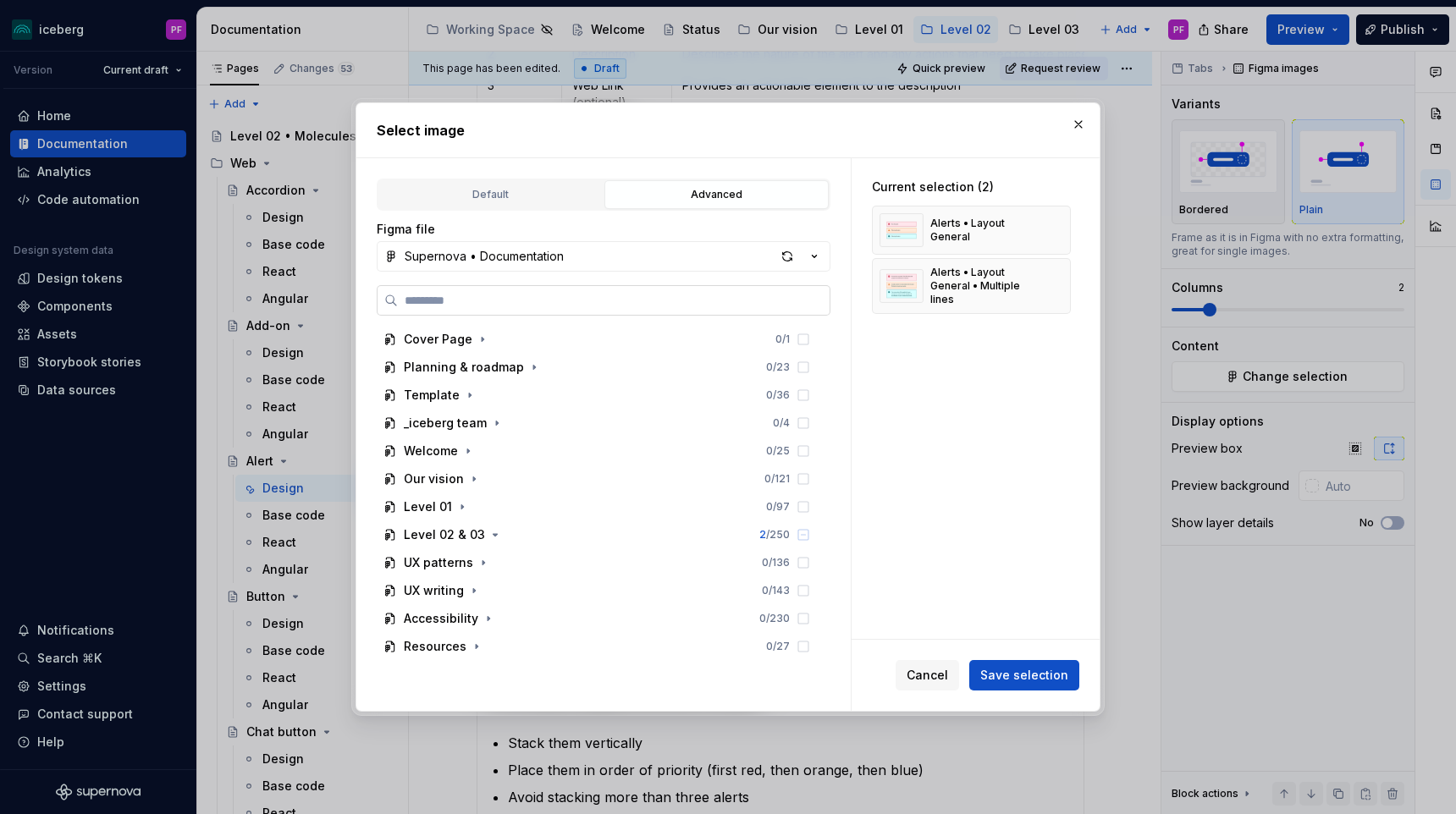
type textarea "*"
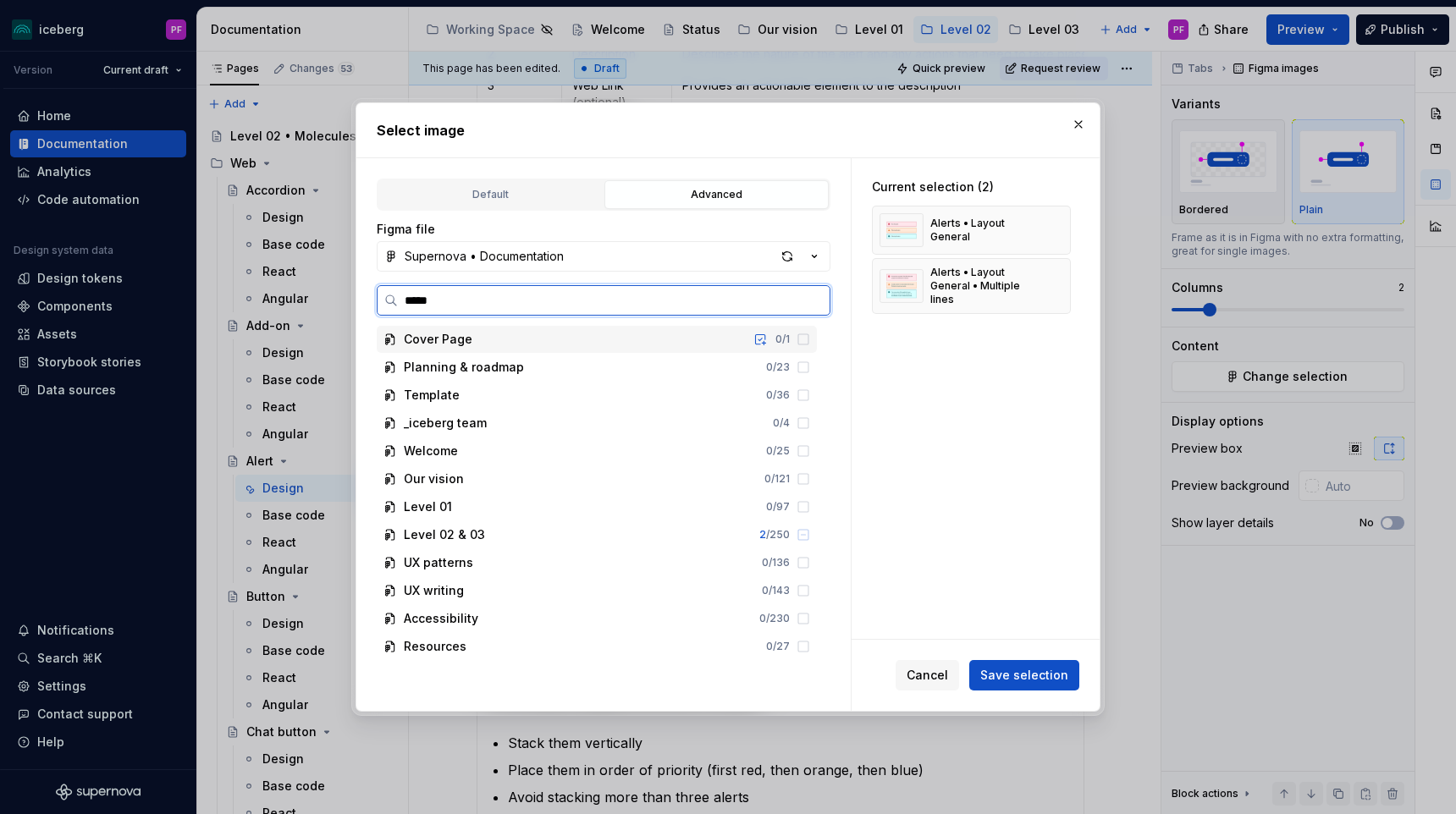
type input "******"
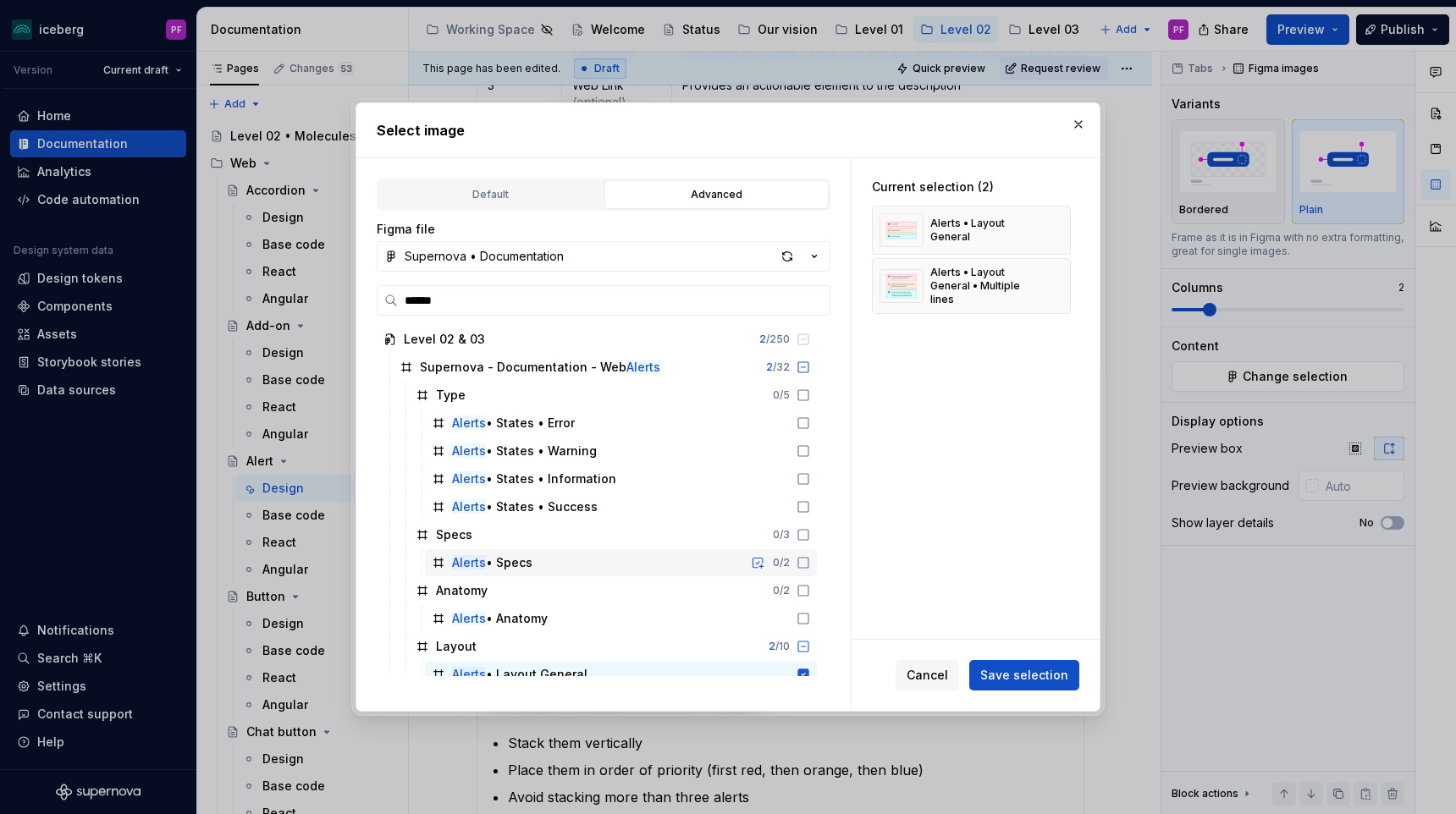
scroll to position [96, 0]
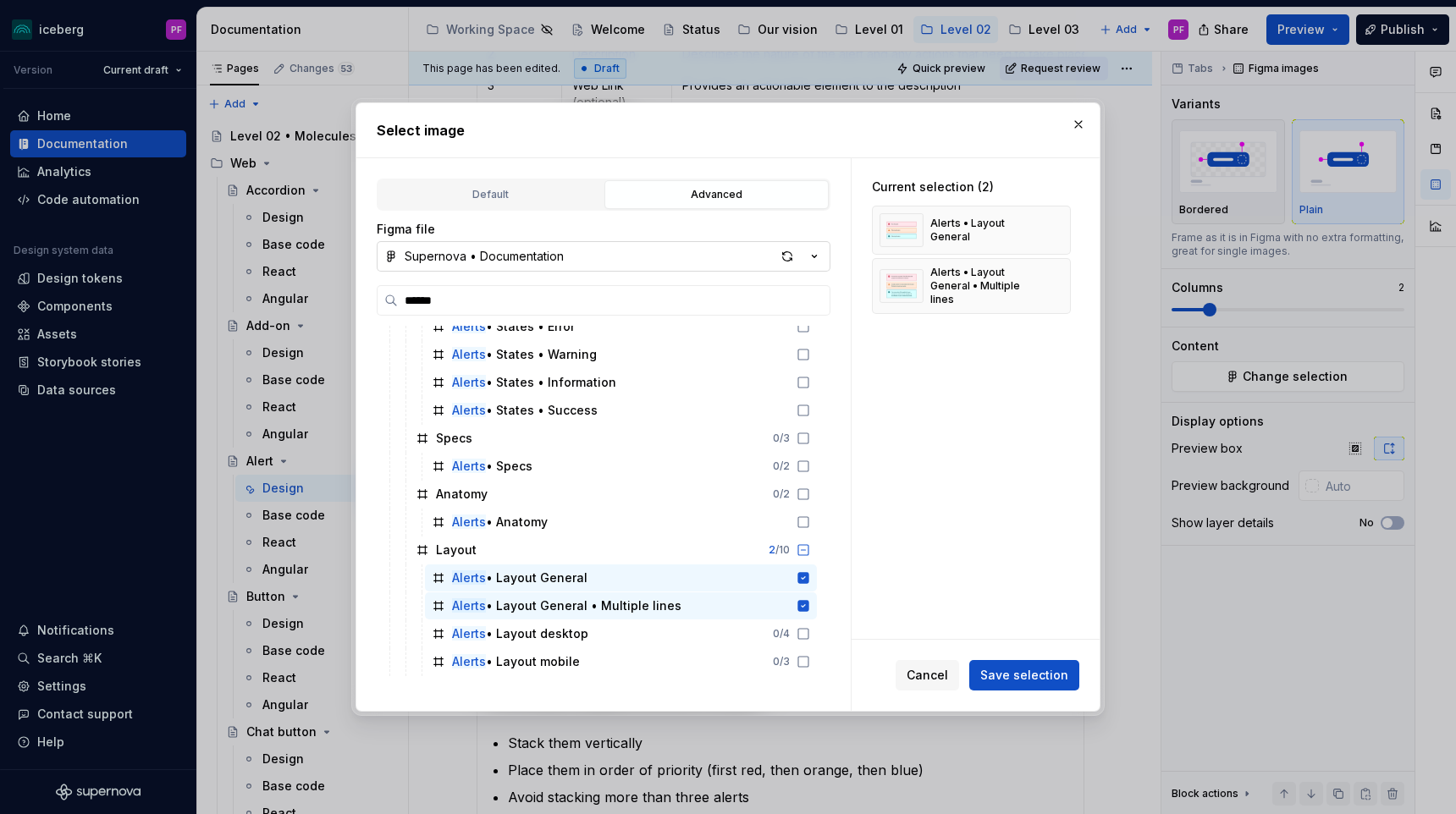
click at [596, 242] on button "Supernova • Documentation" at bounding box center [603, 256] width 454 height 31
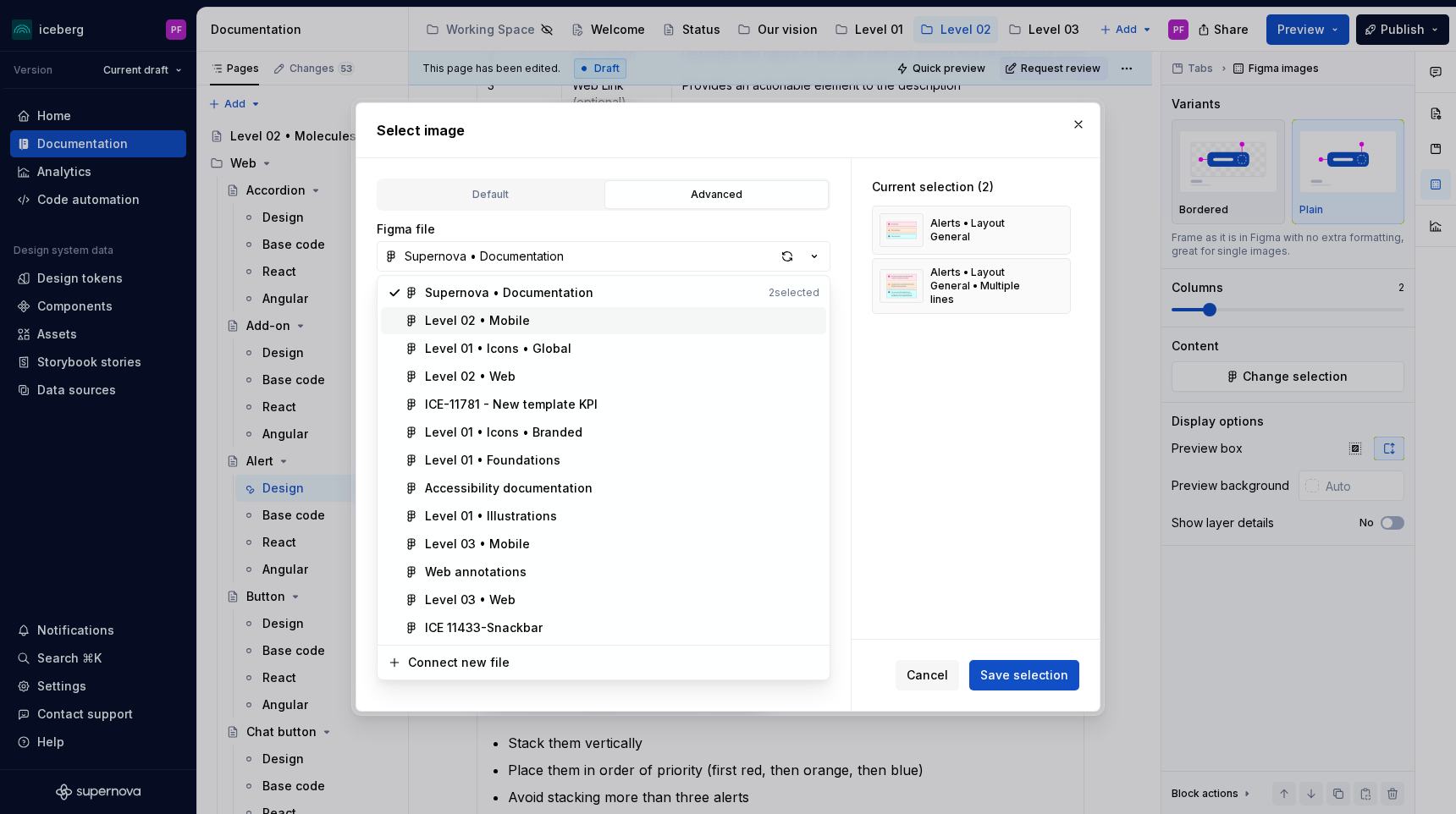
click at [514, 377] on div "Level 02 • Web" at bounding box center [621, 377] width 394 height 17
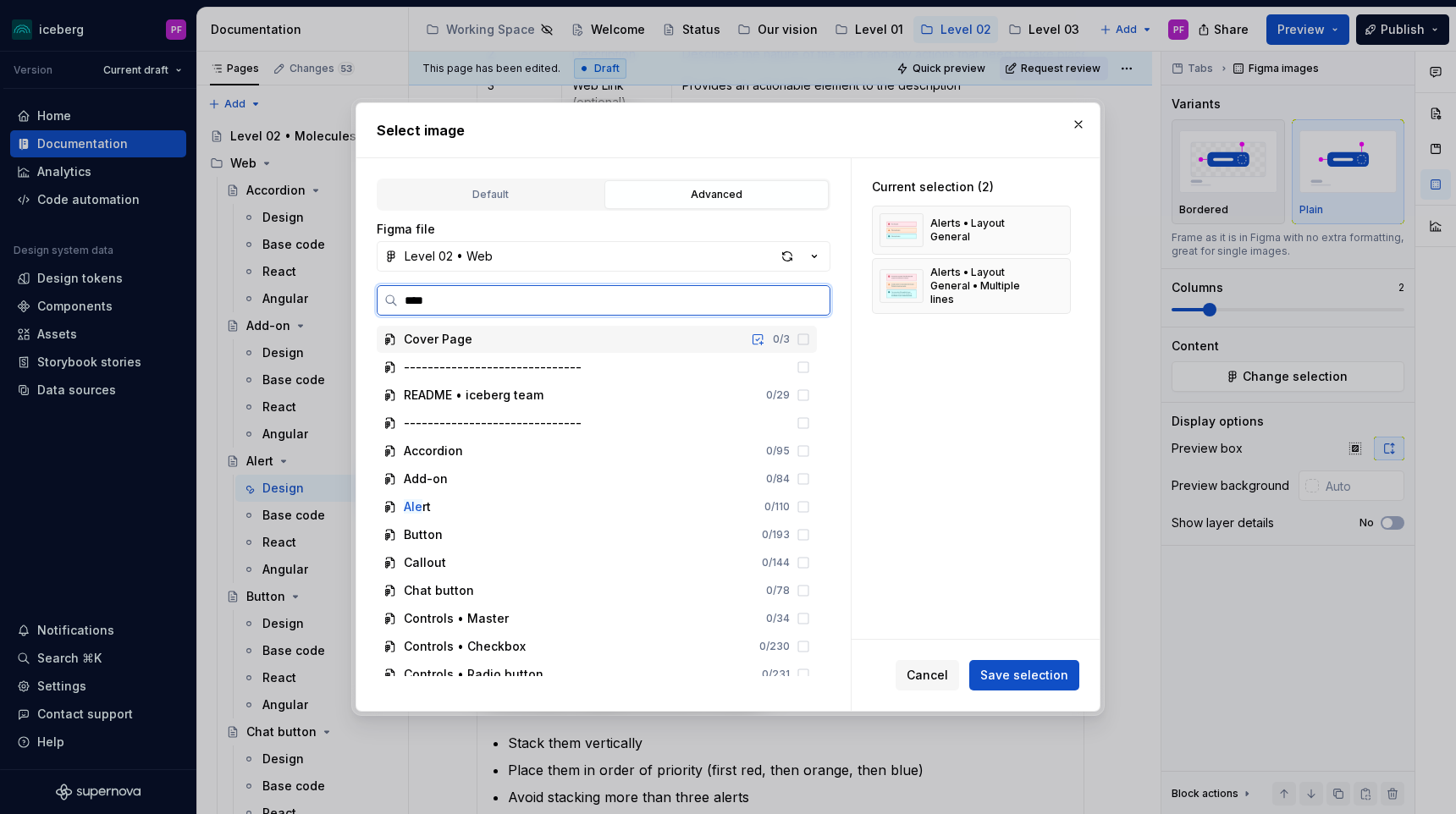
type input "*****"
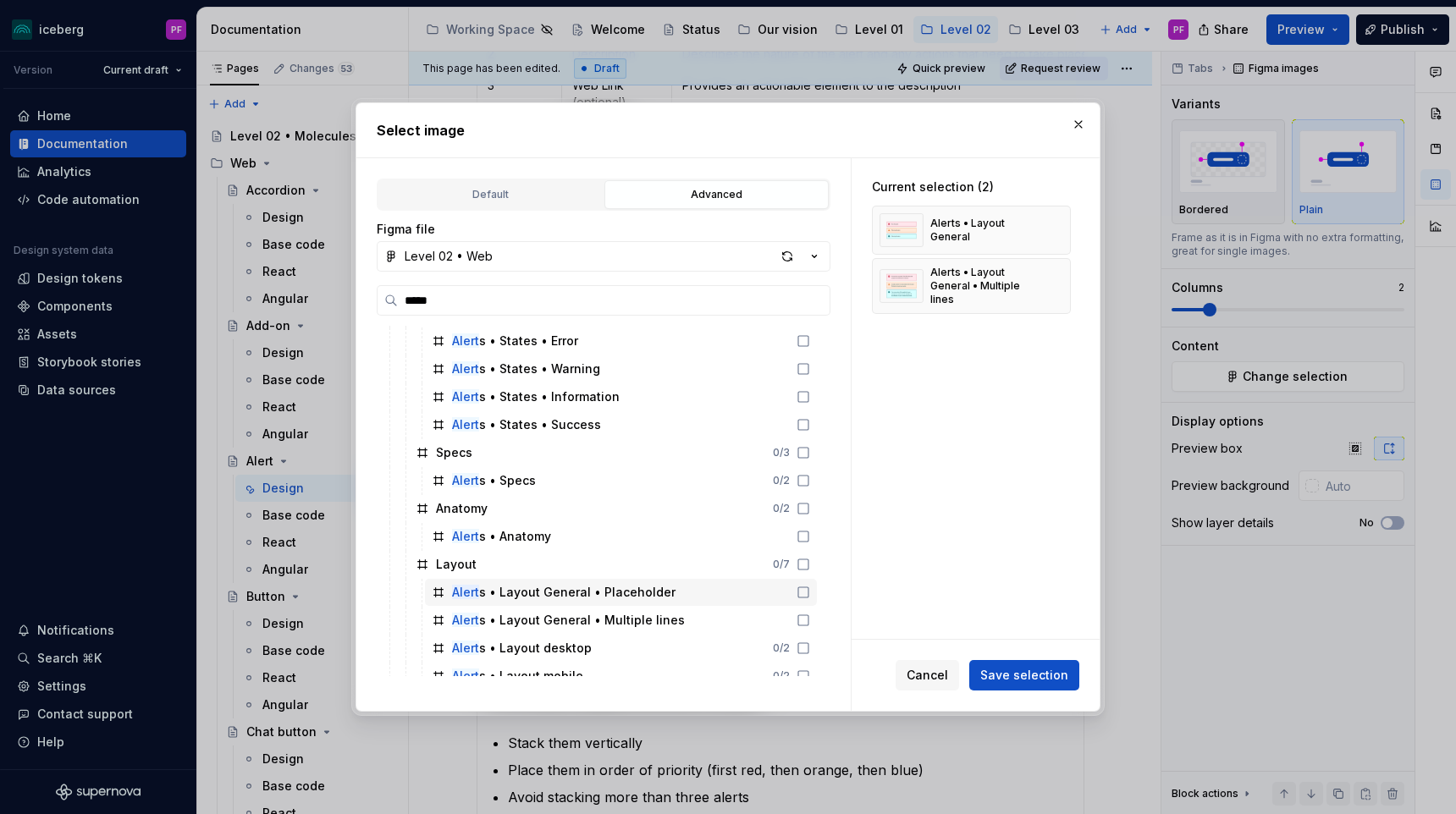
scroll to position [180, 0]
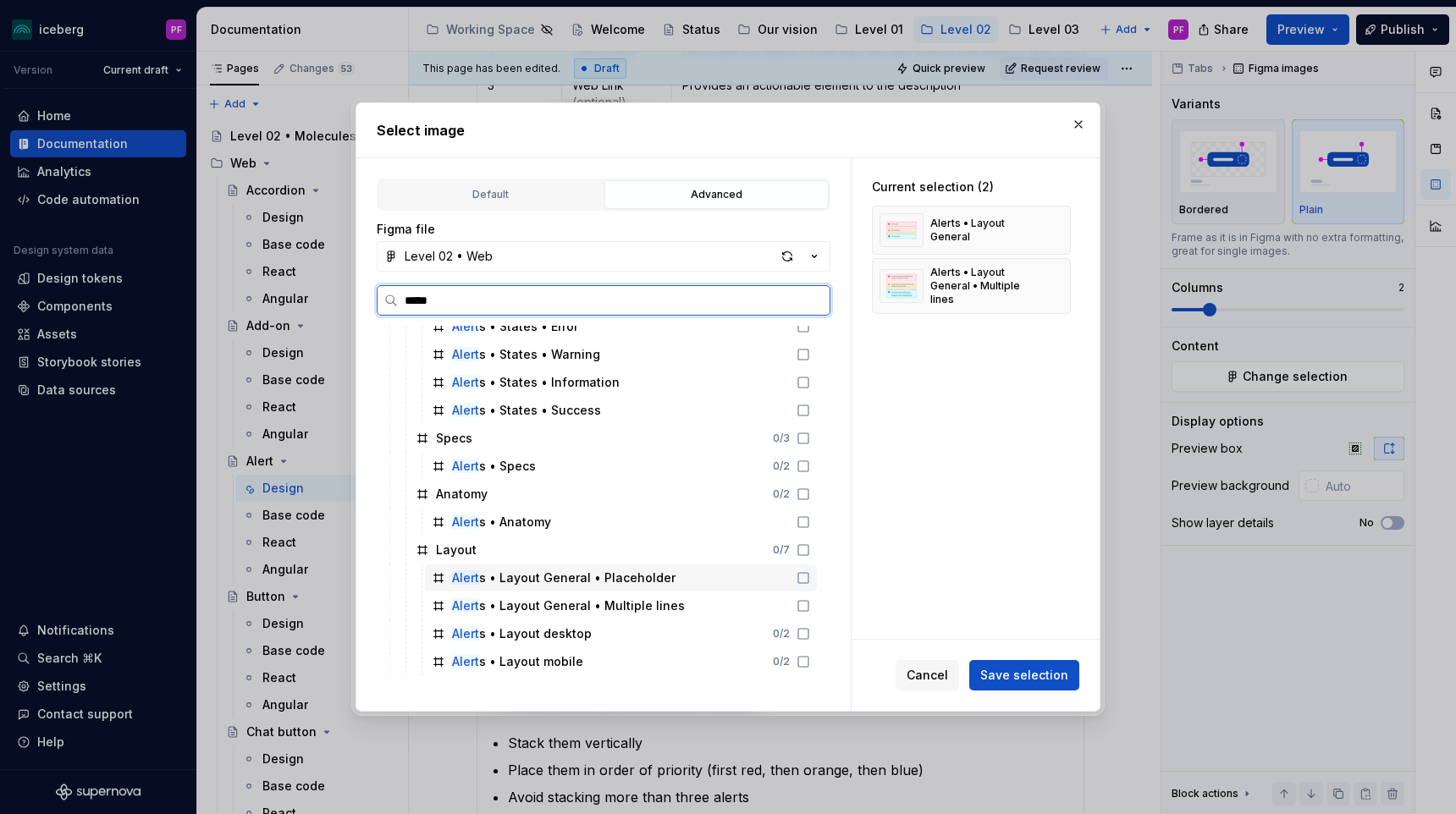
click at [497, 578] on div "Alert s • Layout General • Placeholder" at bounding box center [563, 578] width 224 height 17
click at [502, 604] on div "Alert s • Layout General • Multiple lines" at bounding box center [568, 606] width 232 height 17
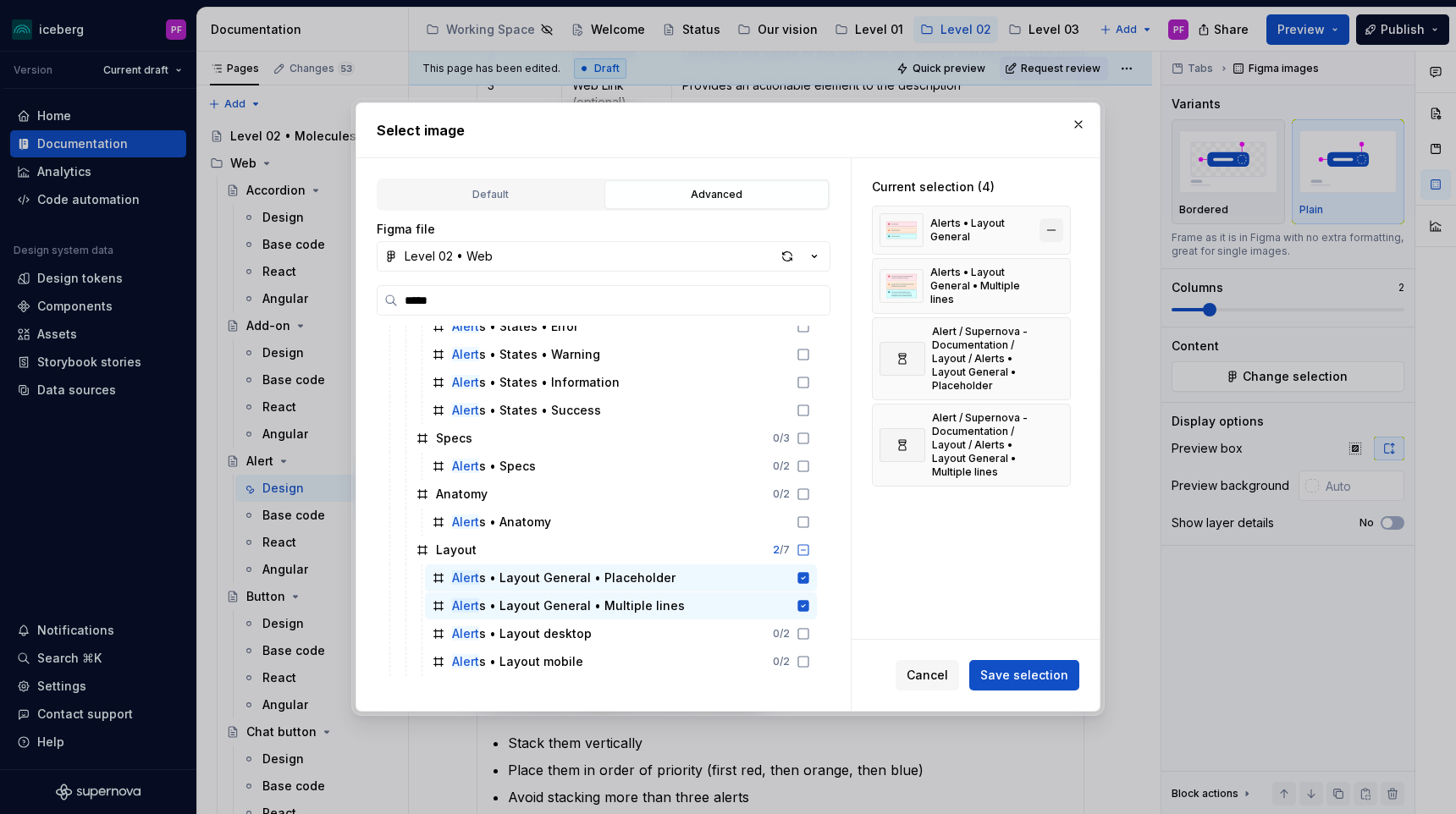
click at [1055, 229] on button "button" at bounding box center [1051, 231] width 24 height 24
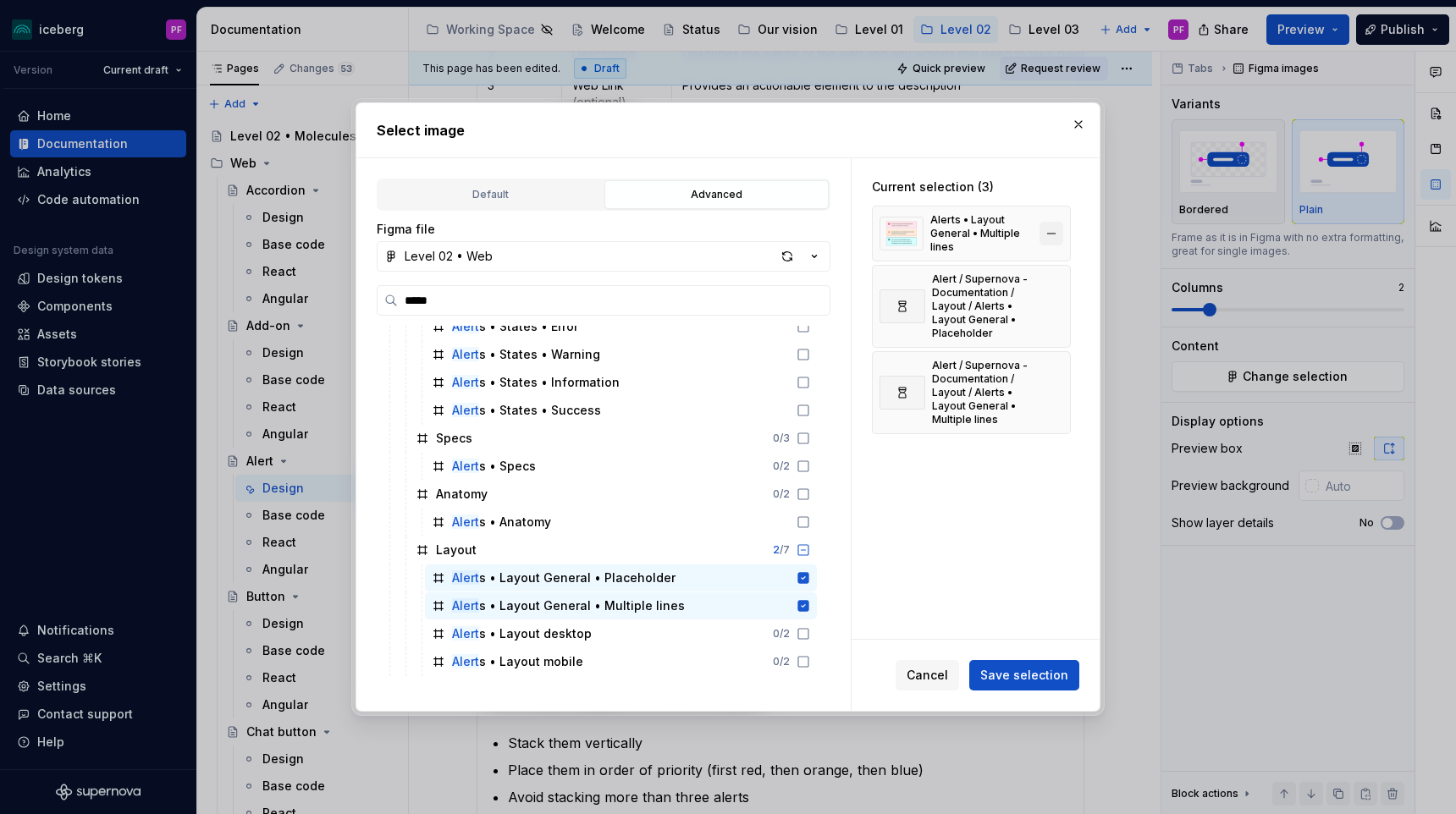
click at [1059, 233] on button "button" at bounding box center [1051, 234] width 24 height 24
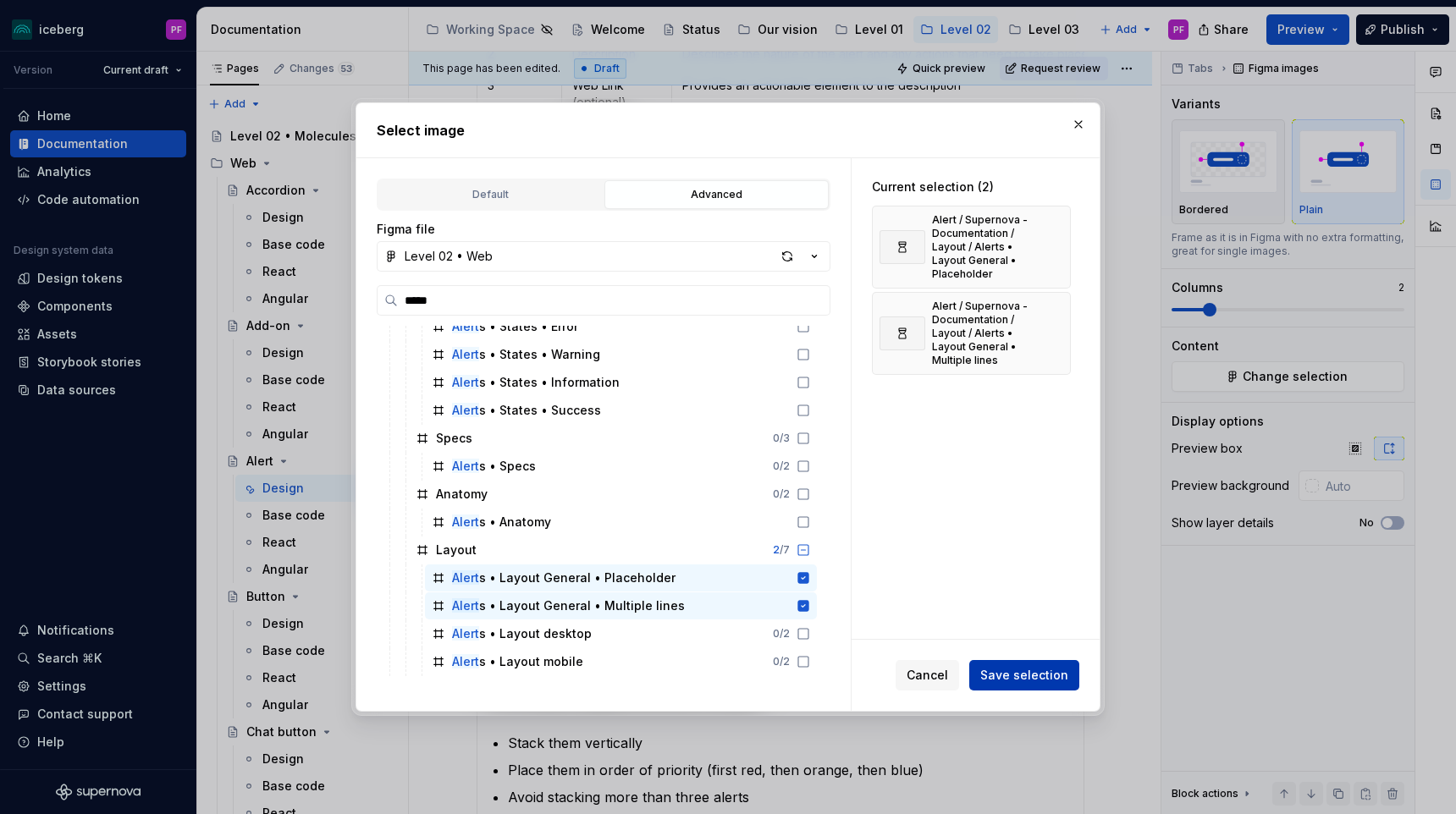
click at [1023, 674] on span "Save selection" at bounding box center [1024, 675] width 88 height 17
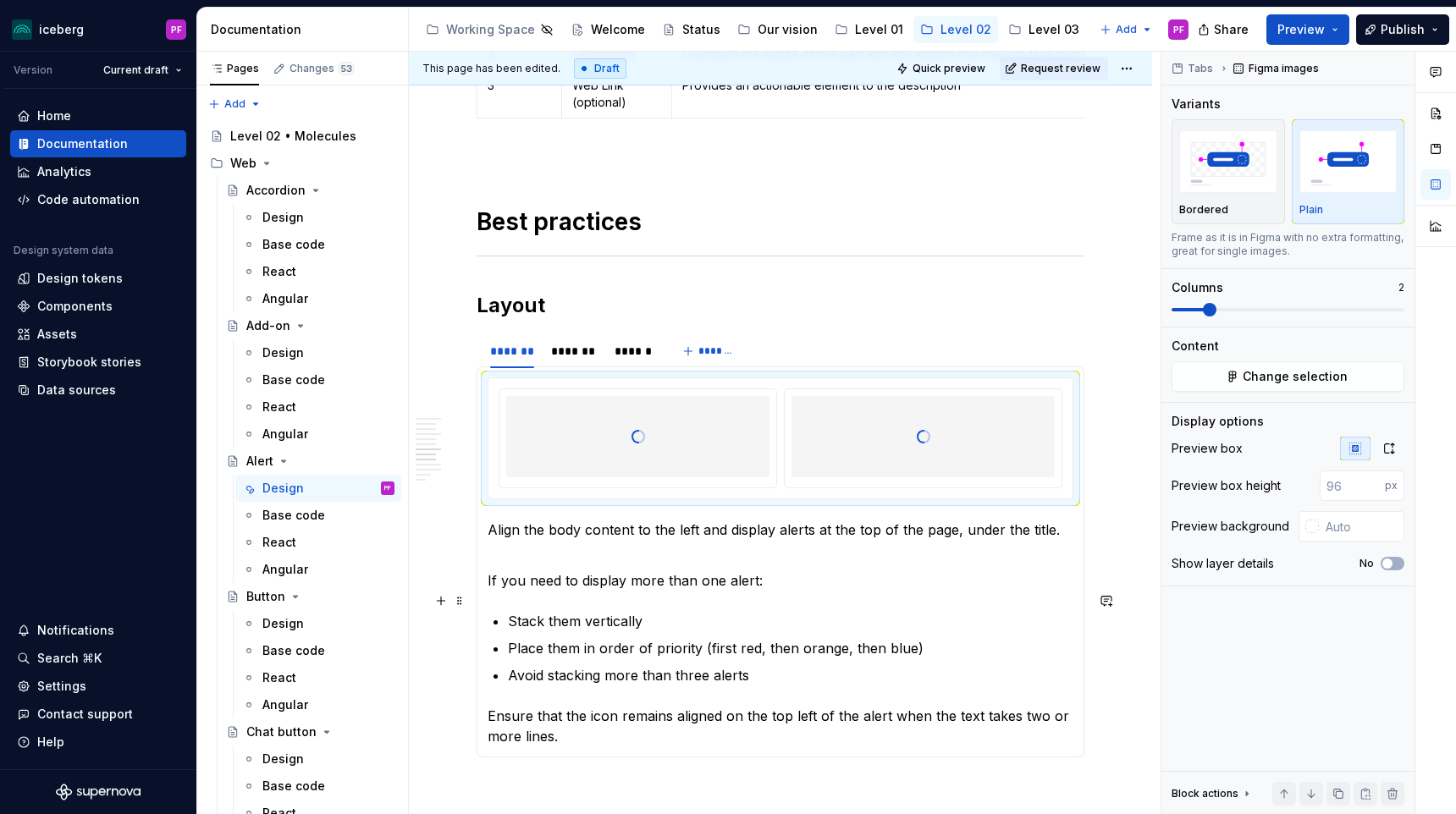
scroll to position [2257, 0]
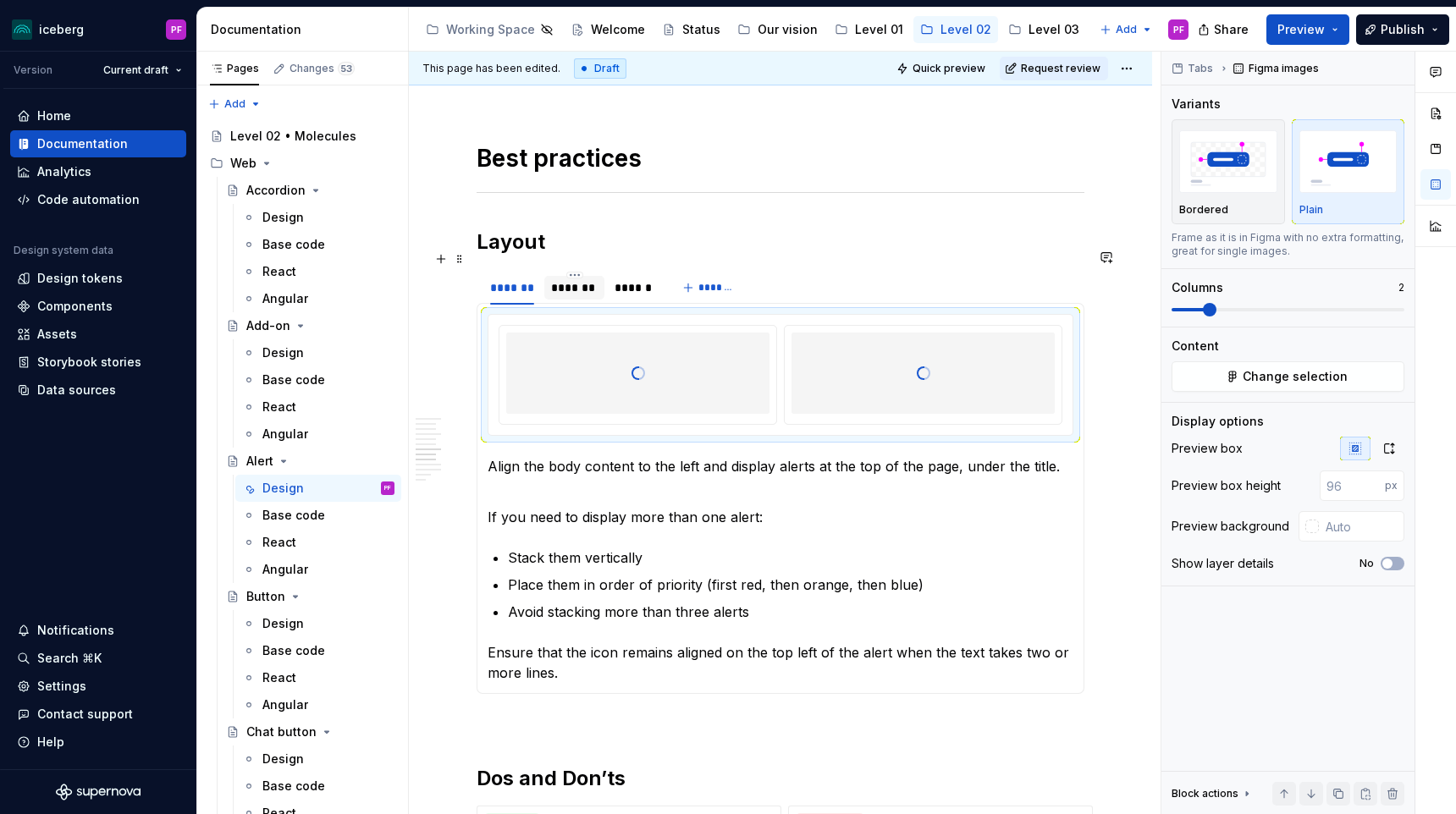
click at [563, 279] on div "*******" at bounding box center [574, 287] width 47 height 17
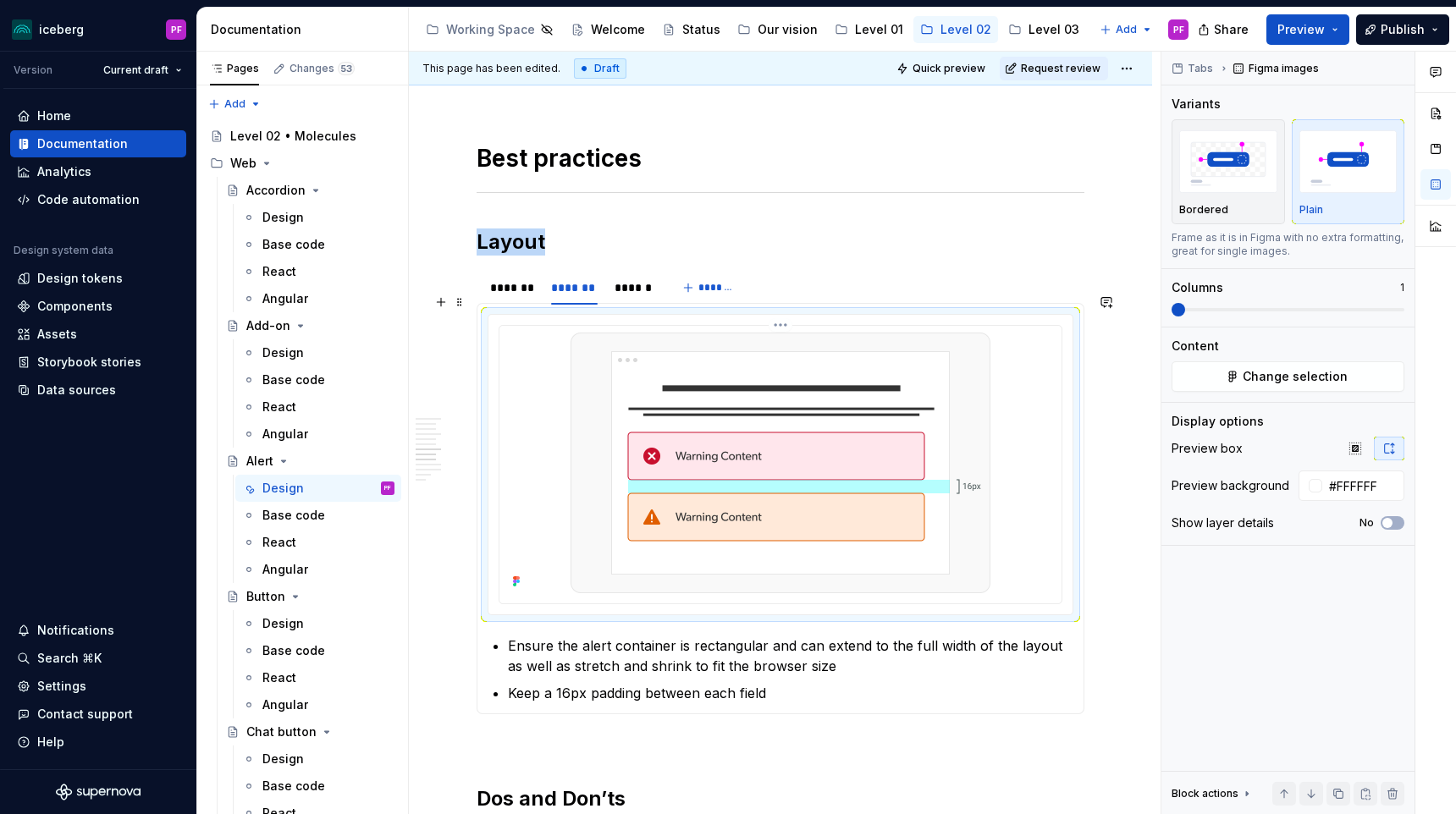
click at [610, 350] on img at bounding box center [779, 463] width 420 height 260
click at [1293, 368] on span "Change selection" at bounding box center [1294, 377] width 105 height 17
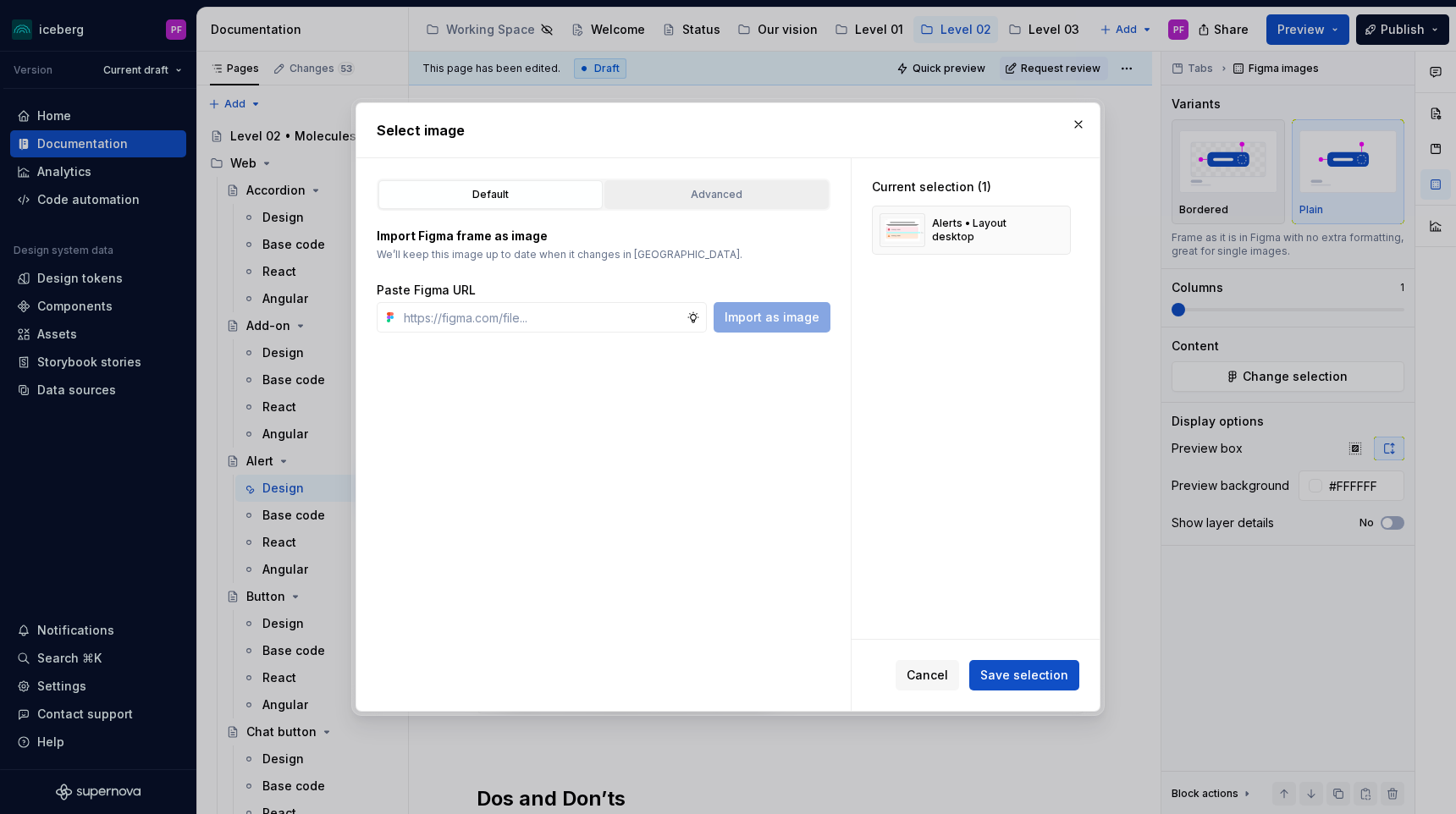
click at [657, 185] on button "Advanced" at bounding box center [717, 195] width 225 height 29
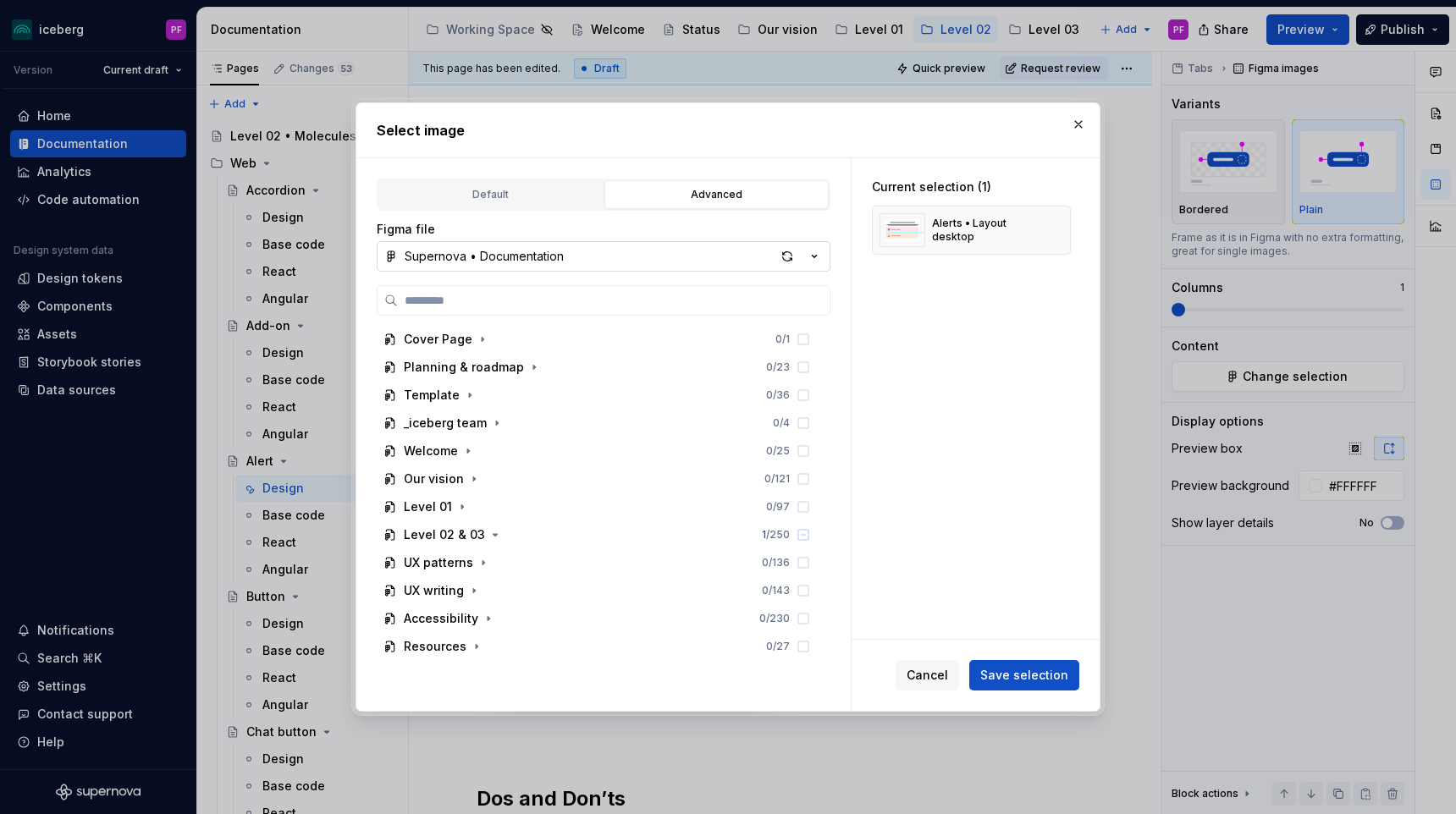
click at [482, 259] on div "Supernova • Documentation" at bounding box center [483, 256] width 159 height 17
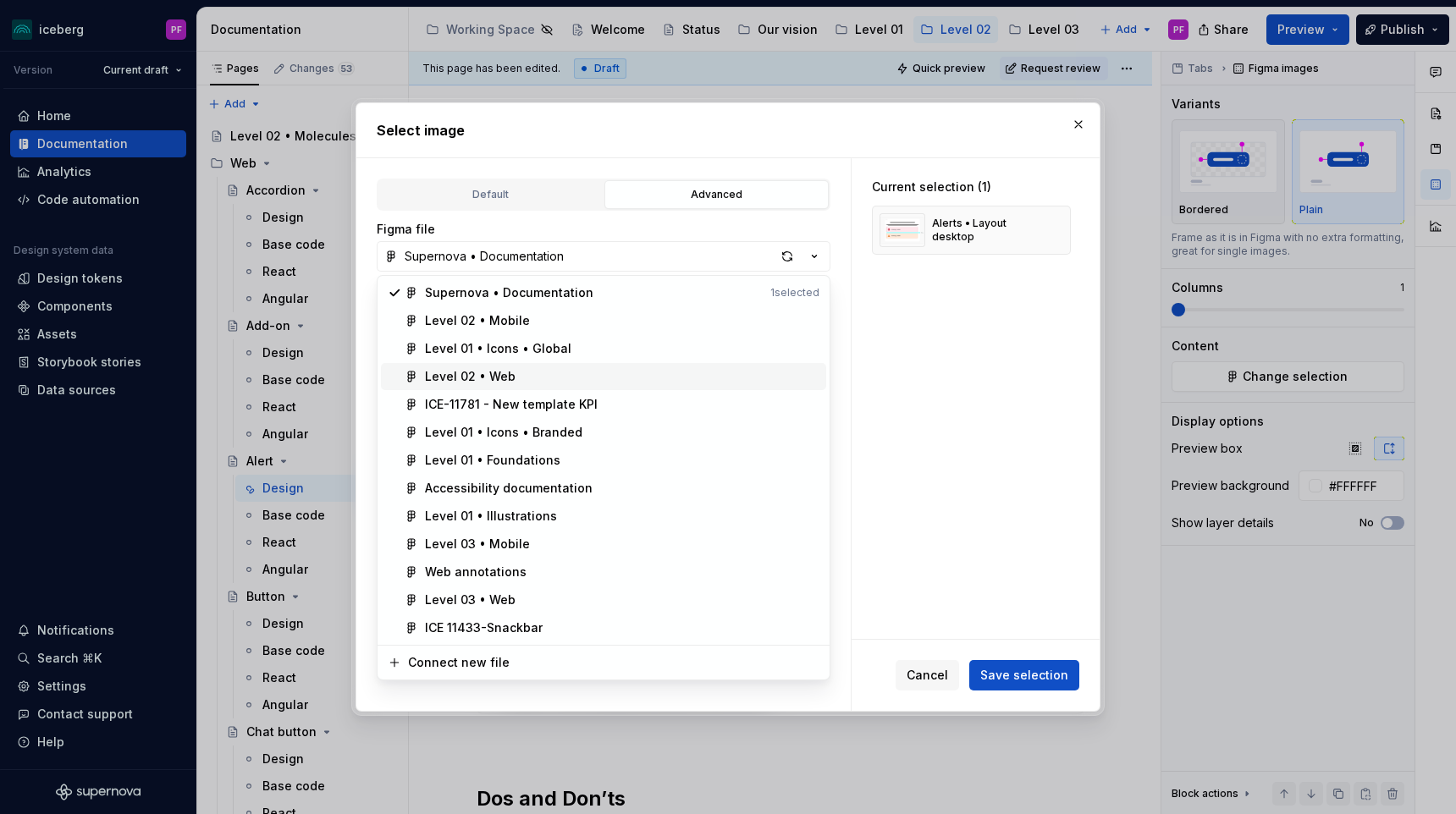
click at [468, 372] on div "Level 02 • Web" at bounding box center [470, 377] width 90 height 17
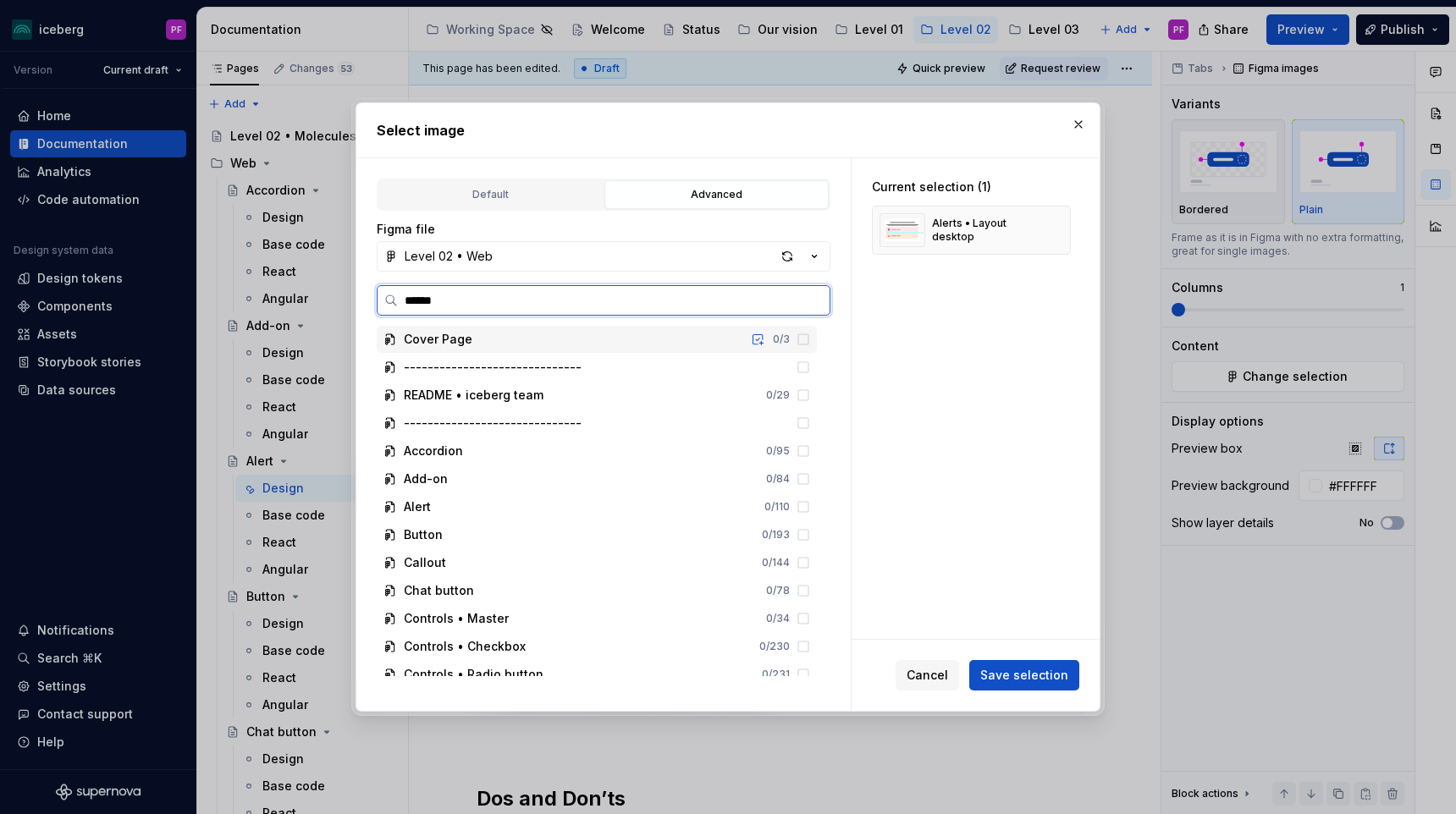
type input "*******"
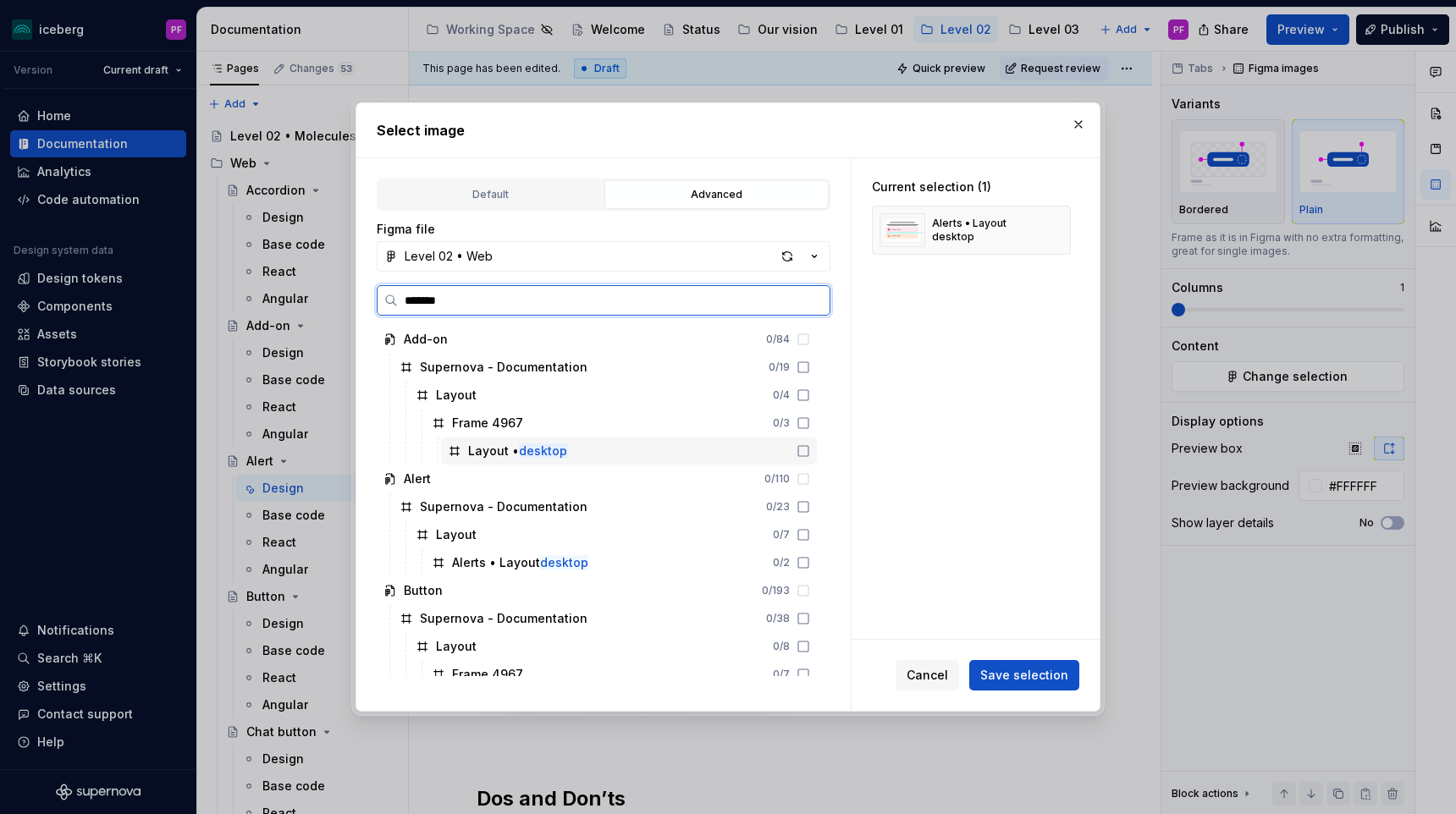
click at [507, 440] on div "Layout • desktop" at bounding box center [629, 451] width 376 height 27
click at [602, 453] on div "Layout • desktop" at bounding box center [629, 451] width 376 height 27
click at [518, 566] on div "Alerts • Layout desktop" at bounding box center [520, 562] width 136 height 17
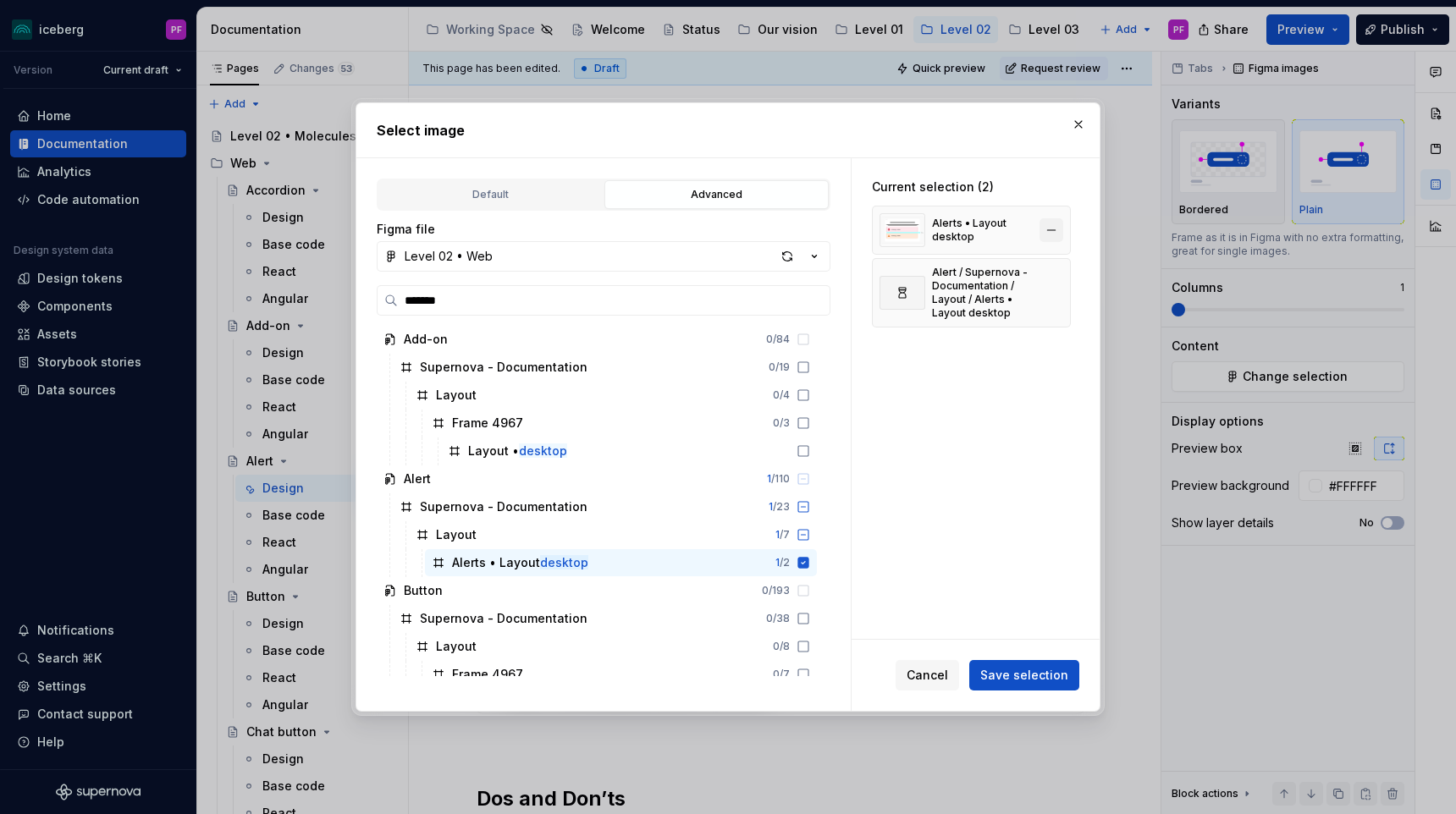
click at [1063, 233] on button "button" at bounding box center [1051, 231] width 24 height 24
click at [1011, 674] on span "Save selection" at bounding box center [1024, 675] width 88 height 17
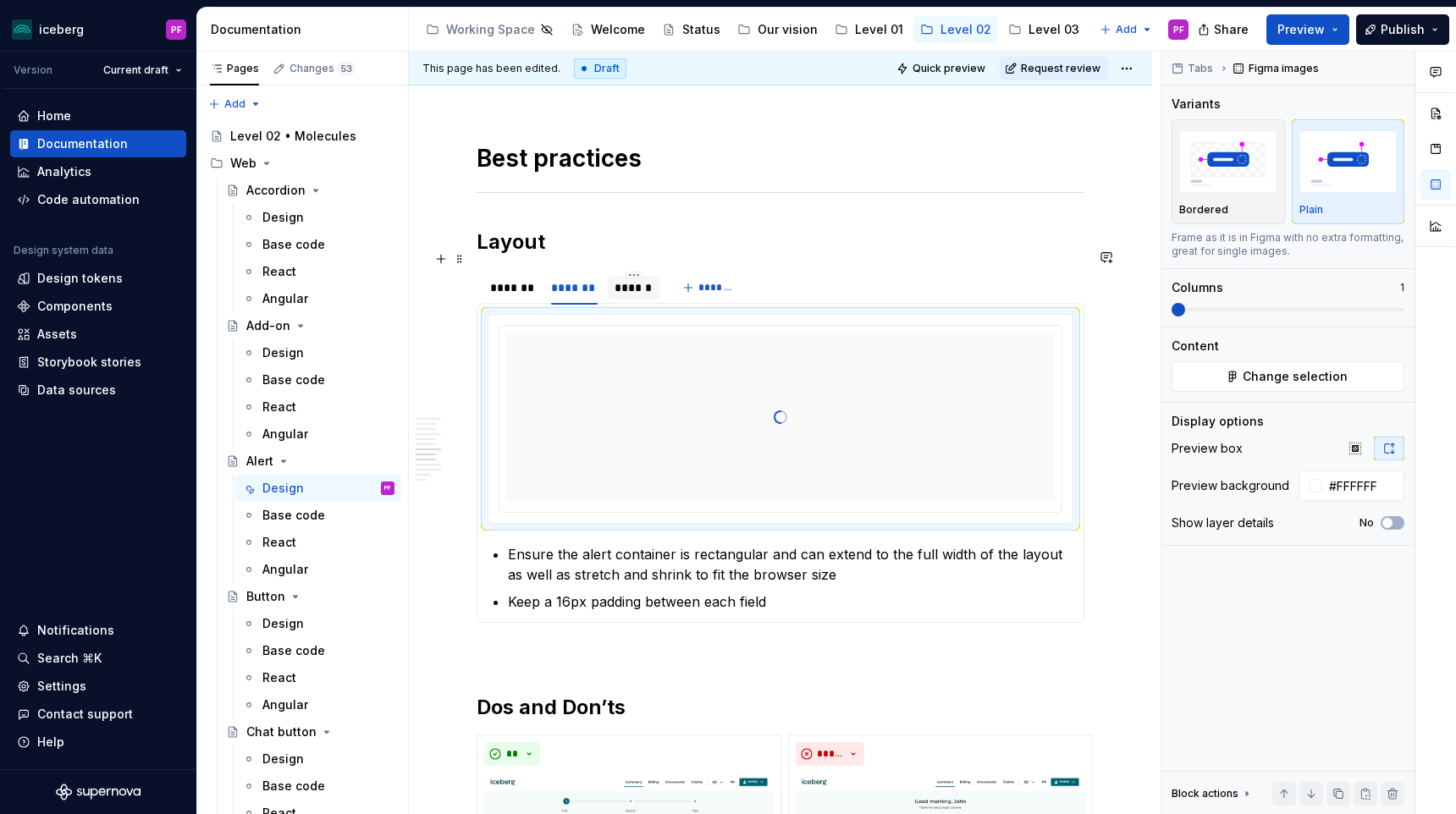
click at [631, 279] on div "******" at bounding box center [633, 287] width 38 height 17
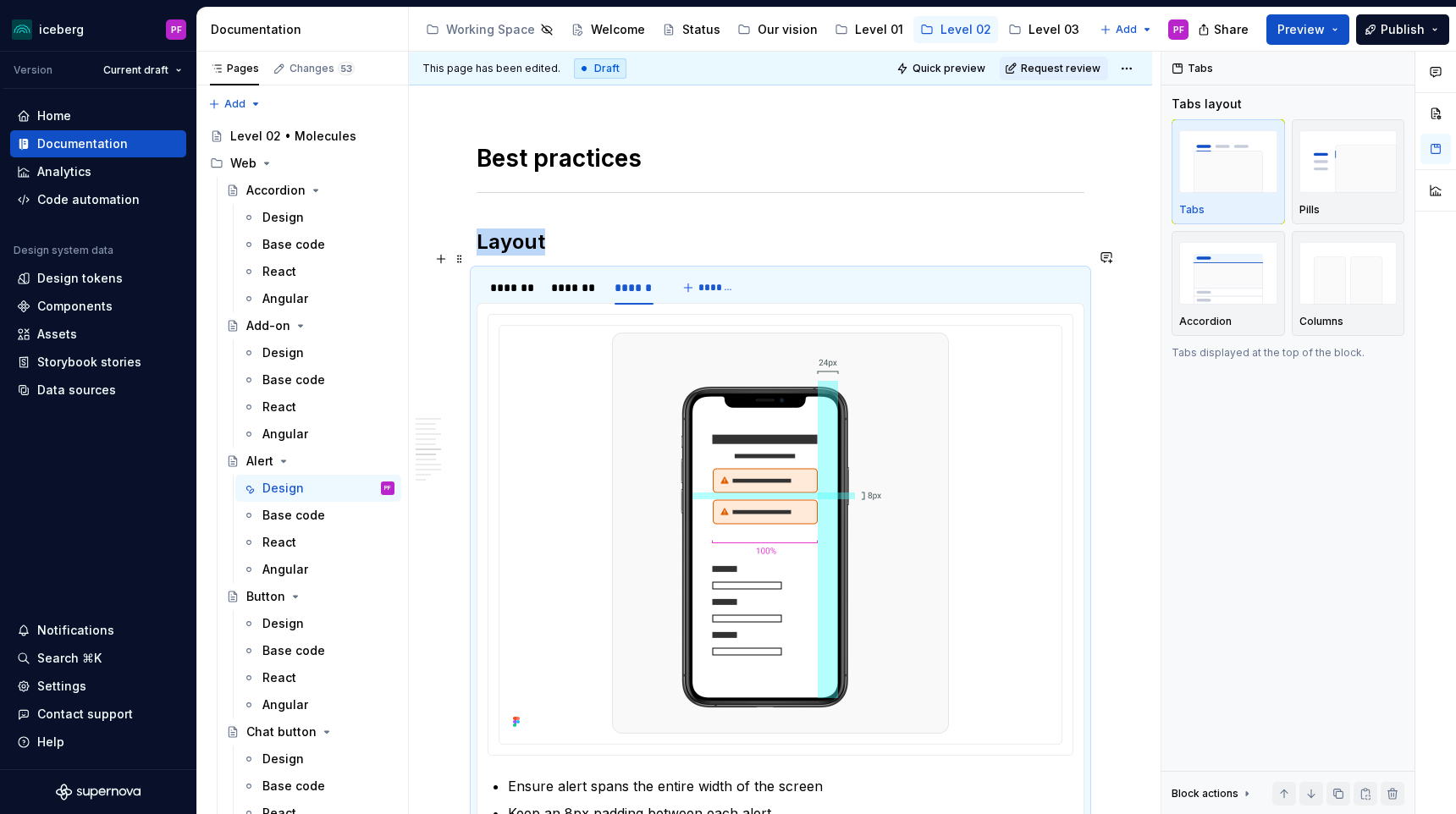
click at [629, 402] on img at bounding box center [780, 532] width 337 height 401
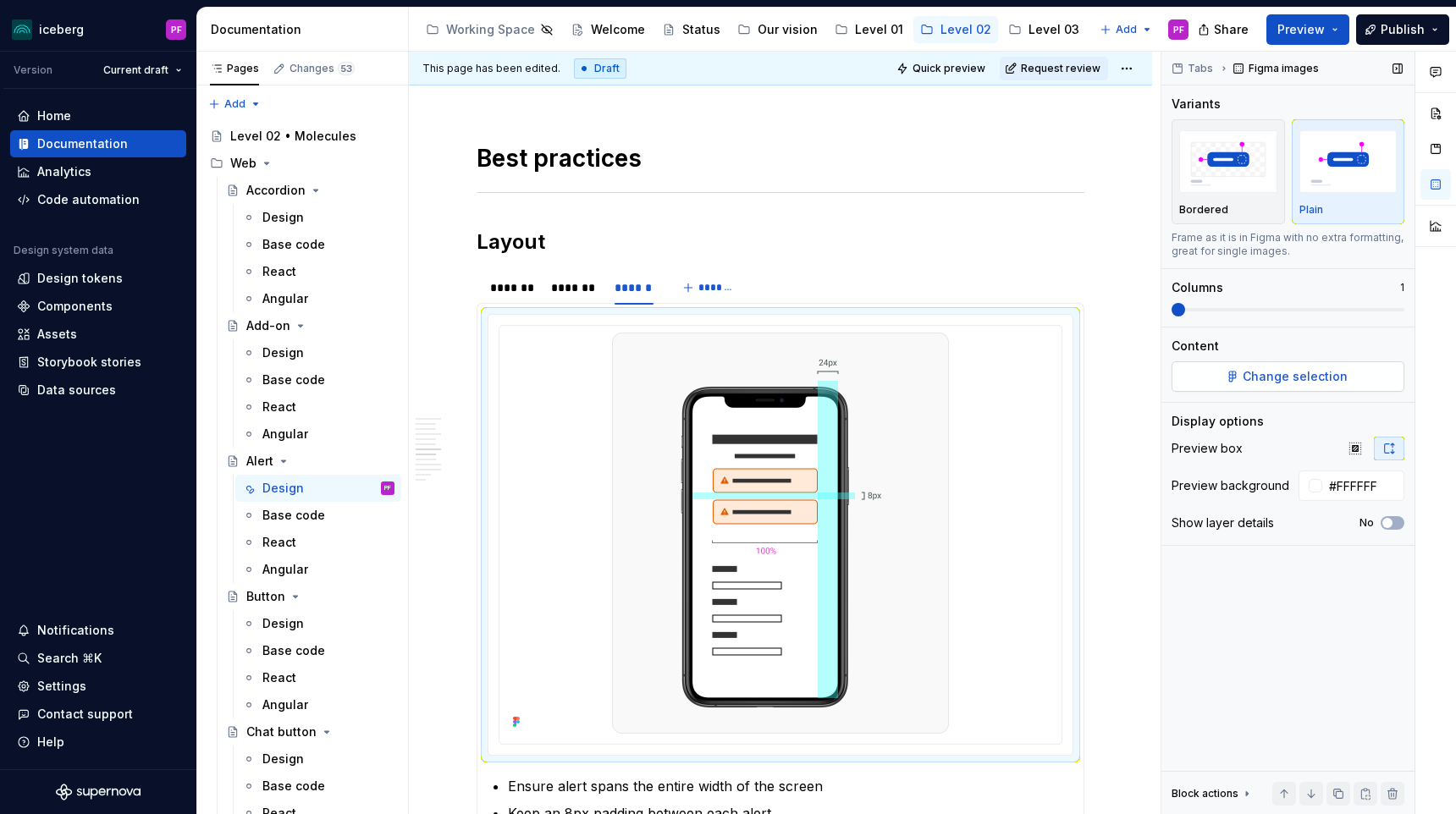
click at [1189, 378] on button "Change selection" at bounding box center [1287, 377] width 232 height 31
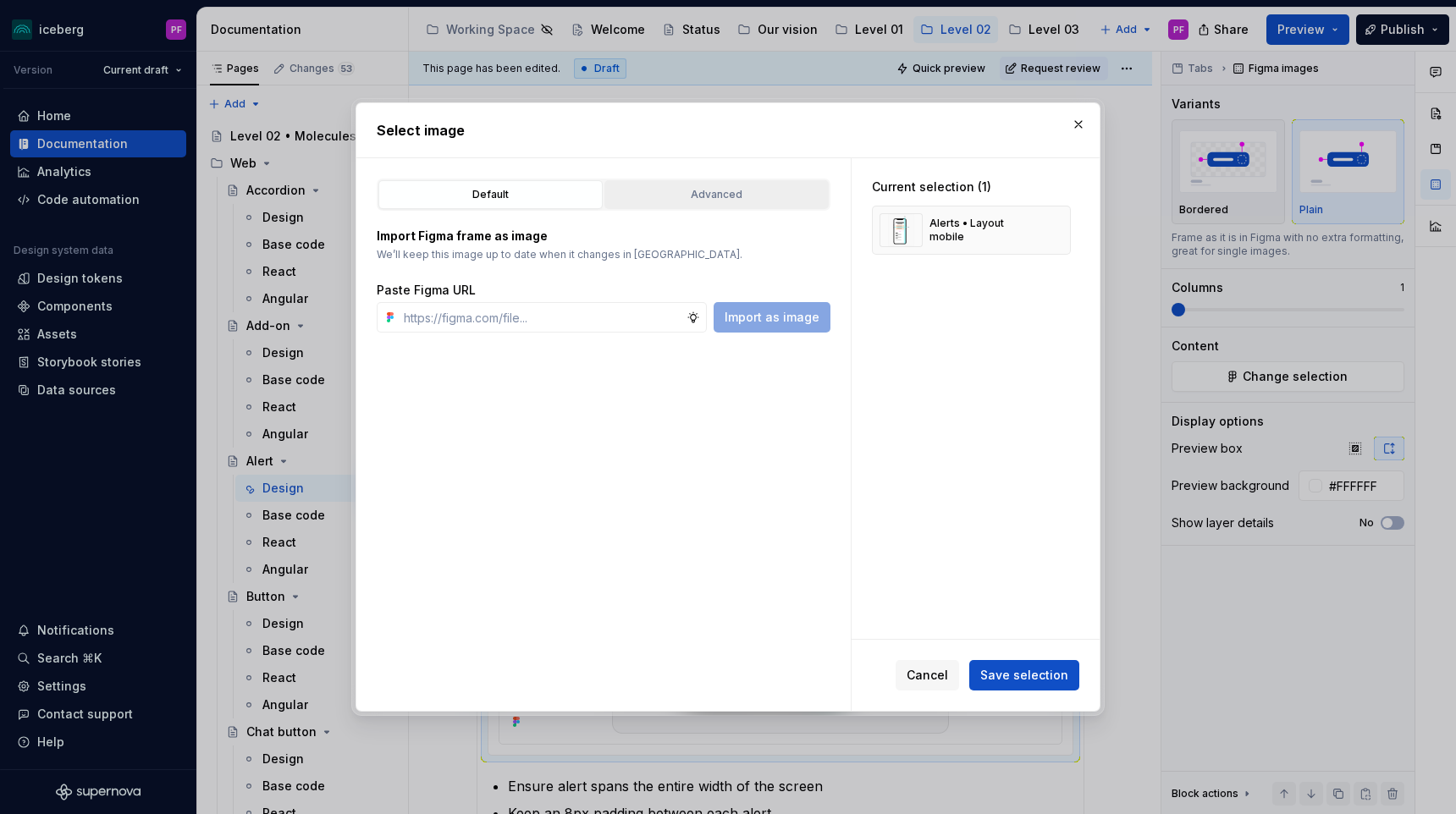
click at [659, 192] on div "Advanced" at bounding box center [717, 195] width 213 height 17
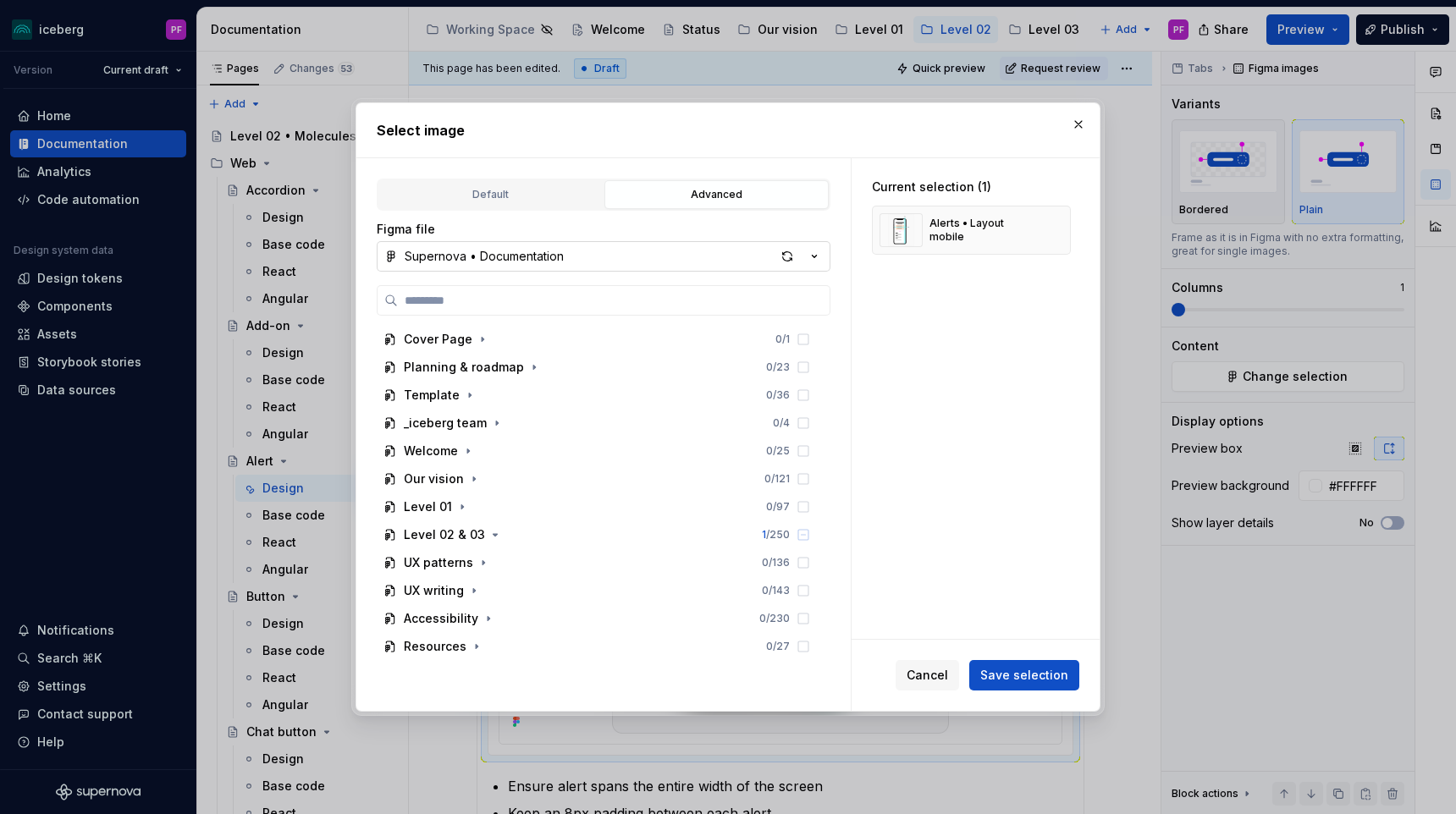
click at [538, 265] on button "Supernova • Documentation" at bounding box center [603, 256] width 454 height 31
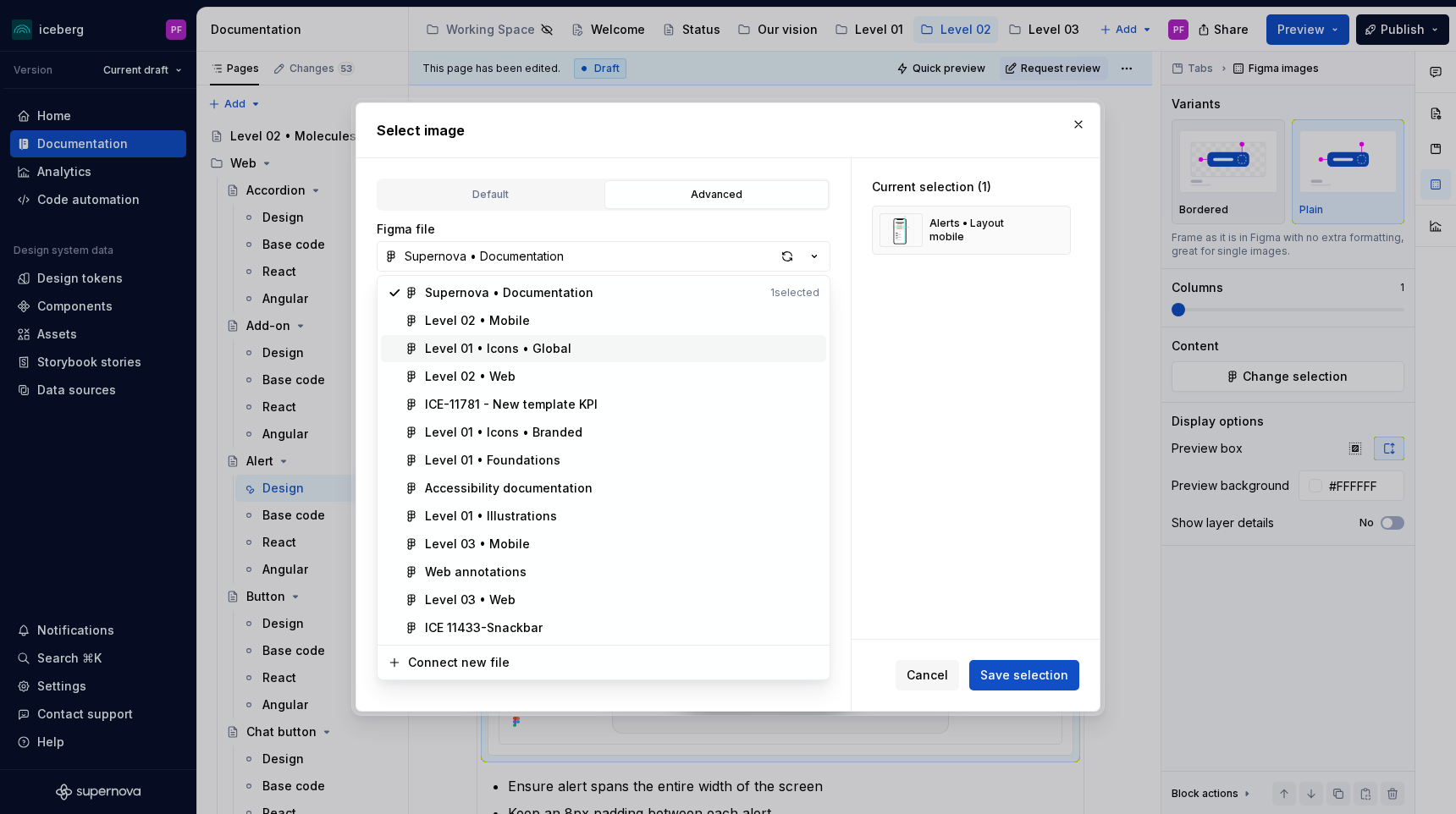
click at [500, 361] on span "Level 01 • Icons • Global" at bounding box center [603, 349] width 445 height 27
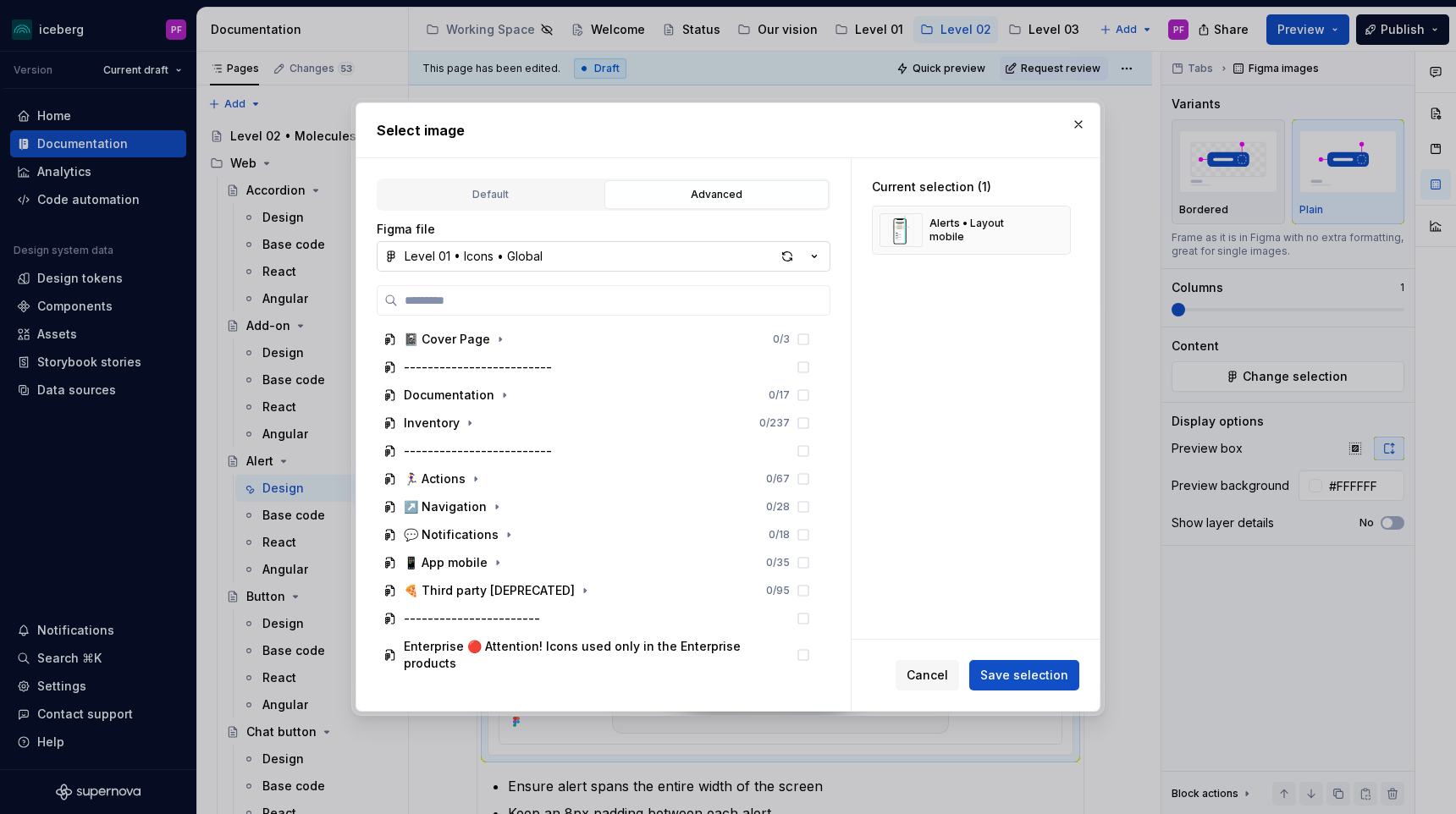
click at [542, 260] on button "Level 01 • Icons • Global" at bounding box center [603, 256] width 454 height 31
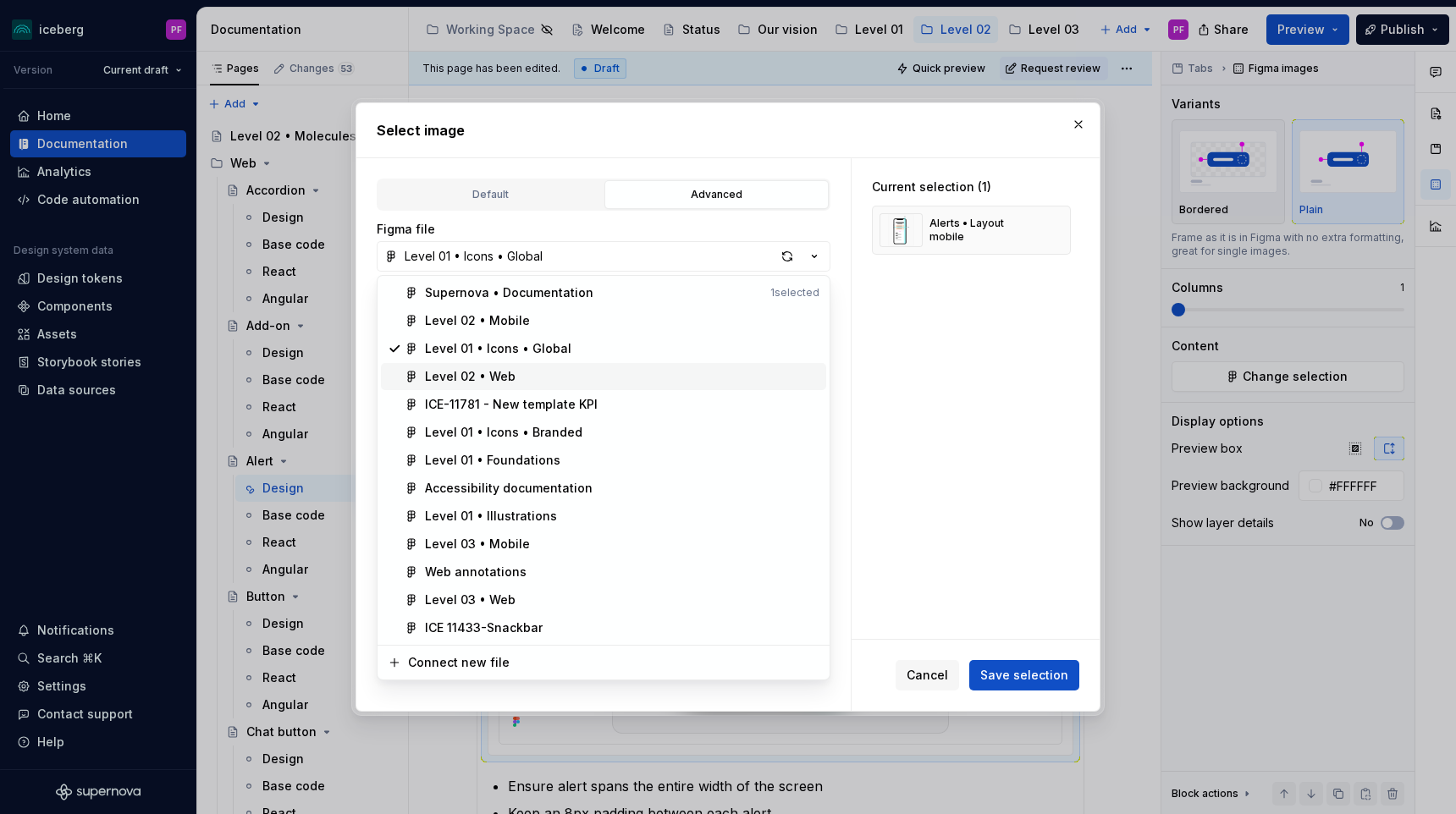
click at [494, 376] on div "Level 02 • Web" at bounding box center [470, 377] width 90 height 17
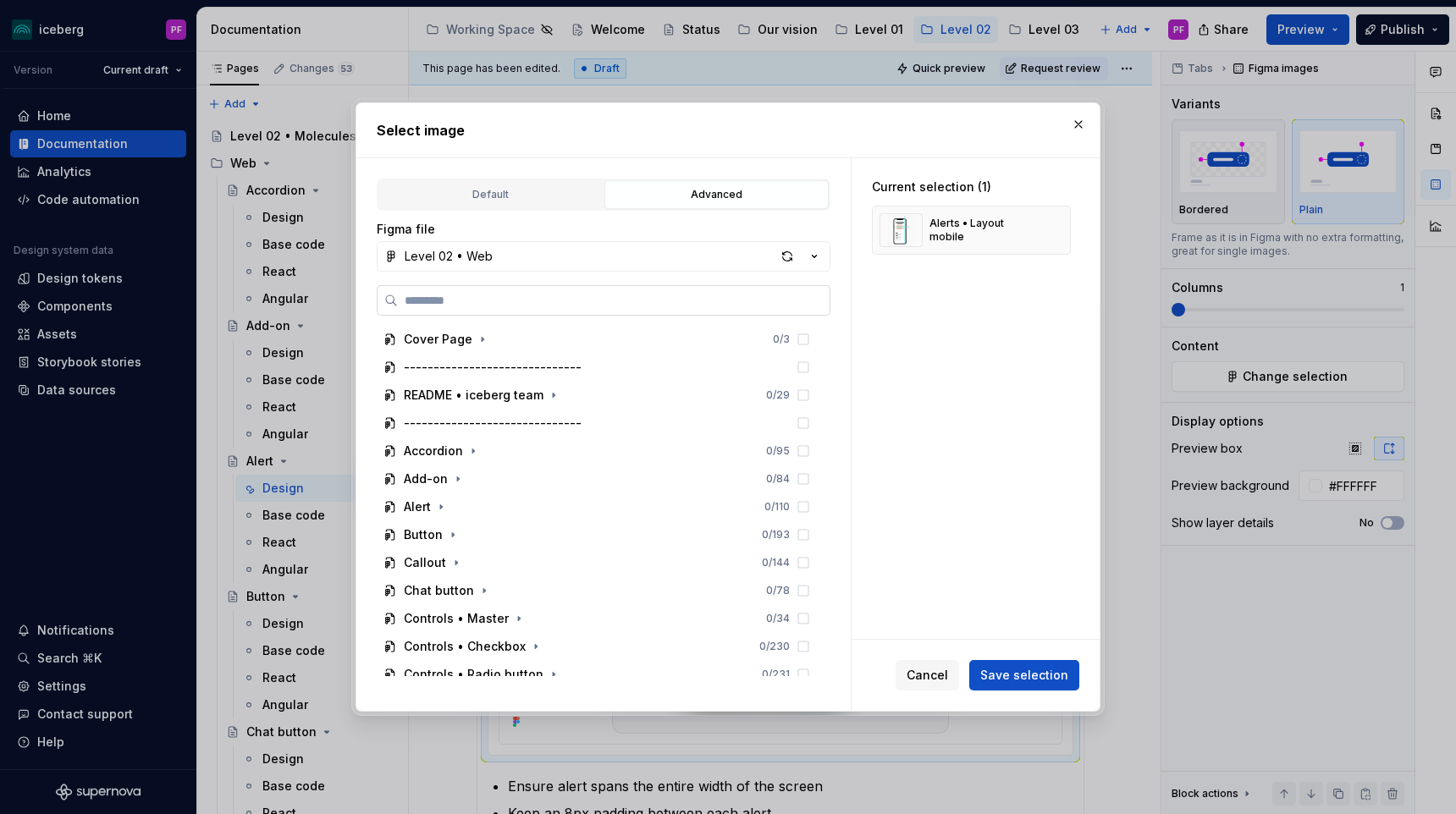
click at [513, 299] on input "search" at bounding box center [613, 300] width 431 height 17
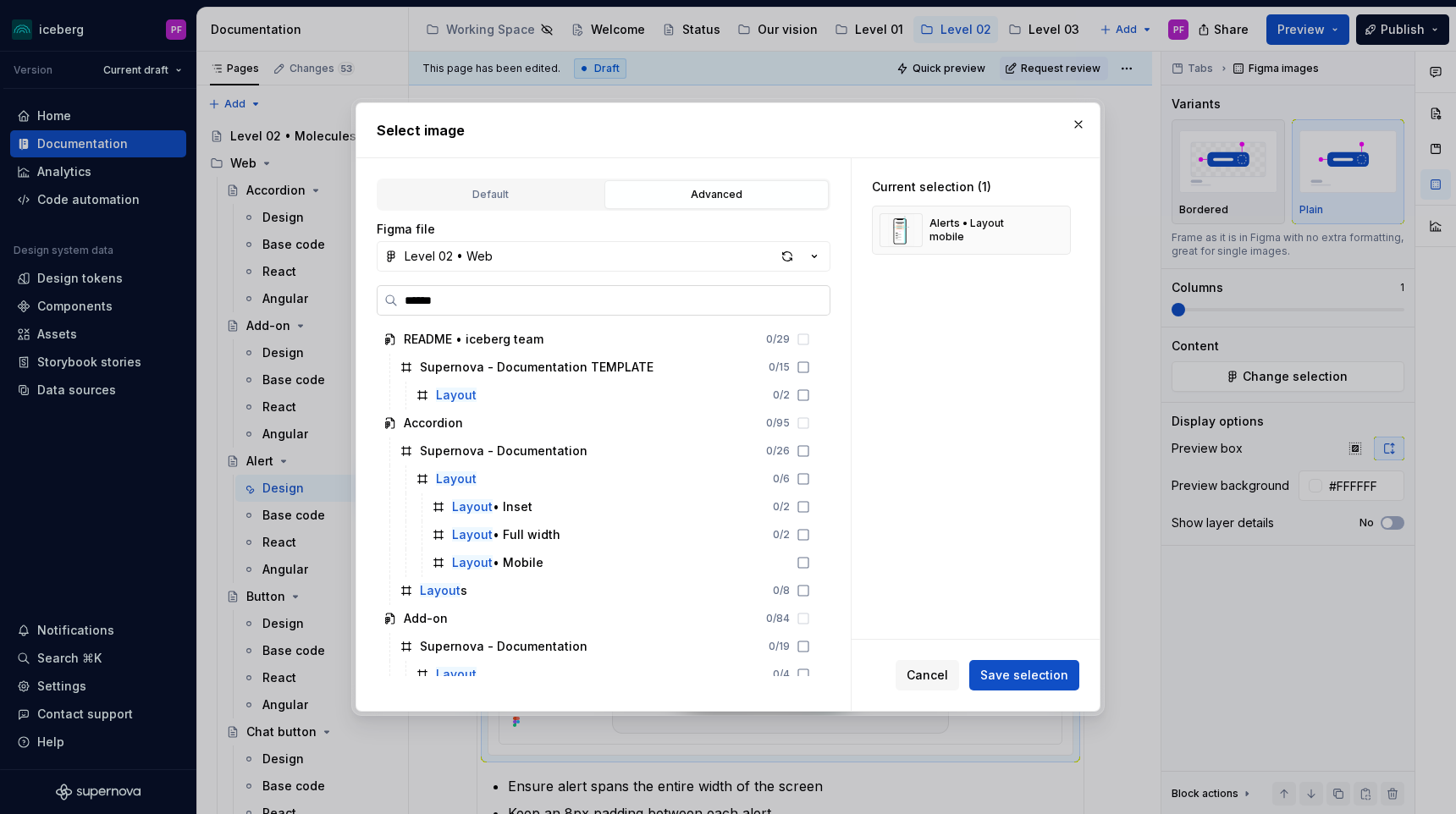
drag, startPoint x: 449, startPoint y: 303, endPoint x: 391, endPoint y: 298, distance: 58.2
click at [391, 298] on label "******" at bounding box center [603, 300] width 454 height 31
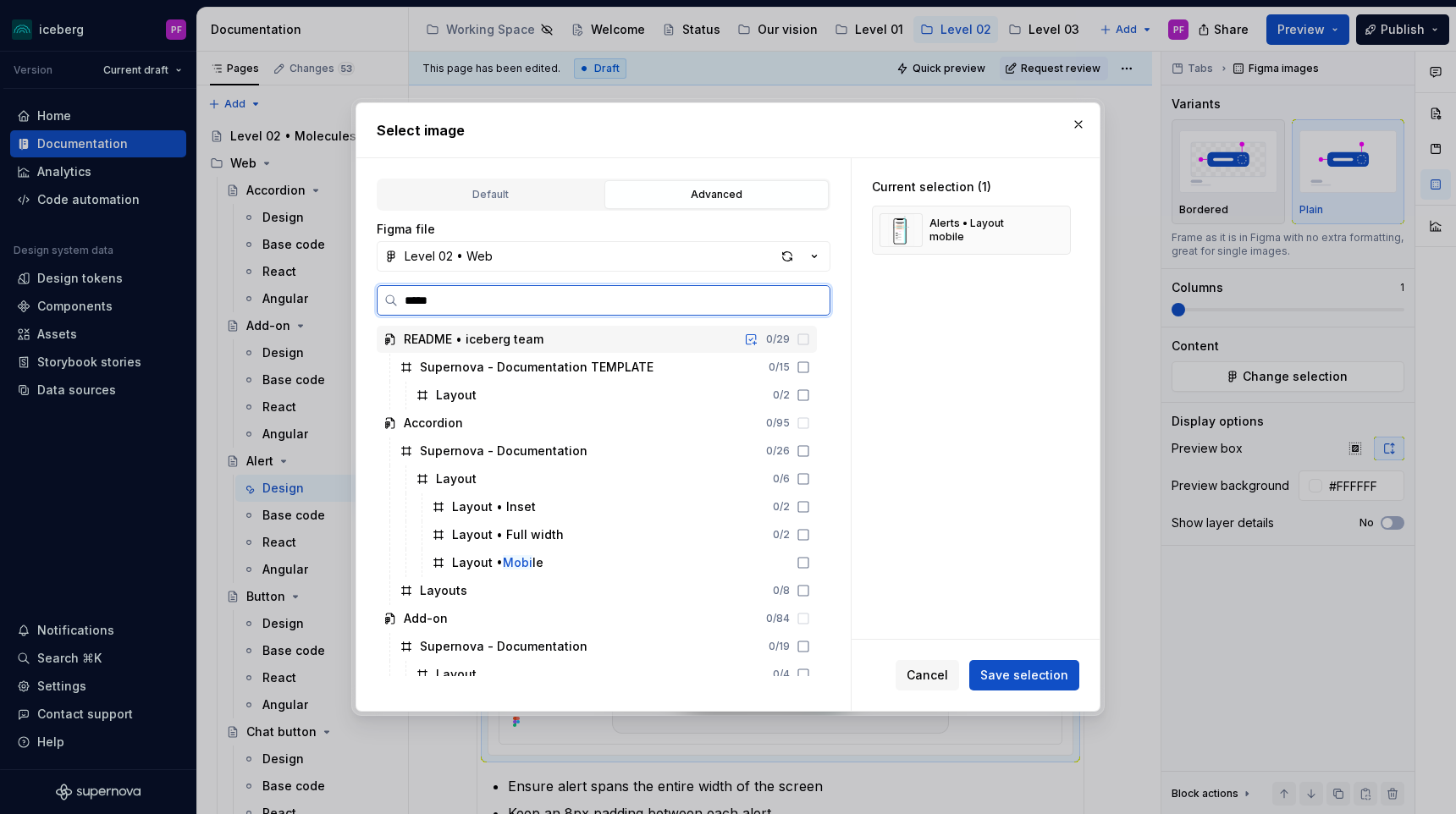
type input "******"
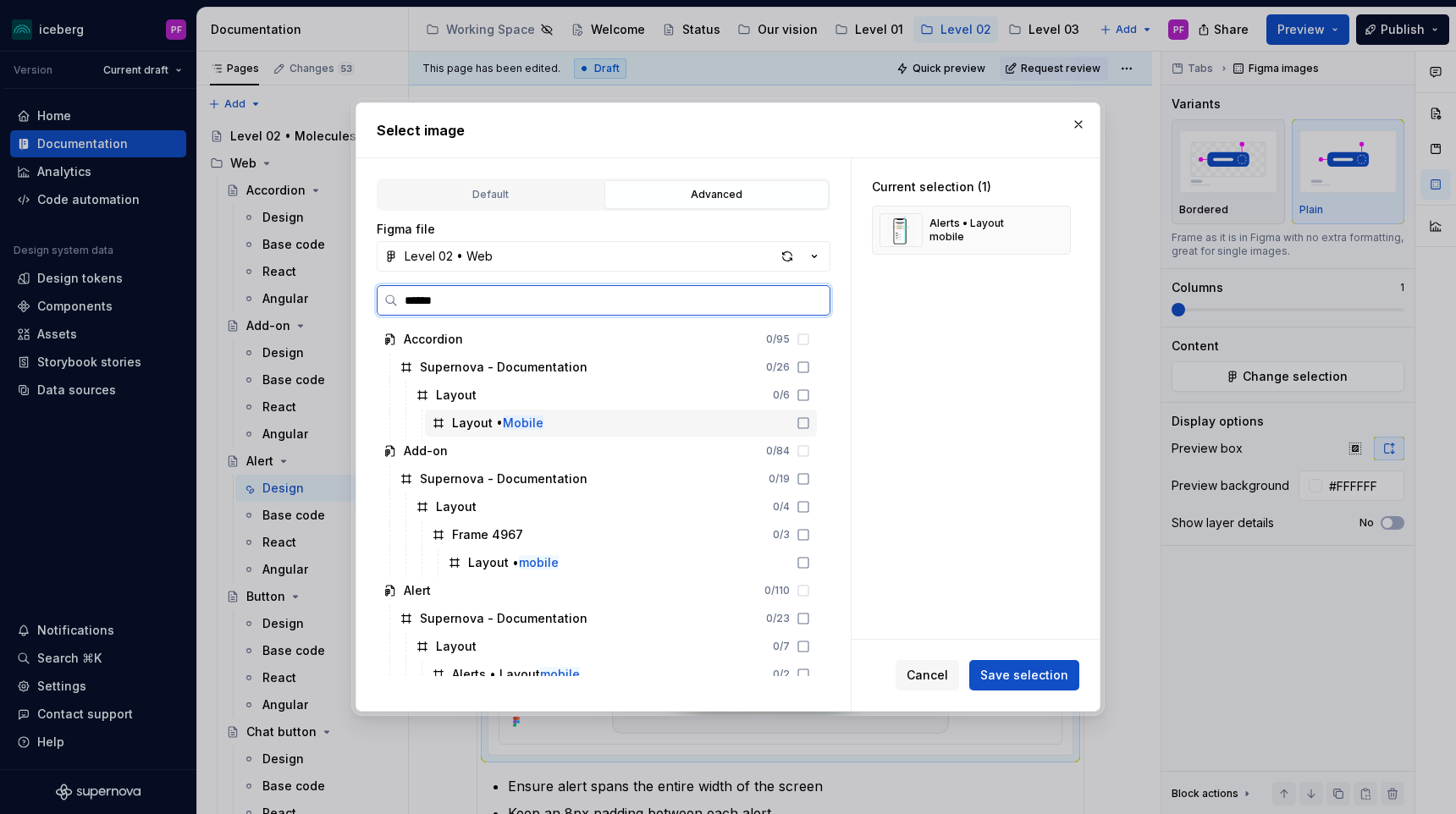
click at [494, 424] on div "Layout • Mobile" at bounding box center [497, 423] width 91 height 17
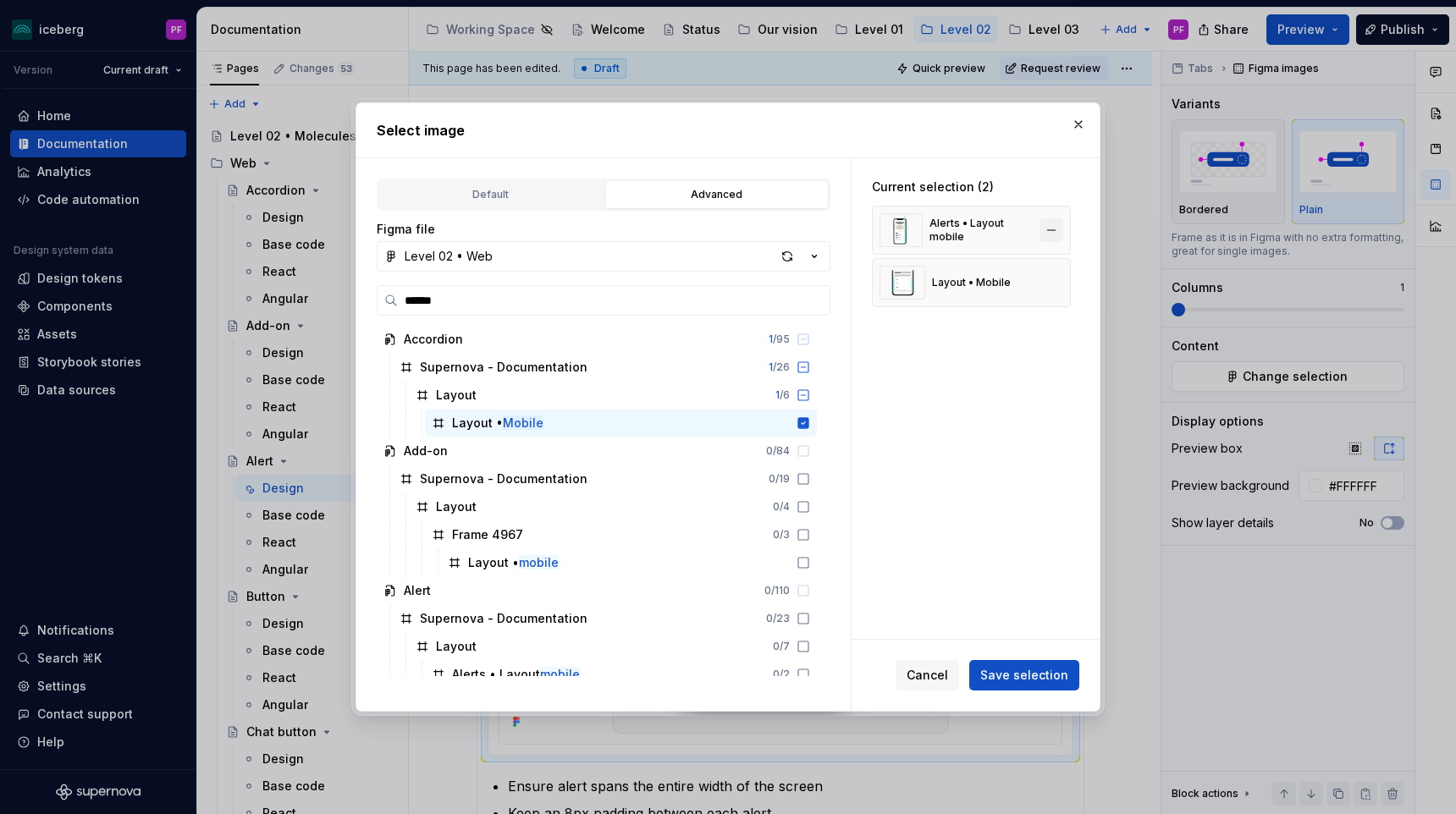
click at [1056, 231] on button "button" at bounding box center [1051, 231] width 24 height 24
click at [1022, 656] on div "Cancel Save selection" at bounding box center [974, 675] width 248 height 71
click at [1022, 667] on span "Save selection" at bounding box center [1024, 675] width 88 height 17
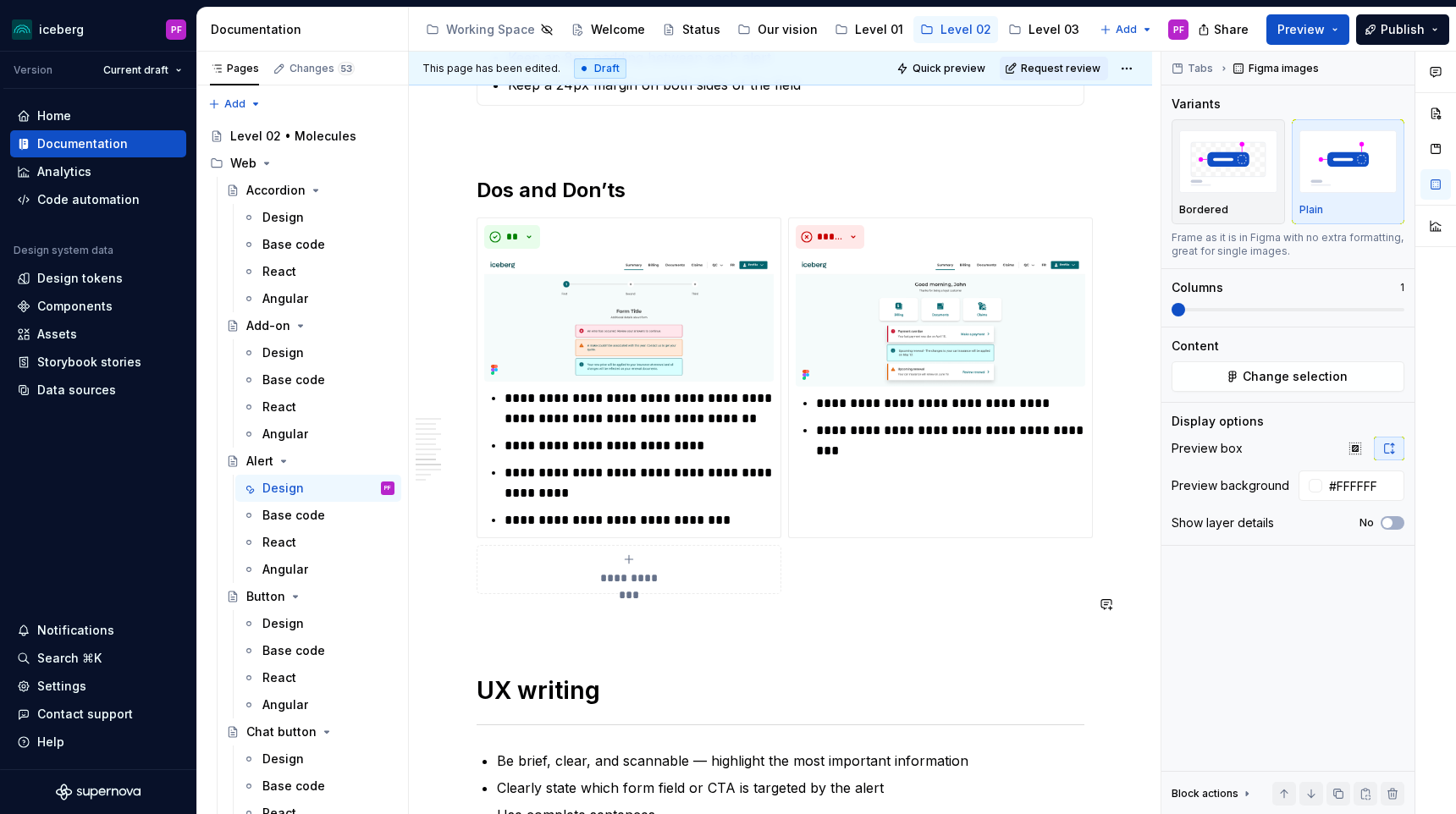
scroll to position [3056, 0]
click at [673, 386] on p "**********" at bounding box center [639, 407] width 269 height 41
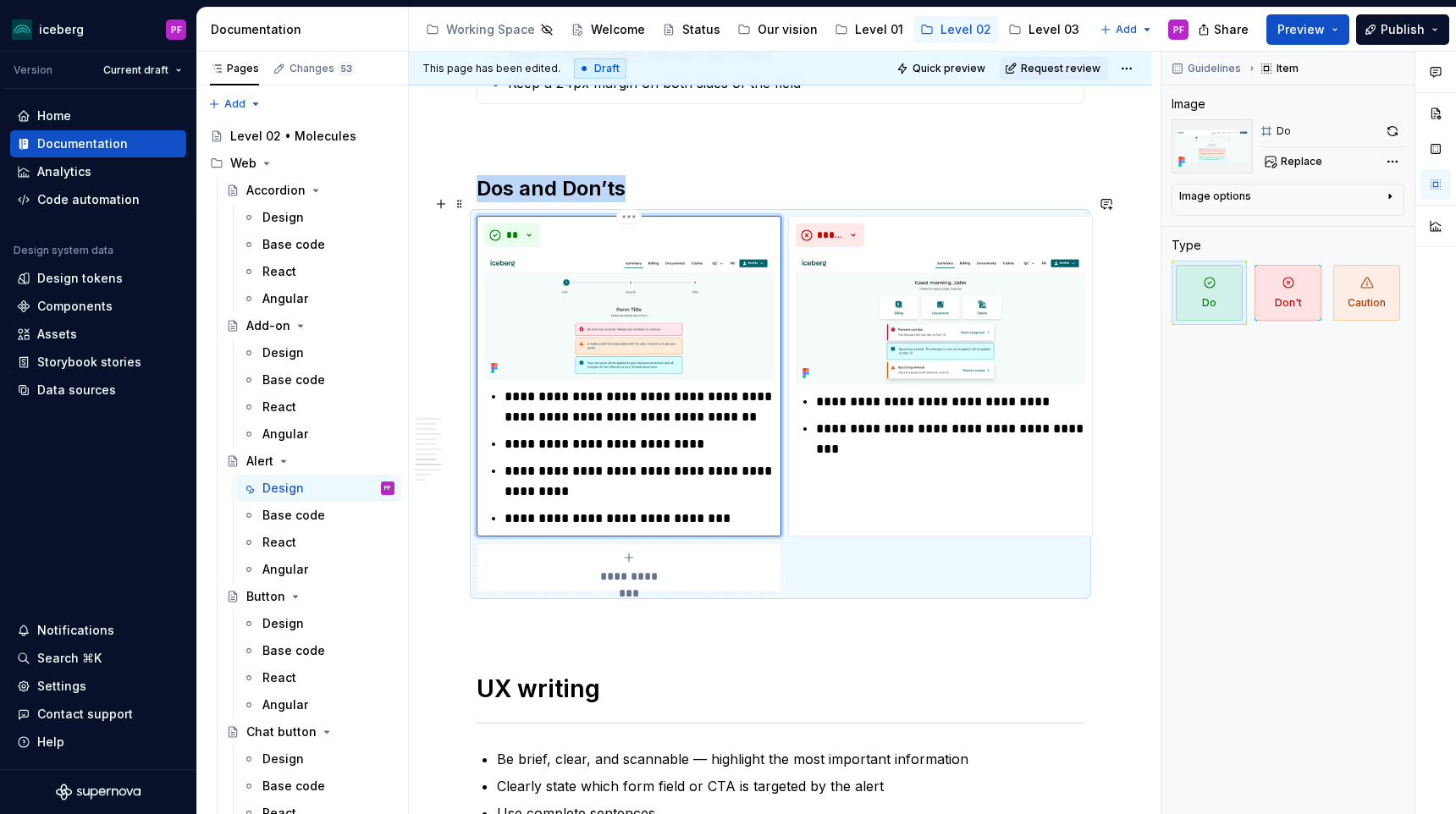
click at [688, 340] on img at bounding box center [629, 316] width 289 height 126
click at [1303, 164] on span "Replace" at bounding box center [1301, 162] width 42 height 14
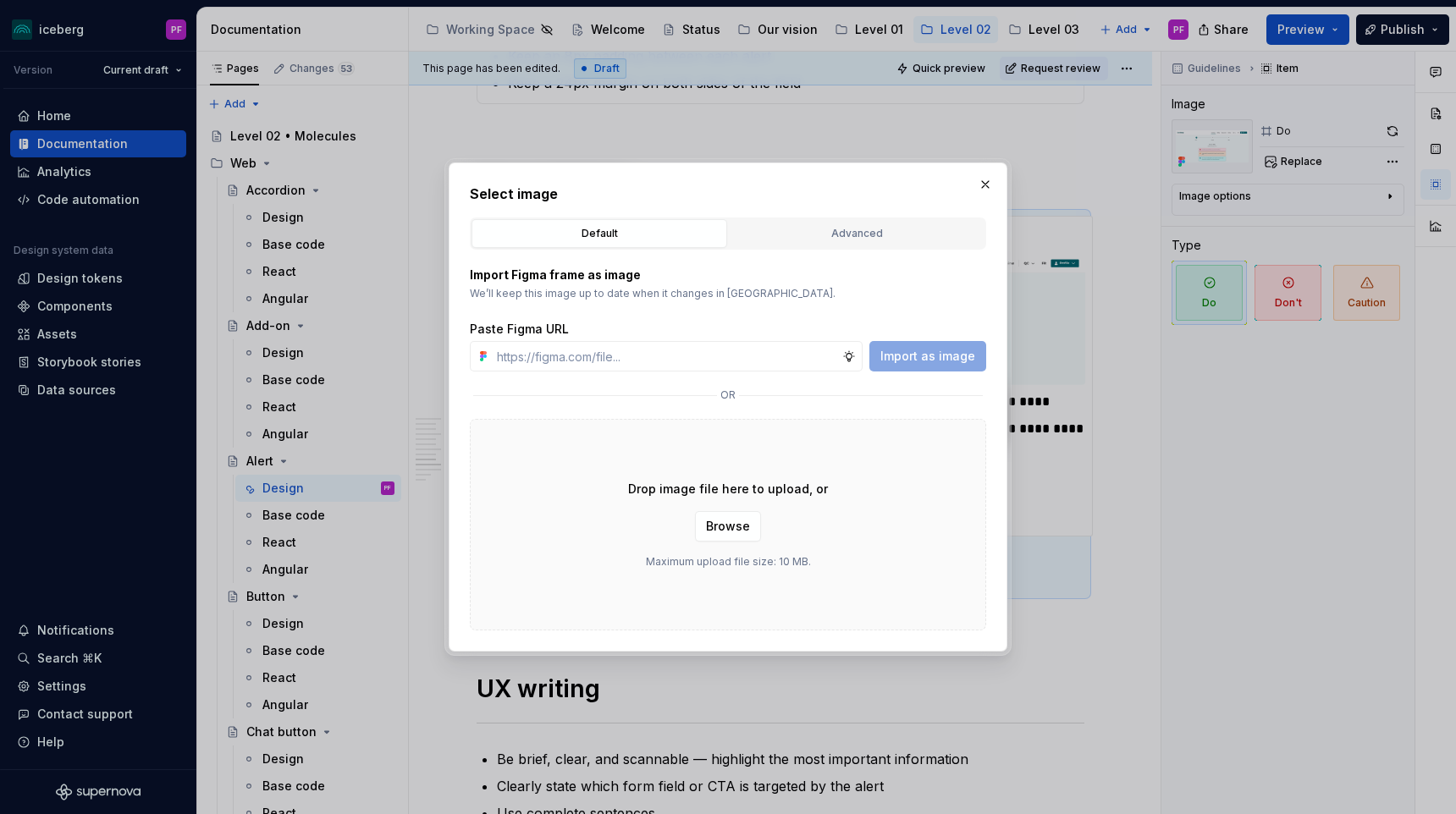
click at [780, 231] on div "Advanced" at bounding box center [856, 234] width 243 height 17
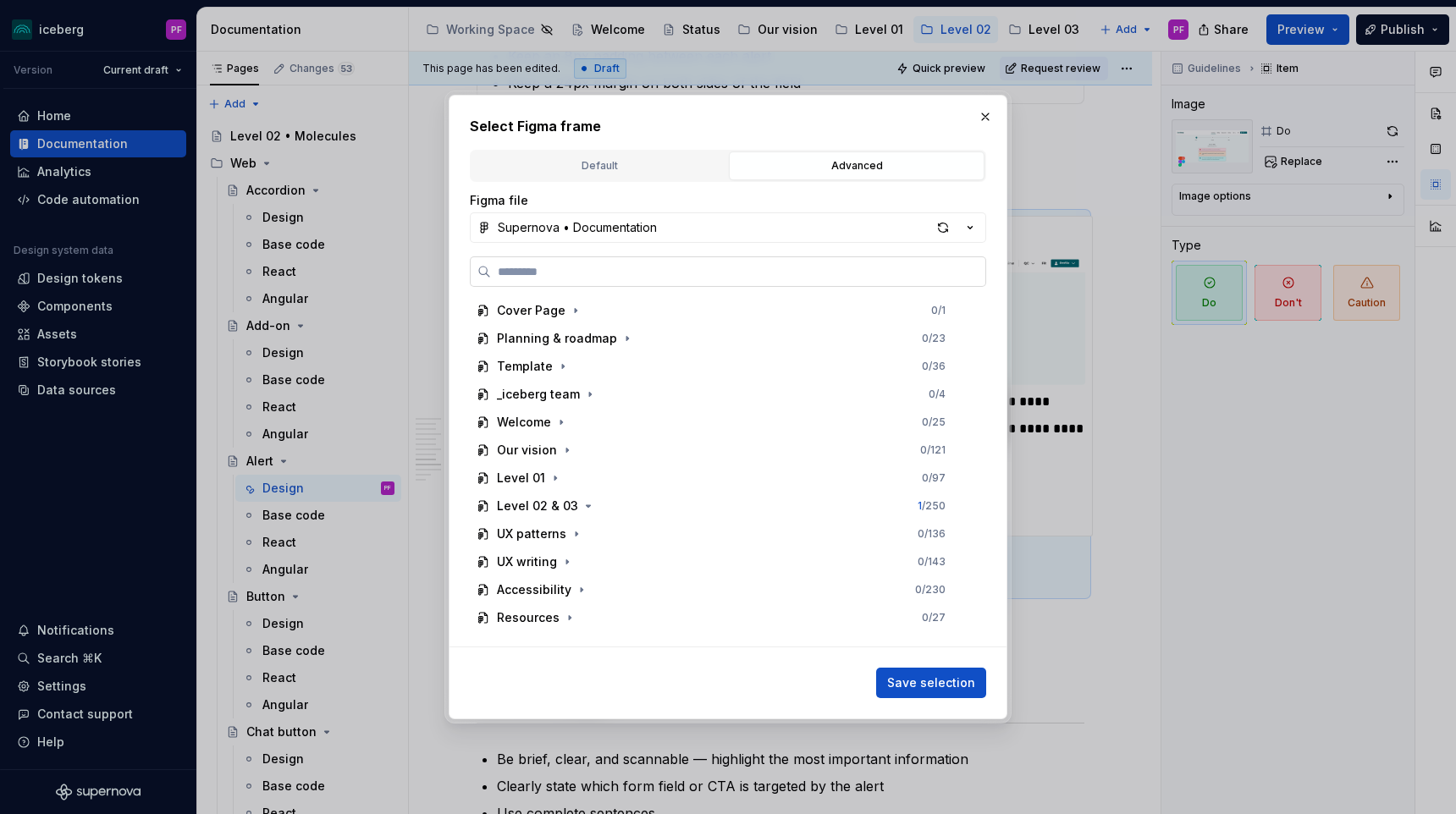
type textarea "*"
click at [630, 251] on div "Figma file Supernova • Documentation Cover Page 0 / 1 Planning & roadmap 0 / 23…" at bounding box center [728, 419] width 517 height 455
click at [630, 236] on button "Supernova • Documentation" at bounding box center [728, 228] width 517 height 31
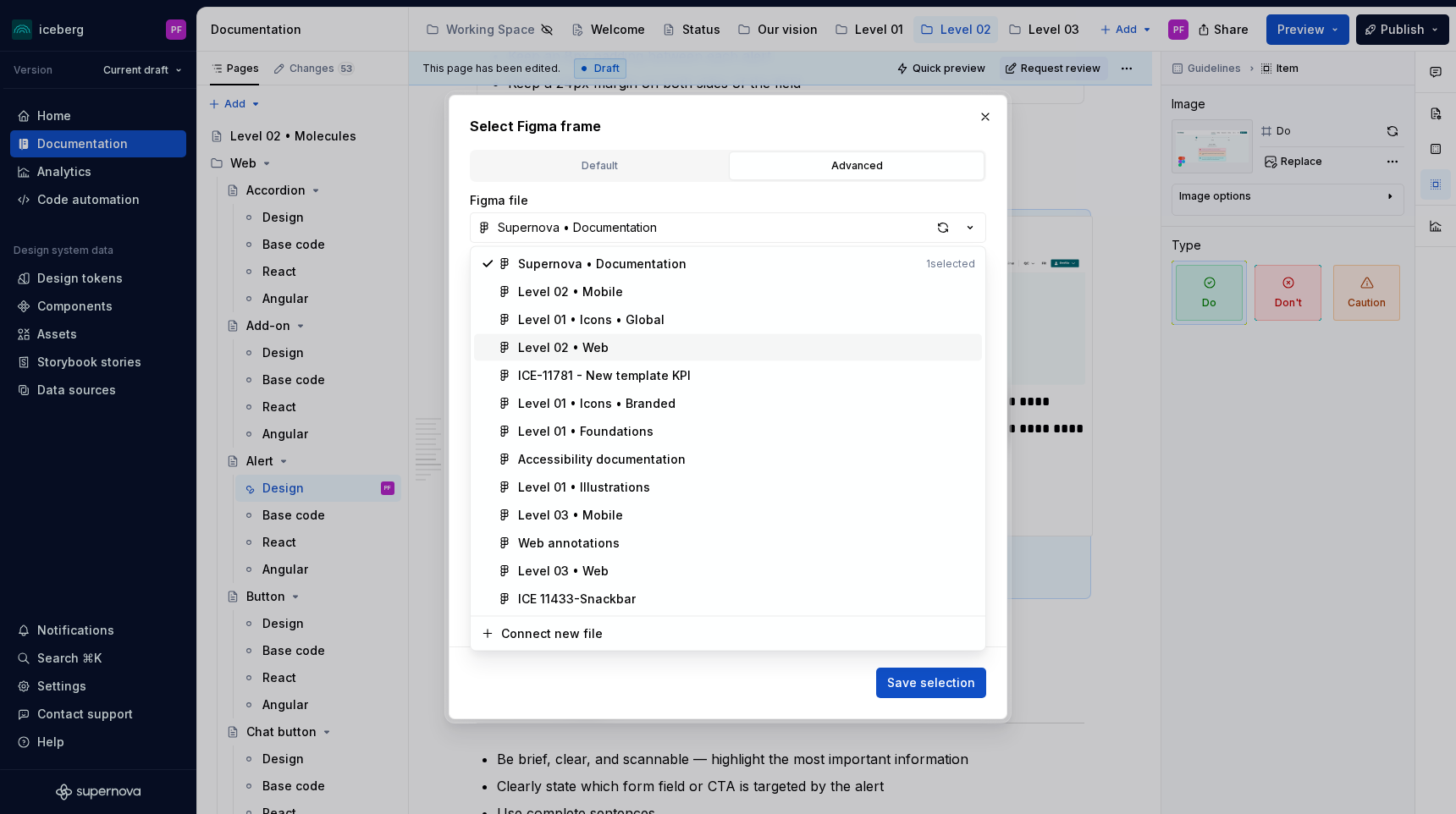
click at [591, 350] on div "Level 02 • Web" at bounding box center [563, 348] width 90 height 17
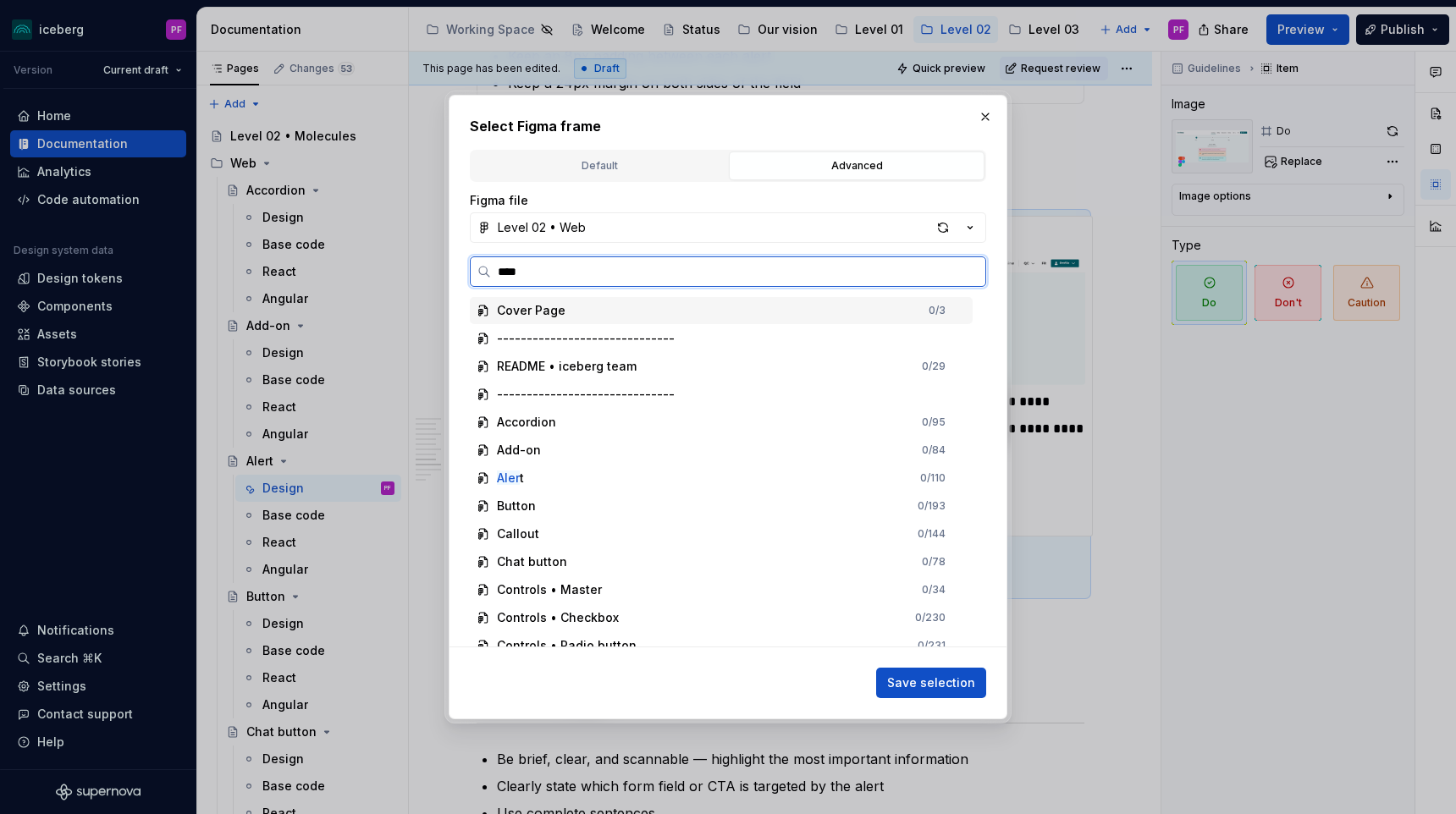
type input "*****"
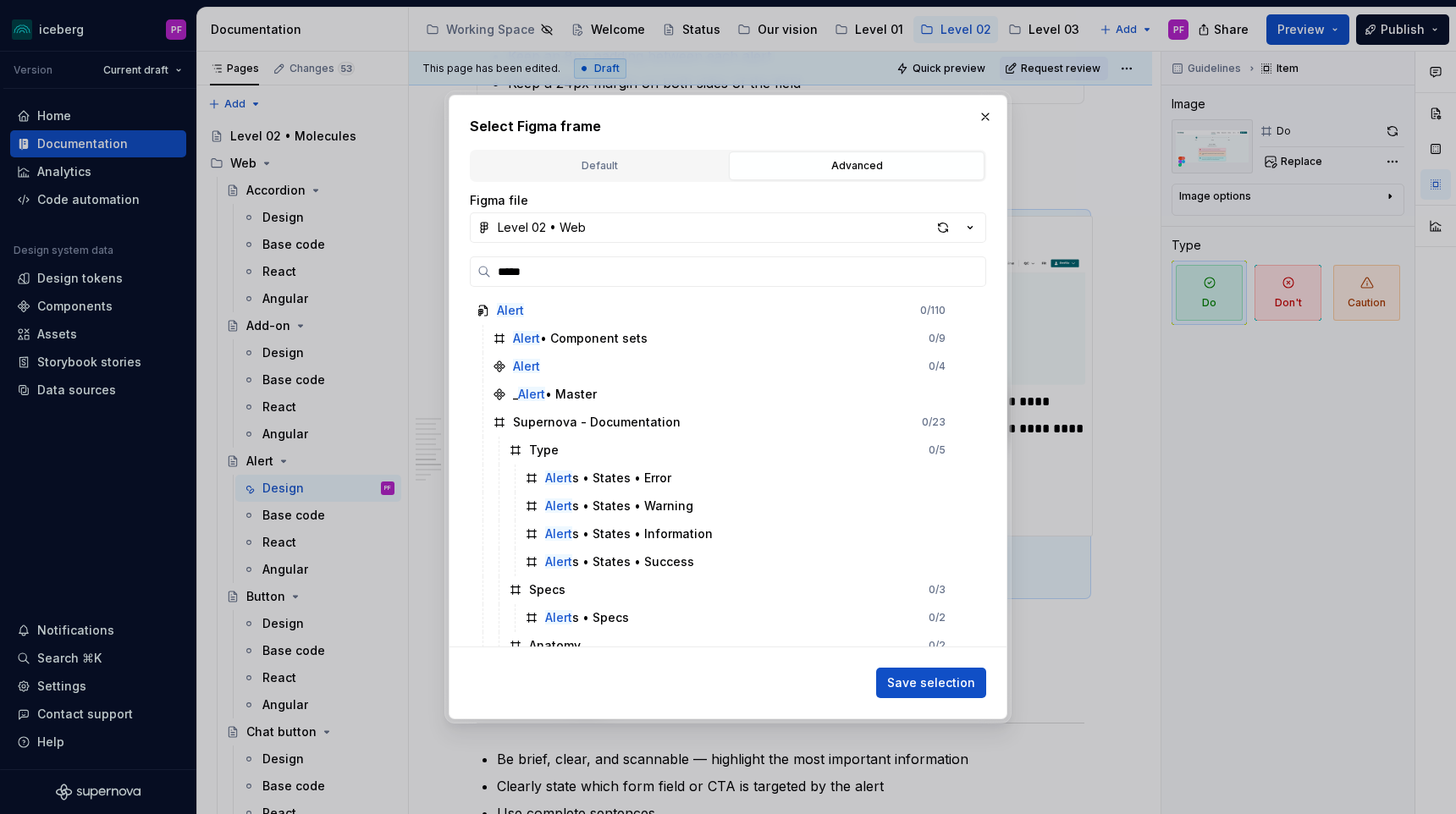
scroll to position [180, 0]
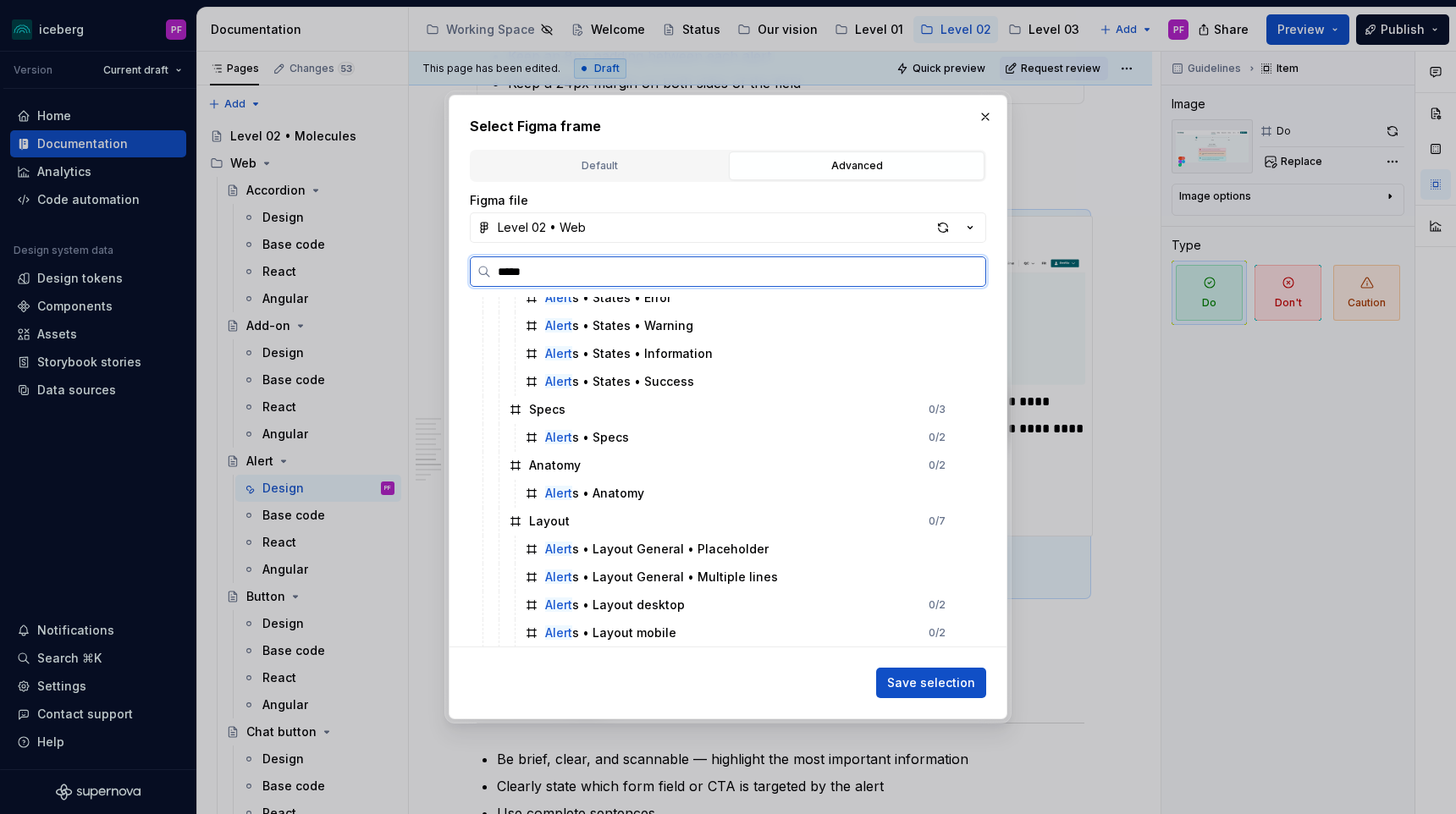
type textarea "*"
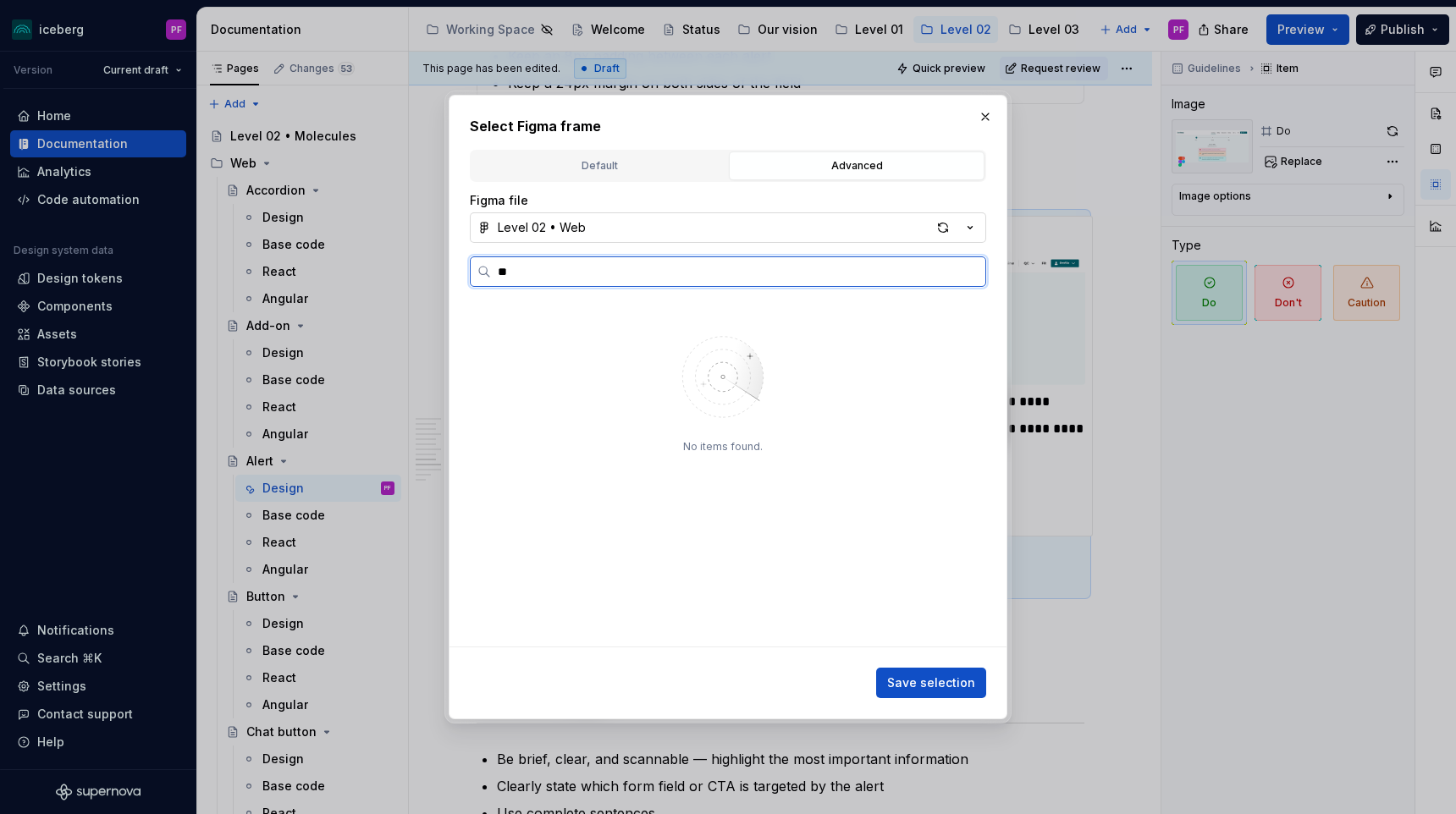
type input "*"
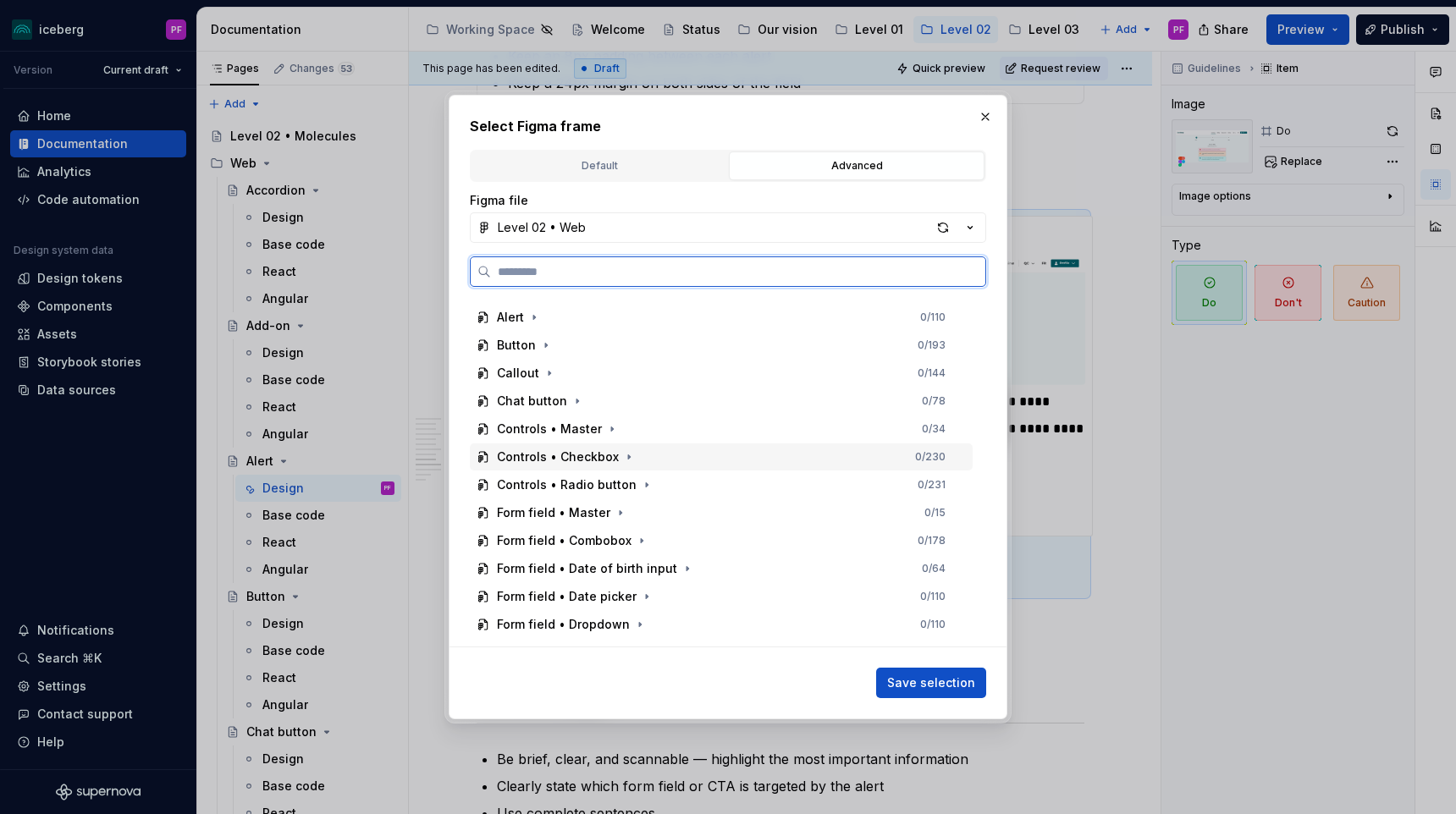
scroll to position [157, 0]
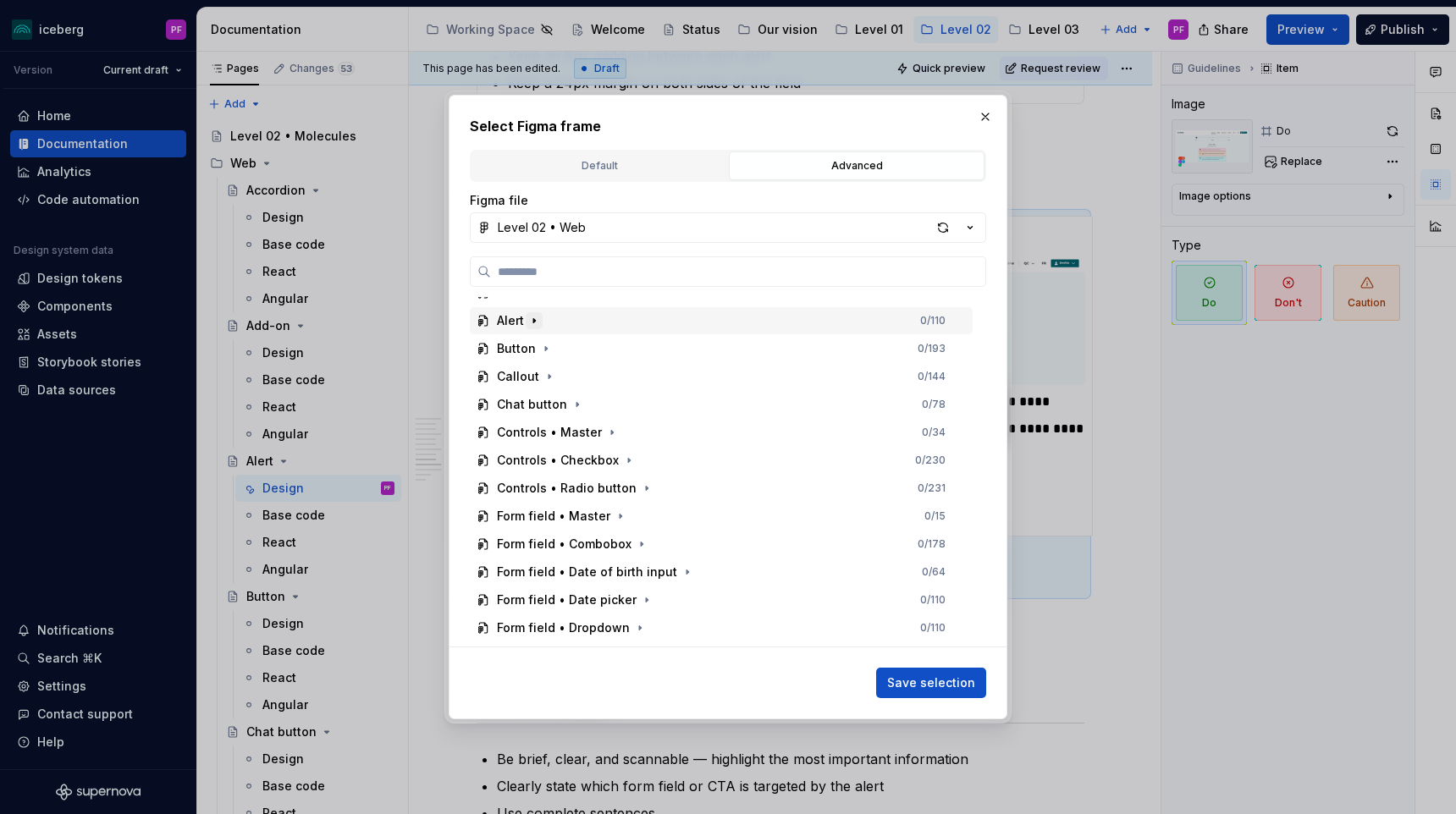
click at [538, 324] on icon "button" at bounding box center [534, 321] width 14 height 14
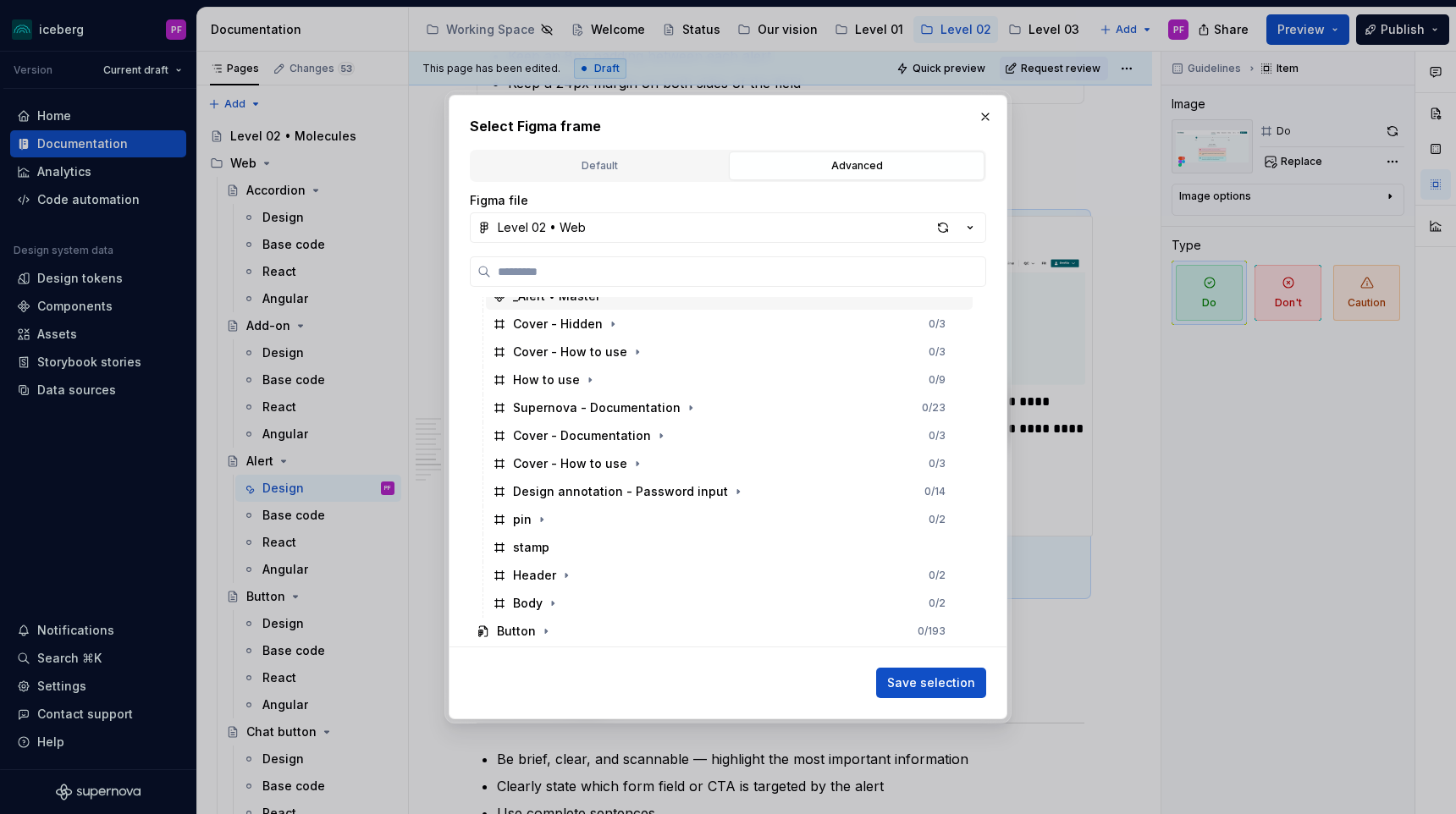
scroll to position [384, 0]
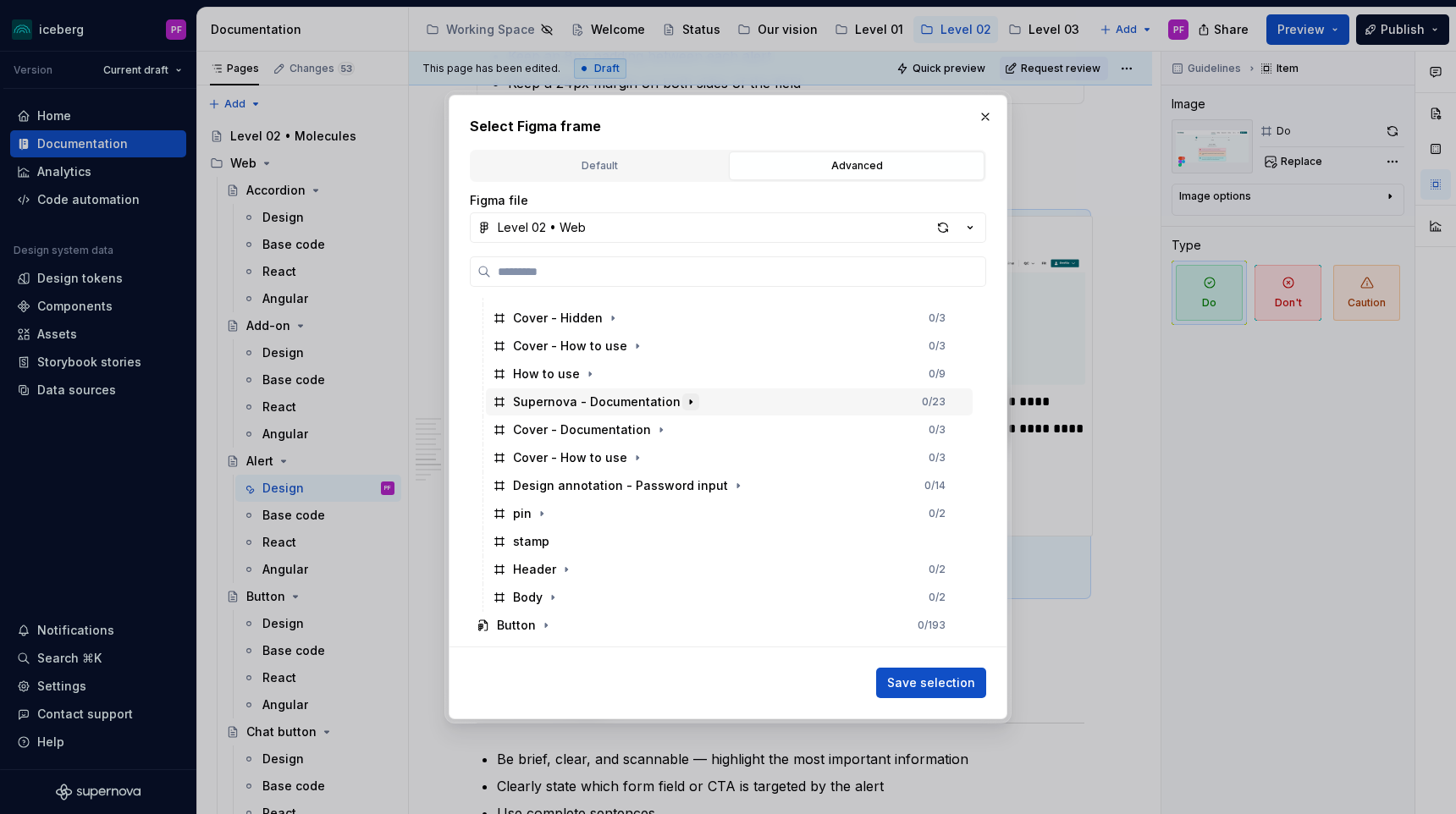
click at [688, 400] on icon "button" at bounding box center [691, 401] width 14 height 14
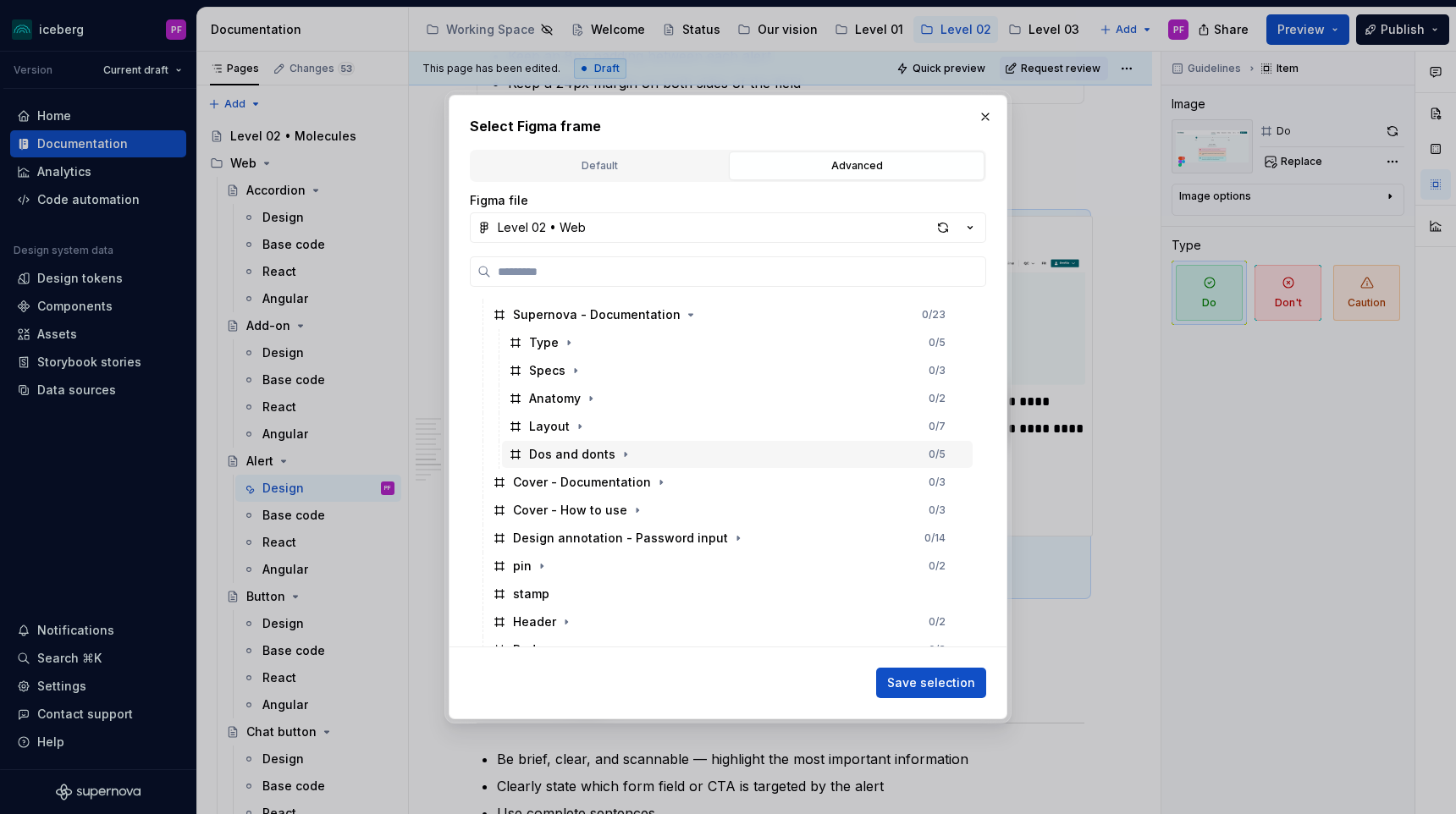
scroll to position [490, 0]
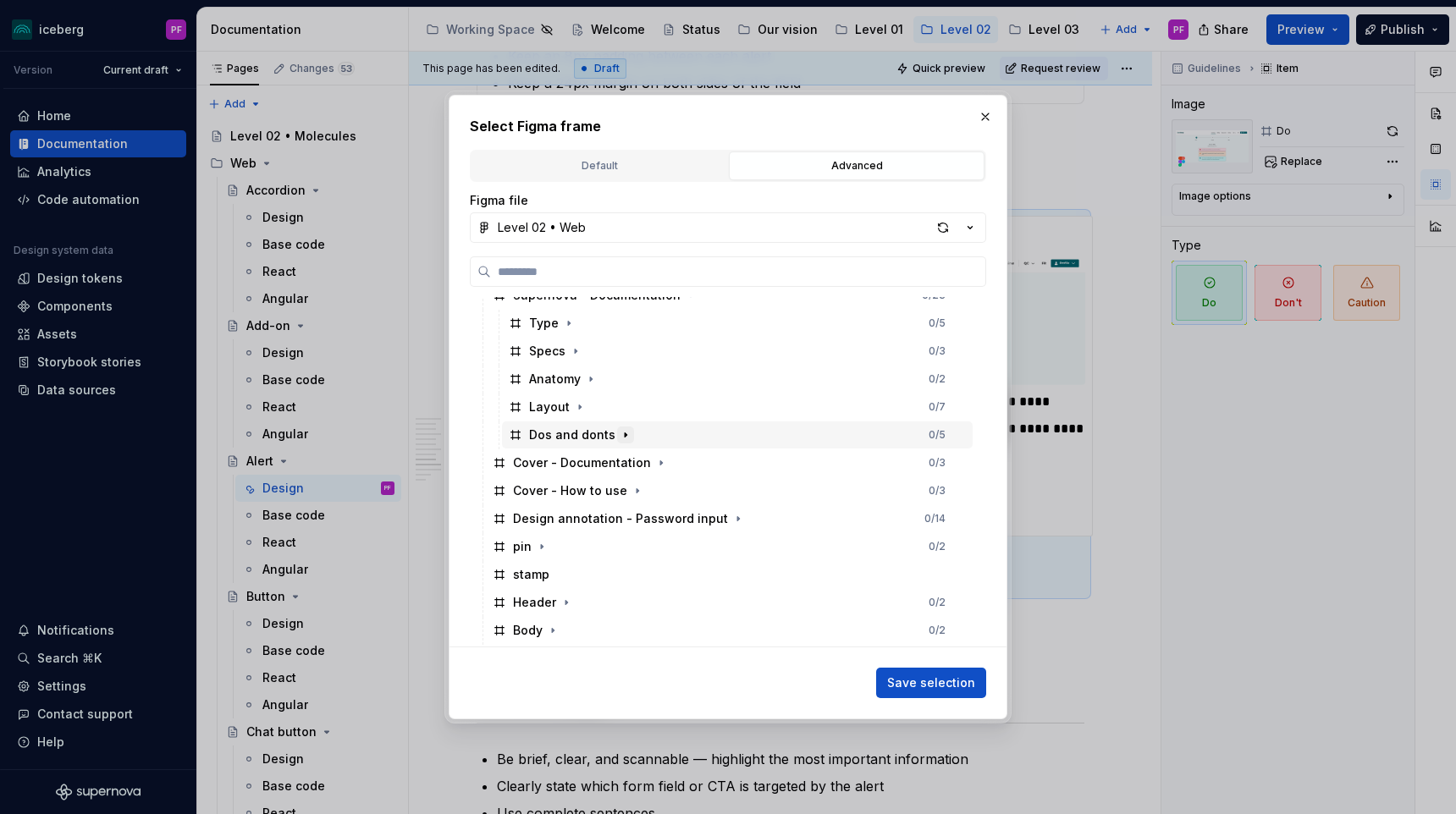
click at [625, 435] on icon "button" at bounding box center [625, 434] width 2 height 4
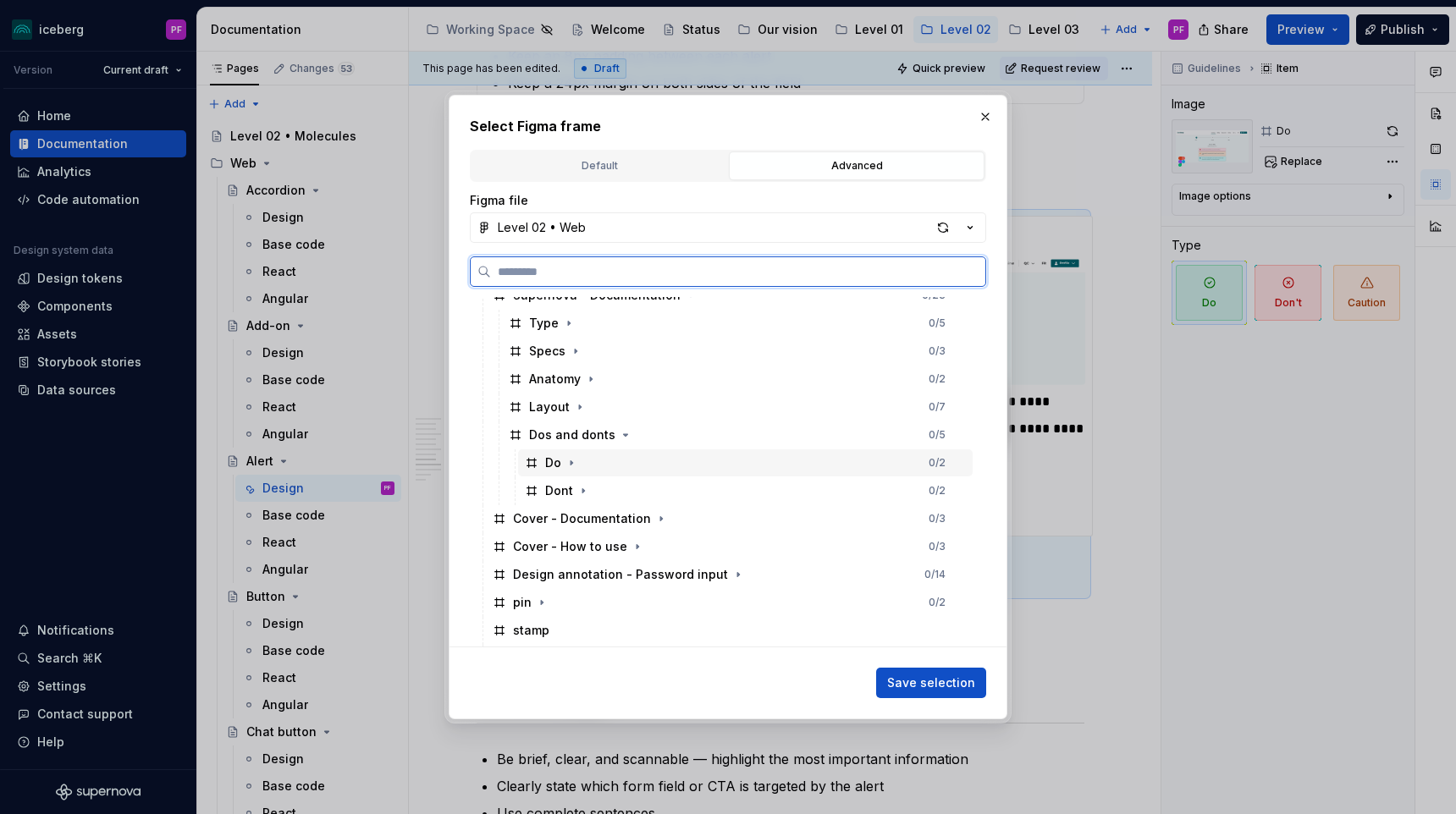
click at [617, 460] on div "Do 0 / 2" at bounding box center [745, 463] width 454 height 27
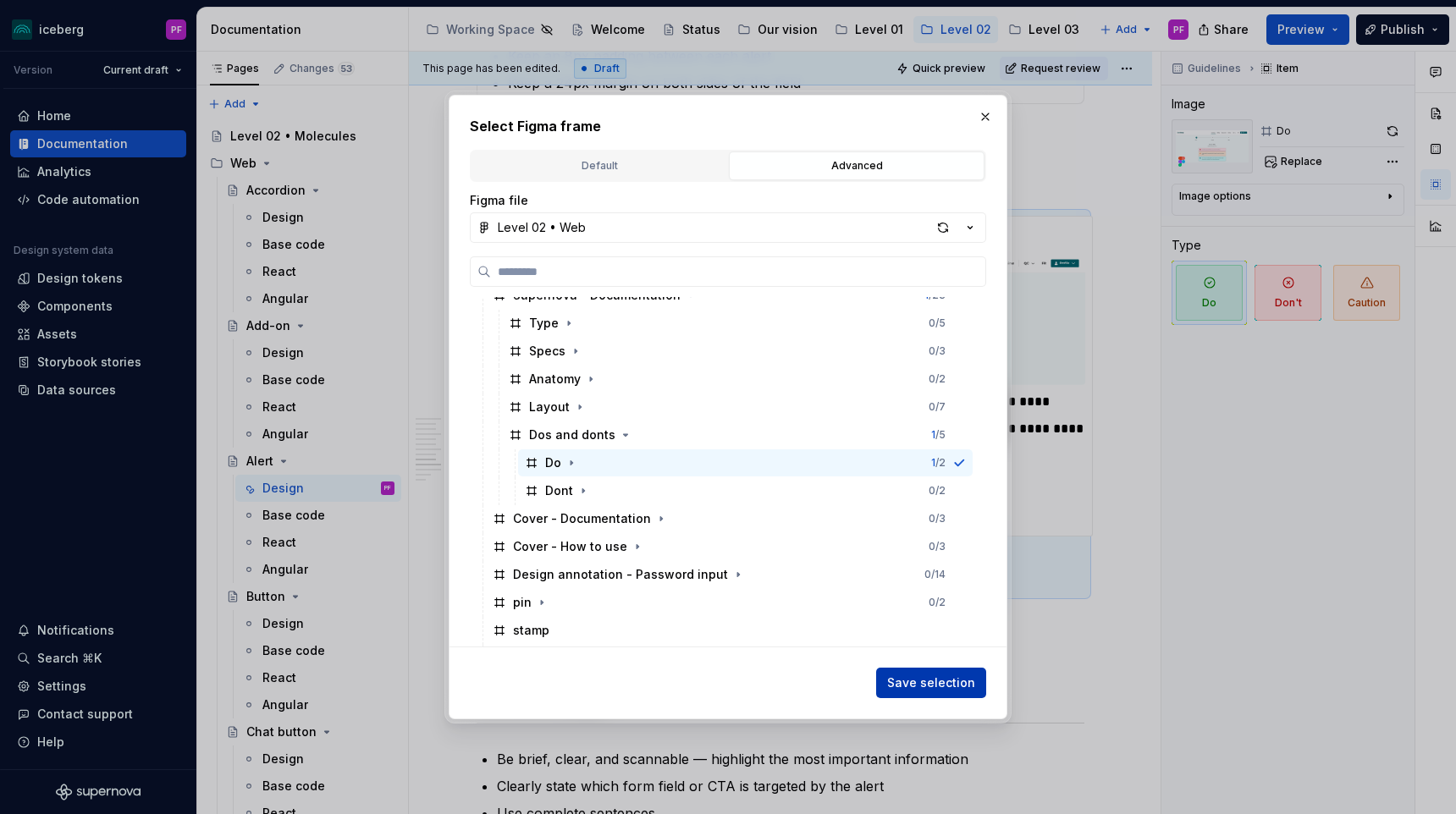
click at [932, 679] on span "Save selection" at bounding box center [930, 683] width 88 height 17
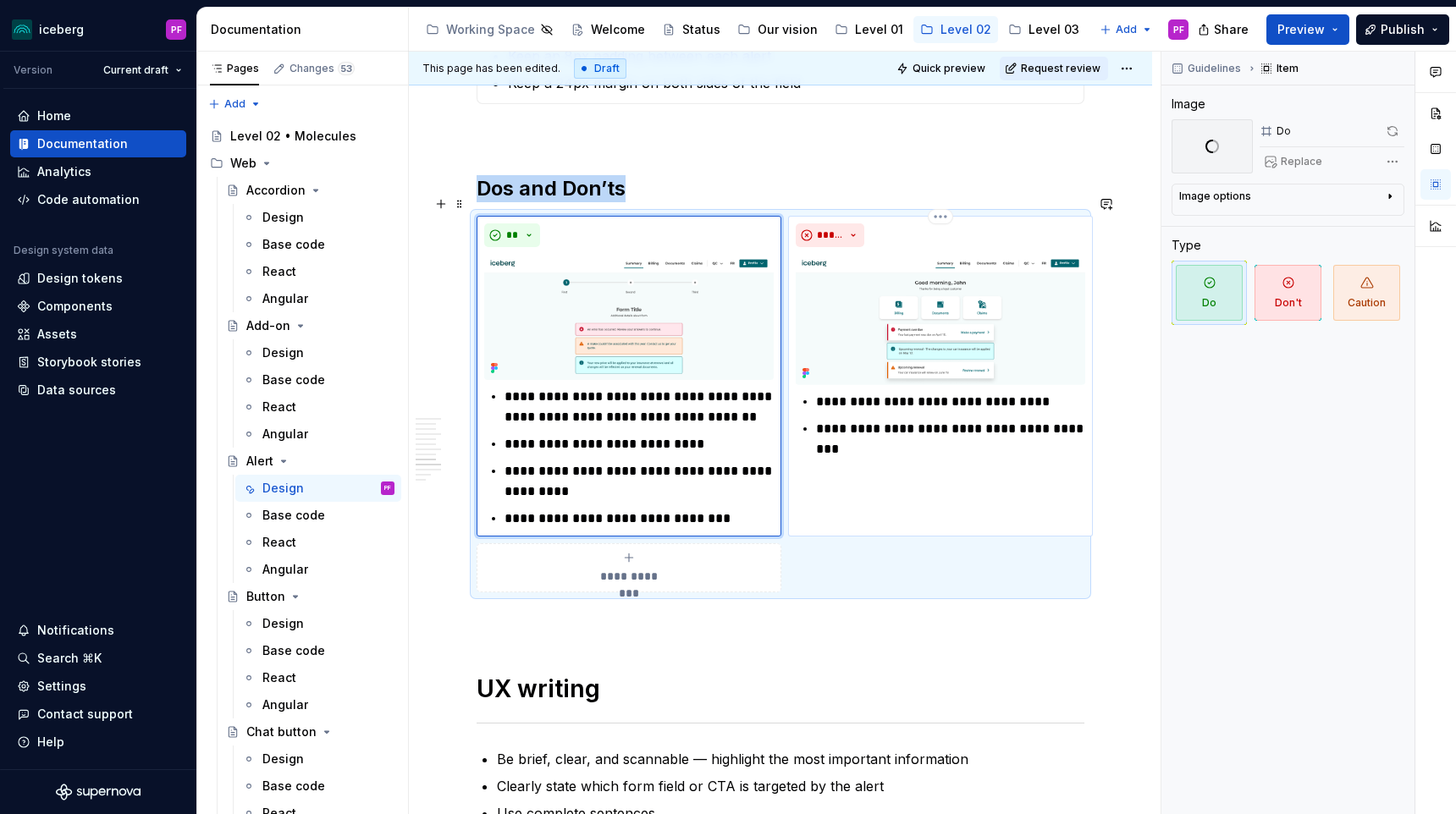
click at [908, 296] on img at bounding box center [940, 319] width 289 height 131
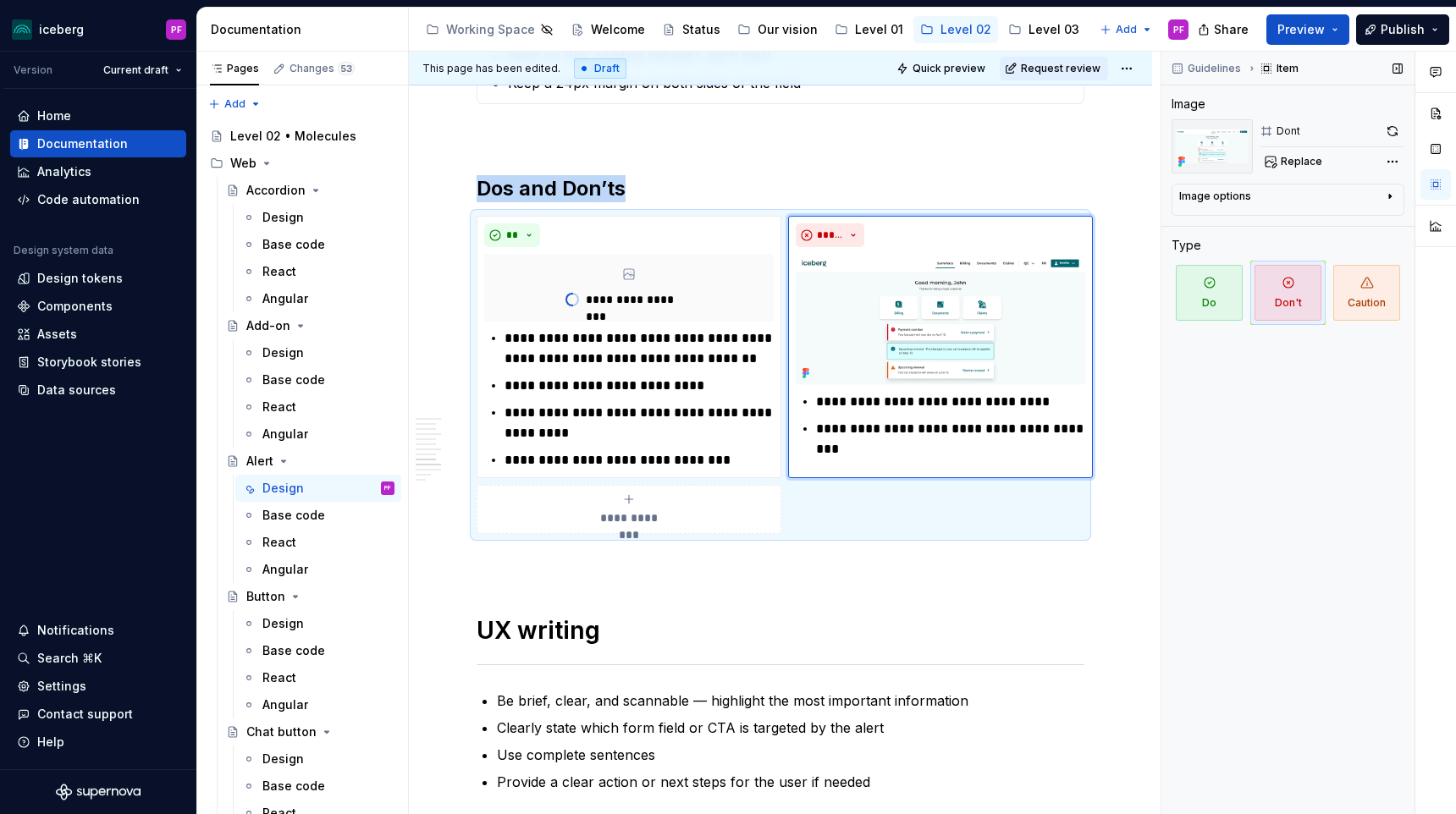
click at [1274, 166] on button "Replace" at bounding box center [1294, 162] width 71 height 24
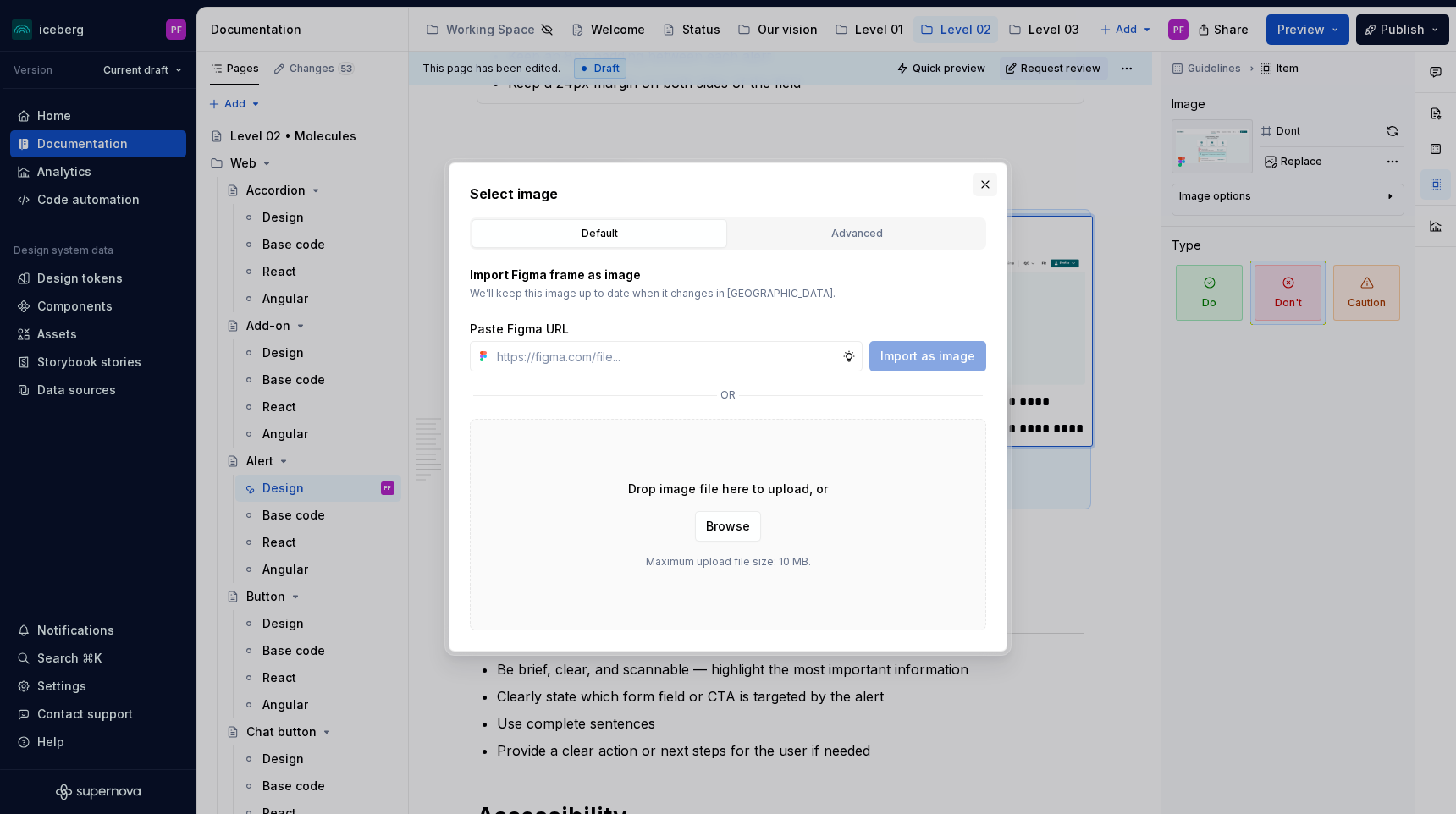
click at [983, 176] on button "button" at bounding box center [985, 185] width 24 height 24
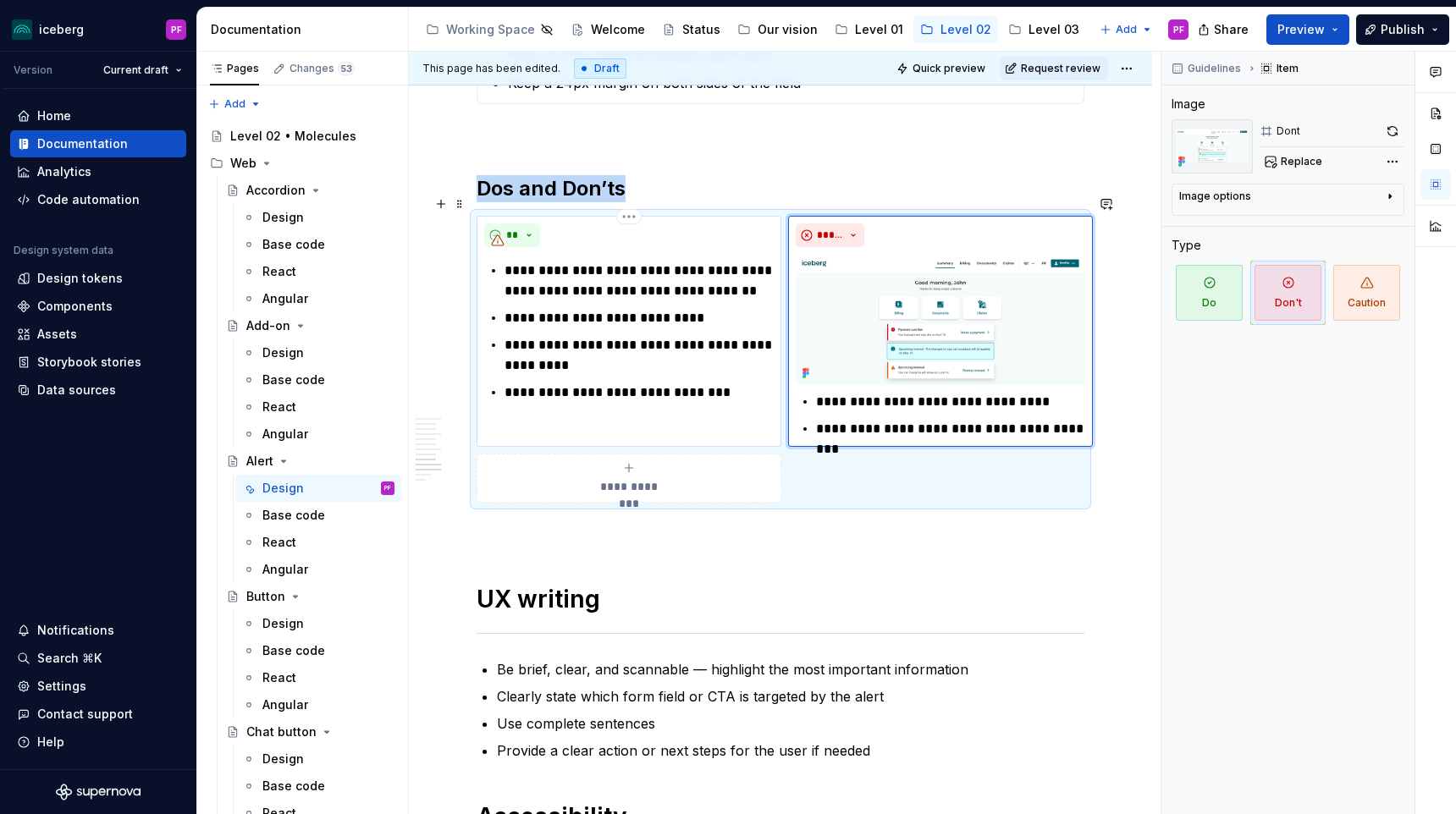
click at [572, 224] on div "**" at bounding box center [629, 236] width 289 height 24
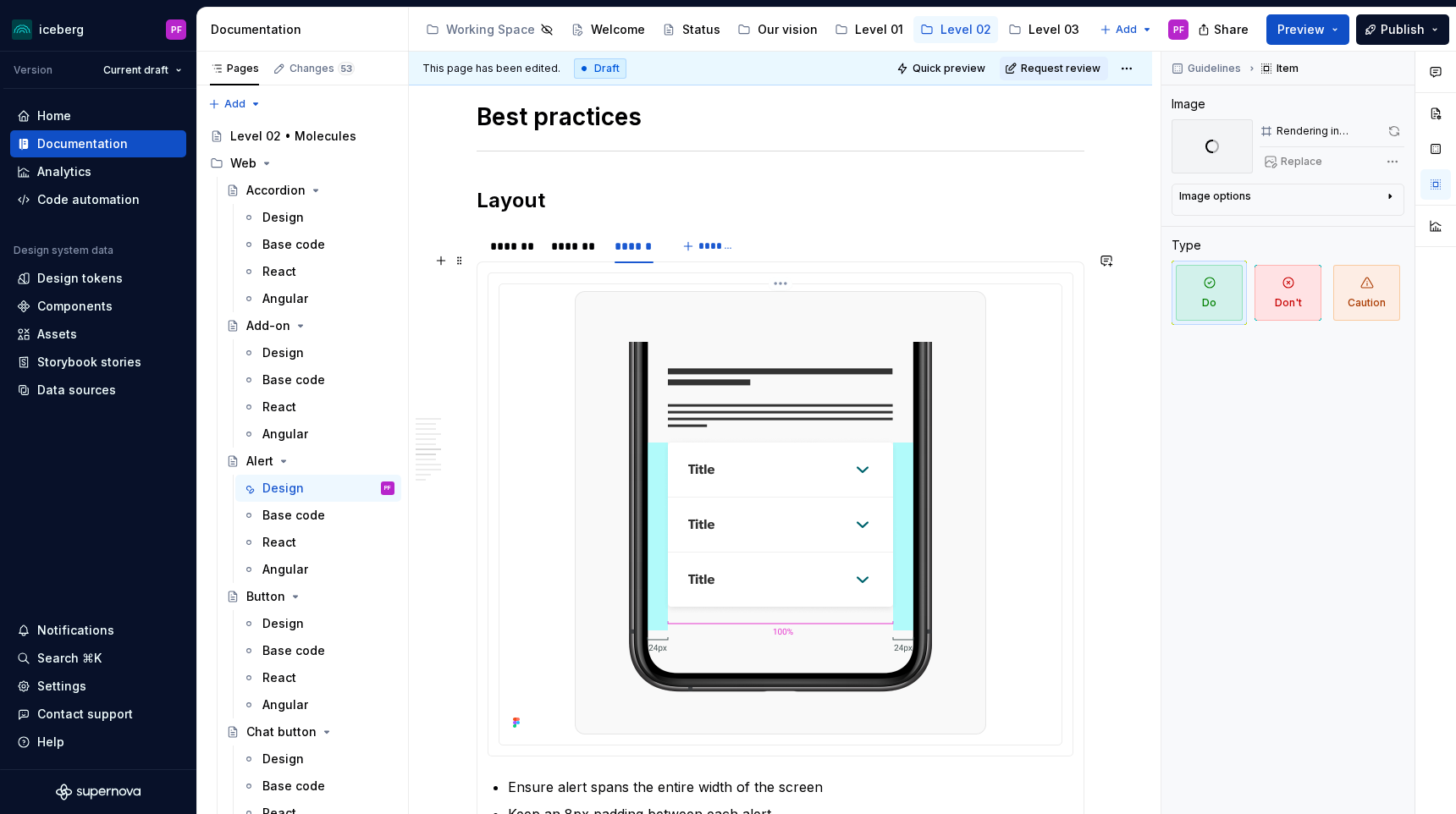
scroll to position [2278, 0]
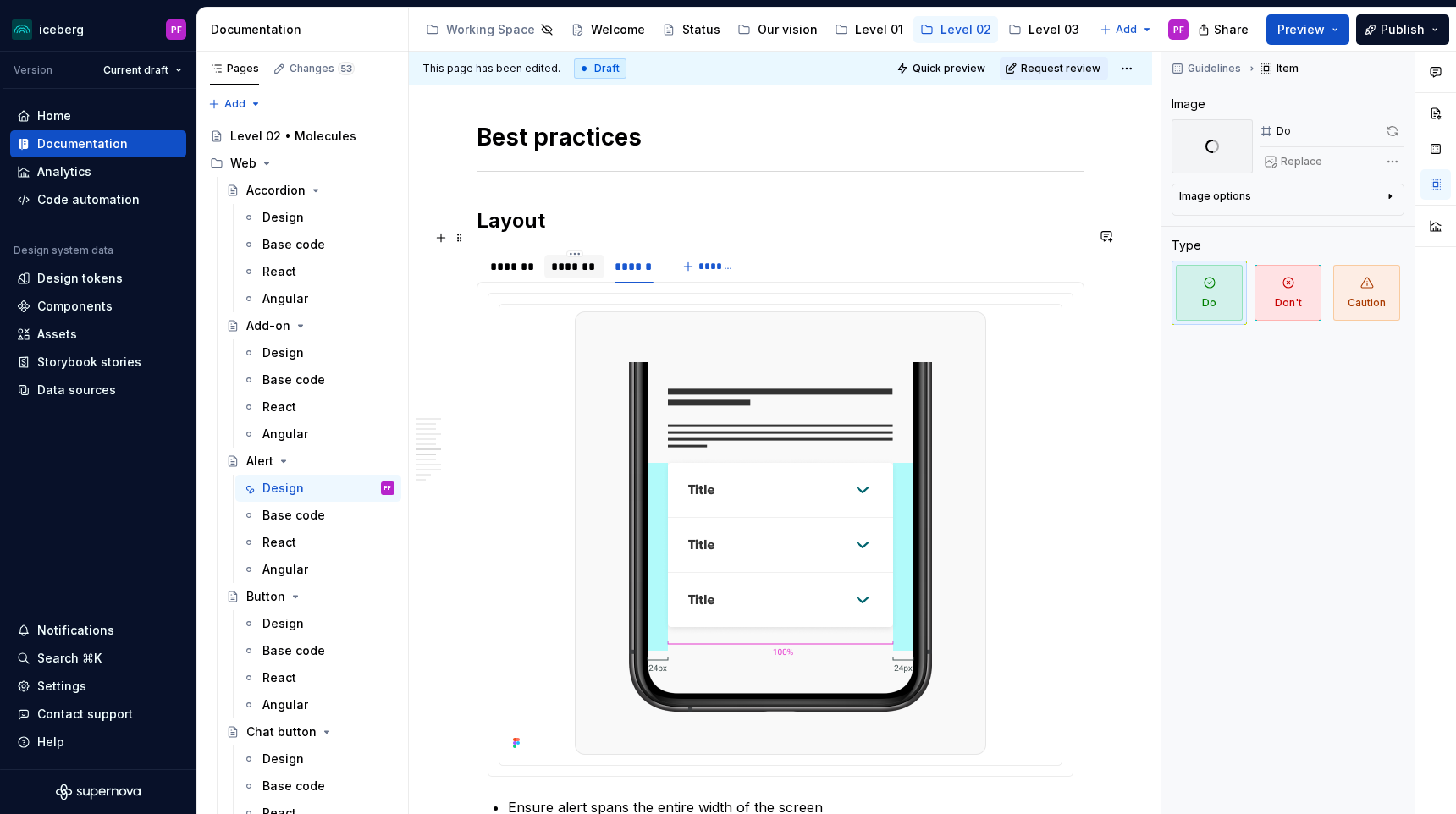
click at [587, 258] on div "*******" at bounding box center [574, 266] width 47 height 17
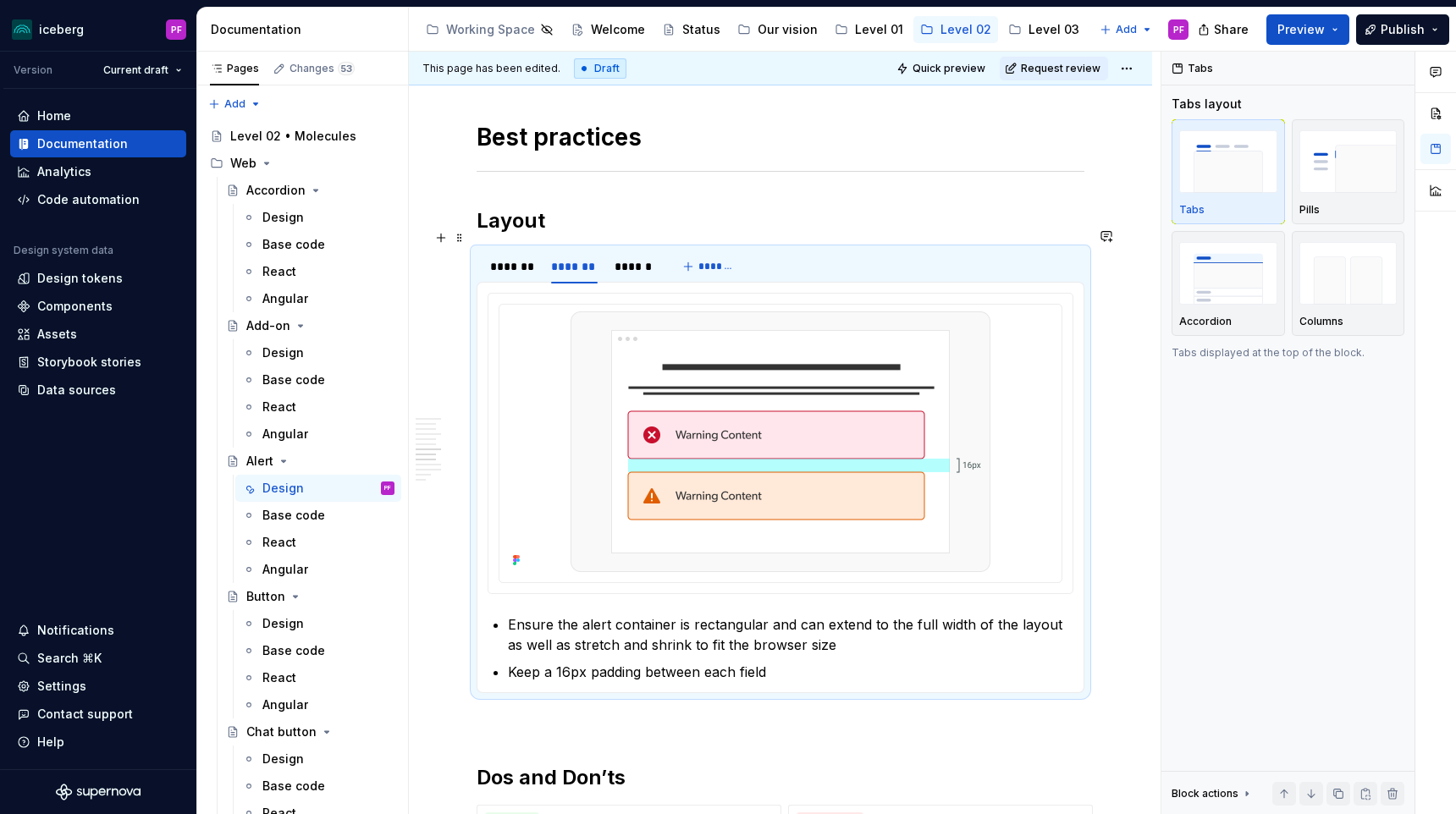
click at [639, 366] on img at bounding box center [779, 441] width 420 height 260
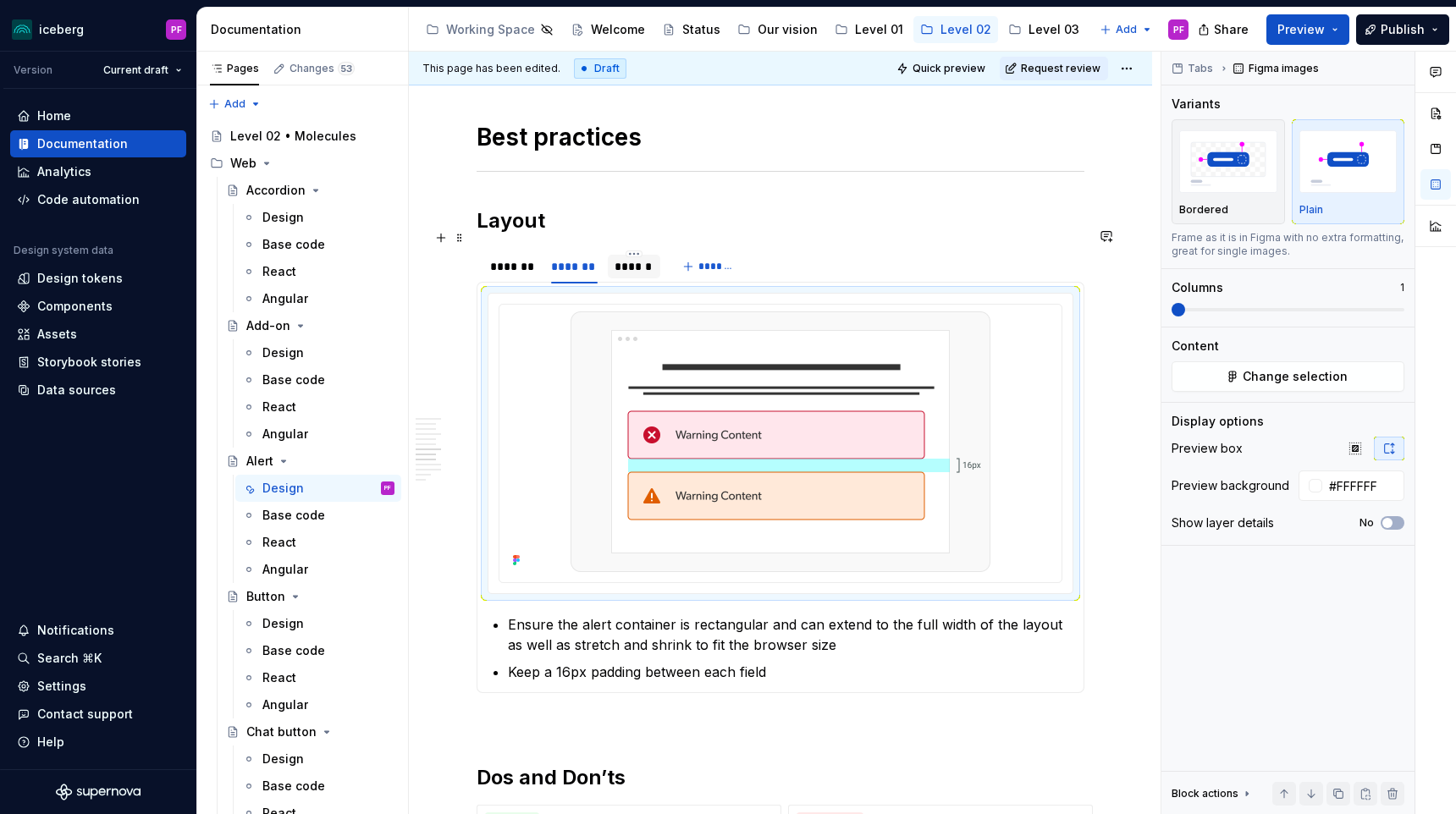
click at [631, 258] on div "******" at bounding box center [633, 266] width 38 height 17
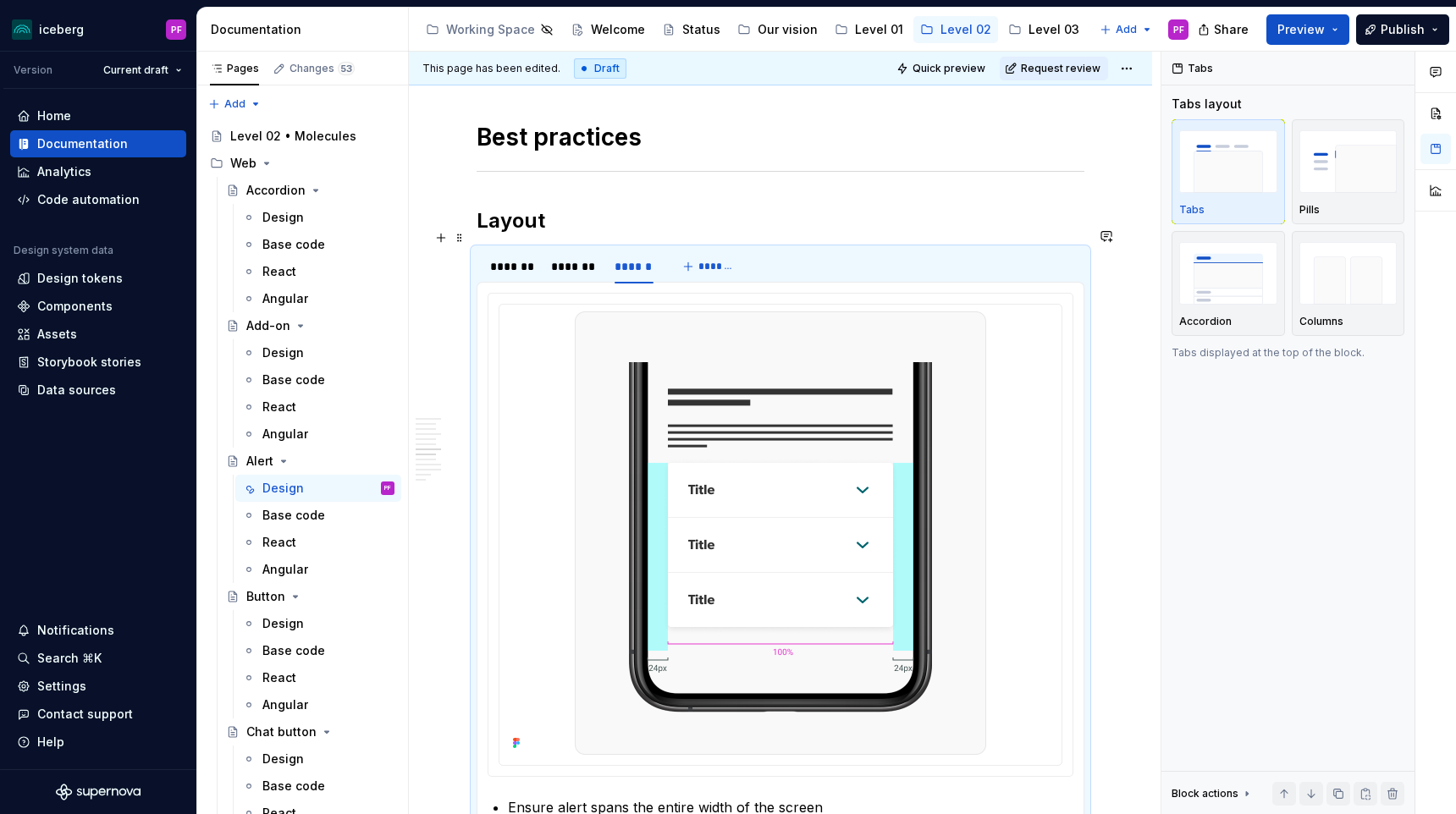
click at [515, 248] on section "******* ******* ****** ******* Align the body content to the left and display a…" at bounding box center [780, 565] width 608 height 635
click at [516, 258] on div "*******" at bounding box center [512, 266] width 44 height 17
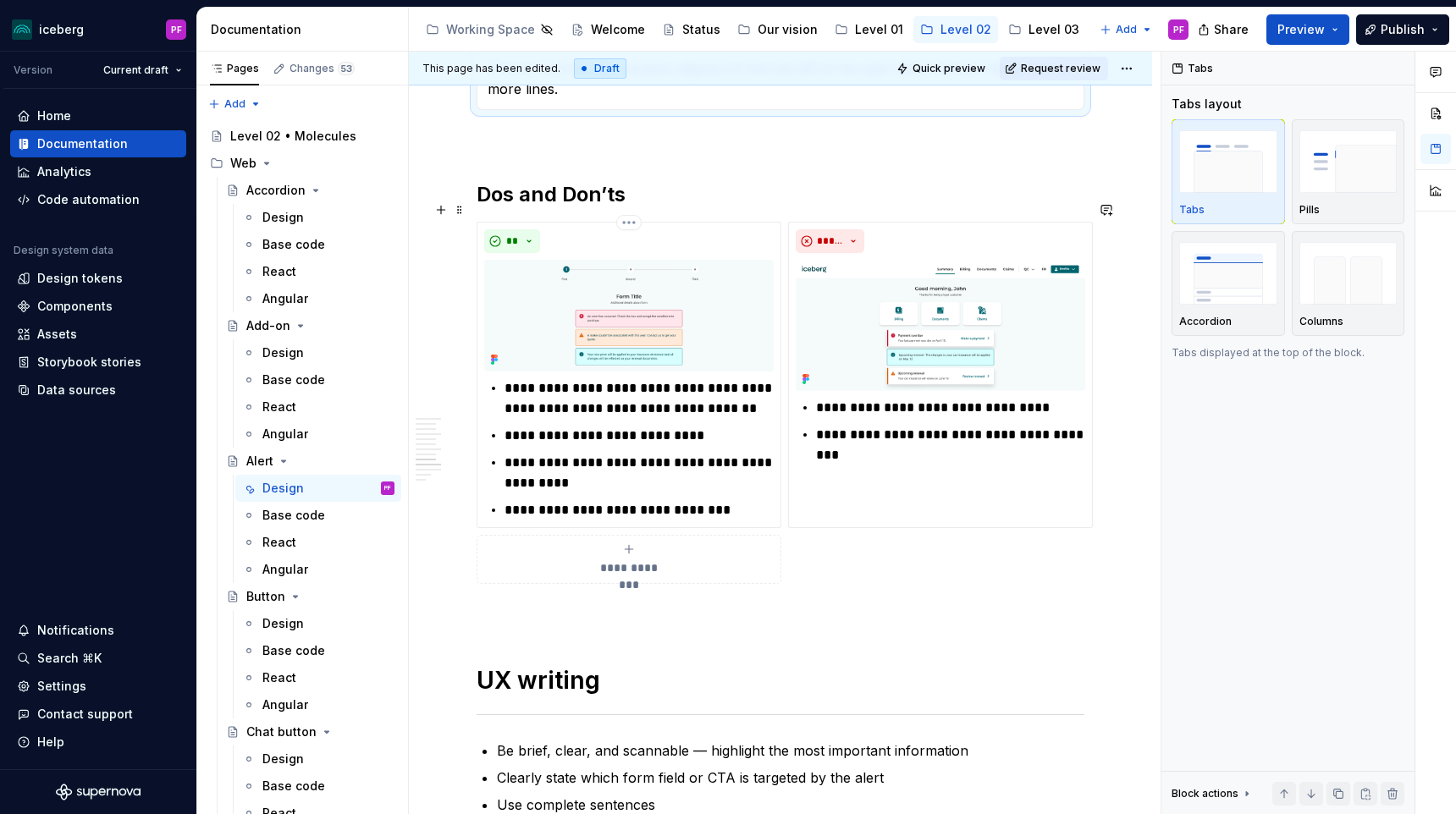
scroll to position [2848, 0]
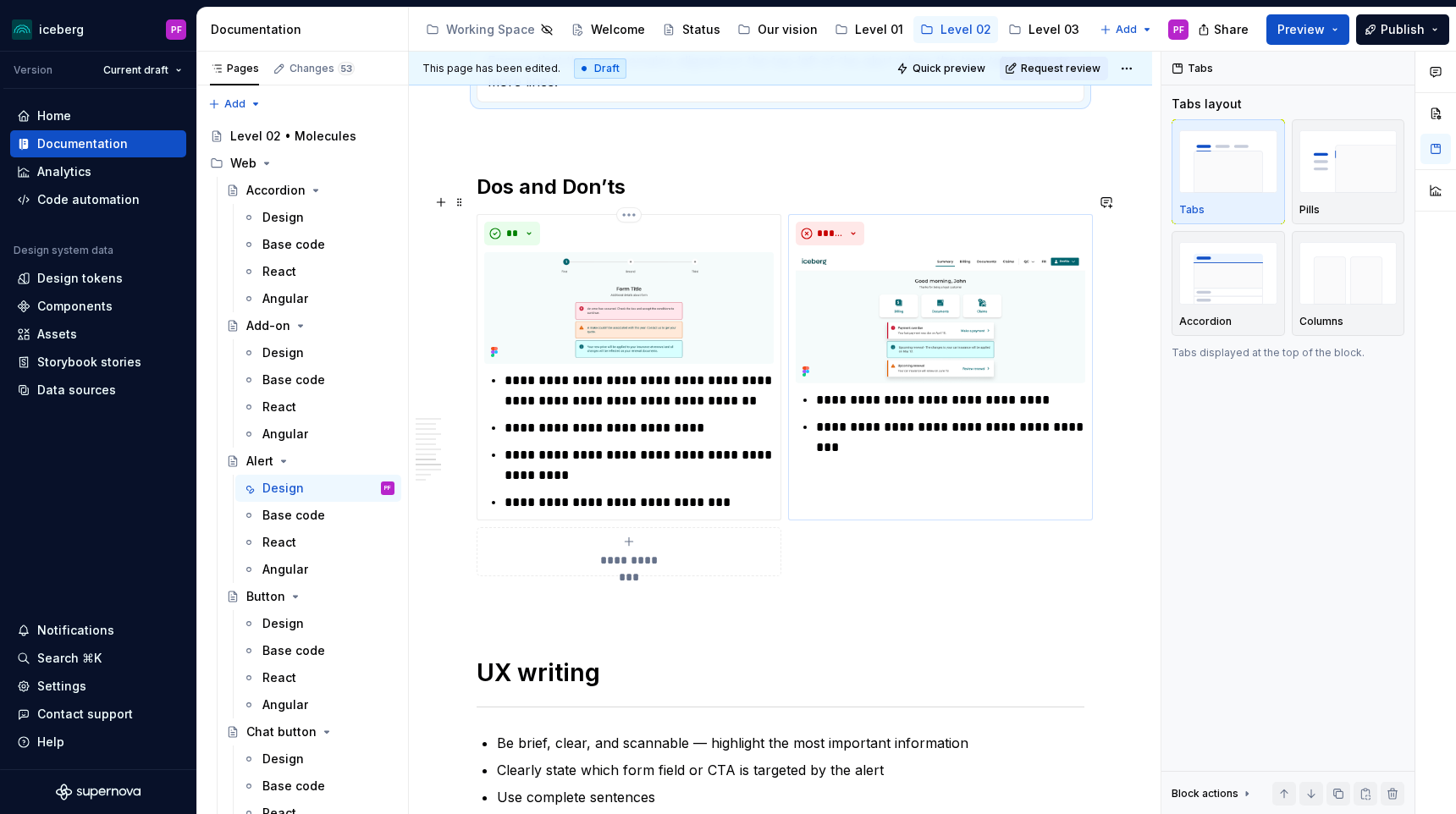
click at [887, 361] on img at bounding box center [940, 317] width 289 height 131
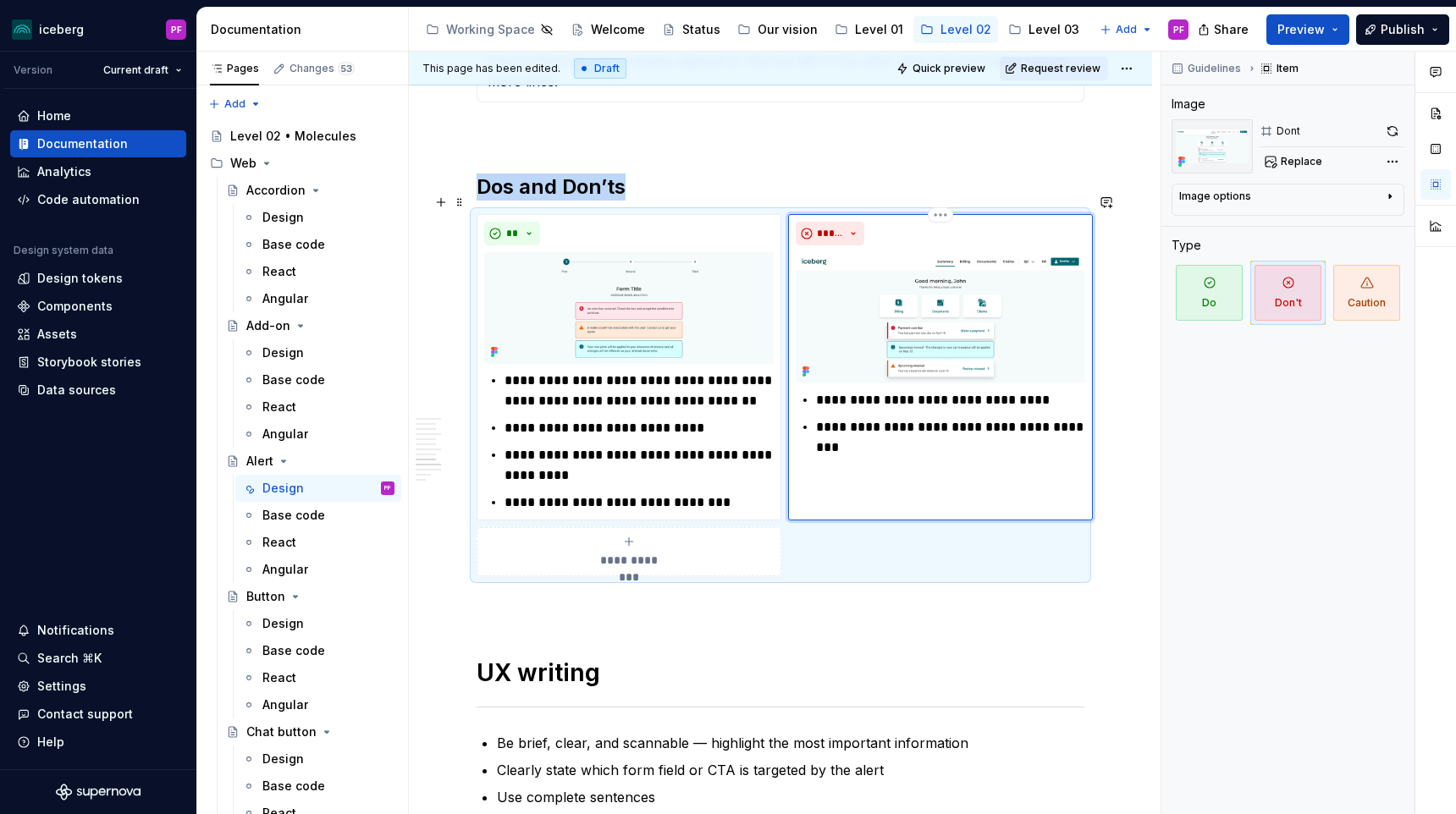
click at [919, 340] on img at bounding box center [940, 317] width 289 height 131
click at [1280, 162] on button "Replace" at bounding box center [1294, 162] width 71 height 24
type textarea "*"
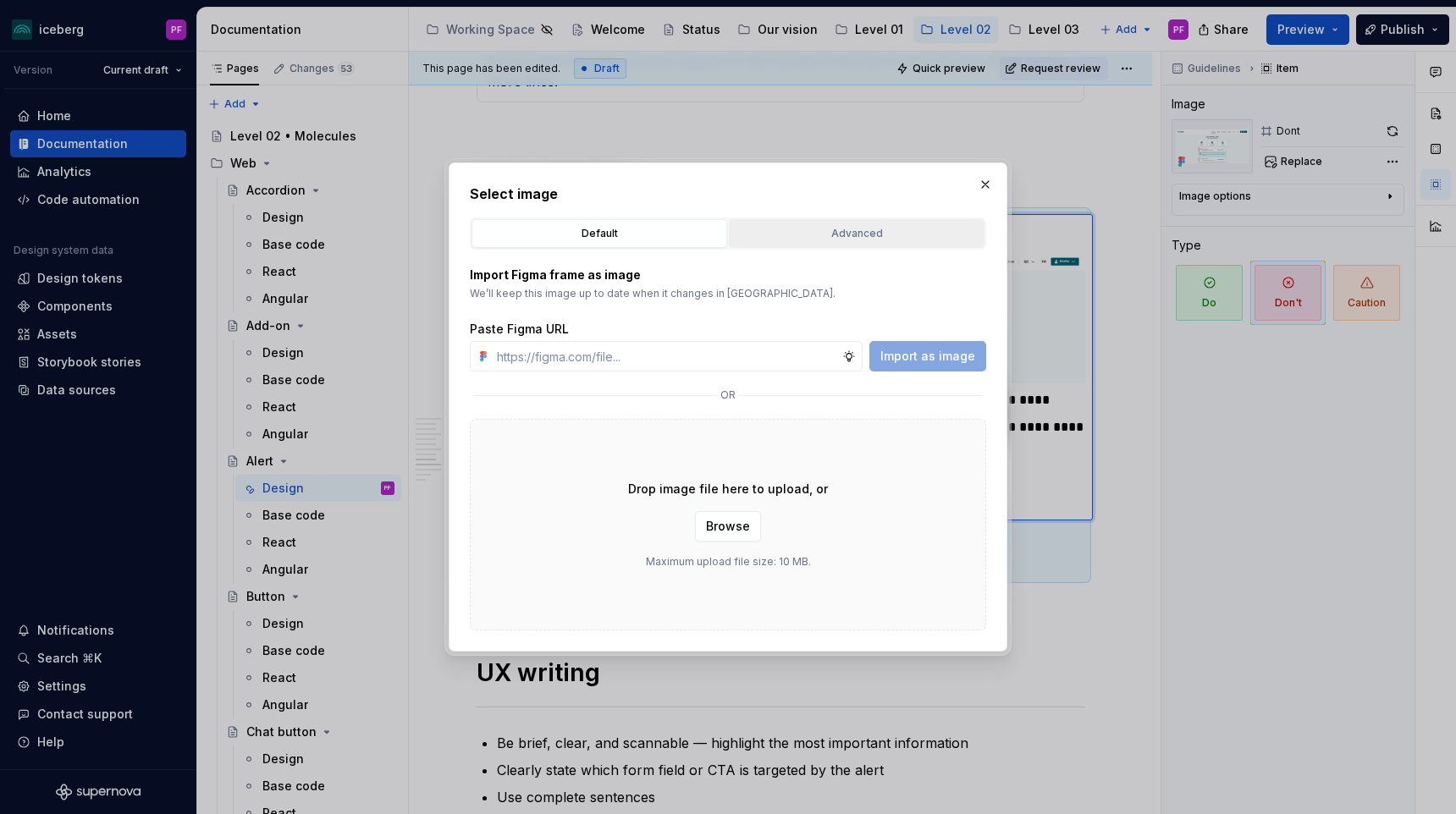
click at [830, 227] on div "Advanced" at bounding box center [856, 234] width 243 height 17
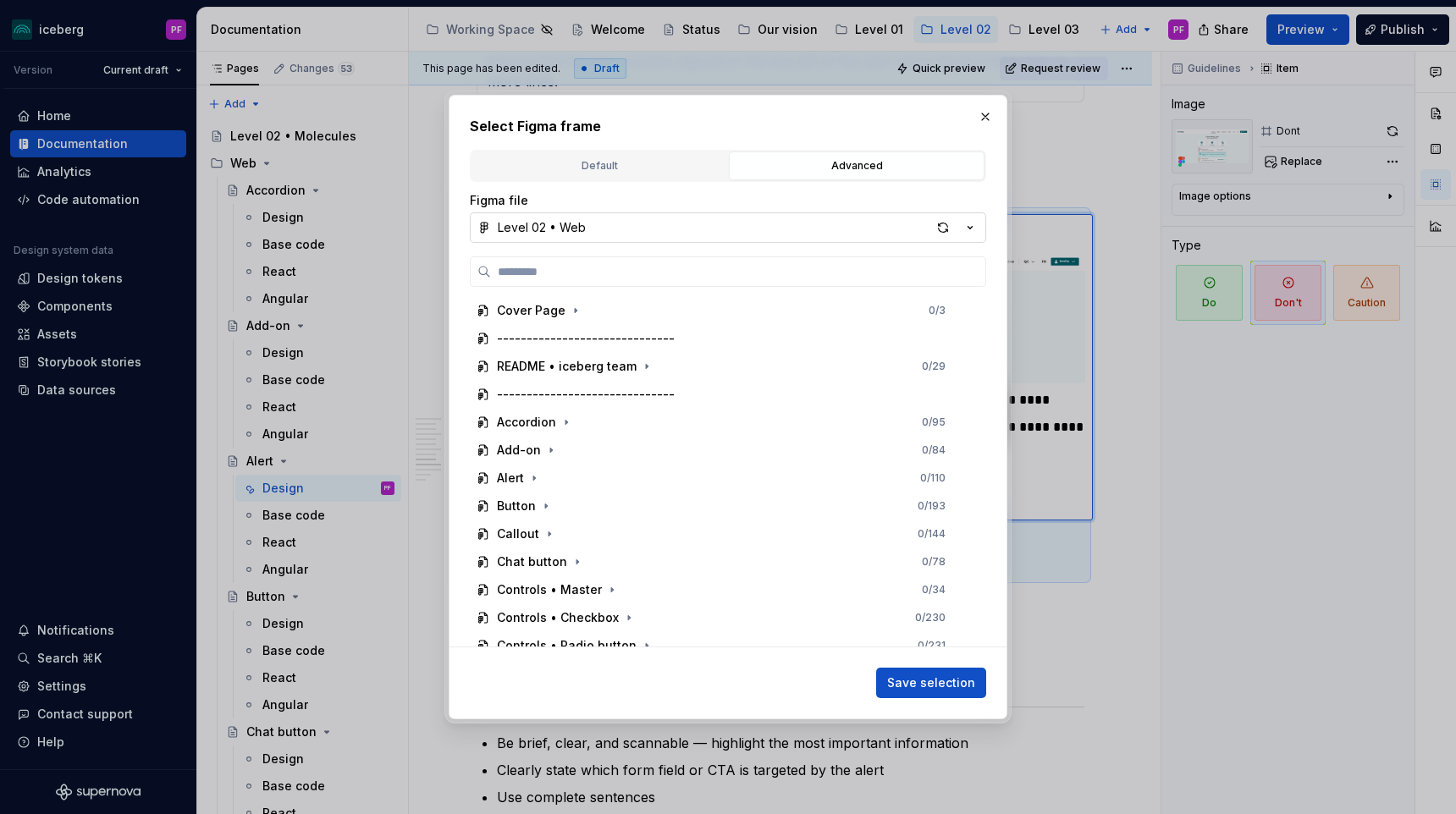
click at [601, 232] on button "Level 02 • Web" at bounding box center [728, 228] width 517 height 31
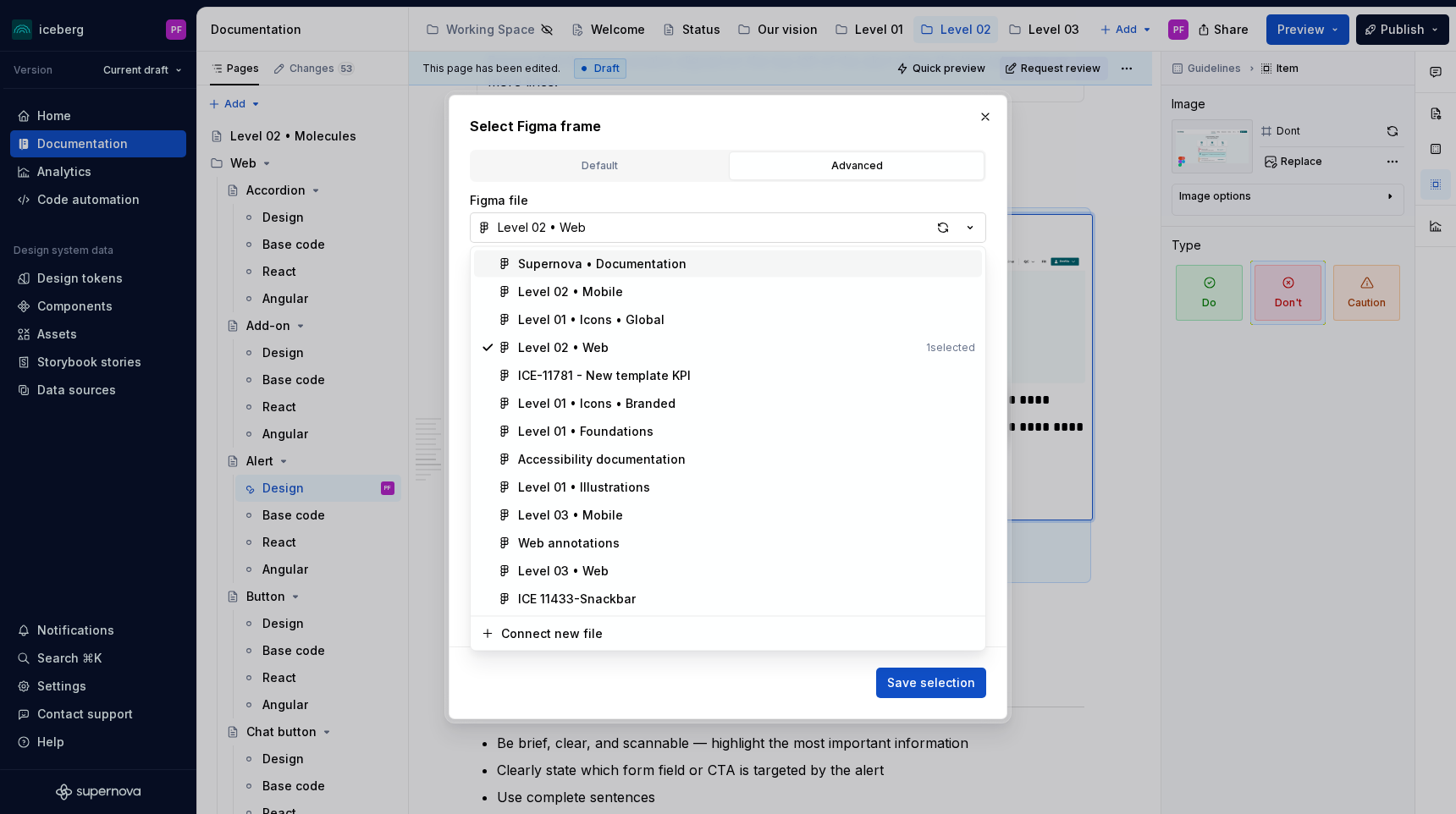
click at [601, 232] on div "Select Figma frame Default Advanced Import Figma frame as image We’ll keep this…" at bounding box center [728, 407] width 1456 height 814
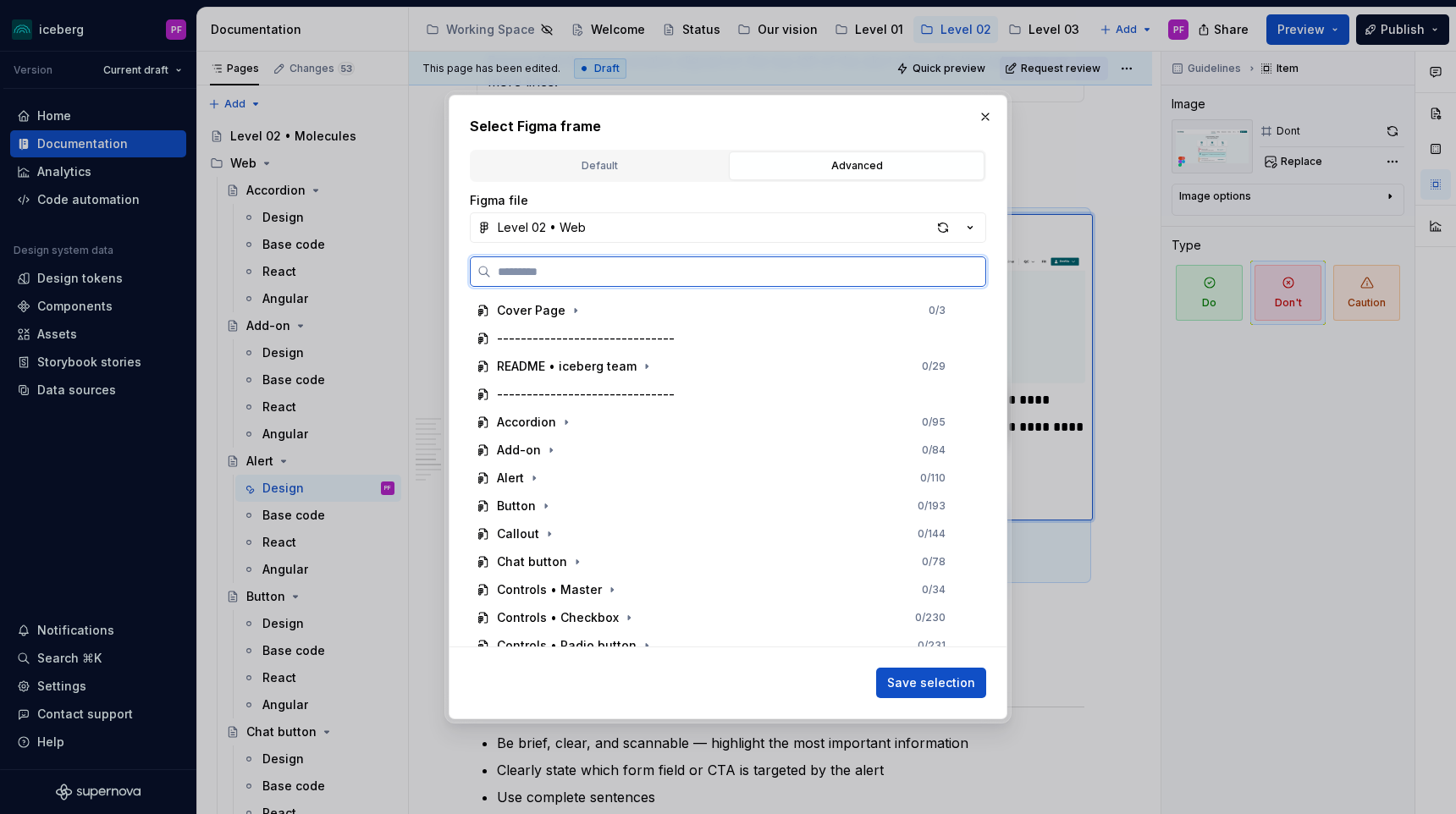
click at [580, 270] on input "search" at bounding box center [738, 271] width 494 height 17
type input "****"
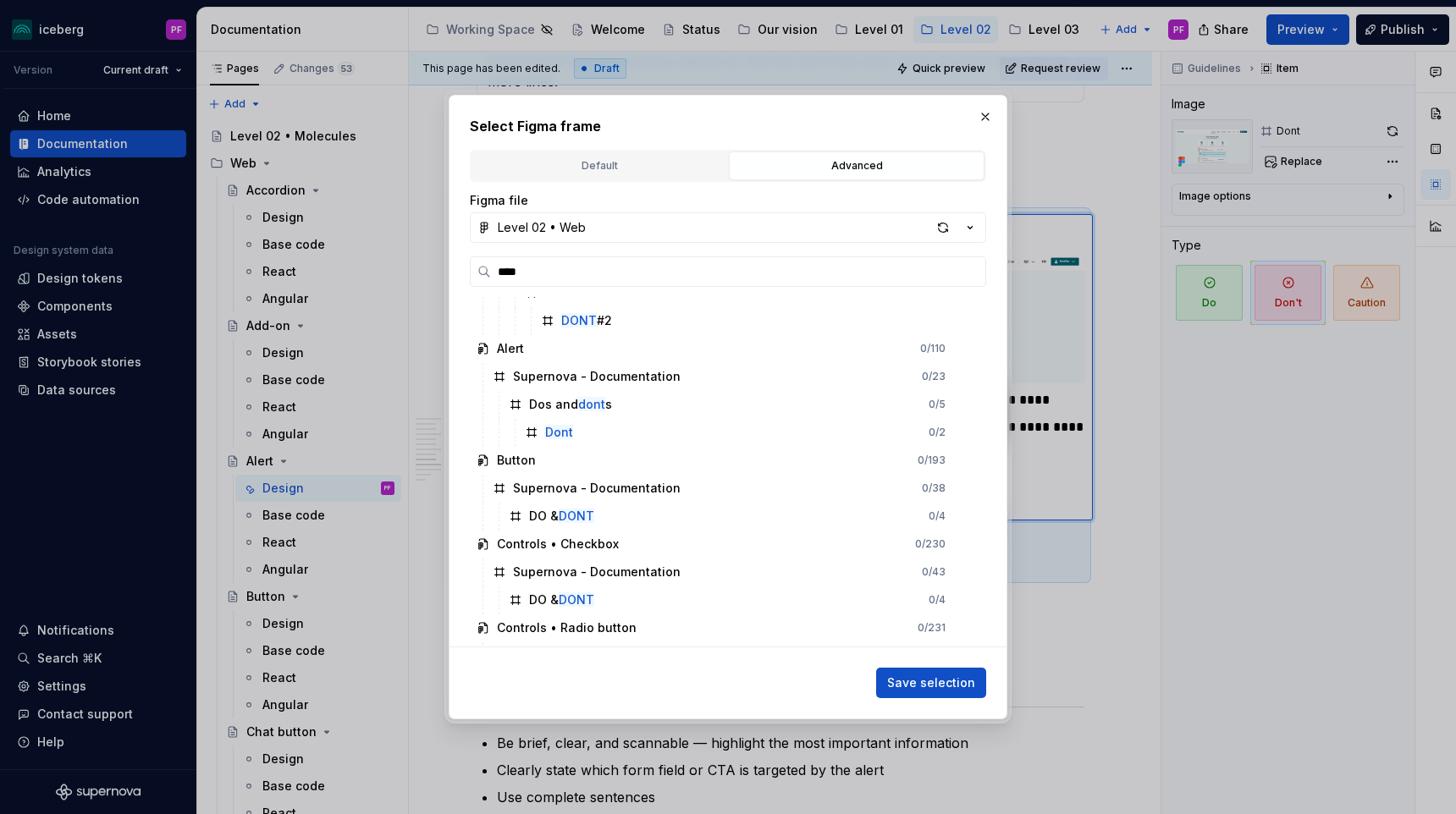
scroll to position [299, 0]
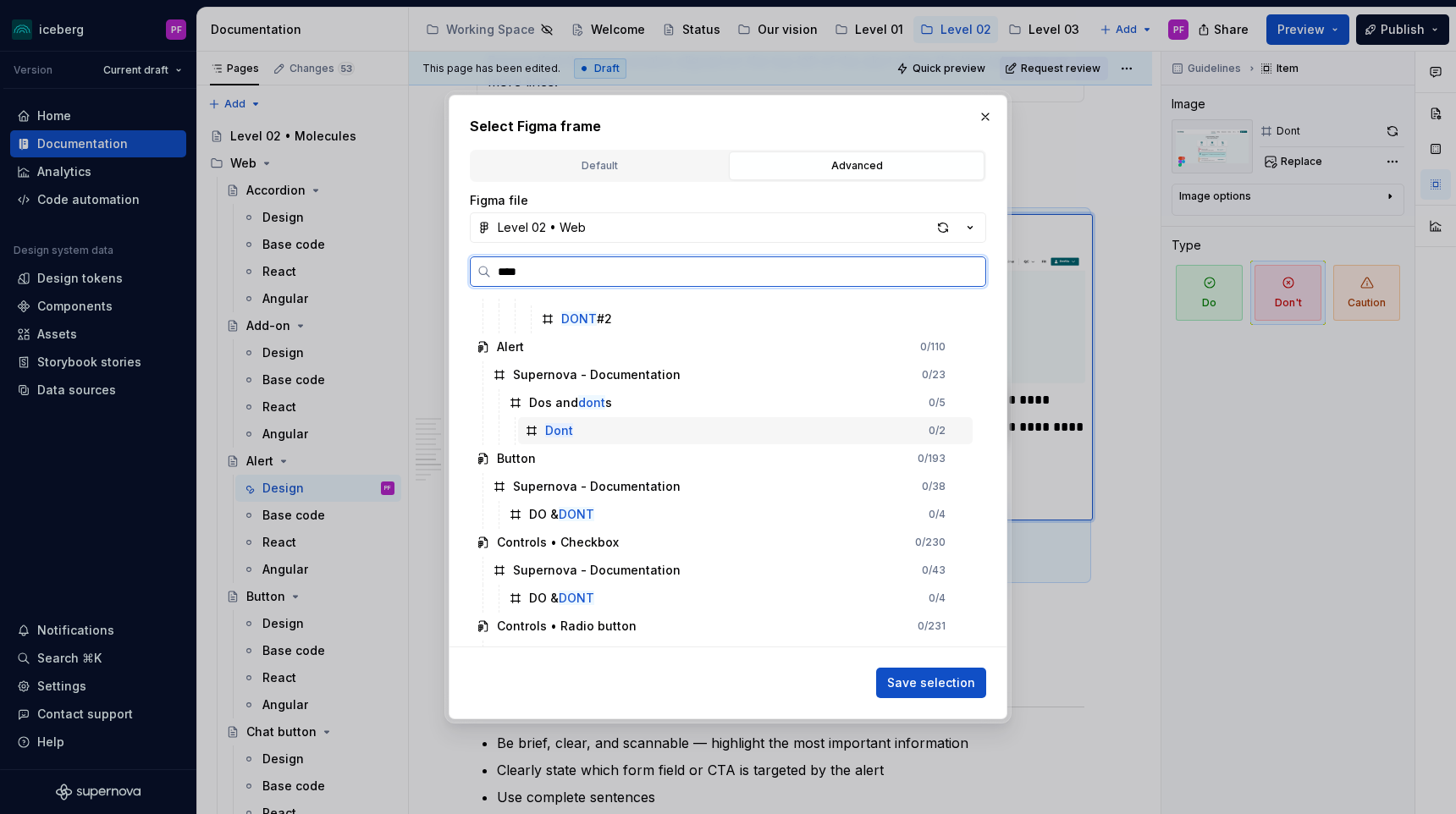
click at [581, 428] on div "Dont 0 / 2" at bounding box center [745, 430] width 454 height 27
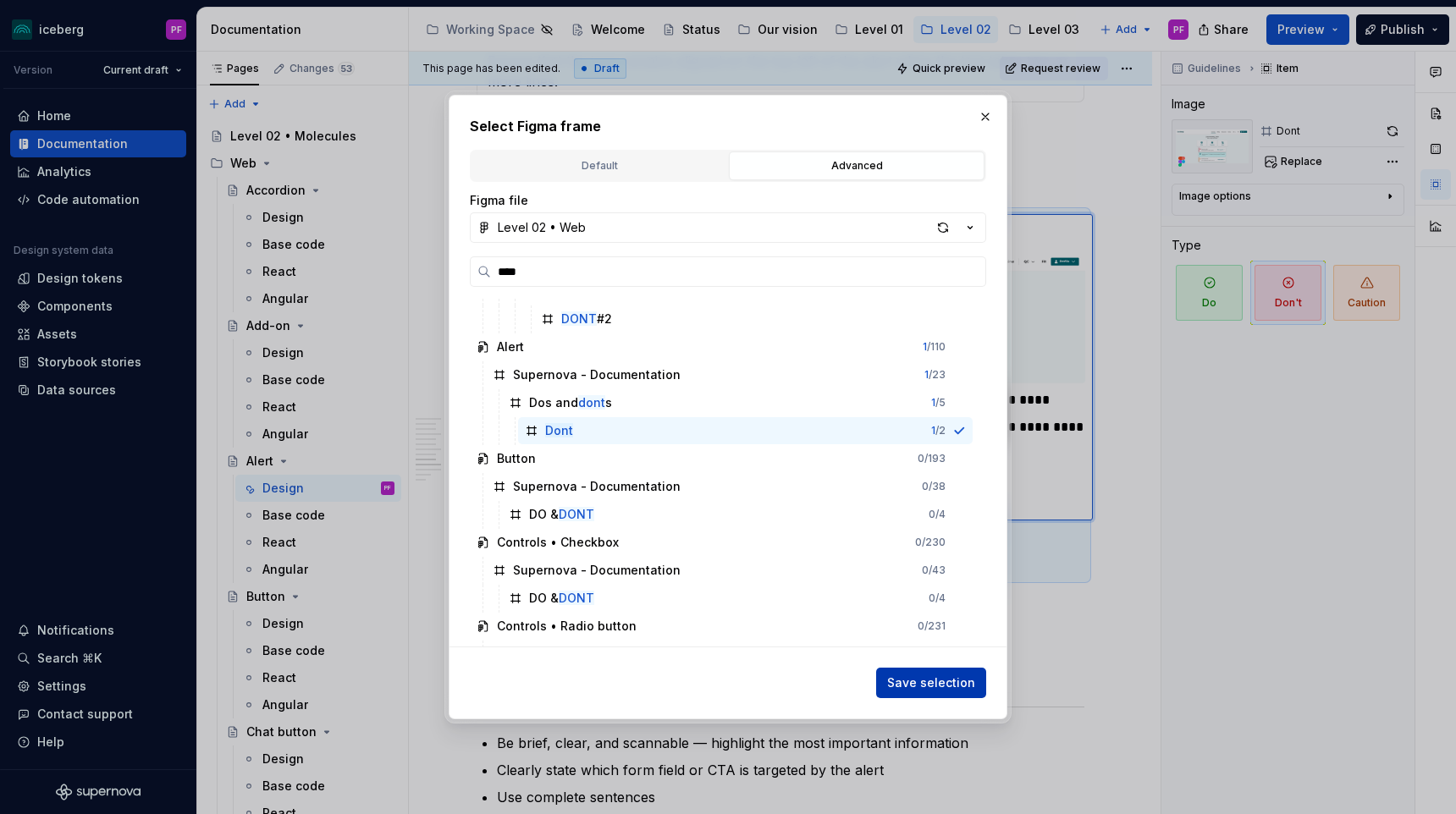
click at [942, 679] on span "Save selection" at bounding box center [930, 683] width 88 height 17
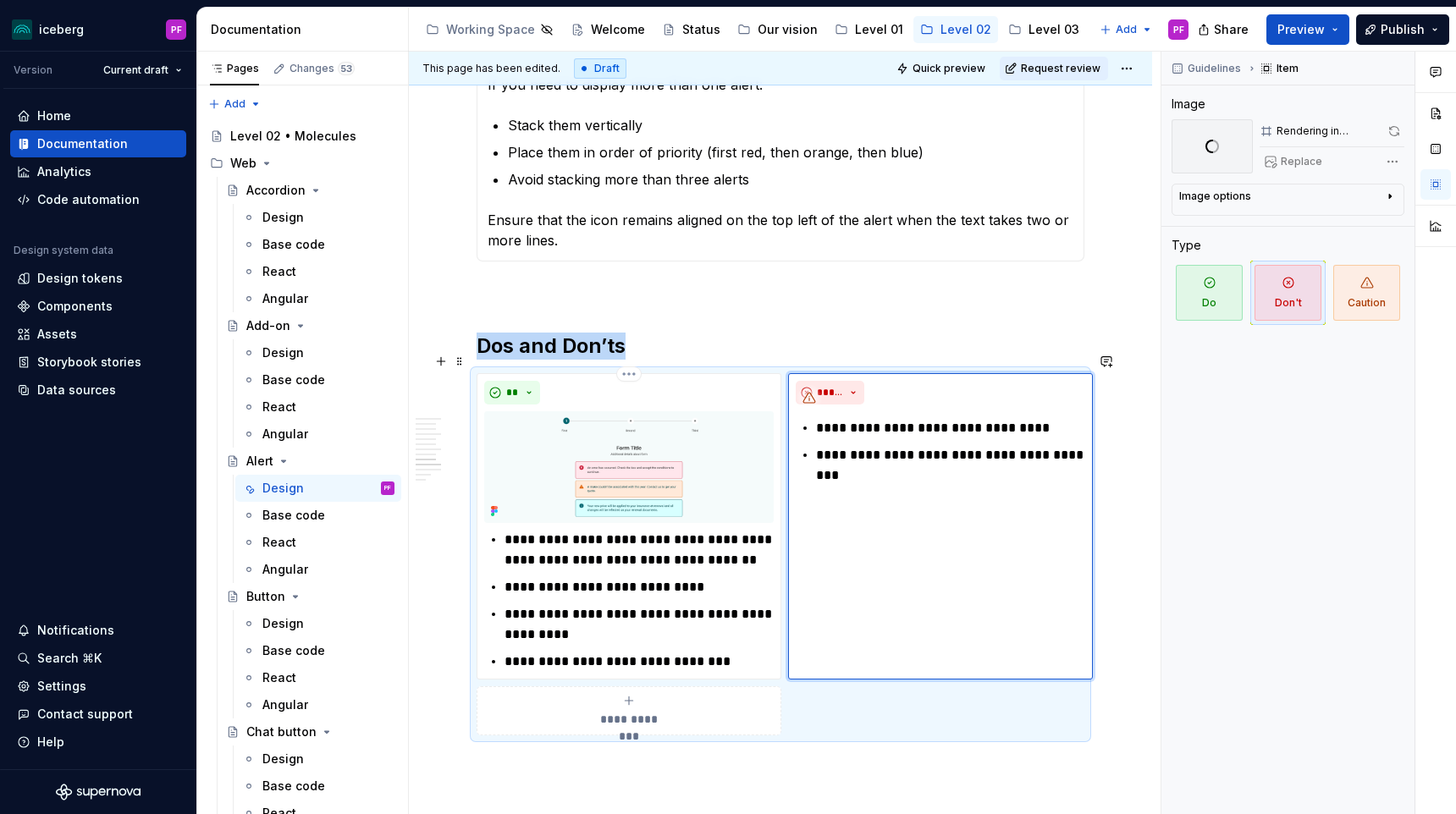
scroll to position [2690, 0]
click at [762, 281] on p at bounding box center [780, 291] width 608 height 20
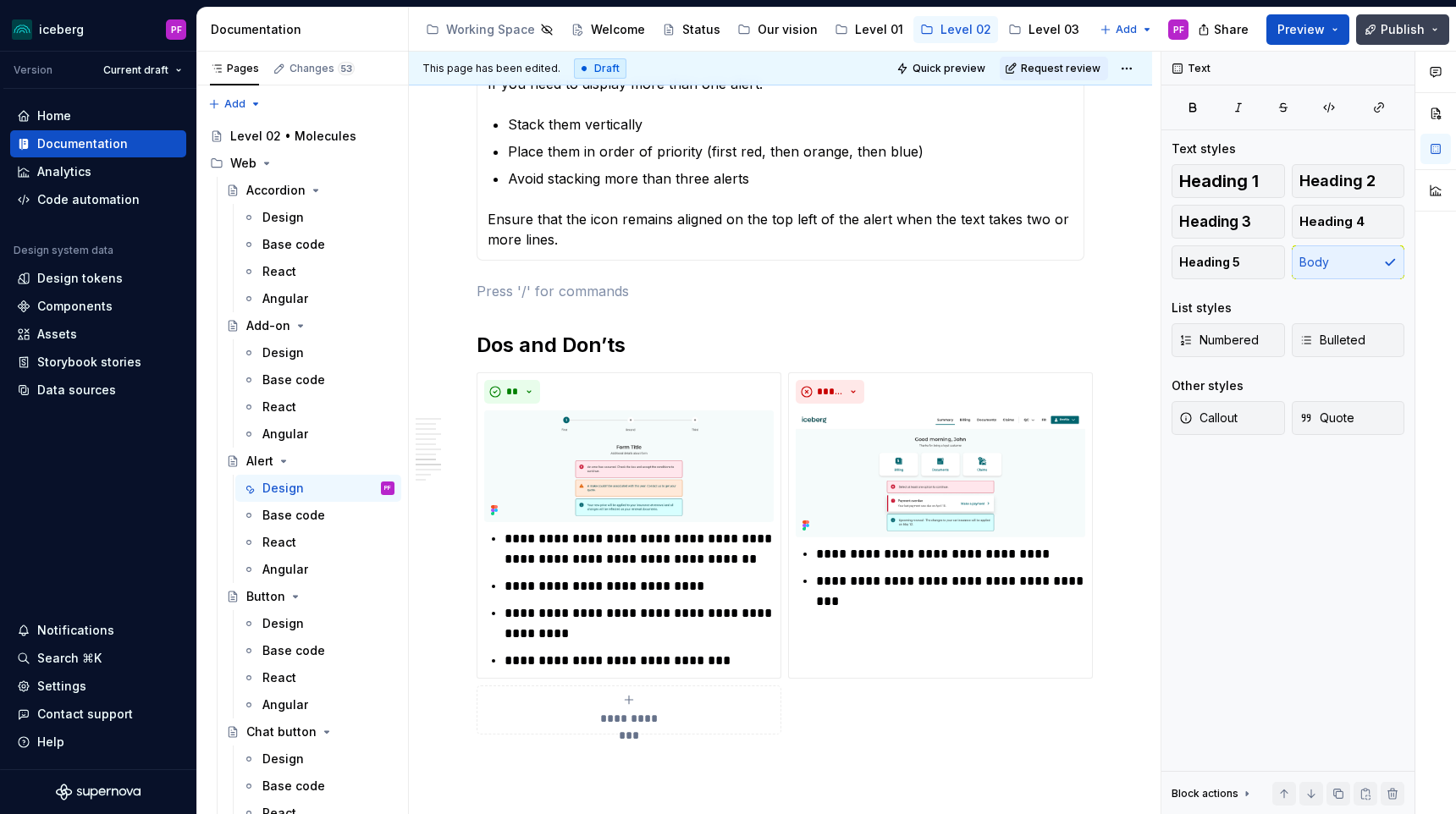
click at [1389, 26] on span "Publish" at bounding box center [1402, 30] width 44 height 17
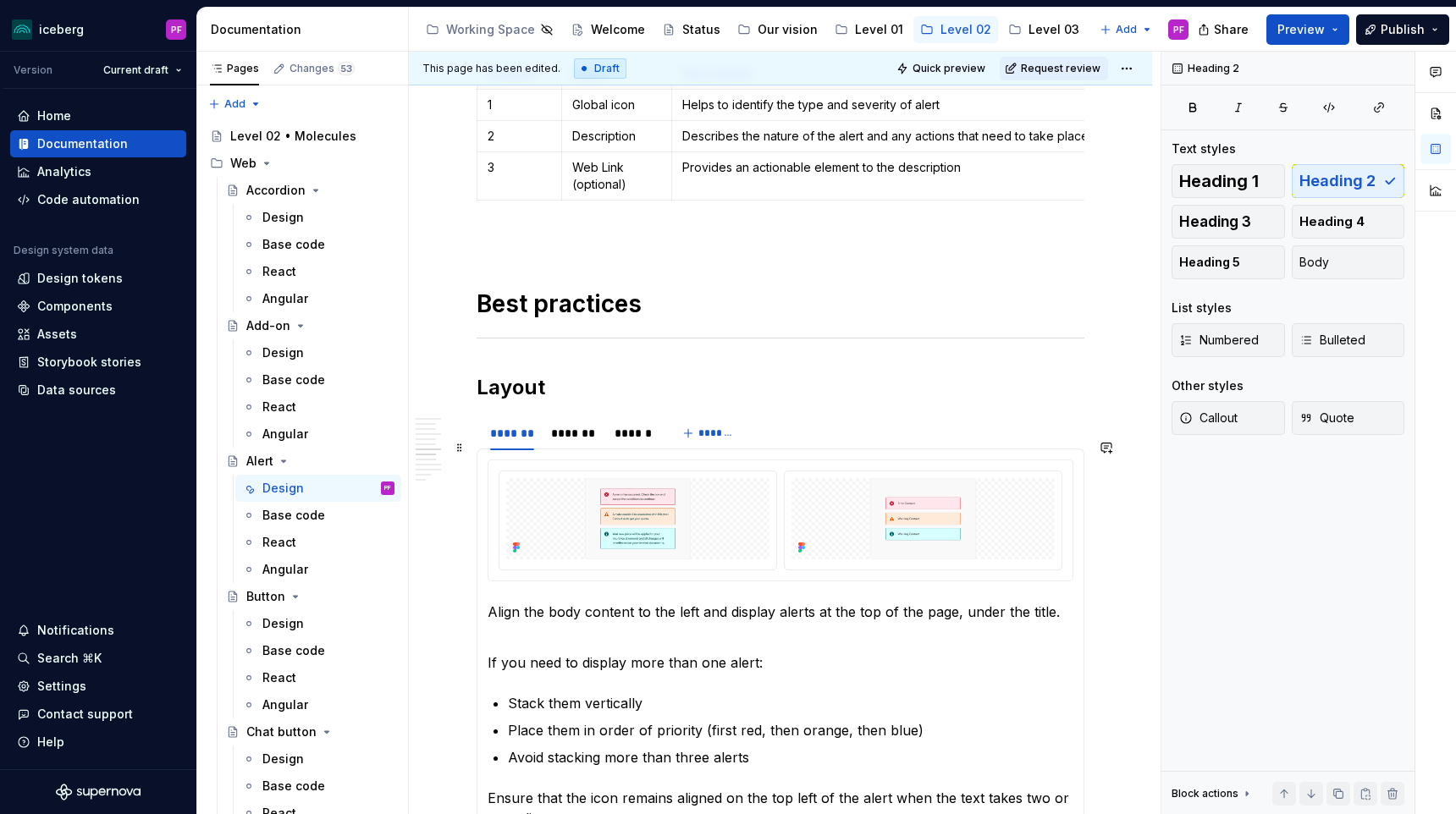
scroll to position [2114, 0]
click at [517, 538] on icon at bounding box center [517, 544] width 14 height 14
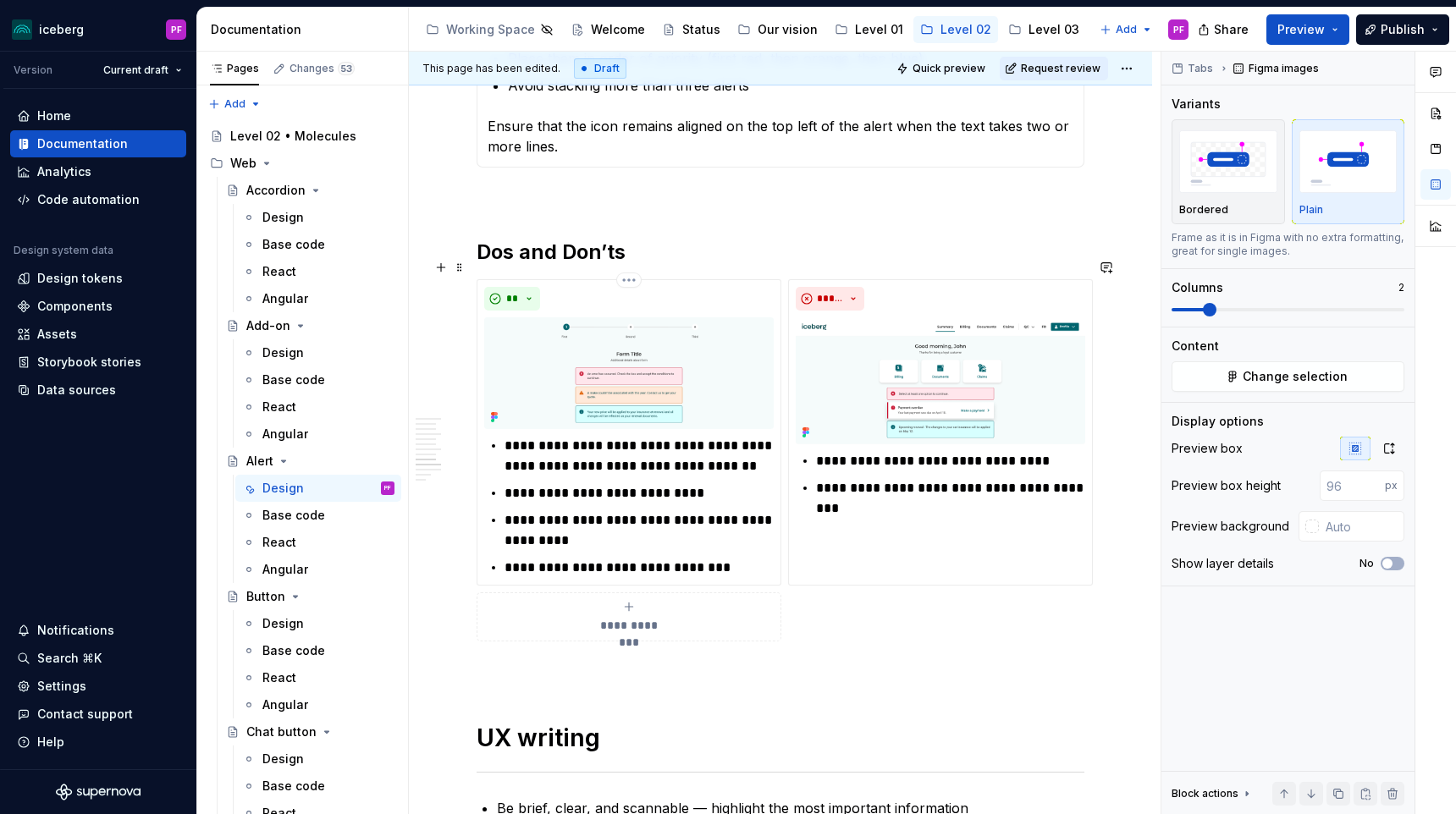
scroll to position [2833, 0]
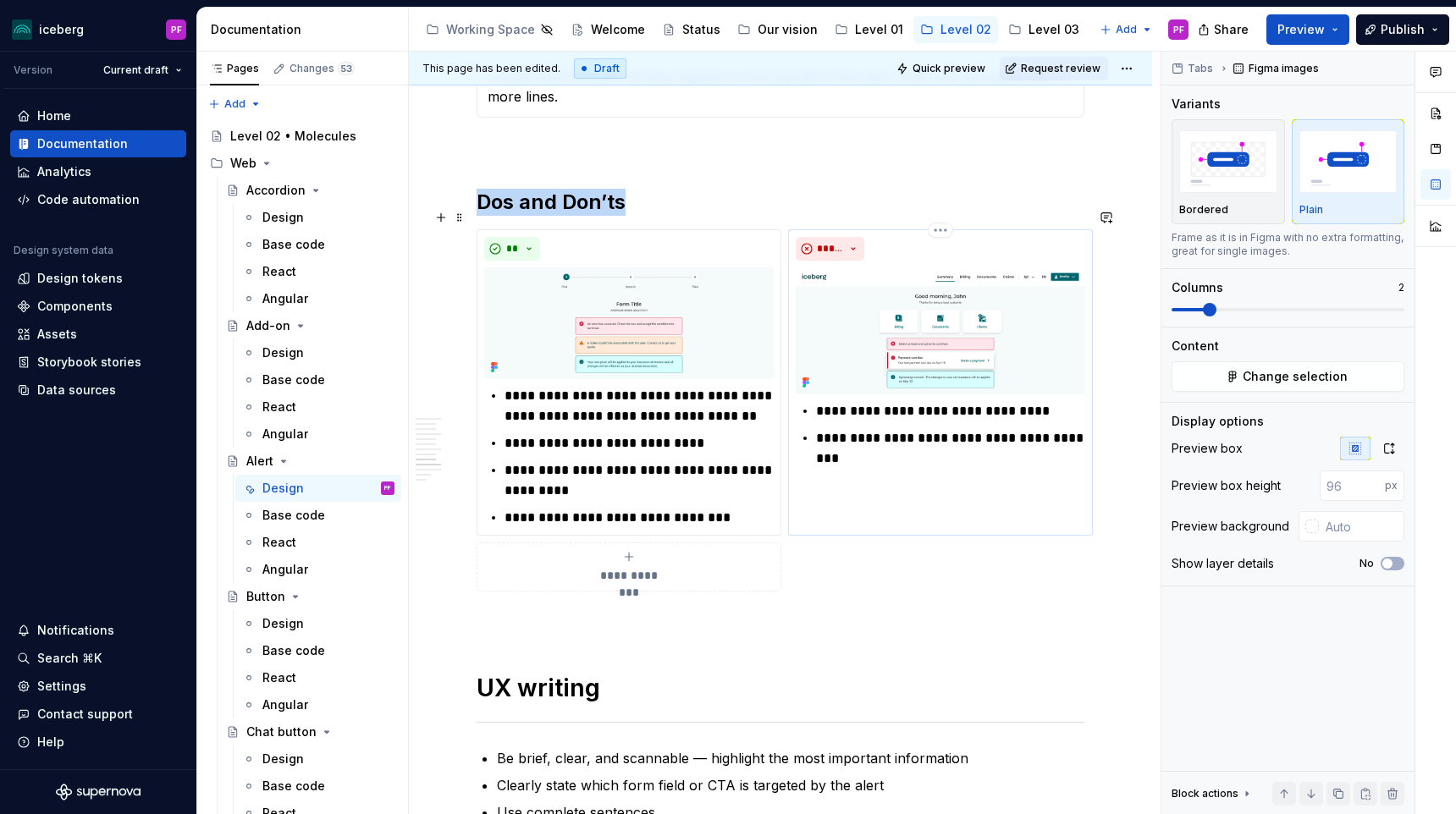
click at [805, 378] on icon at bounding box center [804, 379] width 3 height 3
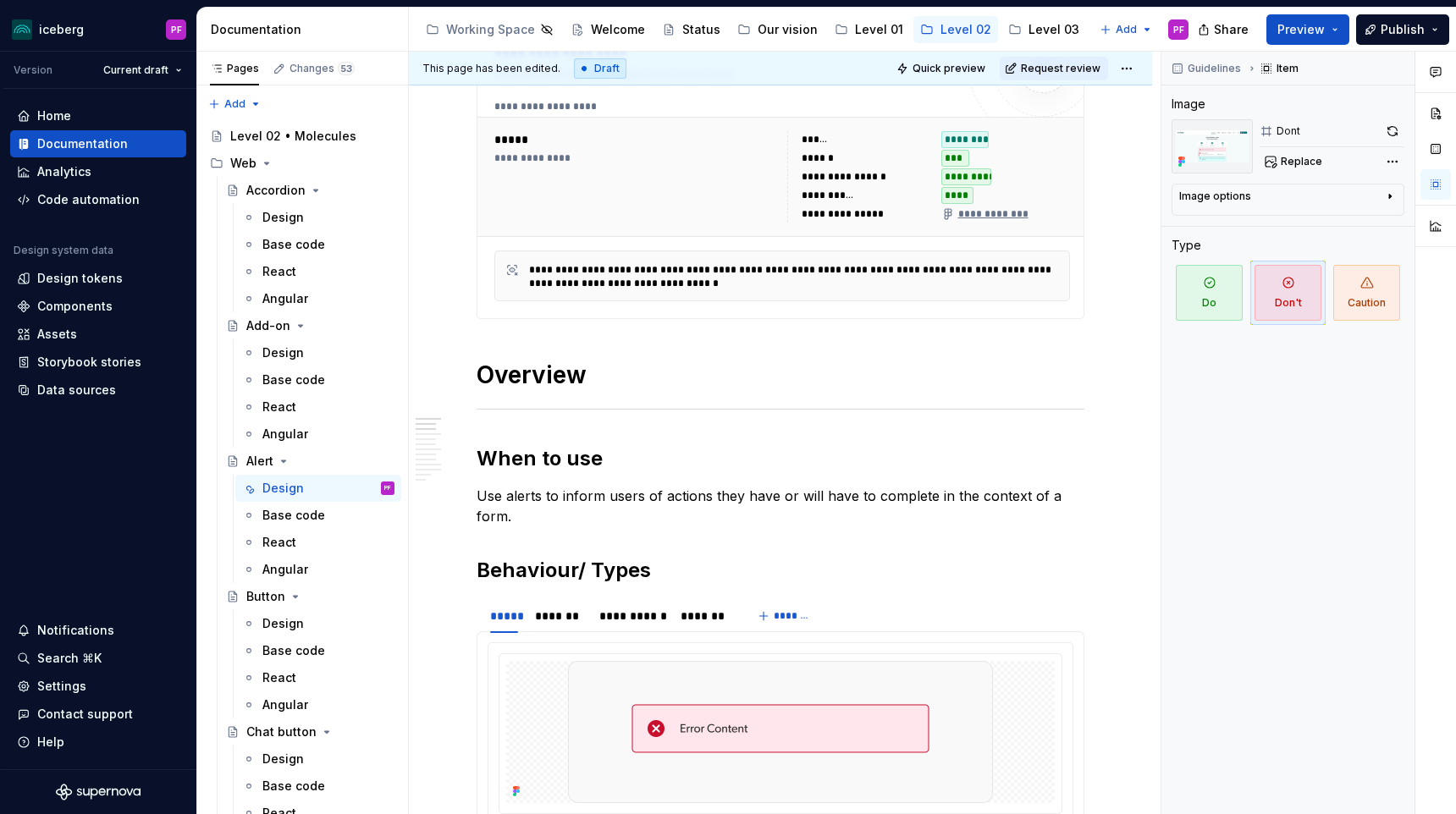
scroll to position [0, 0]
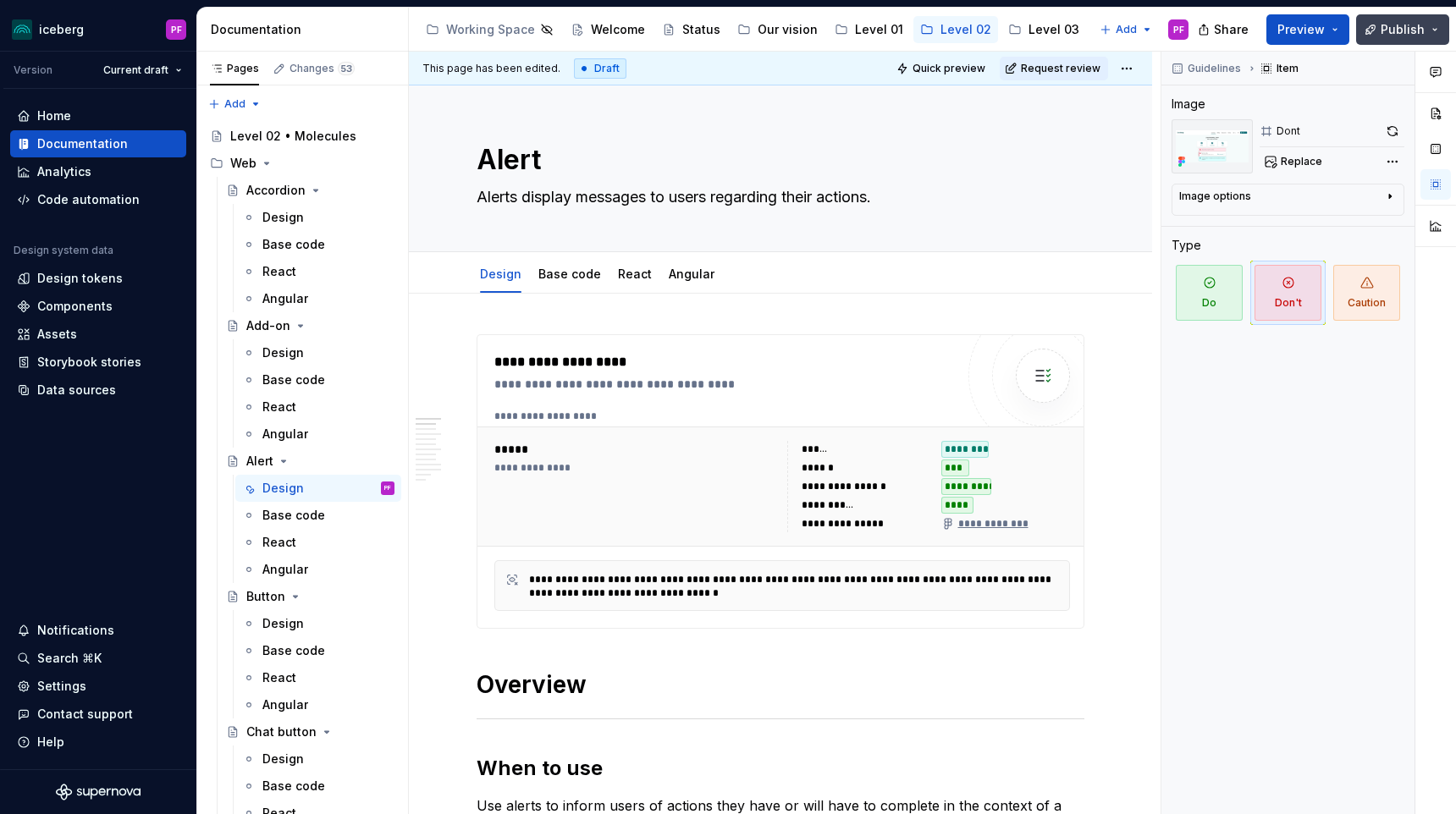
click at [1368, 28] on button "Publish" at bounding box center [1402, 30] width 93 height 31
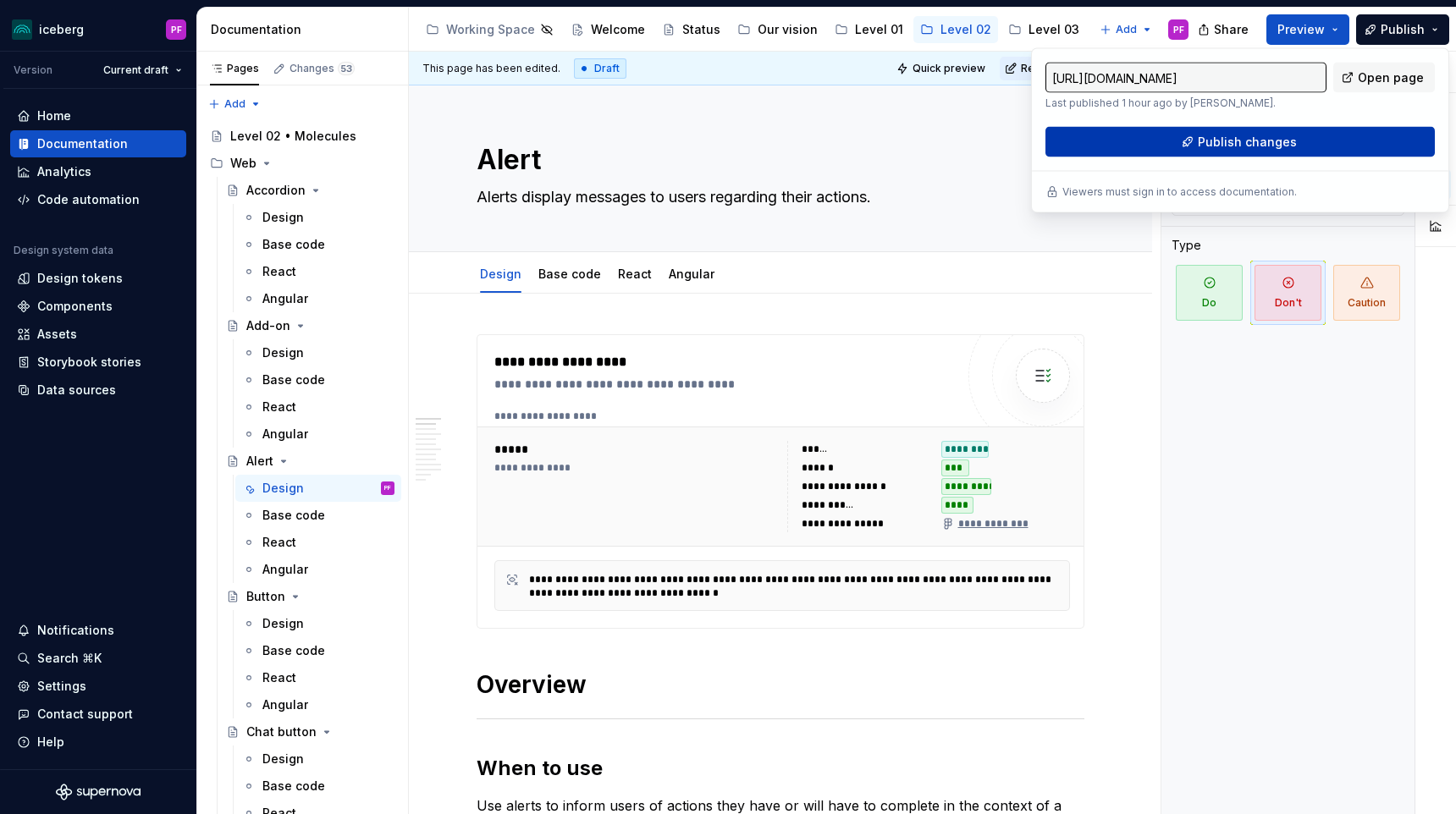
click at [1202, 147] on span "Publish changes" at bounding box center [1247, 142] width 99 height 17
type textarea "*"
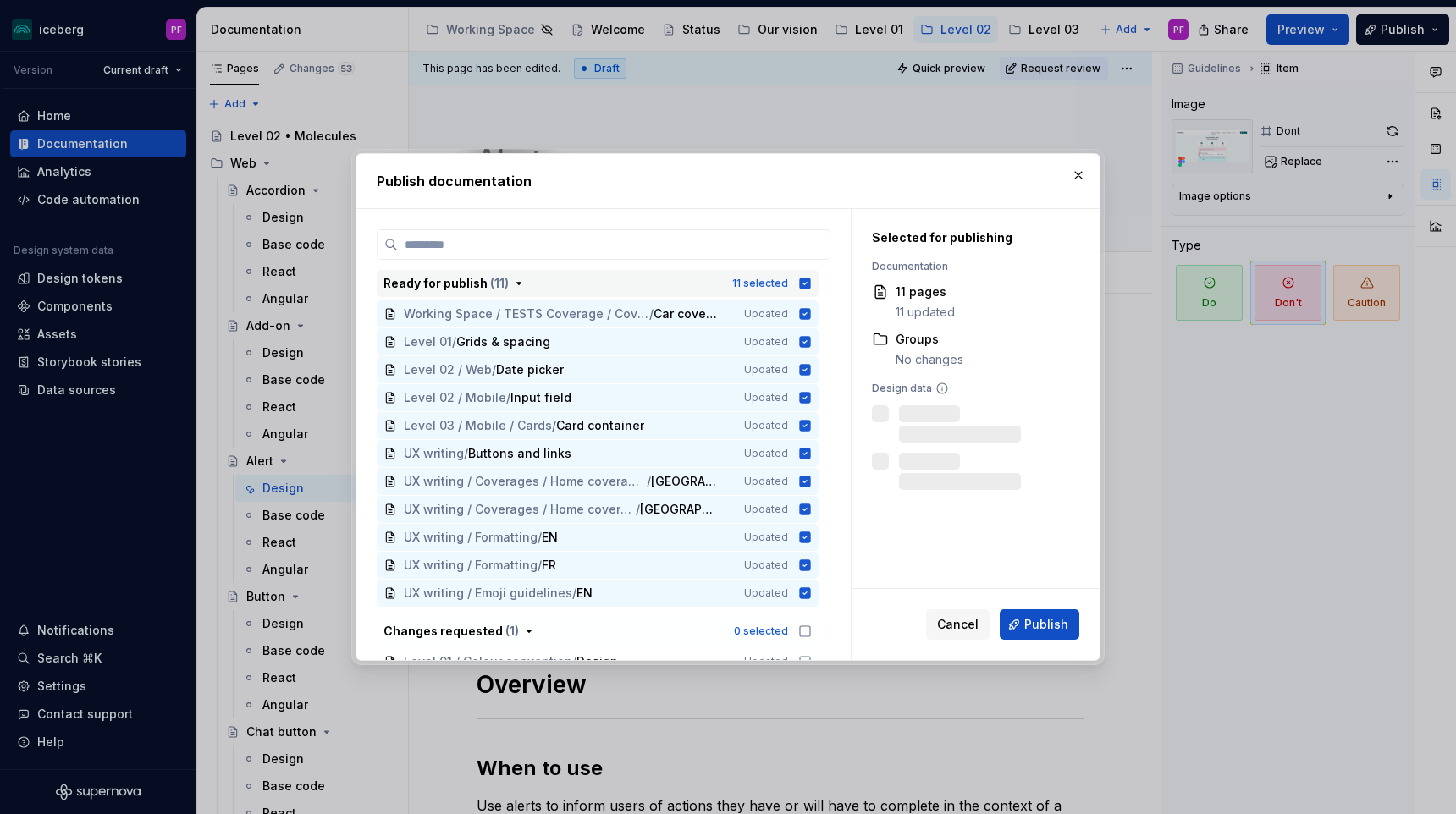
click at [769, 282] on div "11 selected" at bounding box center [760, 283] width 56 height 14
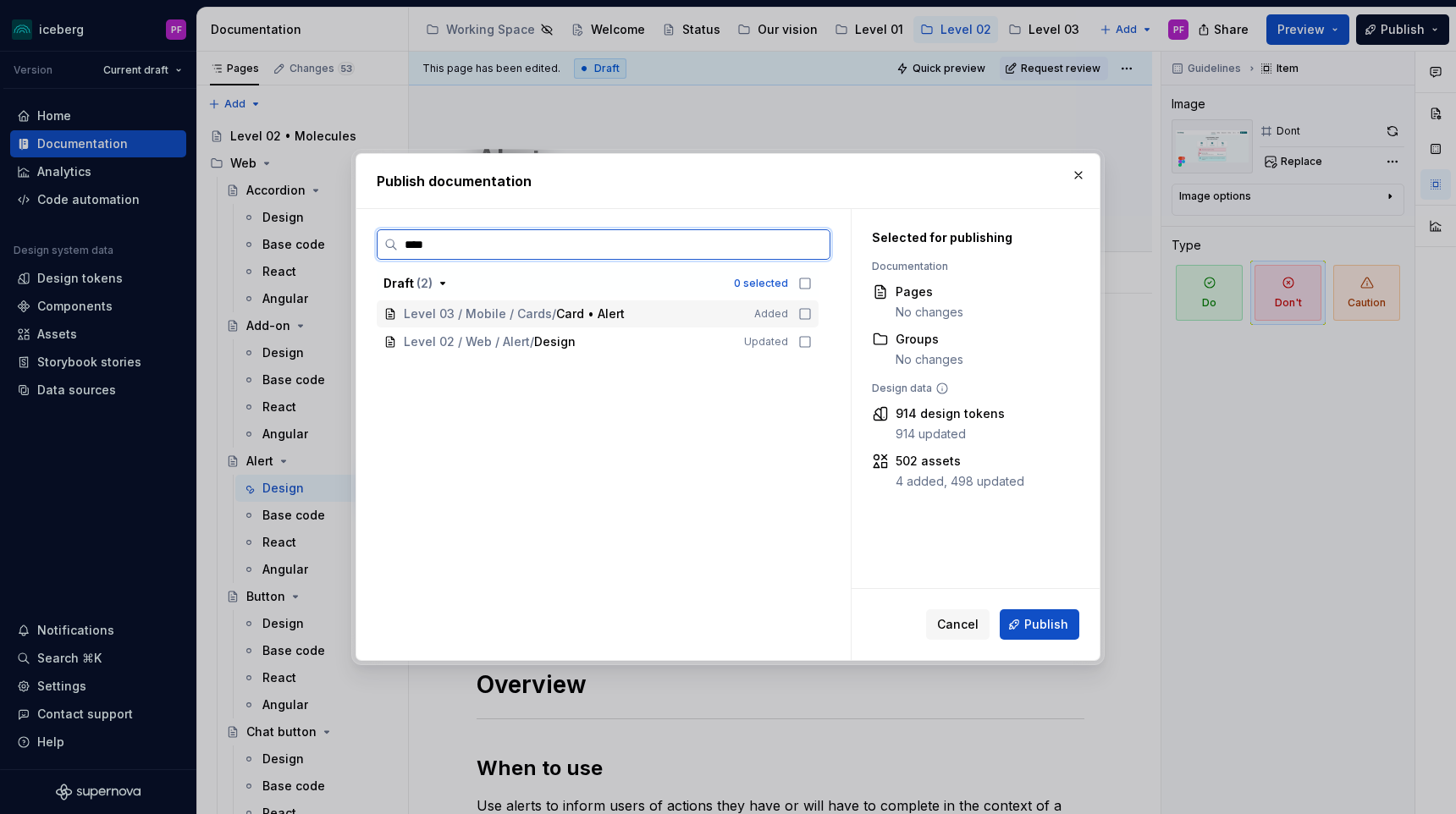
type input "*****"
click at [632, 333] on div "Level 02 / Web / Alert / Design" at bounding box center [563, 342] width 320 height 17
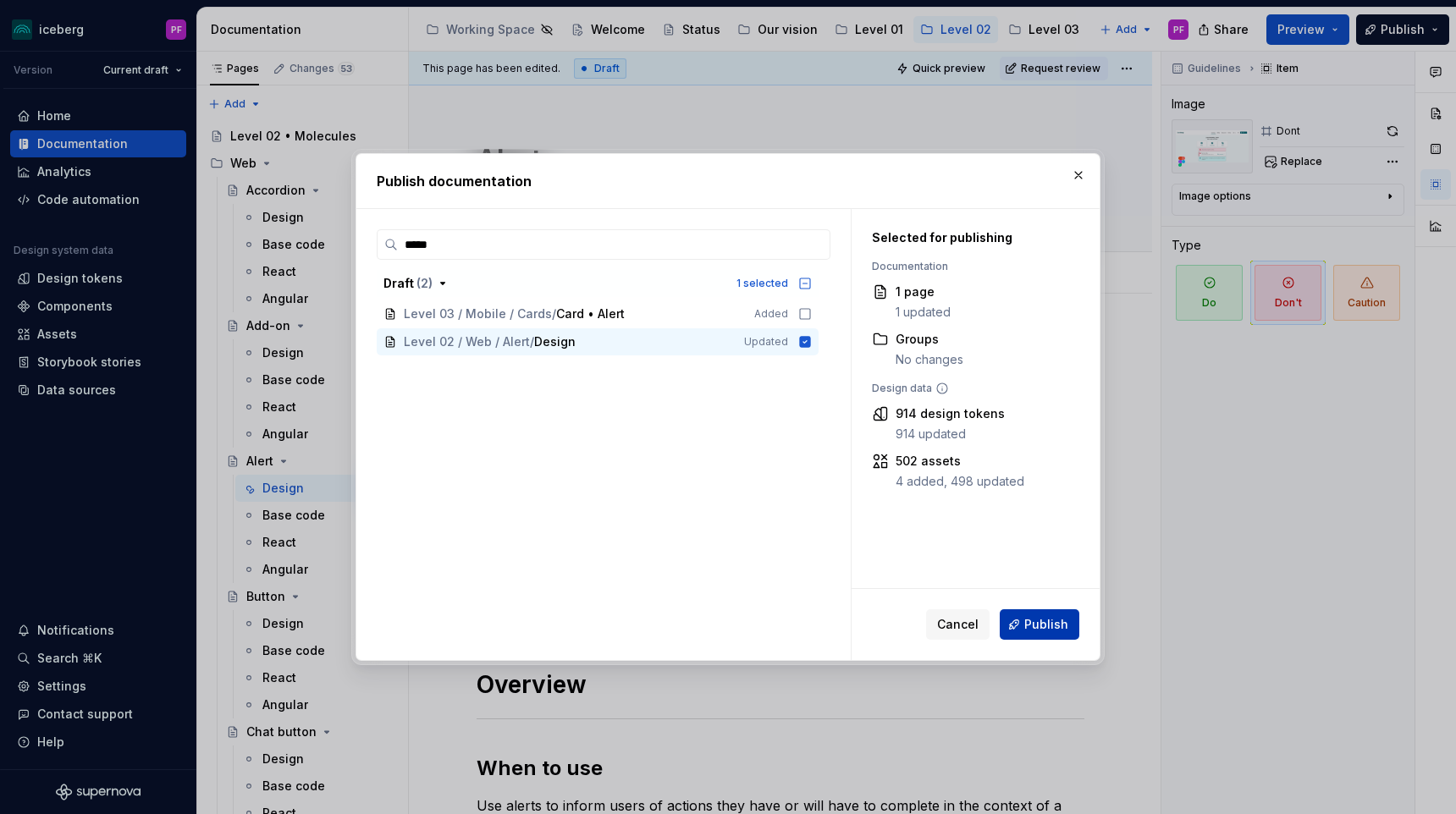
click at [1051, 634] on button "Publish" at bounding box center [1038, 624] width 79 height 31
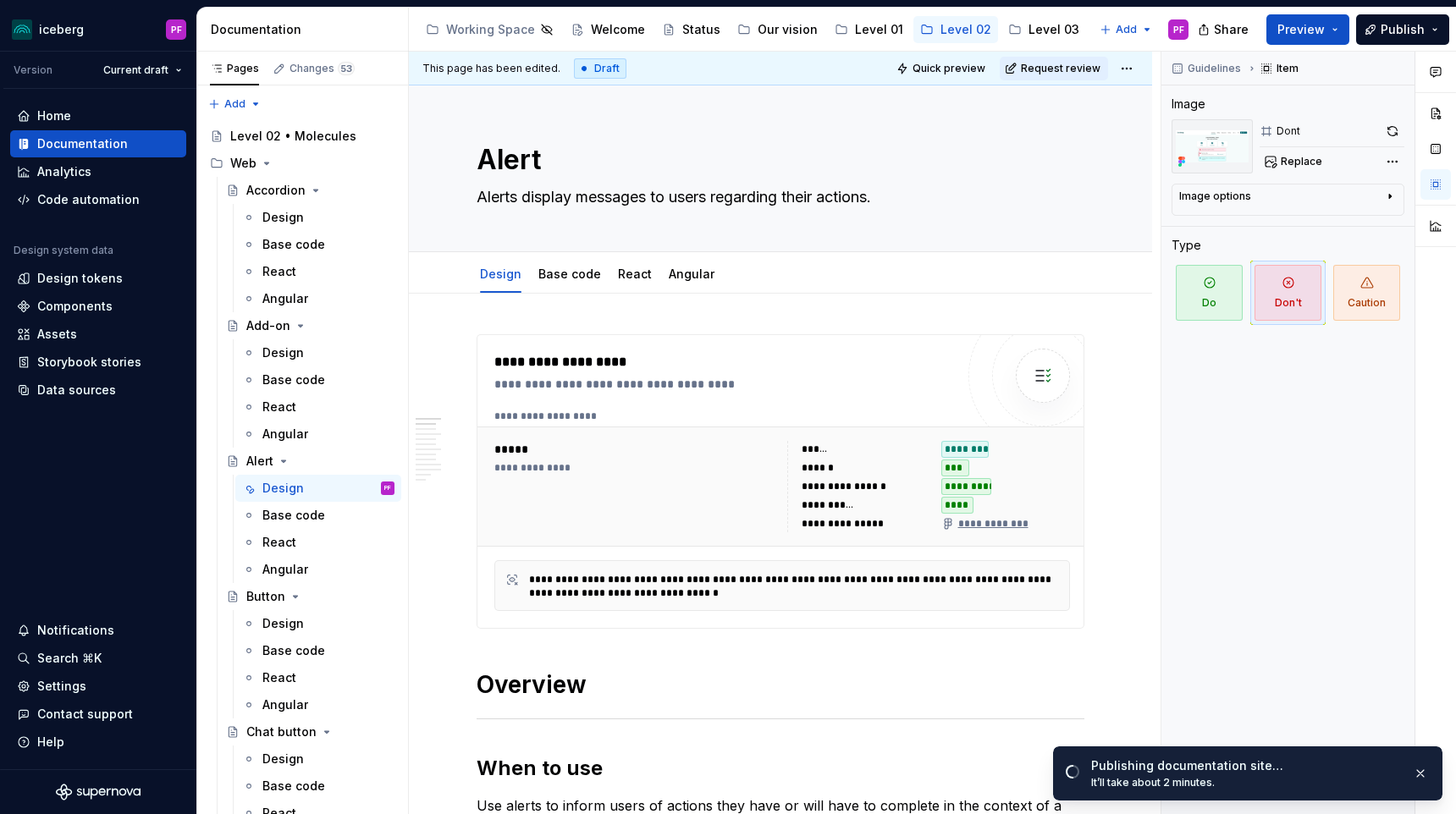
type textarea "*"
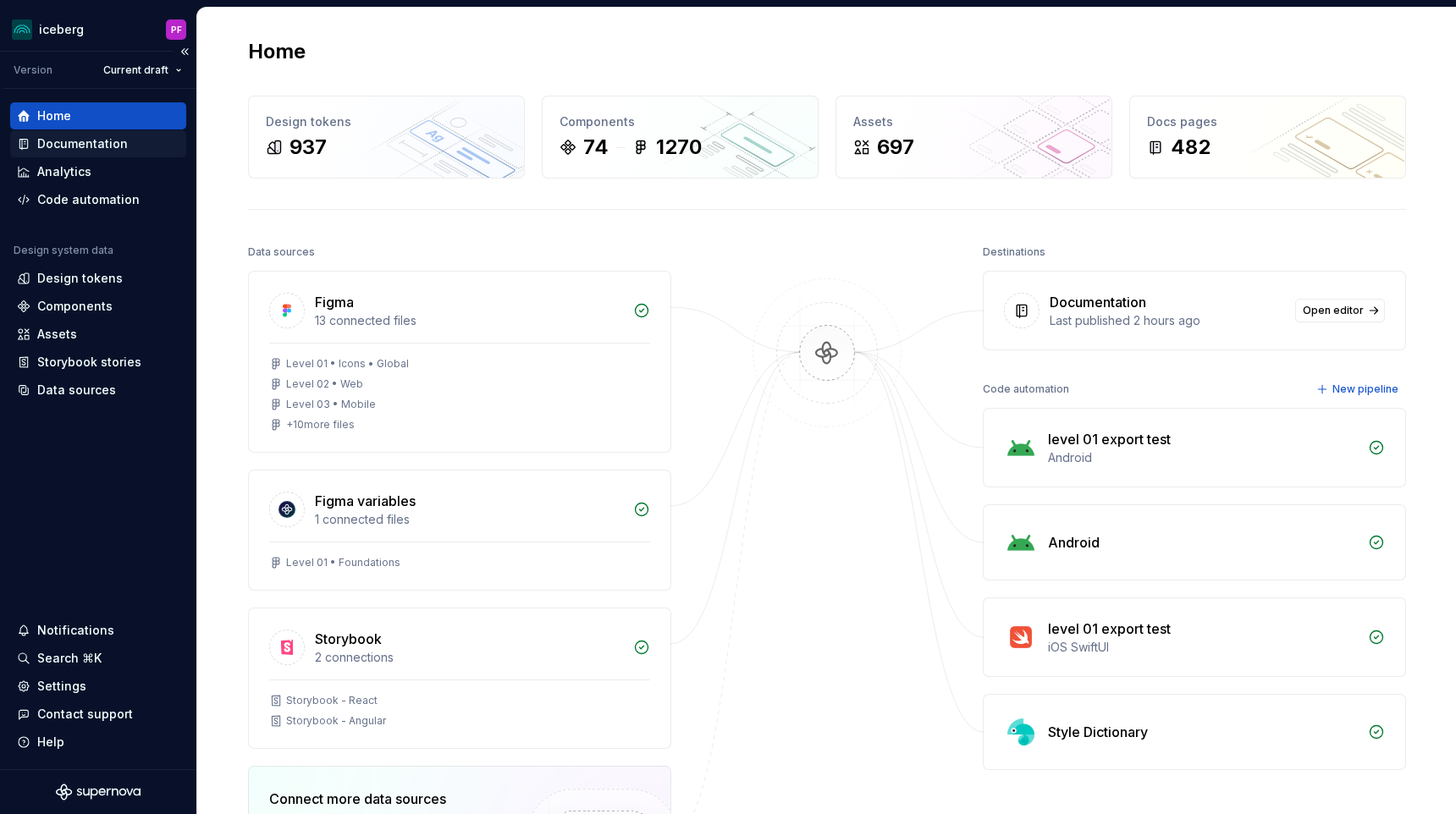
click at [164, 143] on div "Documentation" at bounding box center [98, 144] width 163 height 17
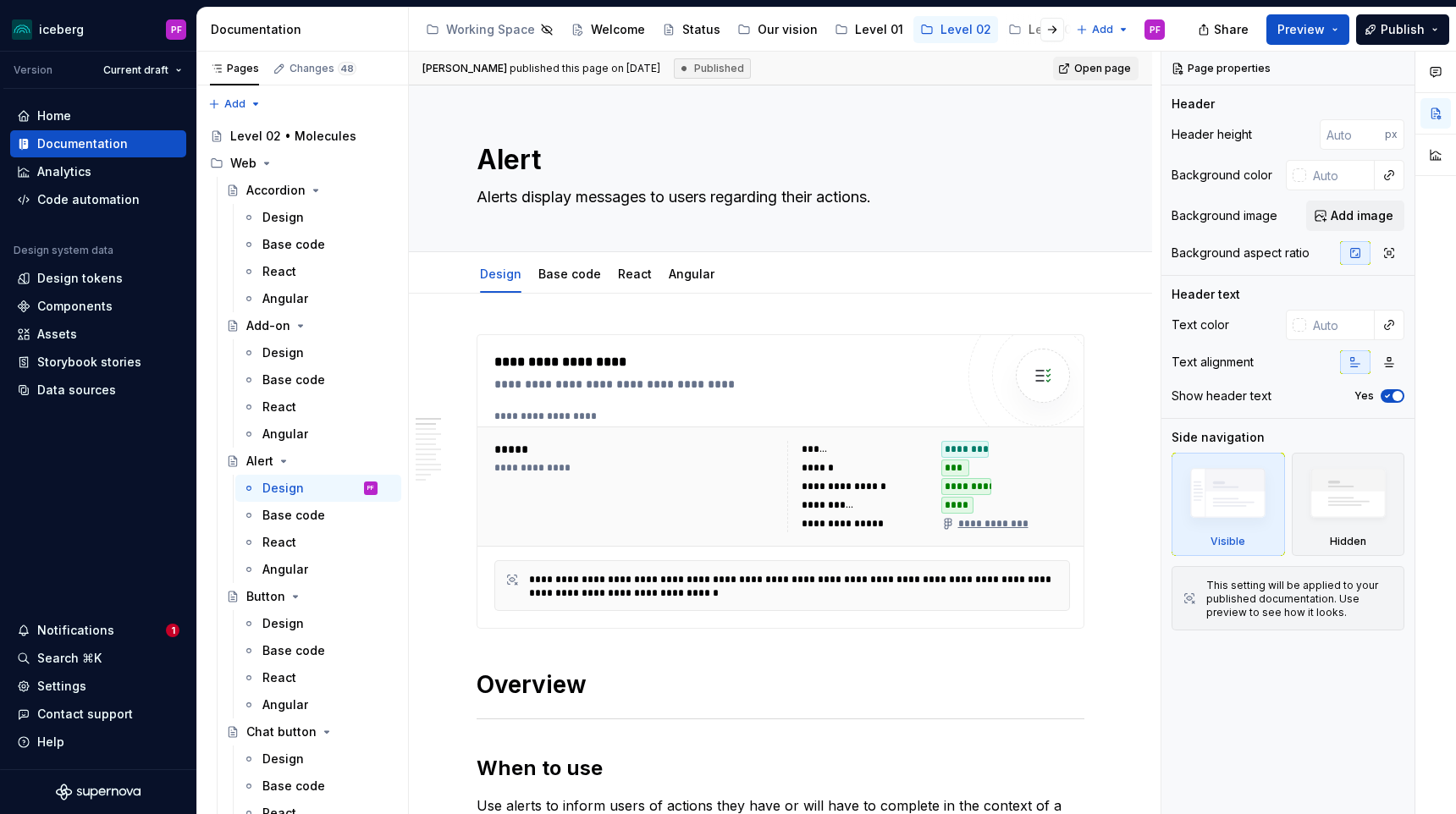
type textarea "*"
